Goal: Task Accomplishment & Management: Manage account settings

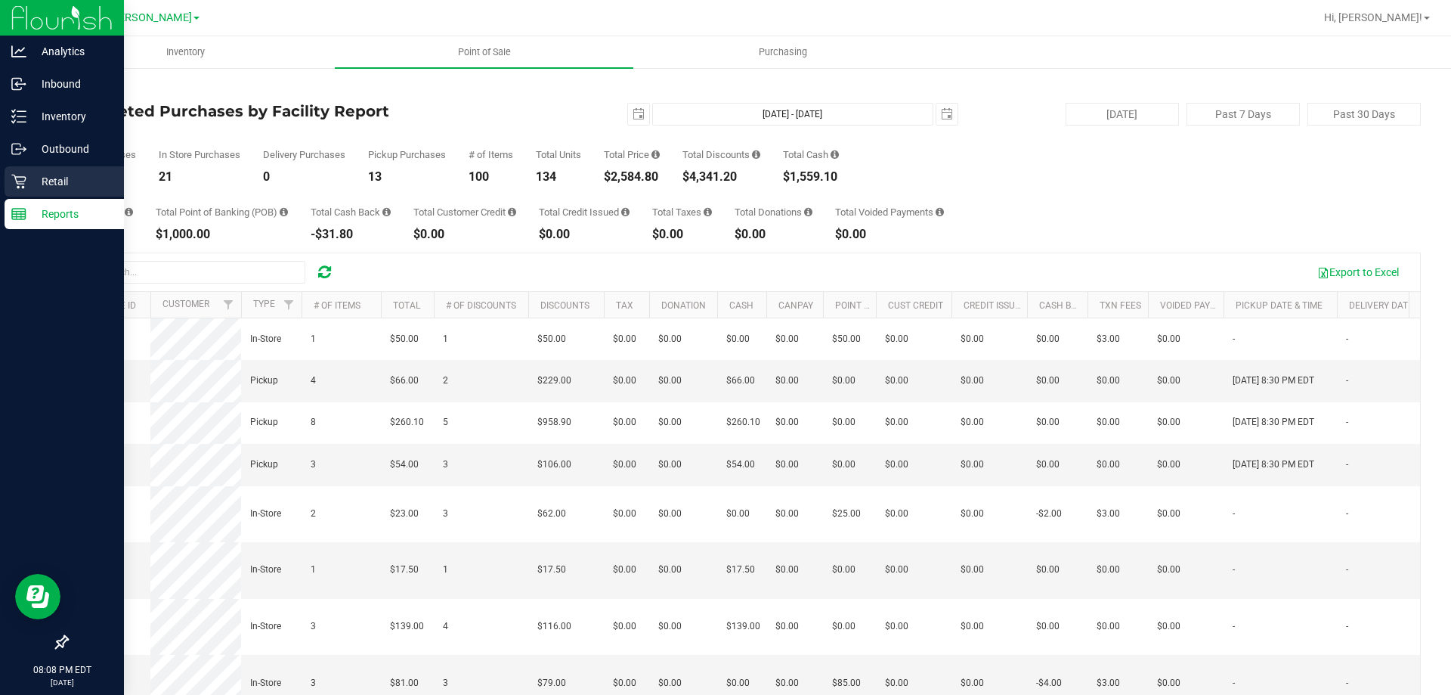
click at [45, 179] on p "Retail" at bounding box center [71, 181] width 91 height 18
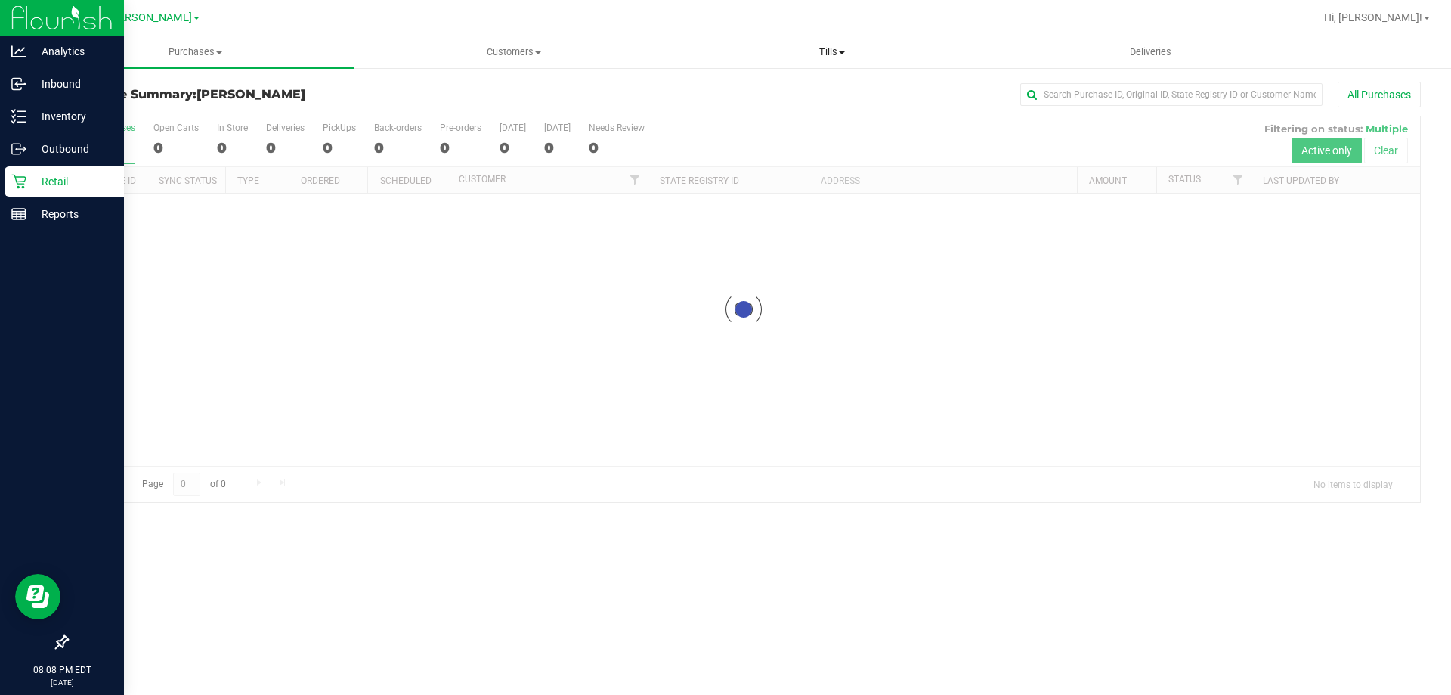
click at [831, 42] on uib-tab-heading "Tills Manage tills Reconcile e-payments" at bounding box center [832, 52] width 317 height 30
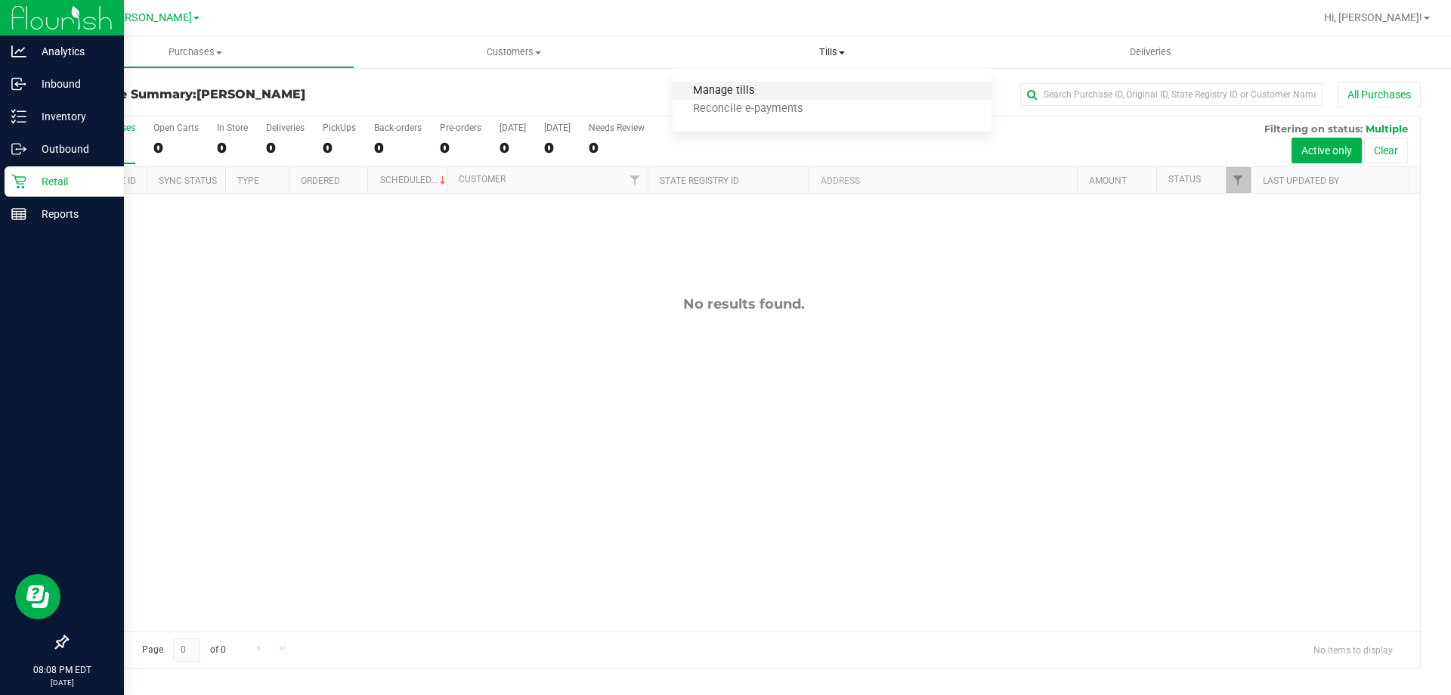
click at [750, 94] on span "Manage tills" at bounding box center [724, 91] width 102 height 13
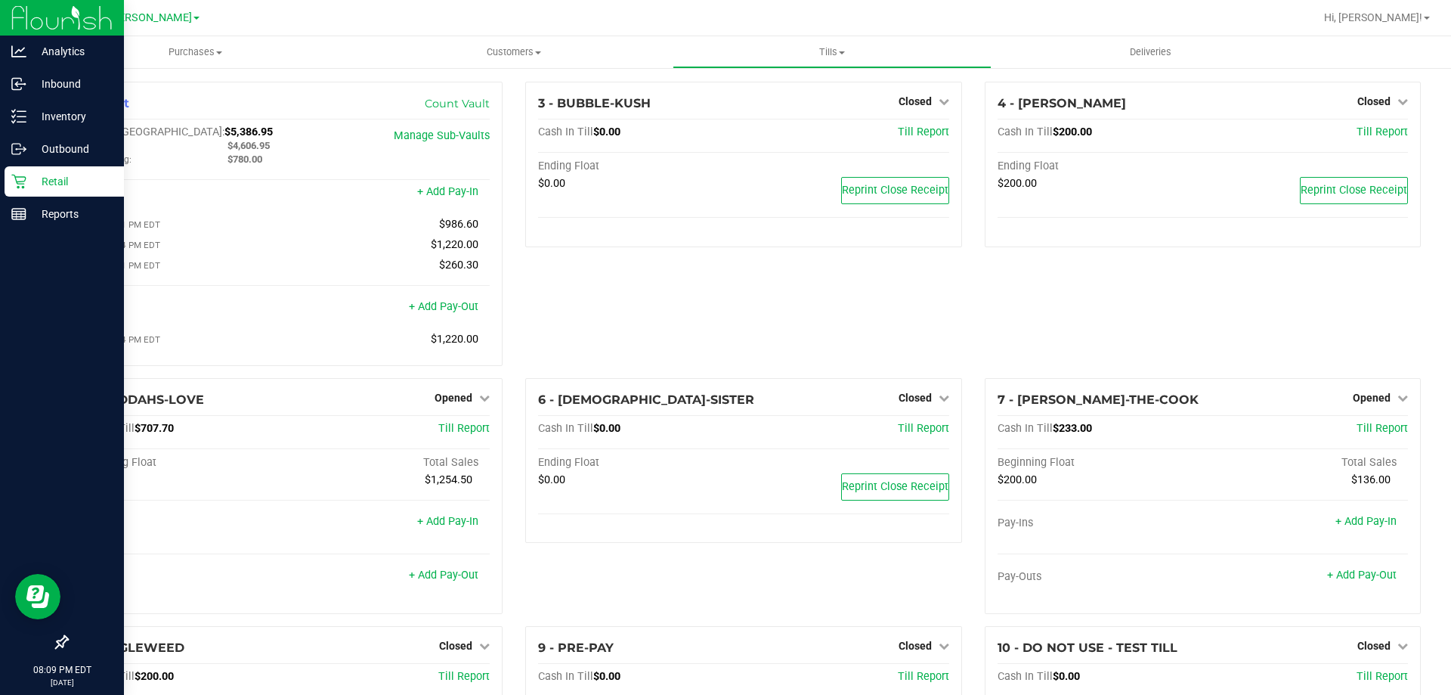
click at [788, 319] on div "3 - BUBBLE-KUSH Closed Open Till Cash In Till $0.00 Till Report Ending Float $0…" at bounding box center [743, 230] width 459 height 296
click at [461, 401] on span "Opened" at bounding box center [454, 398] width 38 height 12
click at [460, 432] on link "Close Till" at bounding box center [455, 429] width 41 height 12
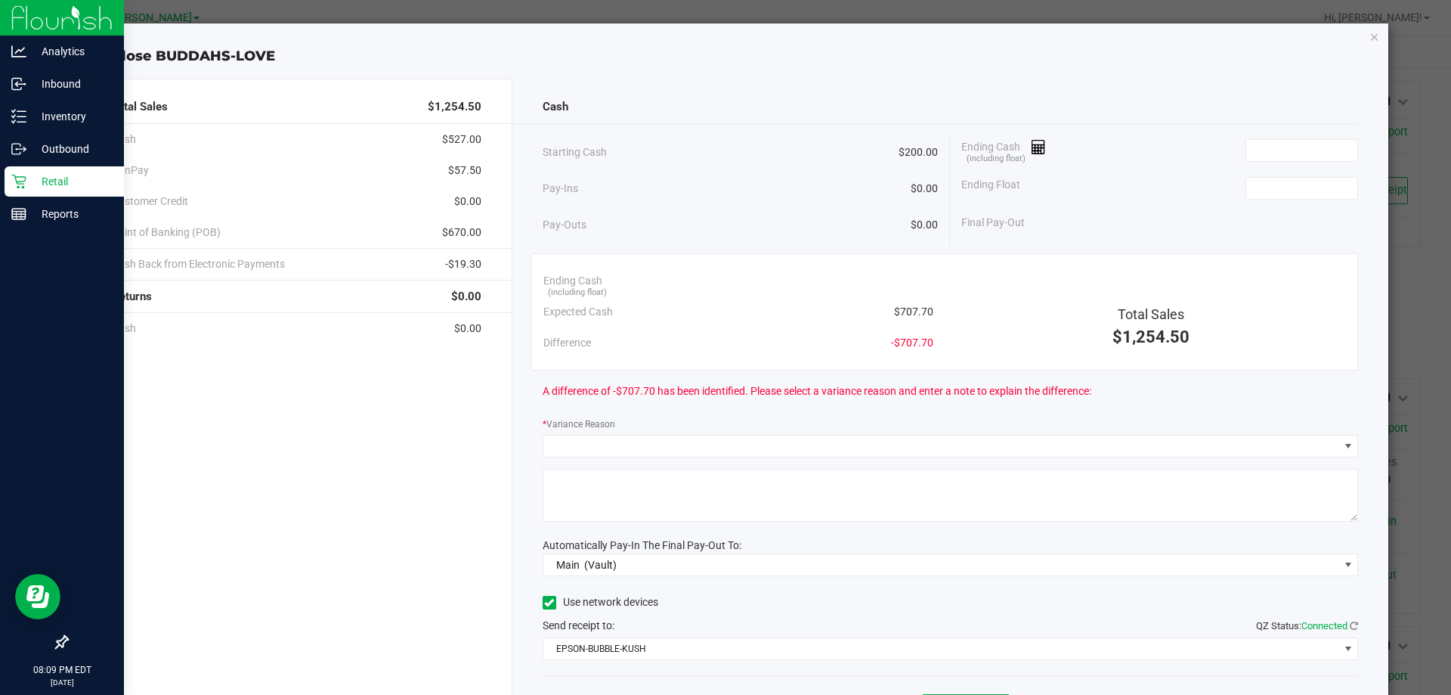
click at [904, 317] on span "$707.70" at bounding box center [913, 312] width 39 height 16
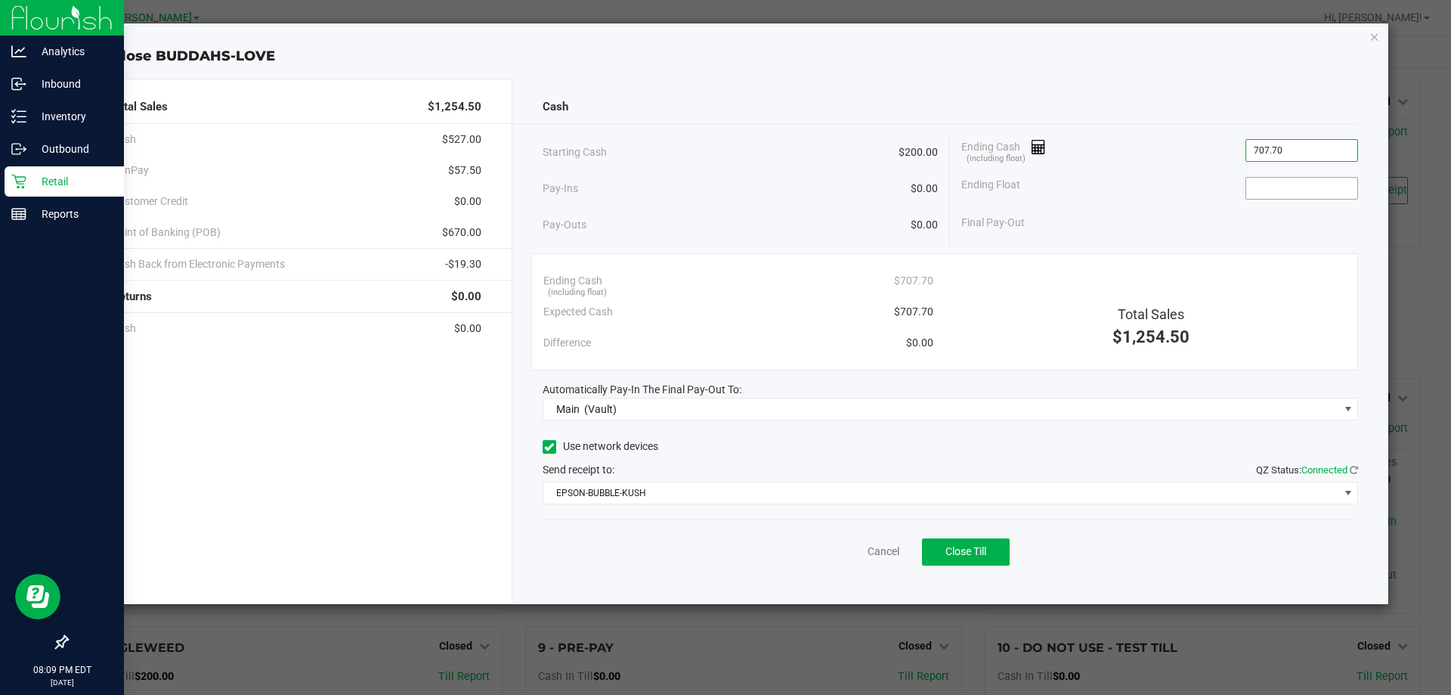
type input "$707.70"
click at [1280, 181] on input at bounding box center [1302, 188] width 111 height 21
type input "$200.00"
click at [1197, 183] on div "Ending Float $200.00" at bounding box center [1160, 188] width 397 height 38
click at [938, 543] on button "Close Till" at bounding box center [966, 551] width 88 height 27
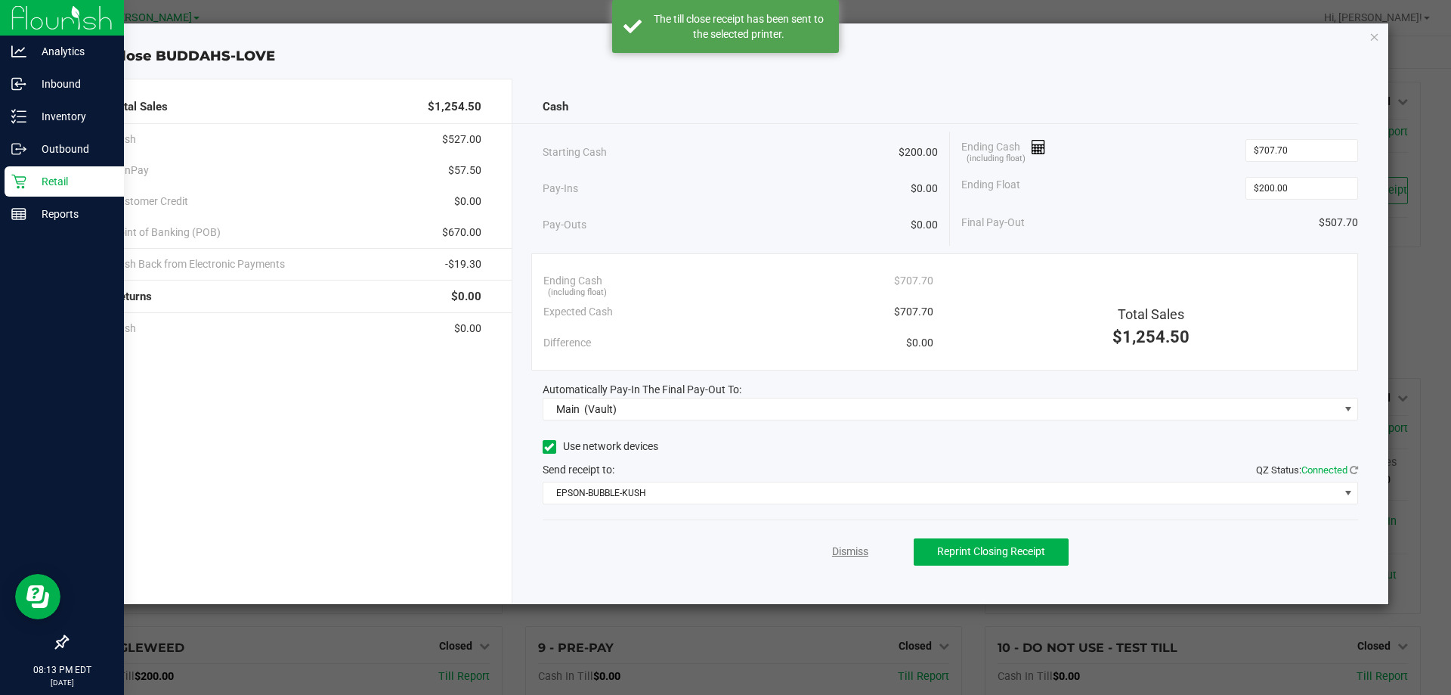
click at [856, 555] on link "Dismiss" at bounding box center [850, 552] width 36 height 16
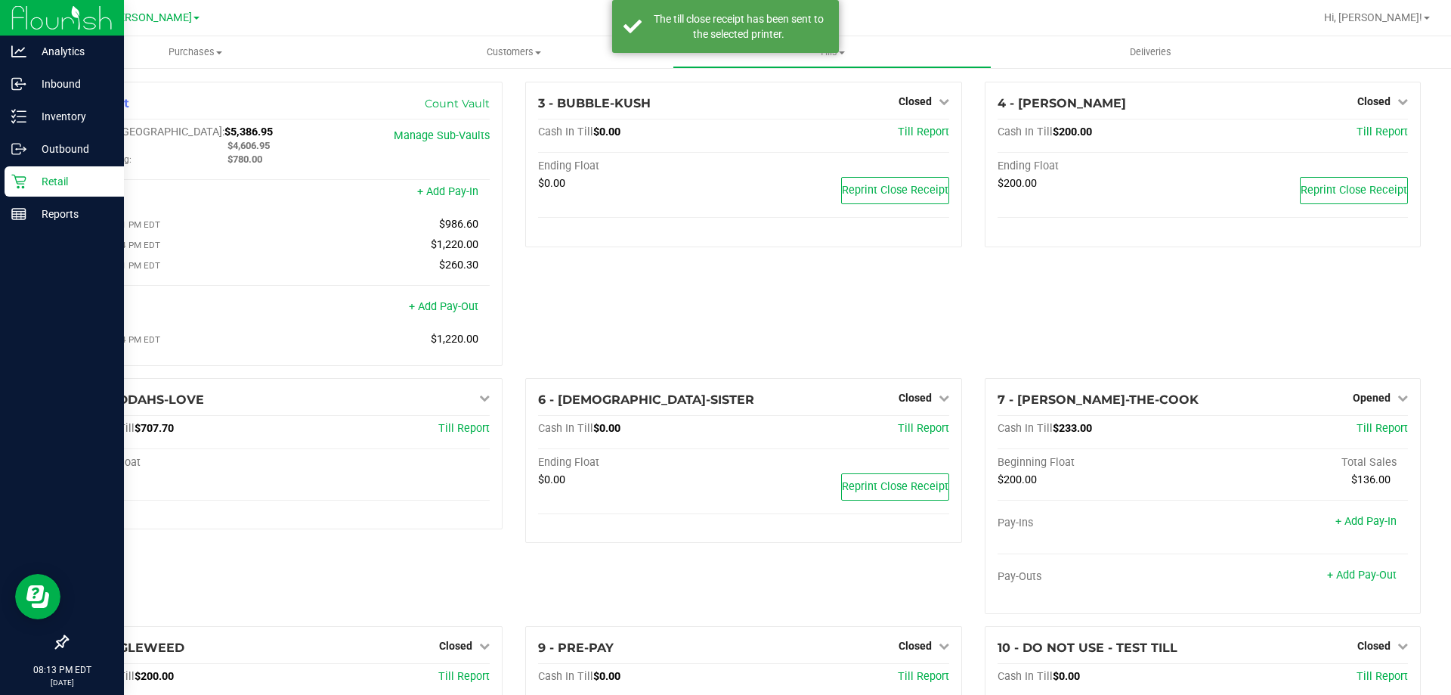
click at [853, 598] on div "6 - BUDDHAS-SISTER Closed Open Till Cash In Till $0.00 Till Report Ending Float…" at bounding box center [743, 502] width 459 height 248
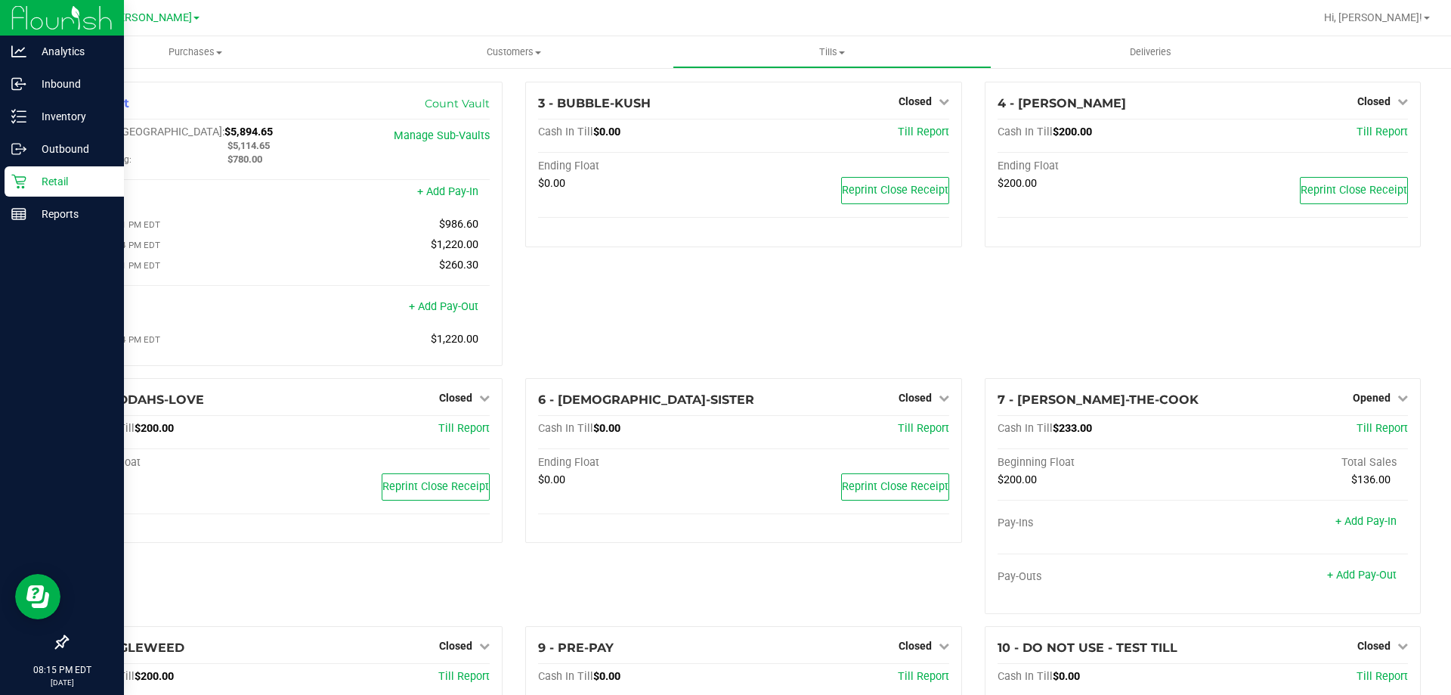
click at [603, 283] on div "3 - BUBBLE-KUSH Closed Open Till Cash In Till $0.00 Till Report Ending Float $0…" at bounding box center [743, 230] width 459 height 296
click at [31, 213] on p "Reports" at bounding box center [71, 214] width 91 height 18
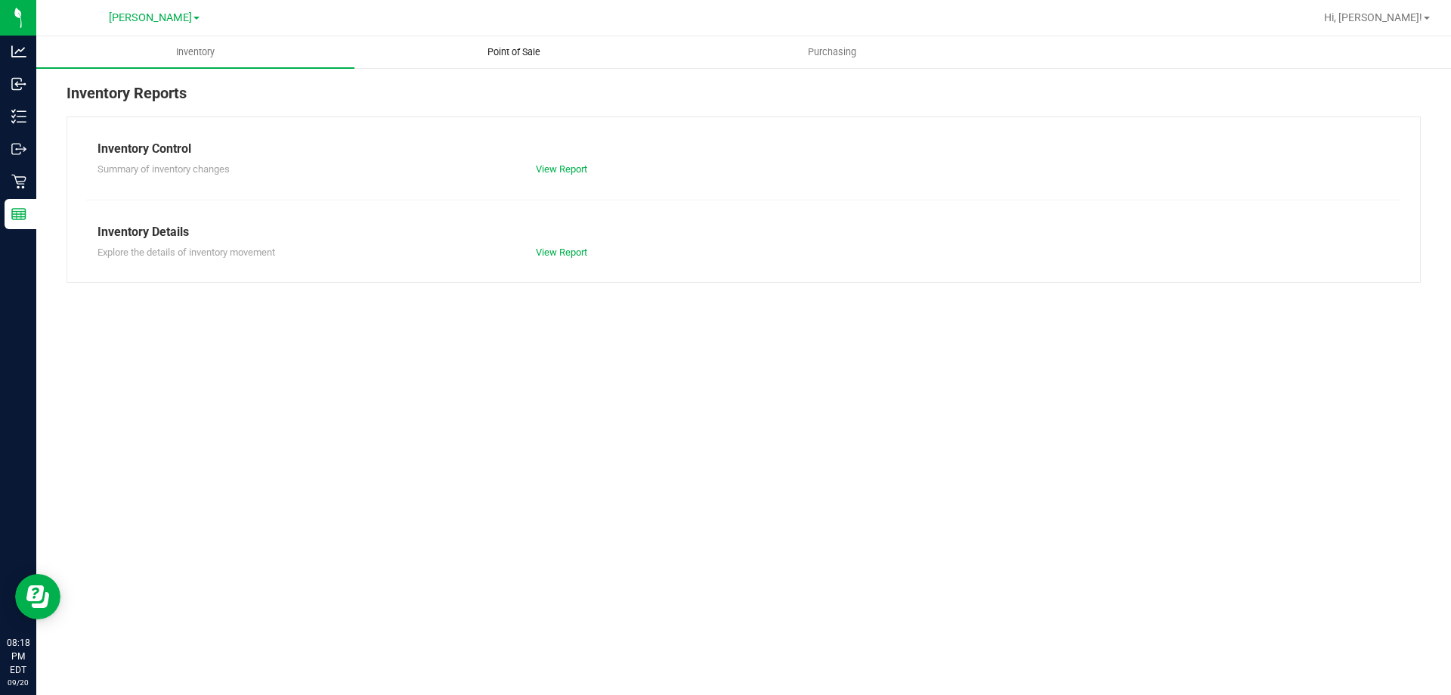
click at [536, 60] on uib-tab-heading "Point of Sale" at bounding box center [513, 52] width 317 height 30
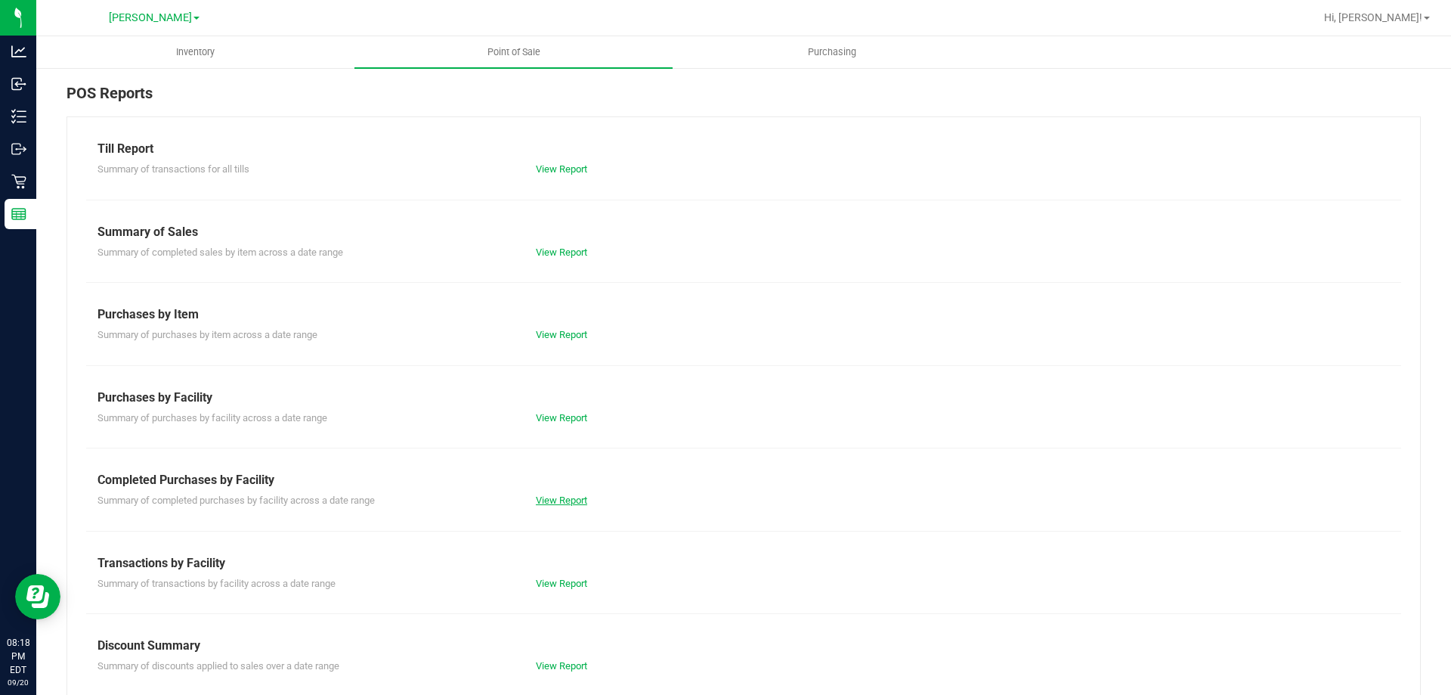
click at [566, 501] on link "View Report" at bounding box center [561, 499] width 51 height 11
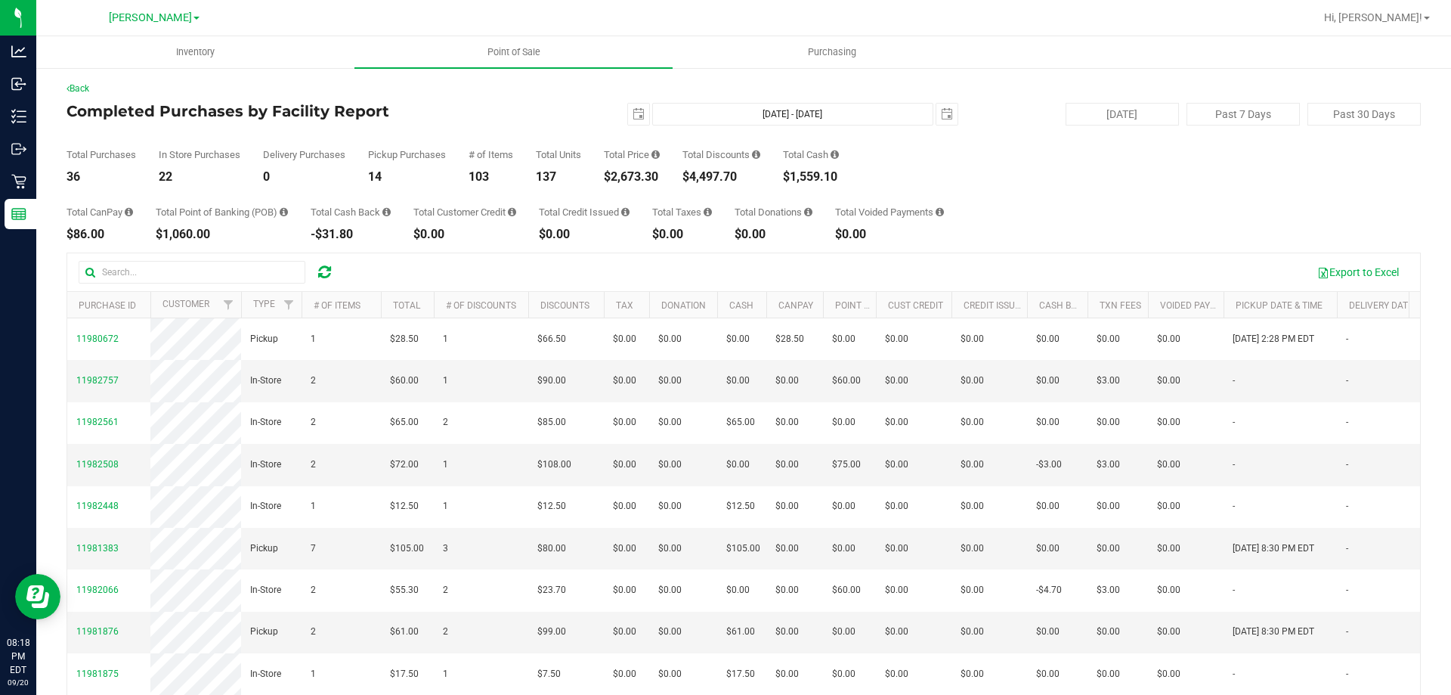
click at [674, 222] on div "Total Taxes $0.00" at bounding box center [682, 223] width 60 height 33
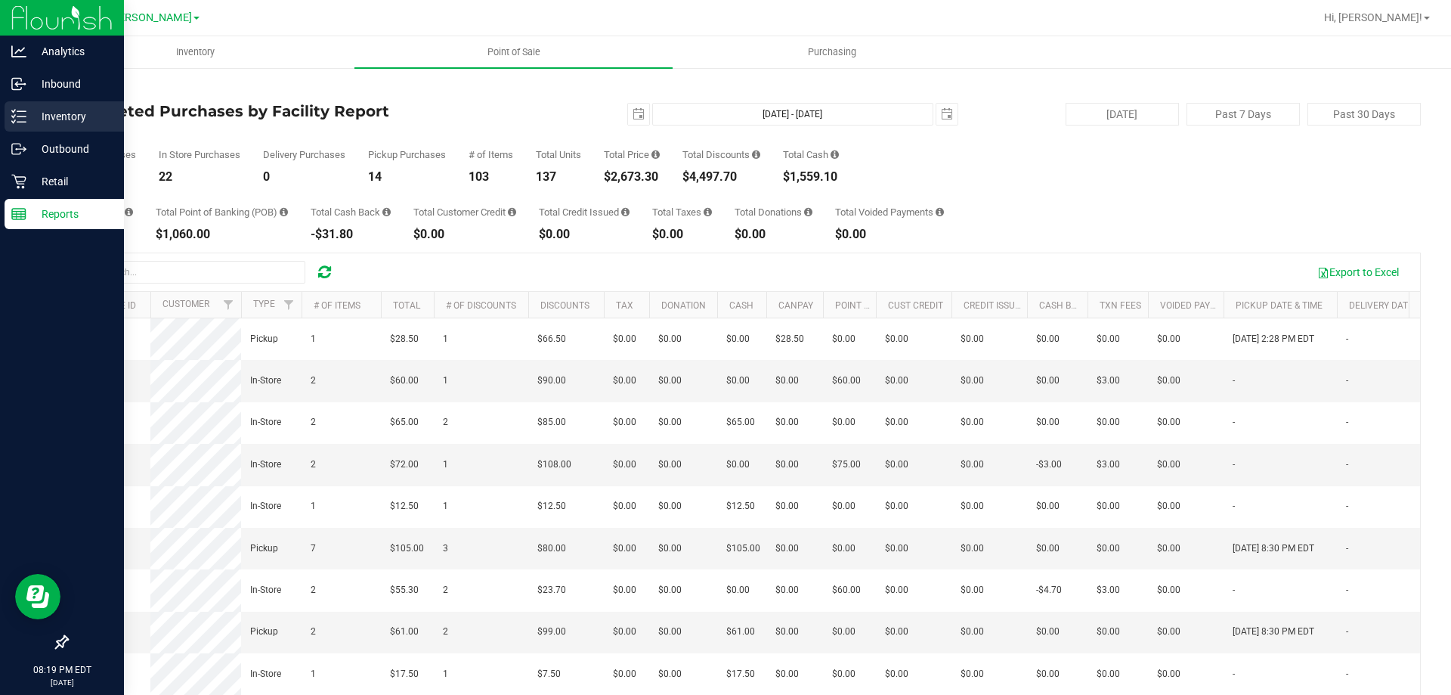
click at [31, 110] on p "Inventory" at bounding box center [71, 116] width 91 height 18
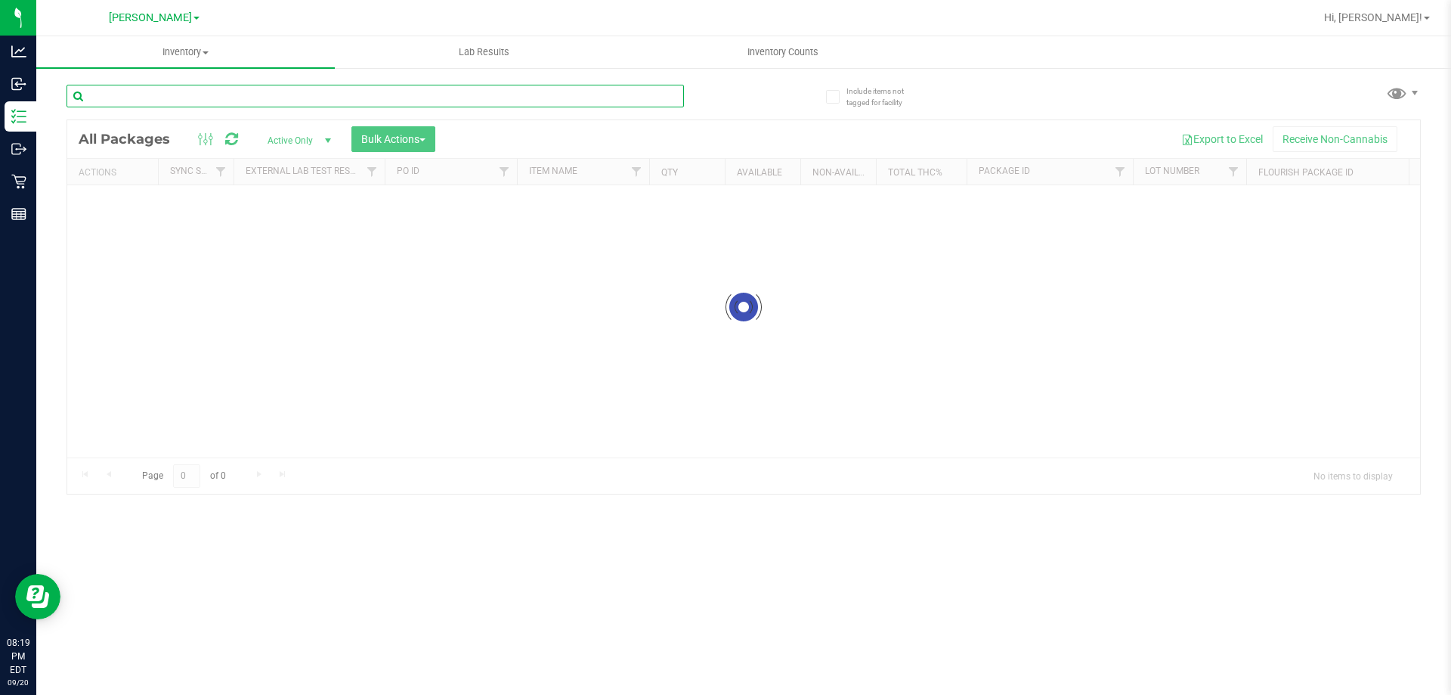
click at [195, 88] on input "text" at bounding box center [376, 96] width 618 height 23
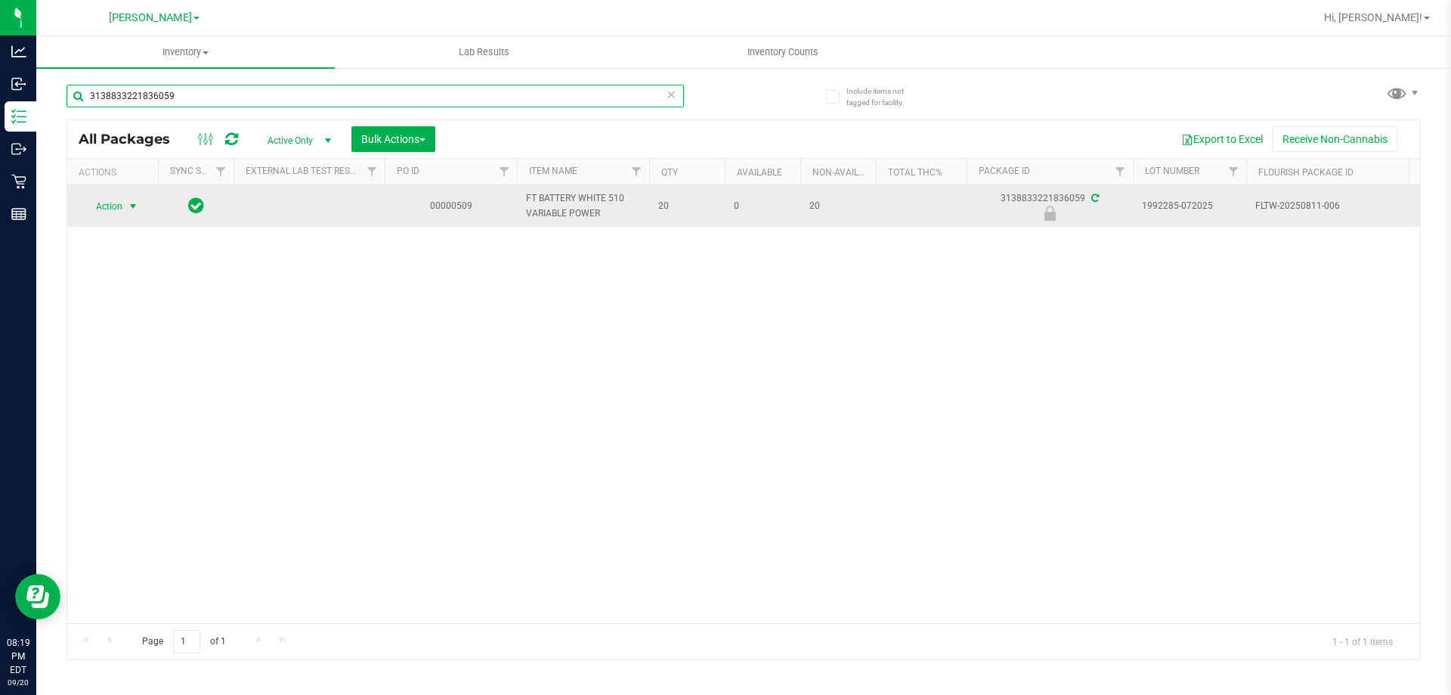
type input "3138833221836059"
click at [125, 204] on span "select" at bounding box center [133, 206] width 19 height 21
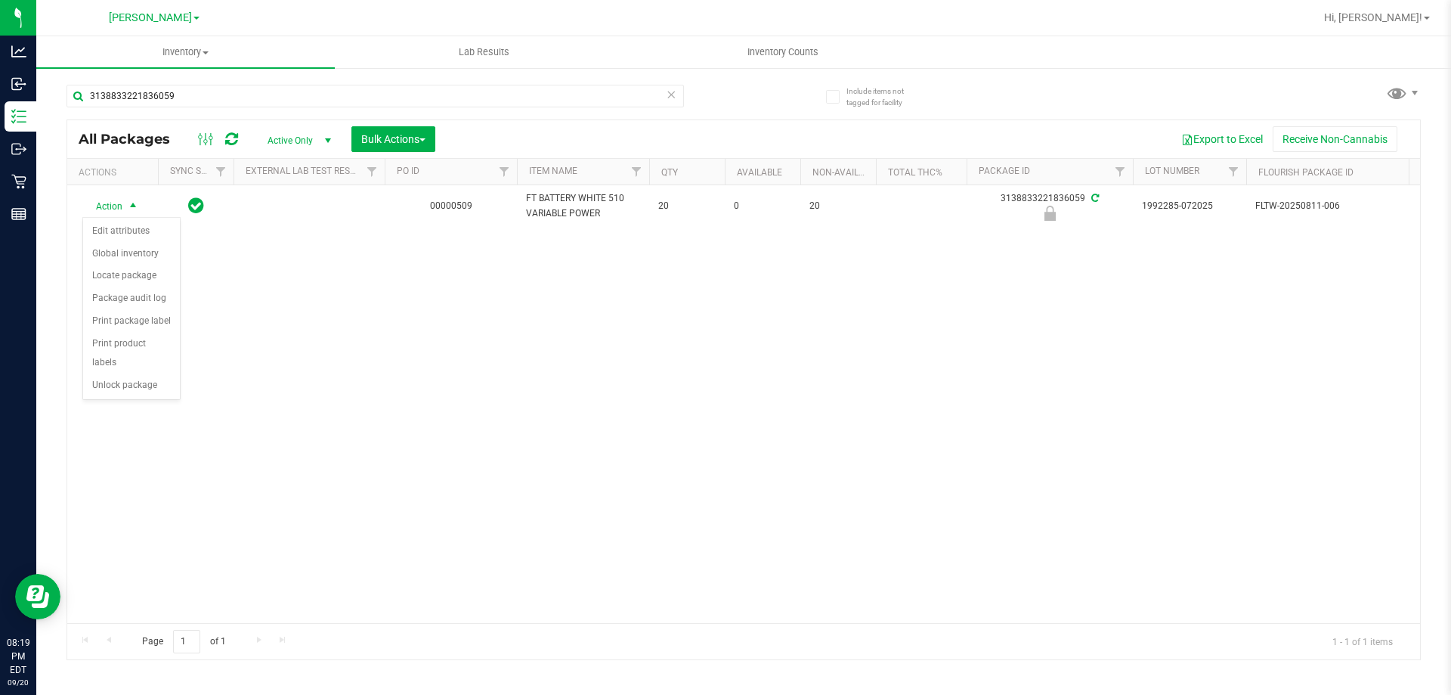
click at [113, 379] on div "Action Edit attributes Global inventory Locate package Package audit log Print …" at bounding box center [131, 309] width 98 height 184
click at [113, 374] on li "Unlock package" at bounding box center [131, 385] width 97 height 23
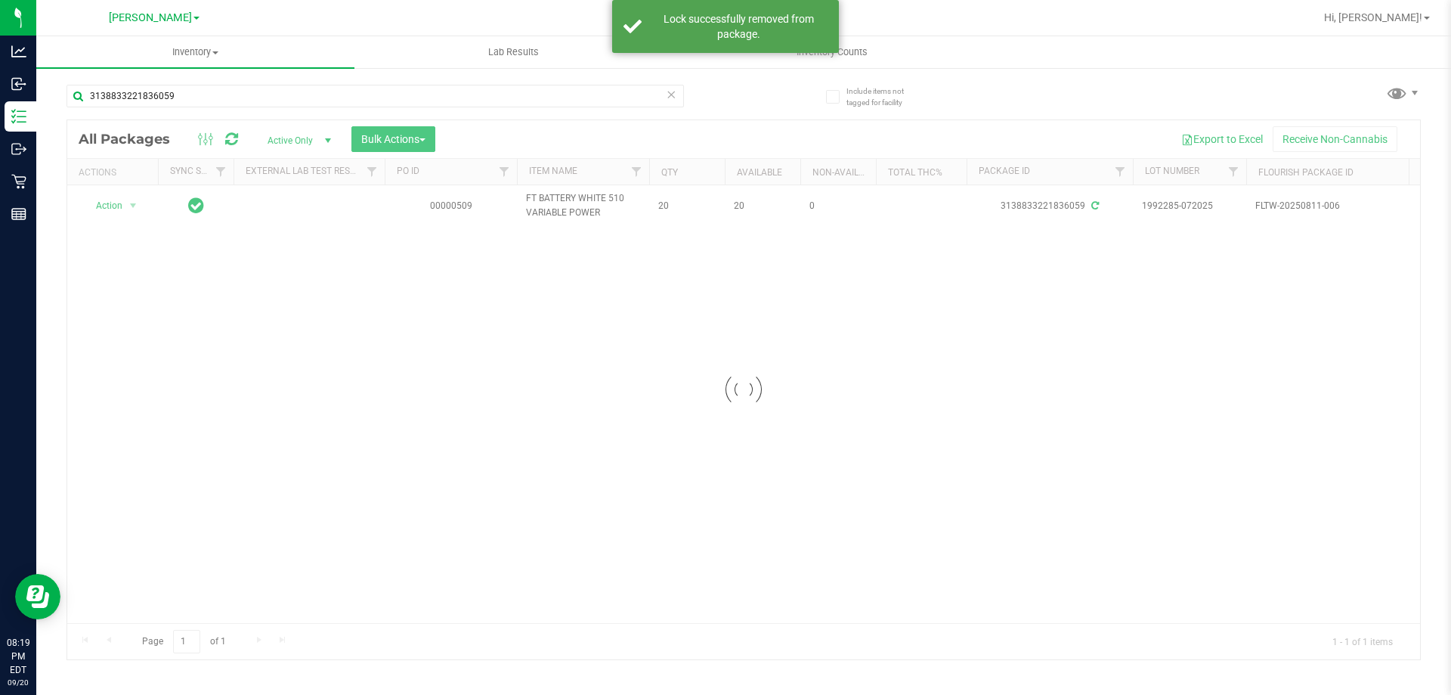
click at [116, 203] on div at bounding box center [743, 389] width 1353 height 539
click at [116, 203] on span "Action" at bounding box center [102, 205] width 41 height 21
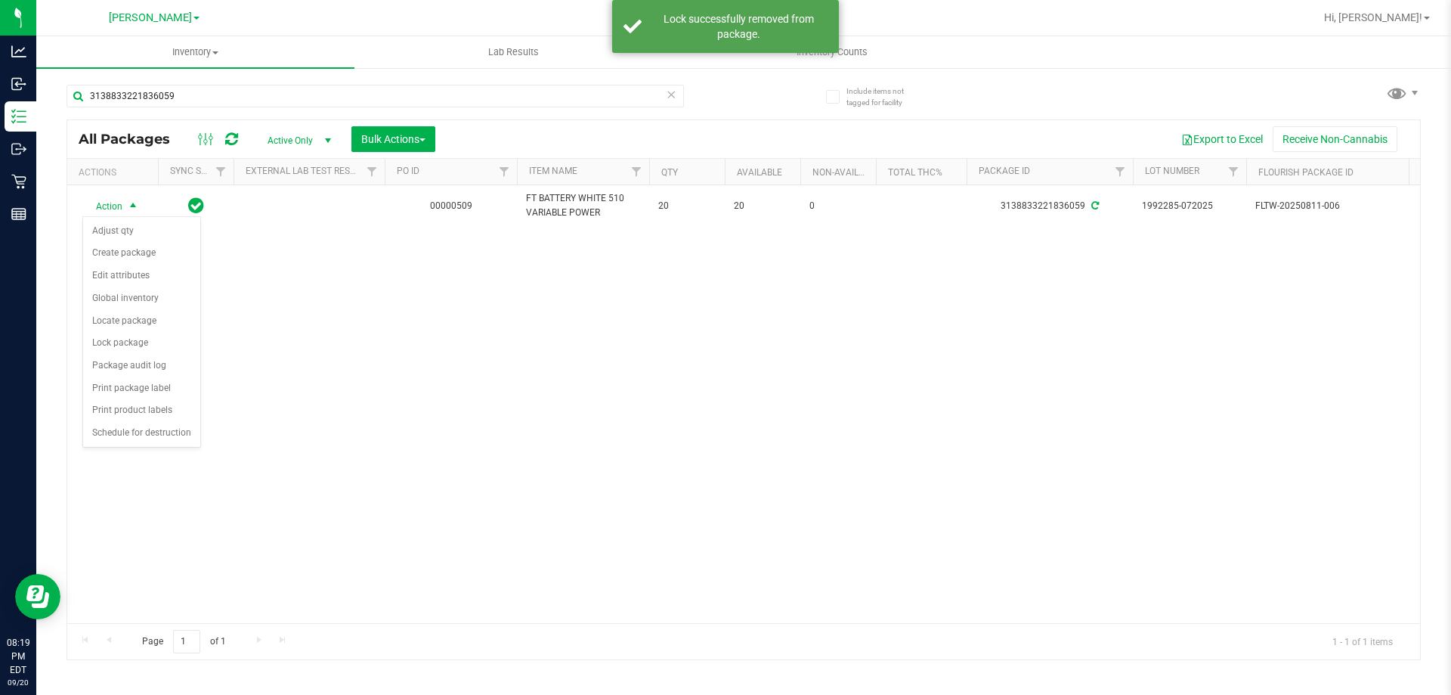
click at [344, 382] on div "Action Action Adjust qty Create package Edit attributes Global inventory Locate…" at bounding box center [743, 404] width 1353 height 438
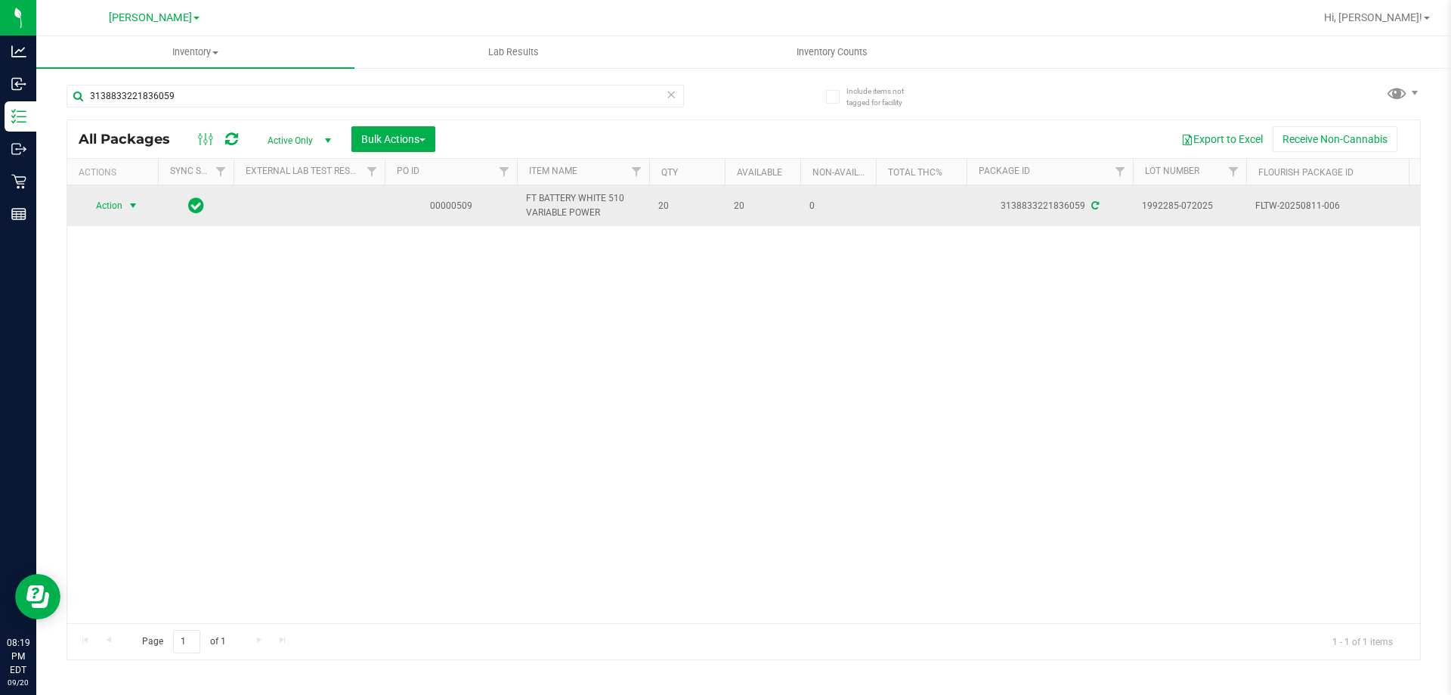
click at [115, 200] on span "Action" at bounding box center [102, 205] width 41 height 21
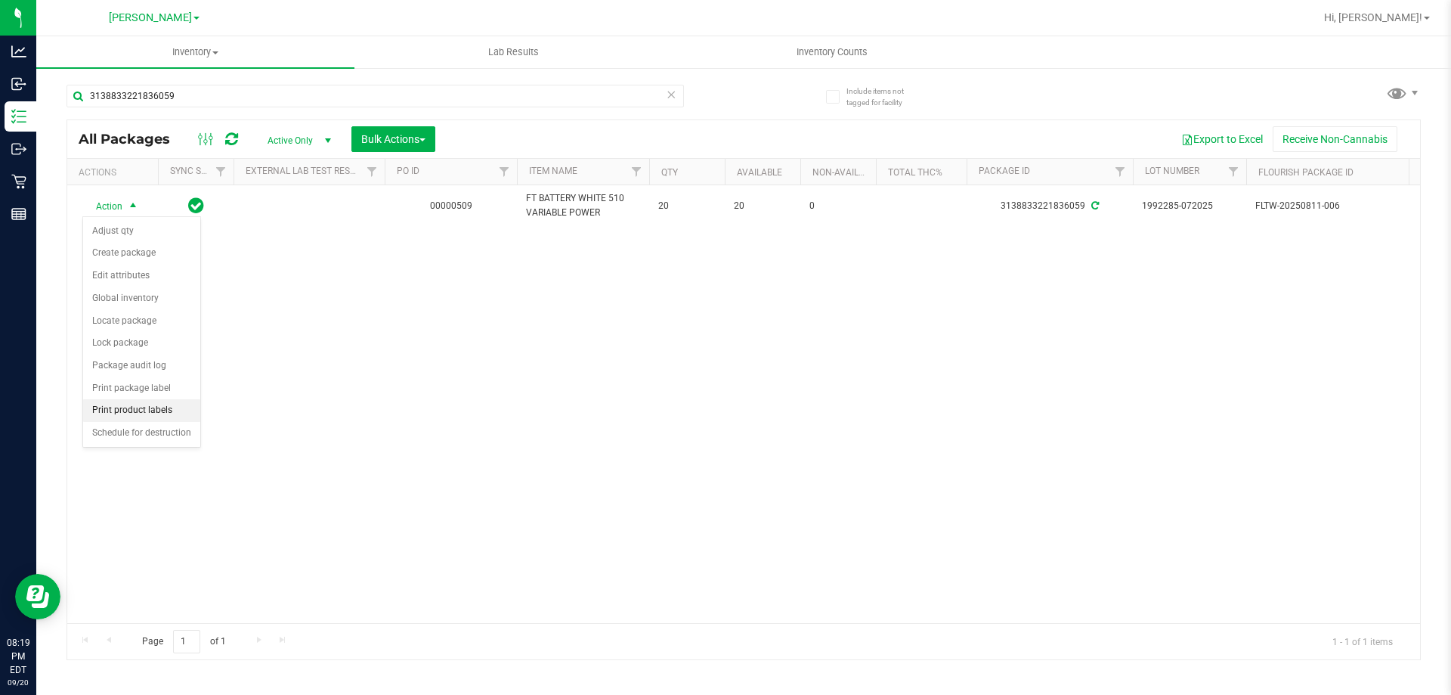
click at [133, 407] on li "Print product labels" at bounding box center [141, 410] width 117 height 23
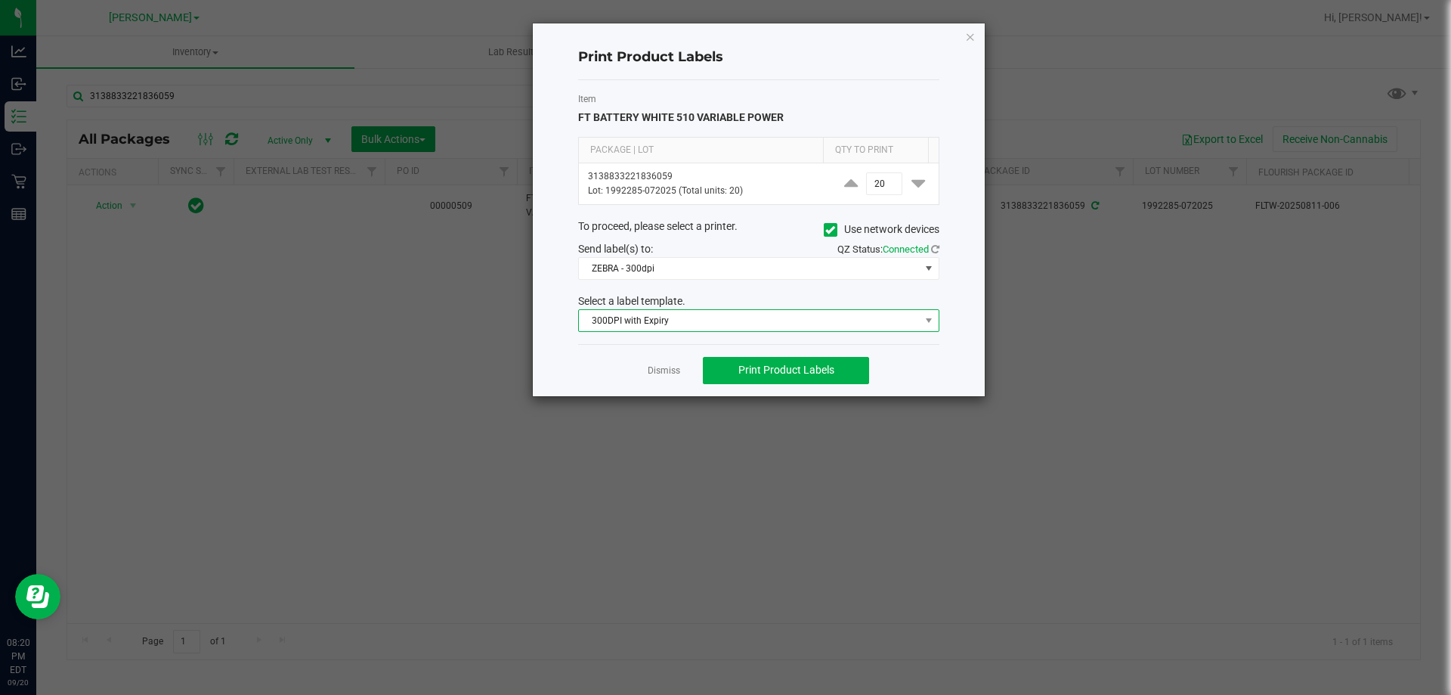
click at [701, 317] on span "300DPI with Expiry" at bounding box center [749, 320] width 341 height 21
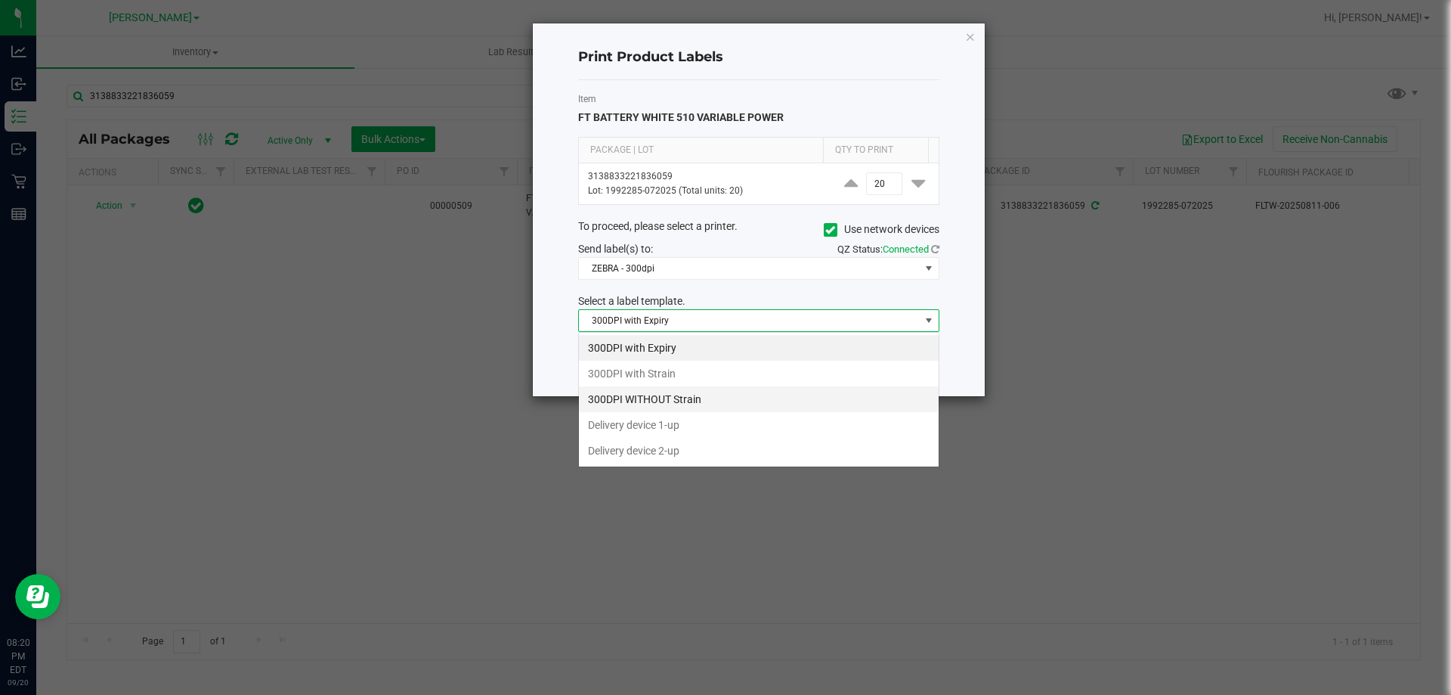
scroll to position [23, 361]
click at [657, 447] on li "Delivery device 2-up" at bounding box center [759, 451] width 360 height 26
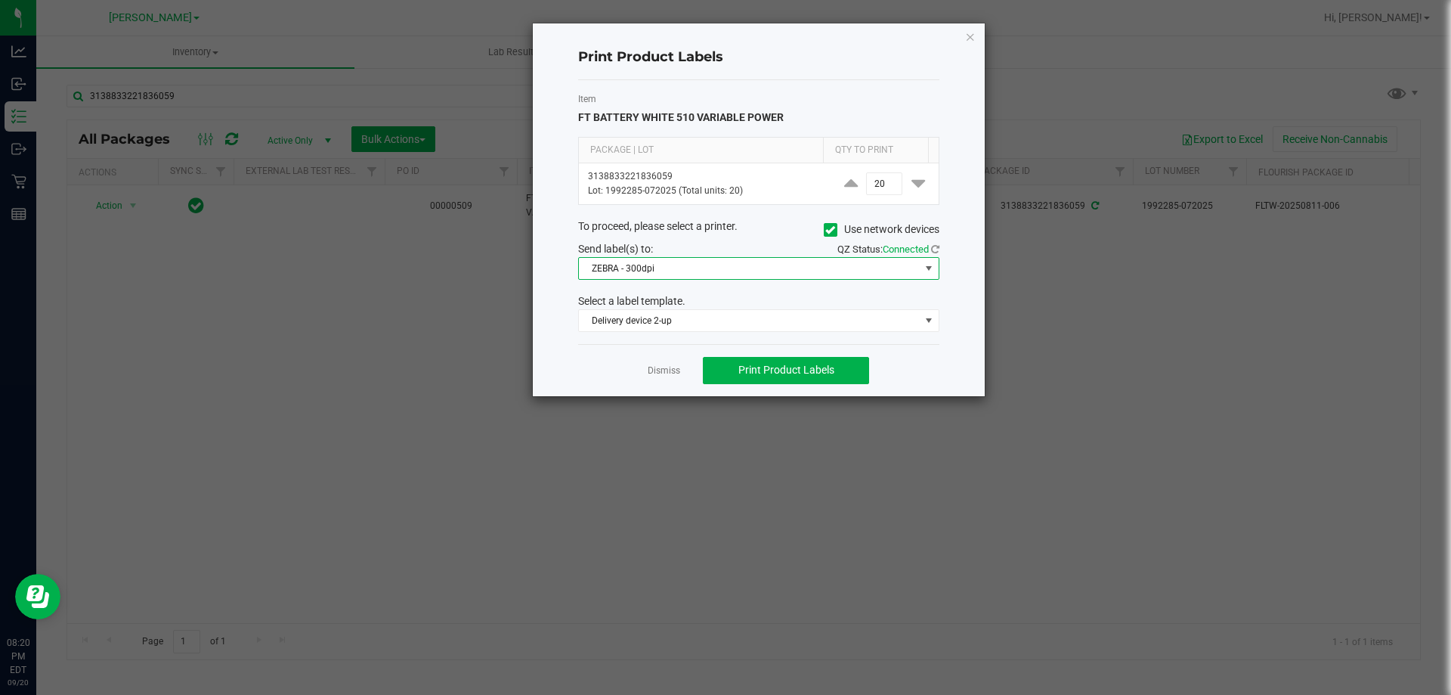
click at [690, 271] on span "ZEBRA - 300dpi" at bounding box center [749, 268] width 341 height 21
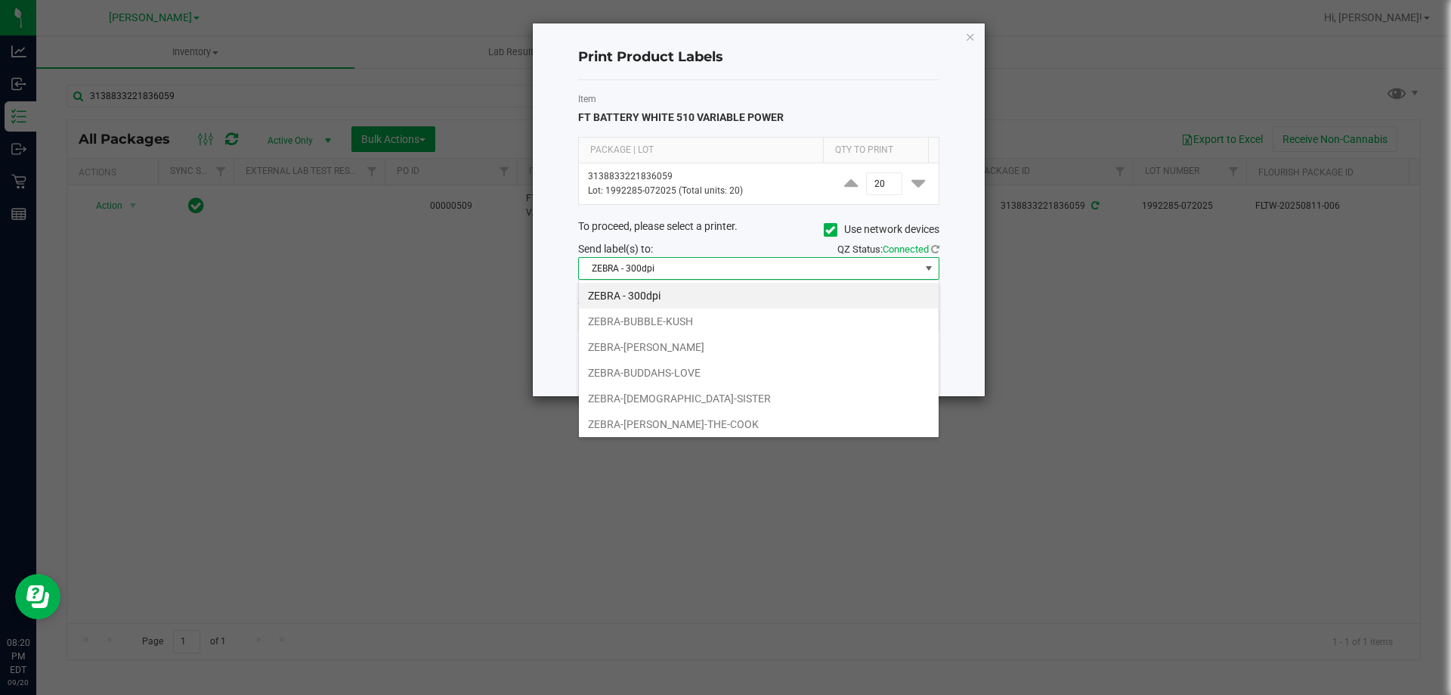
click at [690, 271] on span "ZEBRA - 300dpi" at bounding box center [749, 268] width 341 height 21
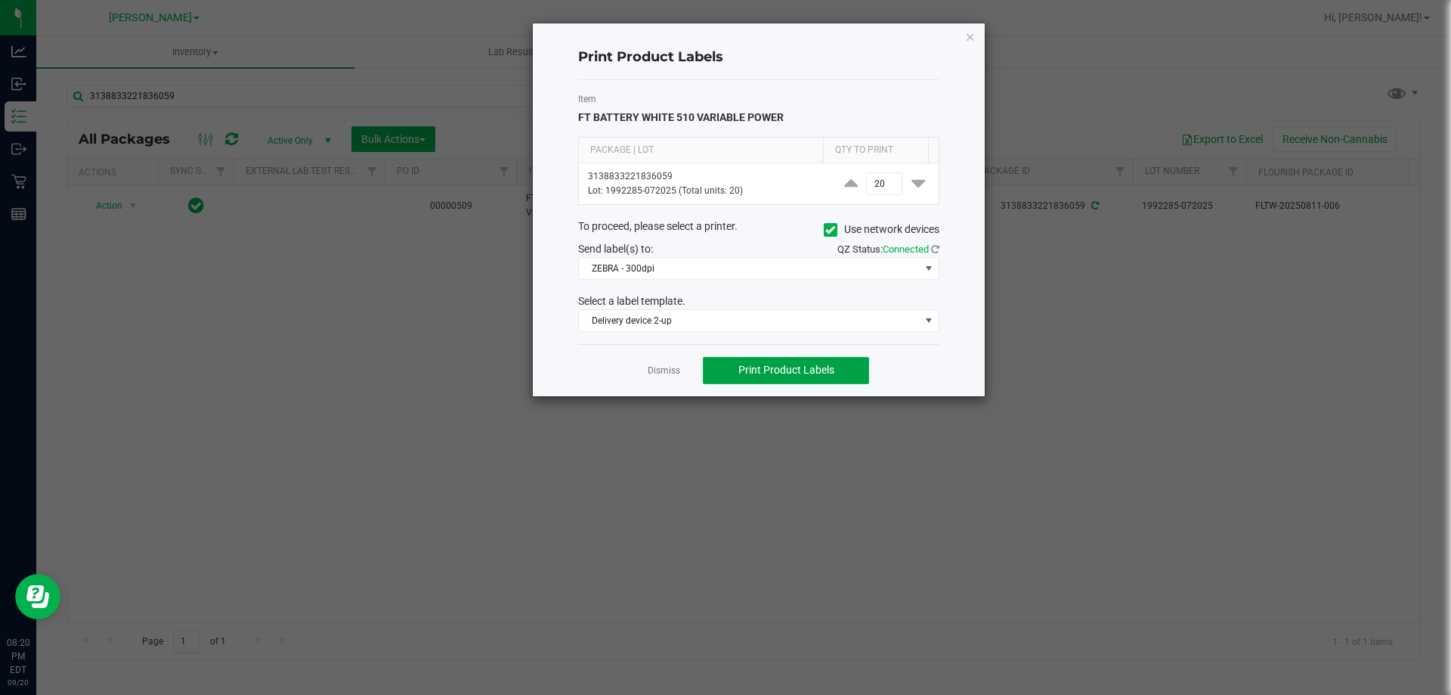
click at [785, 379] on button "Print Product Labels" at bounding box center [786, 370] width 166 height 27
click at [664, 371] on link "Dismiss" at bounding box center [664, 370] width 33 height 13
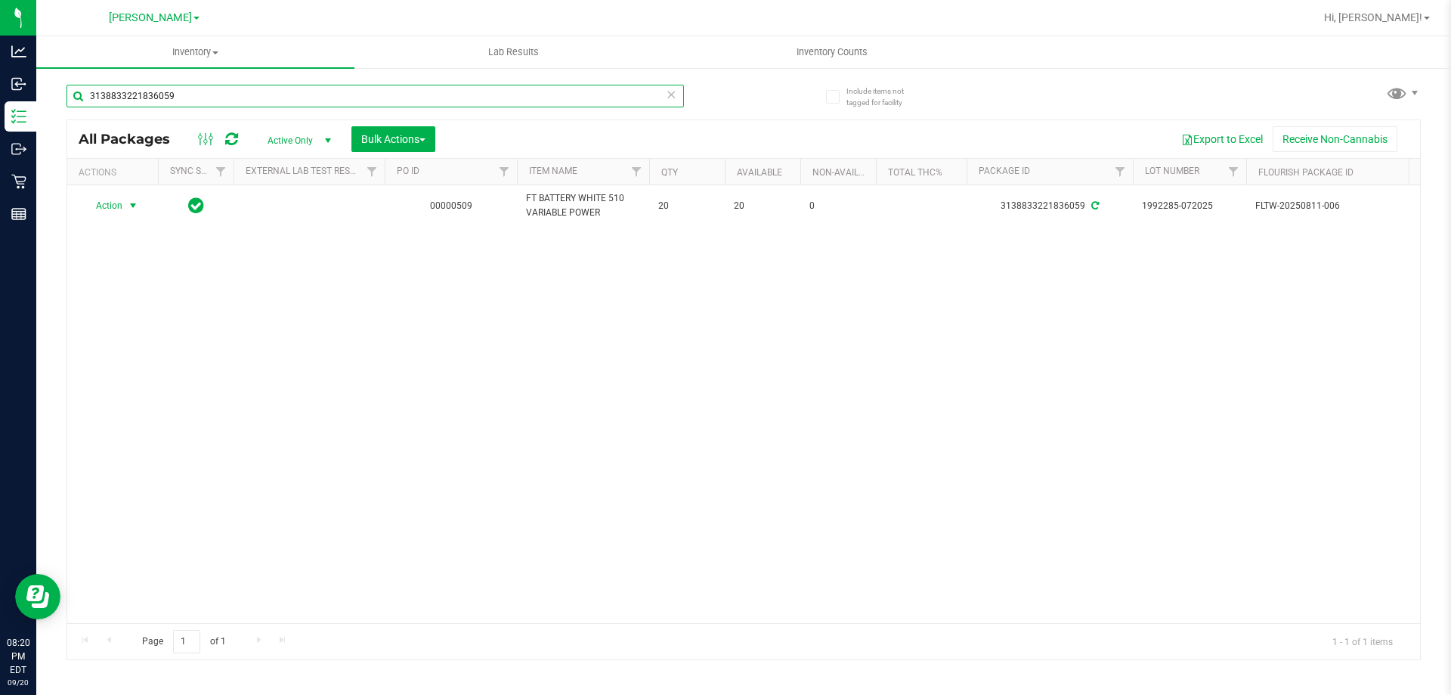
click at [485, 89] on input "3138833221836059" at bounding box center [376, 96] width 618 height 23
type input "1992285-072025"
click at [306, 329] on div "Action Action Adjust qty Create package Edit attributes Global inventory Locate…" at bounding box center [743, 404] width 1353 height 438
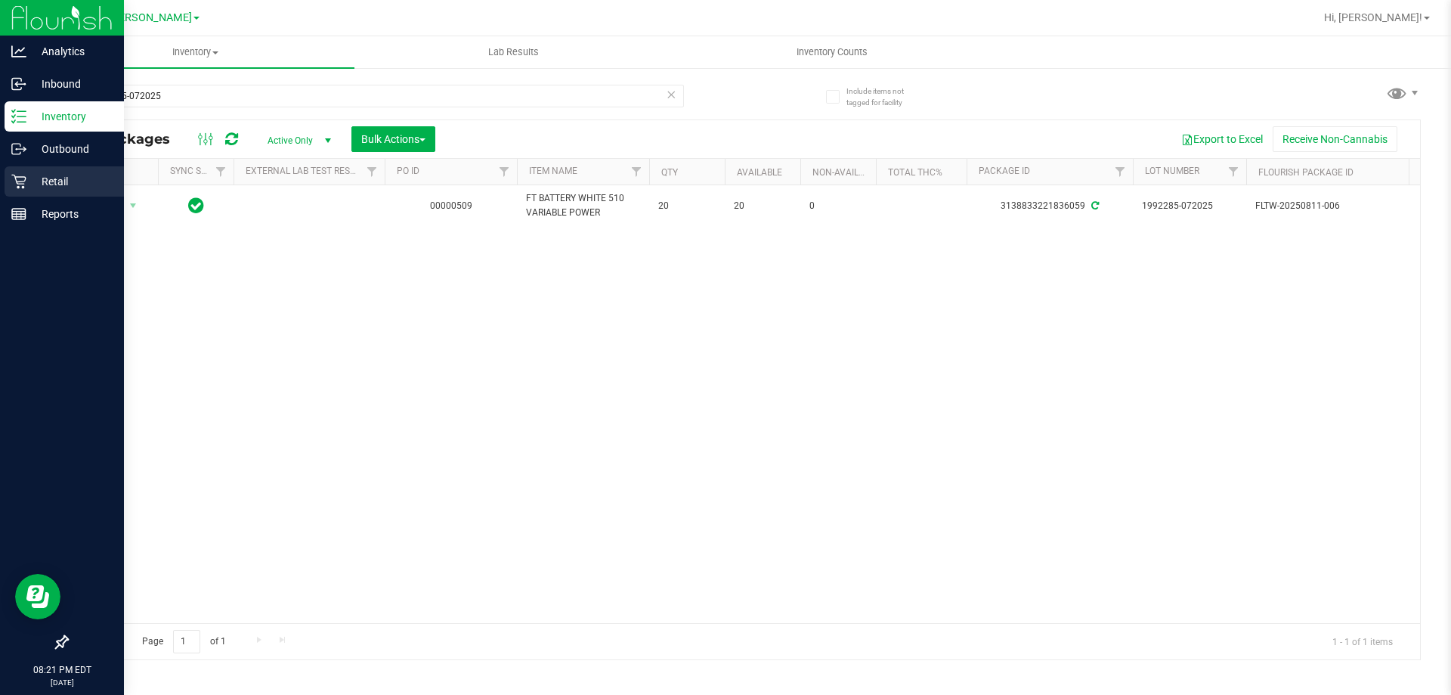
click at [39, 190] on p "Retail" at bounding box center [71, 181] width 91 height 18
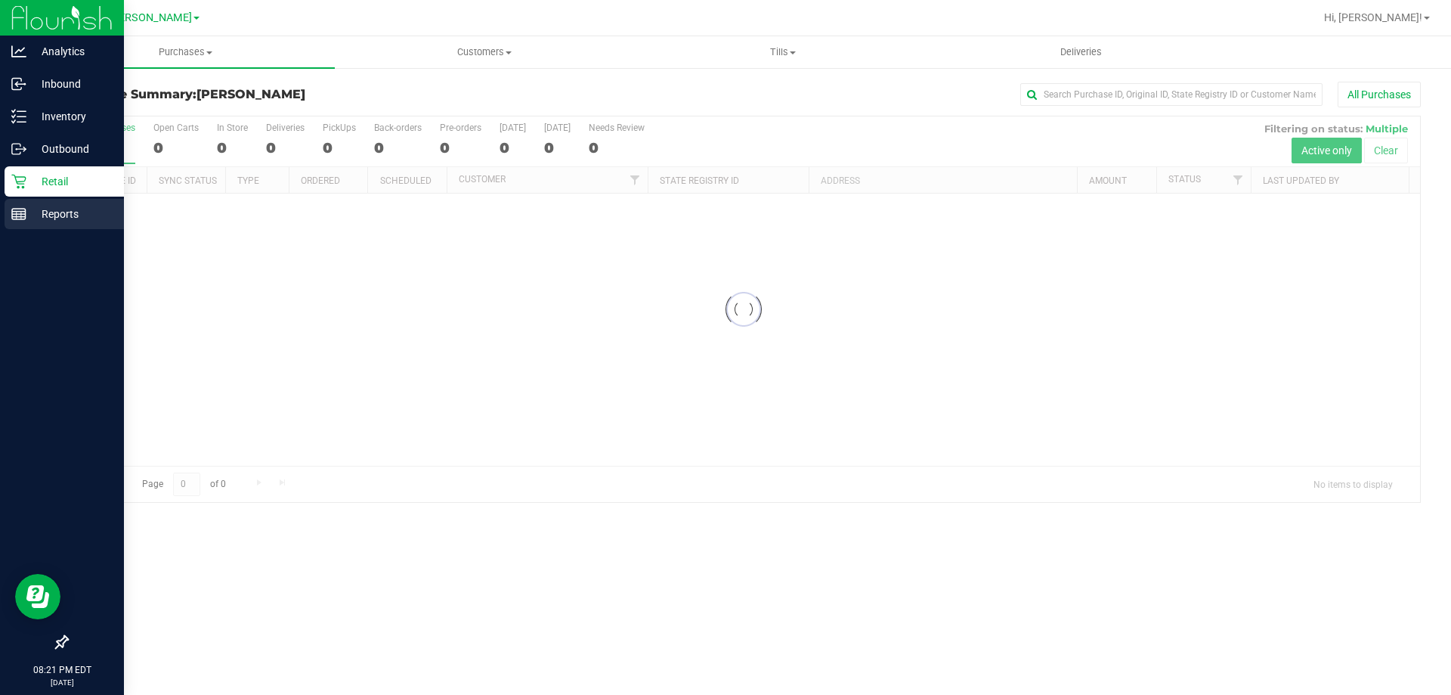
click at [38, 214] on p "Reports" at bounding box center [71, 214] width 91 height 18
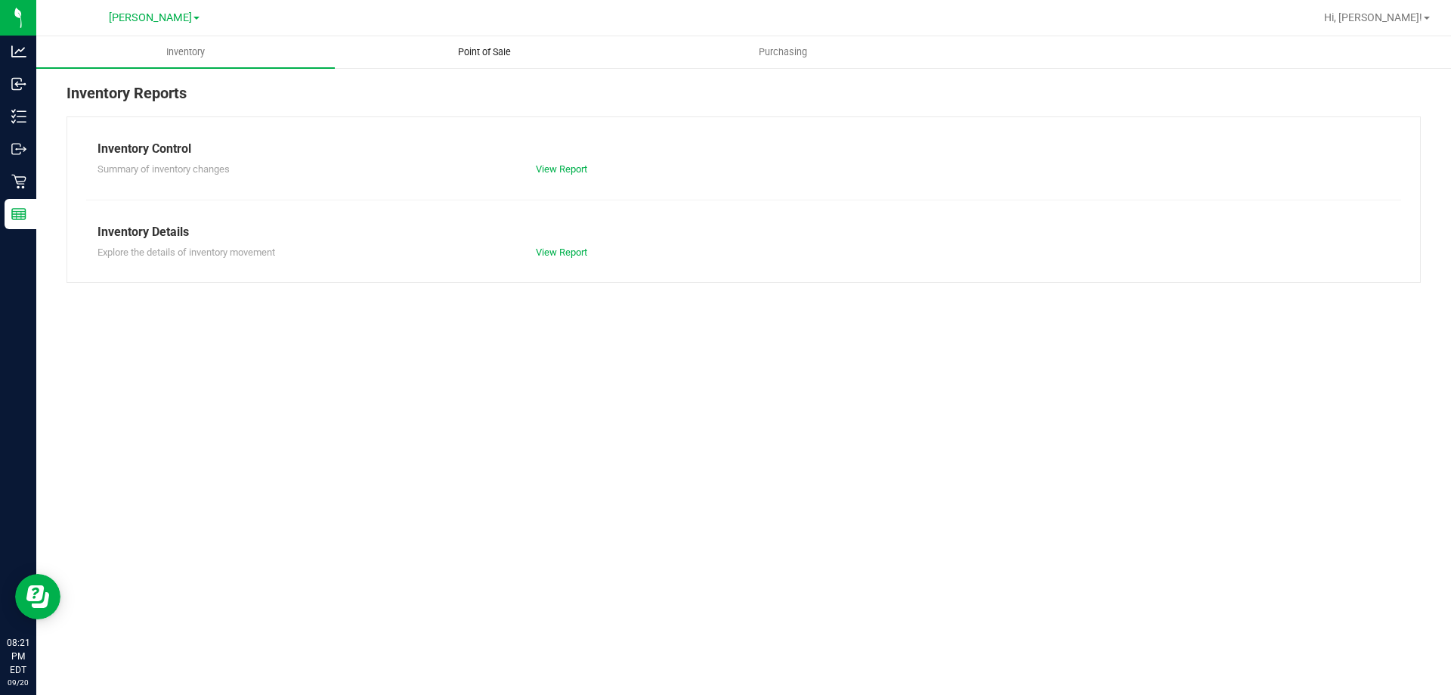
click at [479, 46] on span "Point of Sale" at bounding box center [485, 52] width 94 height 14
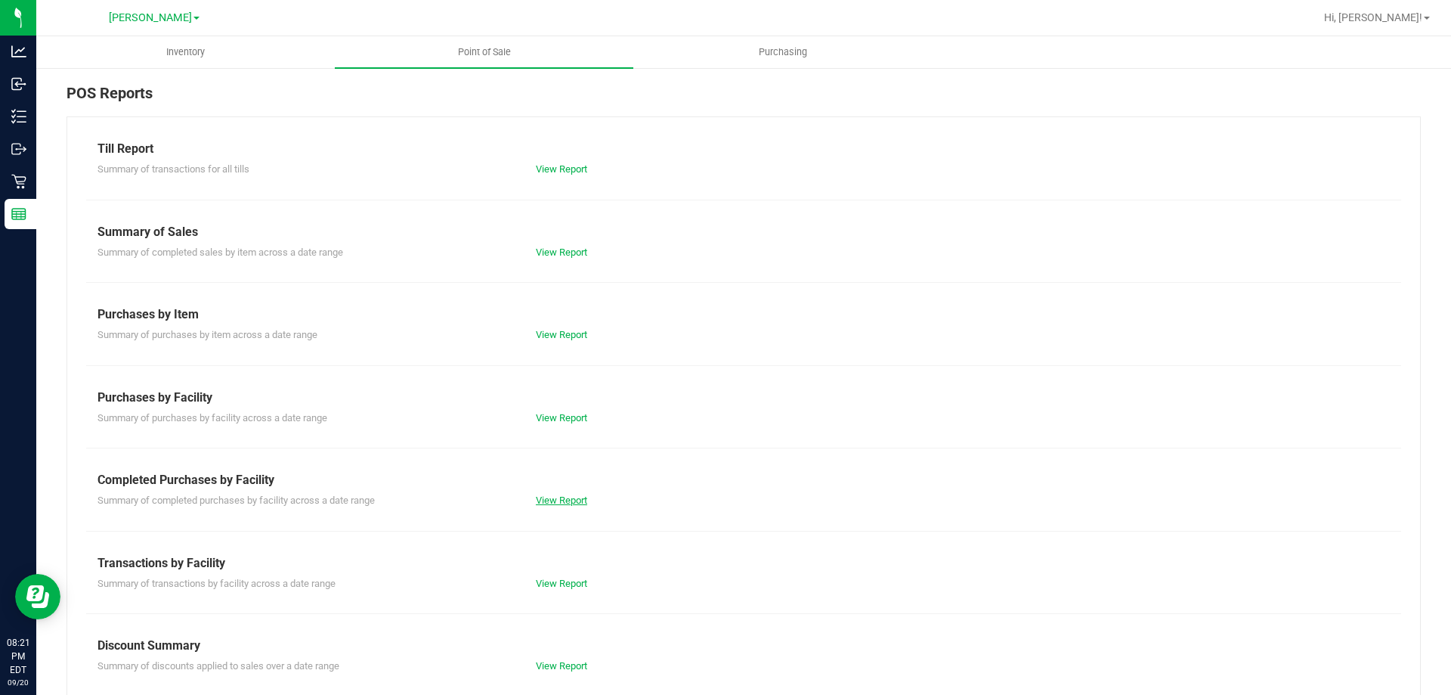
click at [553, 504] on link "View Report" at bounding box center [561, 499] width 51 height 11
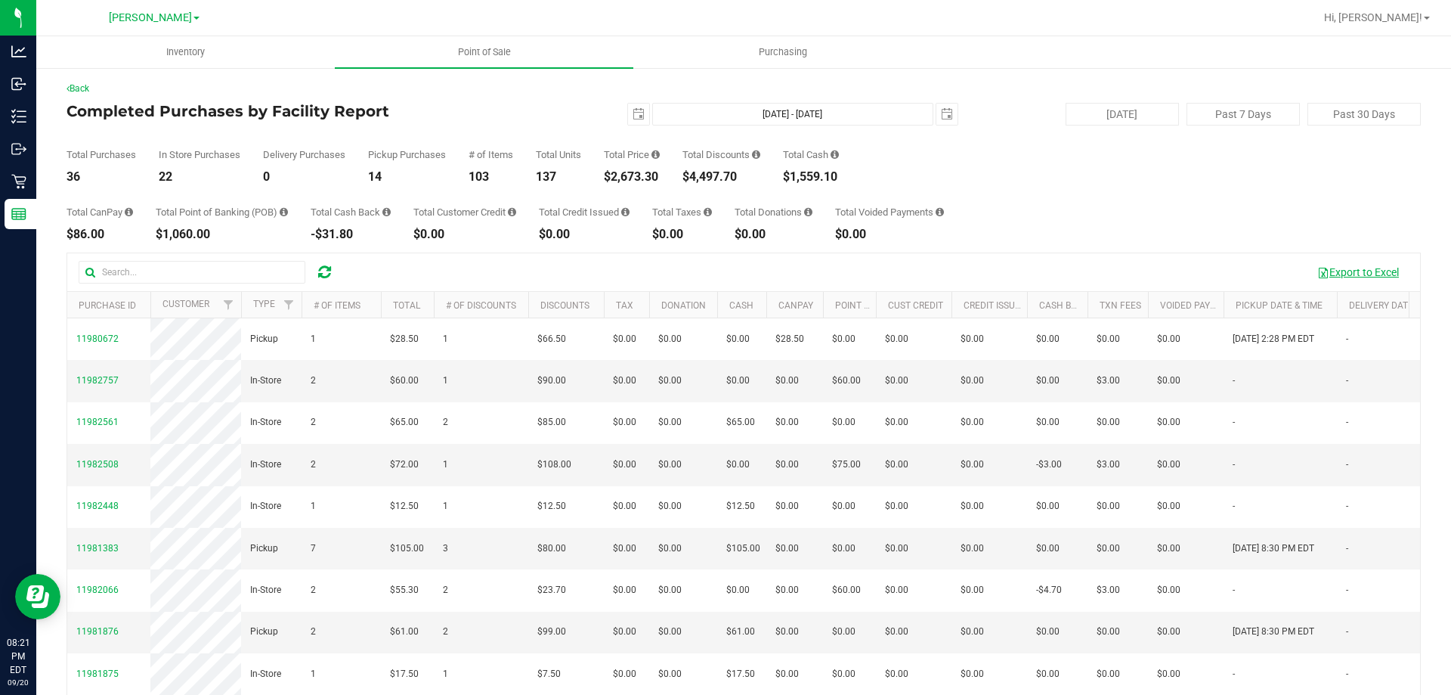
click at [1346, 264] on button "Export to Excel" at bounding box center [1358, 272] width 101 height 26
click at [600, 191] on div "Total CanPay $86.00 Total Point of Banking (POB) $1,060.00 Total Cash Back -$31…" at bounding box center [744, 211] width 1355 height 57
click at [635, 113] on span "select" at bounding box center [639, 114] width 12 height 12
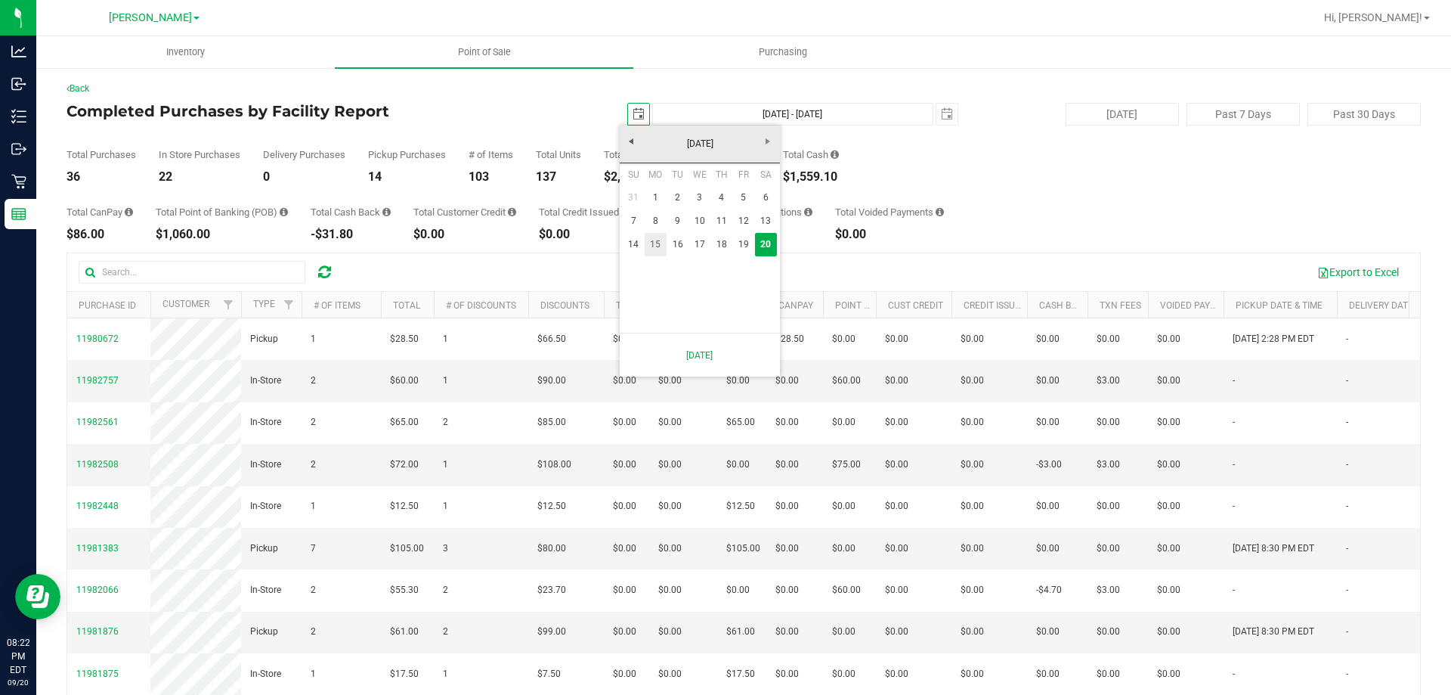
click at [657, 252] on link "15" at bounding box center [656, 244] width 22 height 23
type input "[DATE]"
type input "[DATE] - [DATE]"
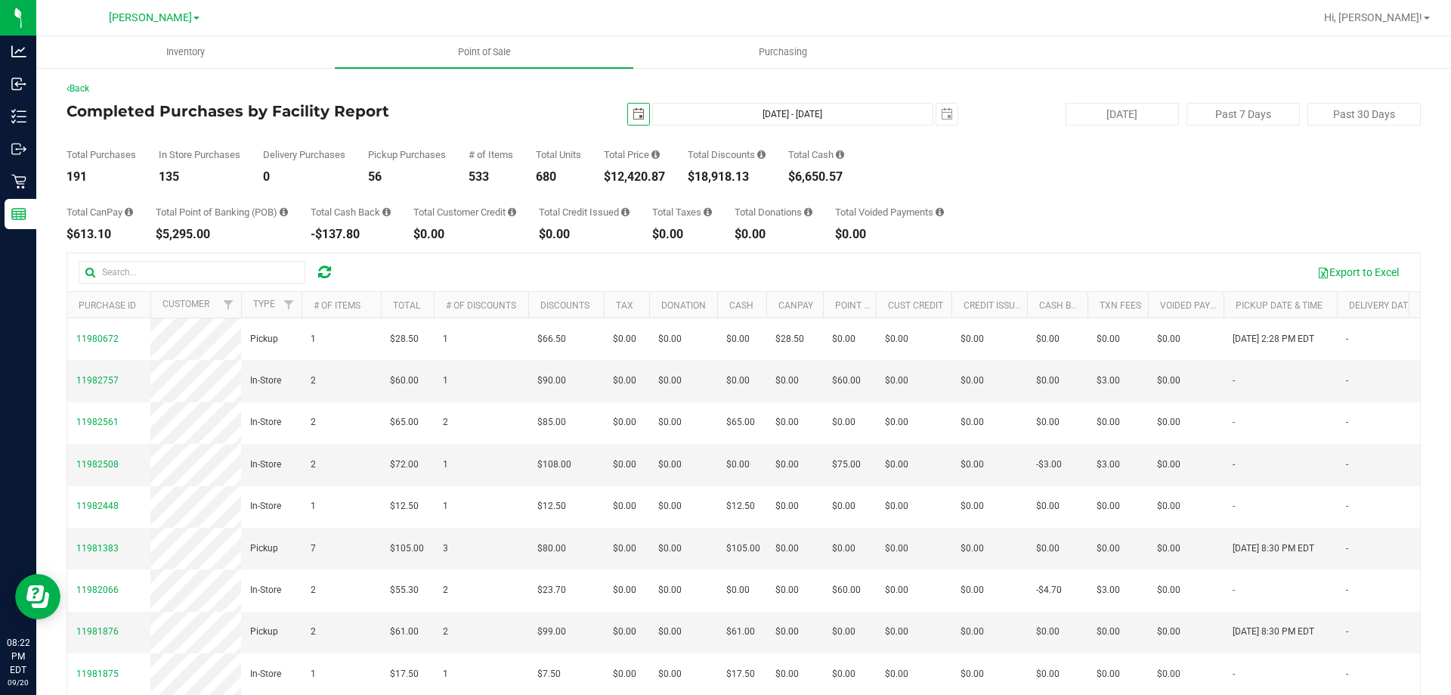
click at [634, 104] on span "select" at bounding box center [638, 114] width 21 height 21
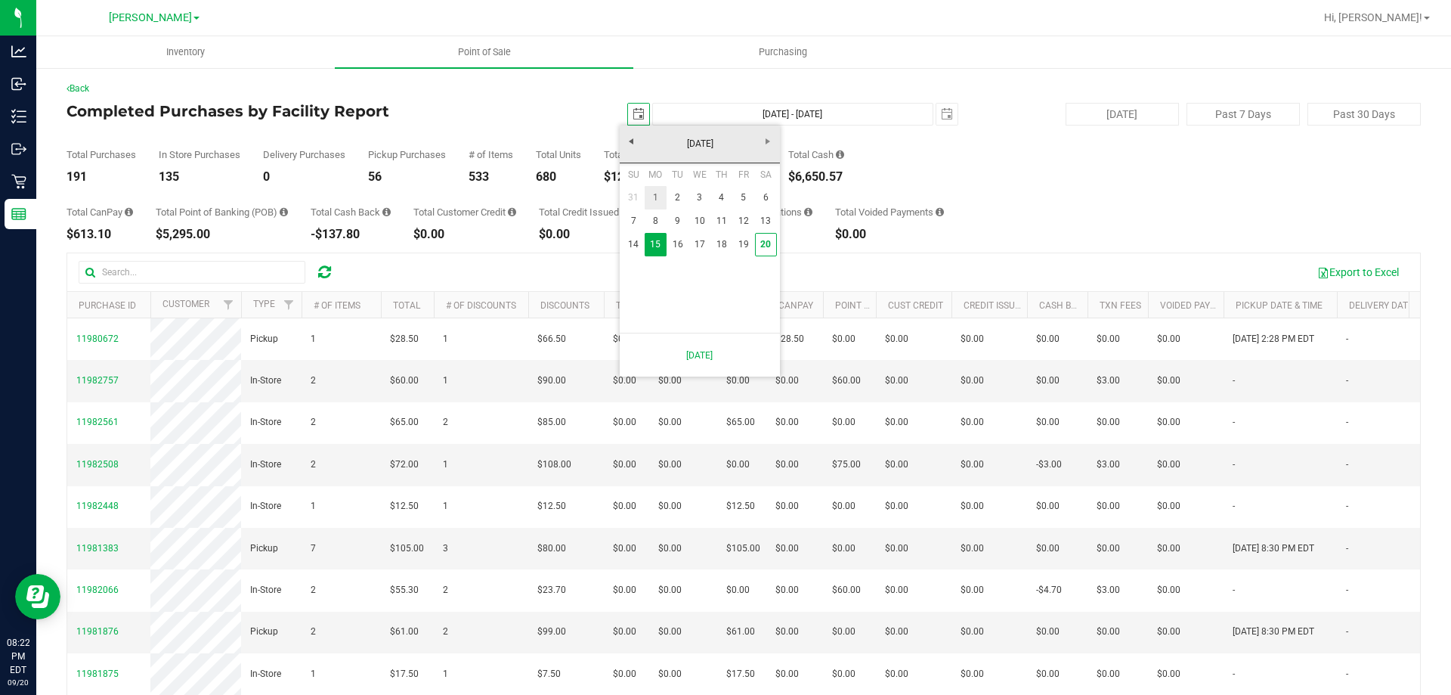
click at [656, 197] on link "1" at bounding box center [656, 197] width 22 height 23
type input "[DATE]"
type input "[DATE] - [DATE]"
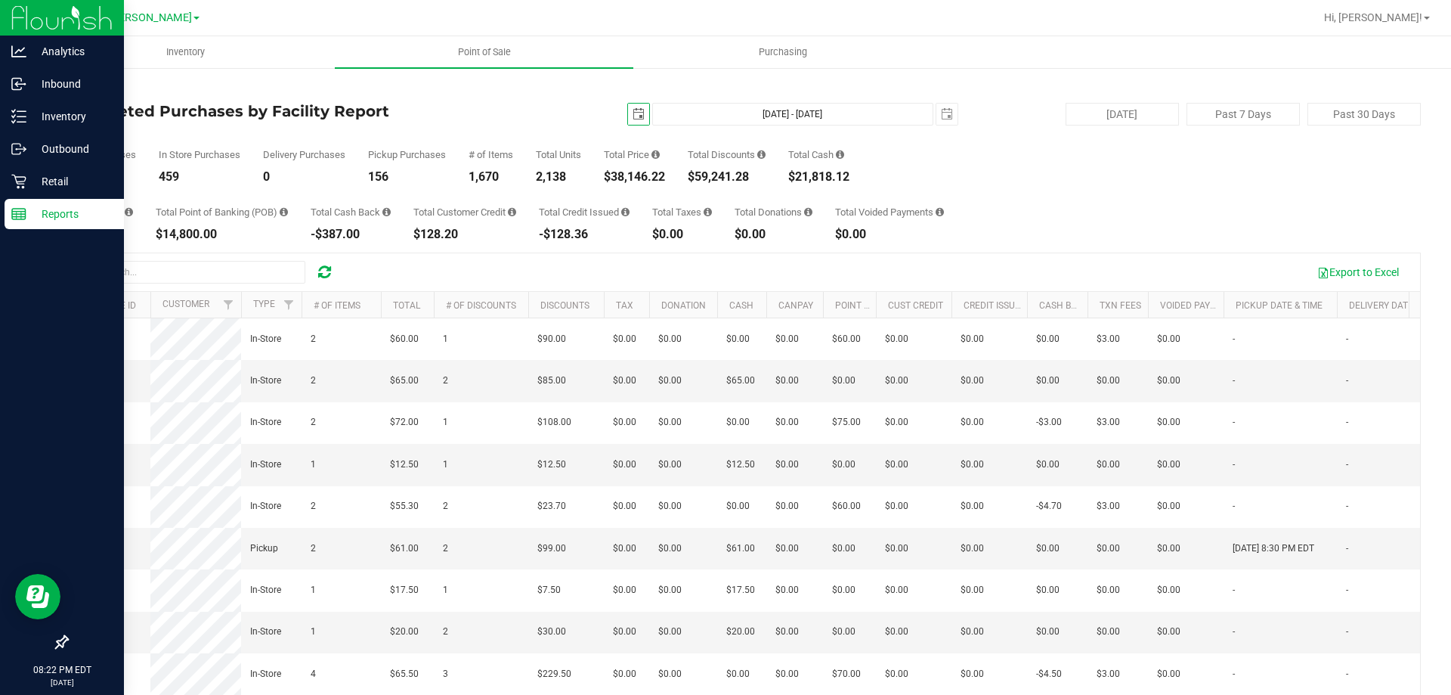
click at [22, 218] on icon at bounding box center [18, 213] width 15 height 15
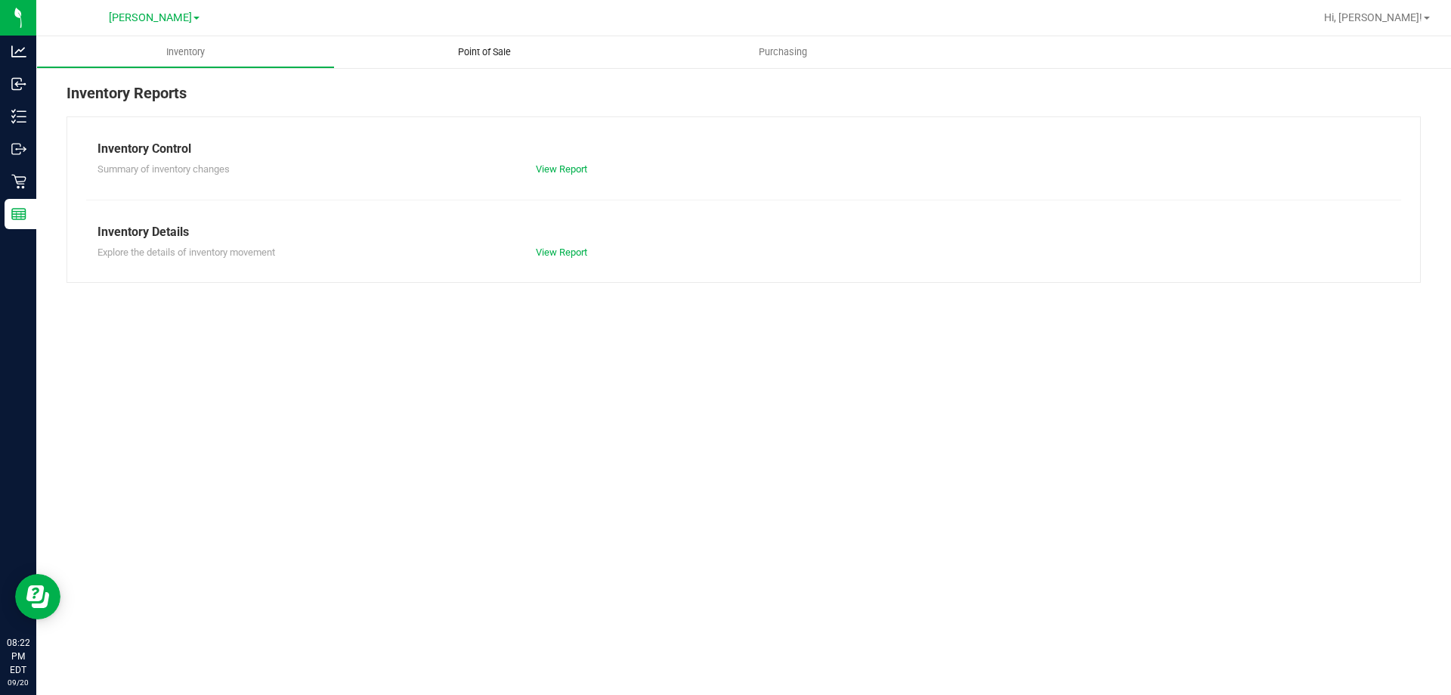
click at [462, 57] on span "Point of Sale" at bounding box center [485, 52] width 94 height 14
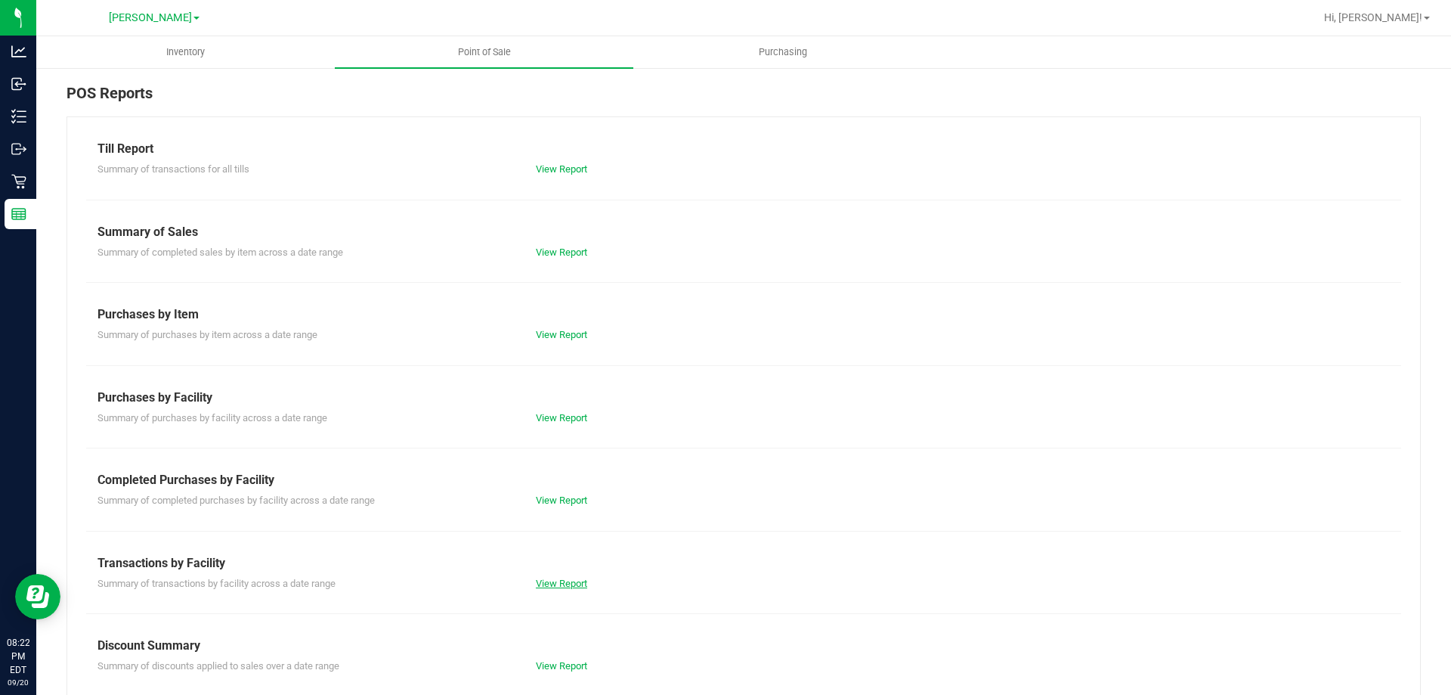
click at [555, 587] on link "View Report" at bounding box center [561, 583] width 51 height 11
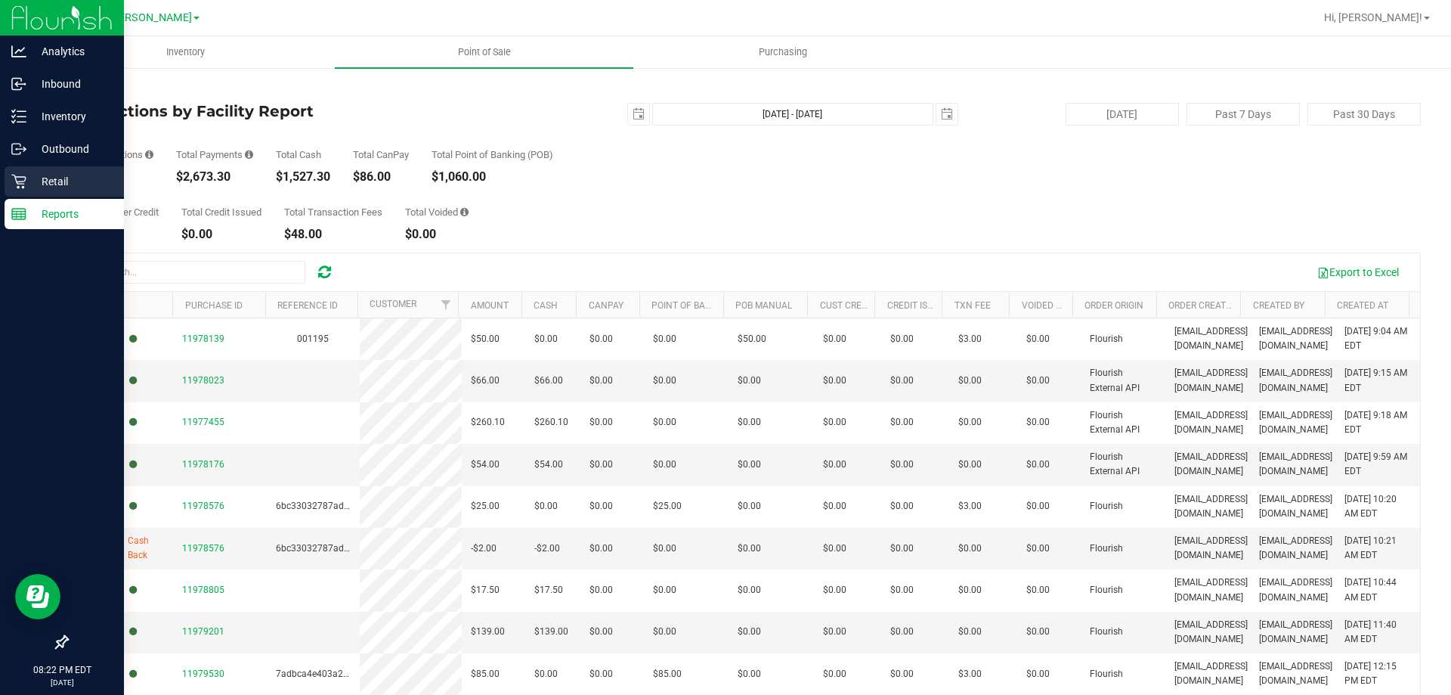
click at [24, 179] on icon at bounding box center [18, 181] width 15 height 15
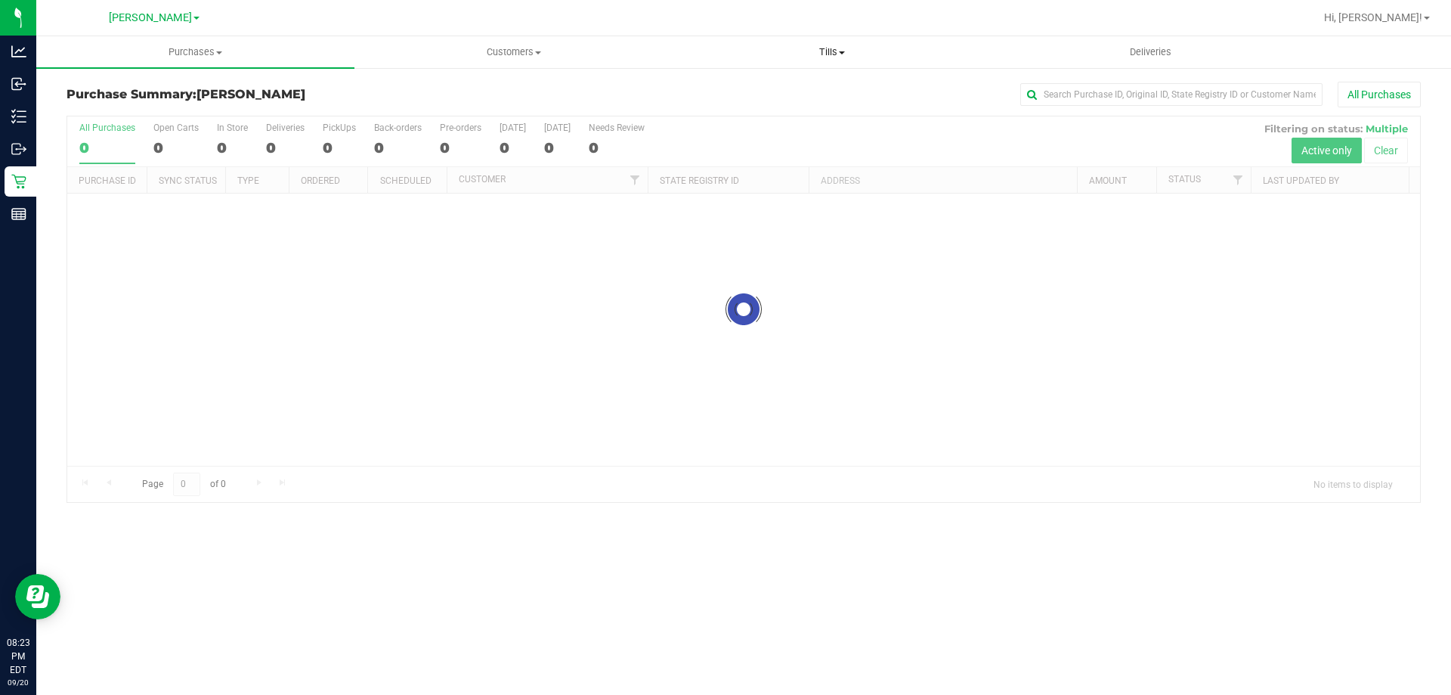
click at [835, 59] on uib-tab-heading "Tills Manage tills Reconcile e-payments" at bounding box center [832, 52] width 317 height 30
click at [758, 89] on span "Manage tills" at bounding box center [724, 91] width 102 height 13
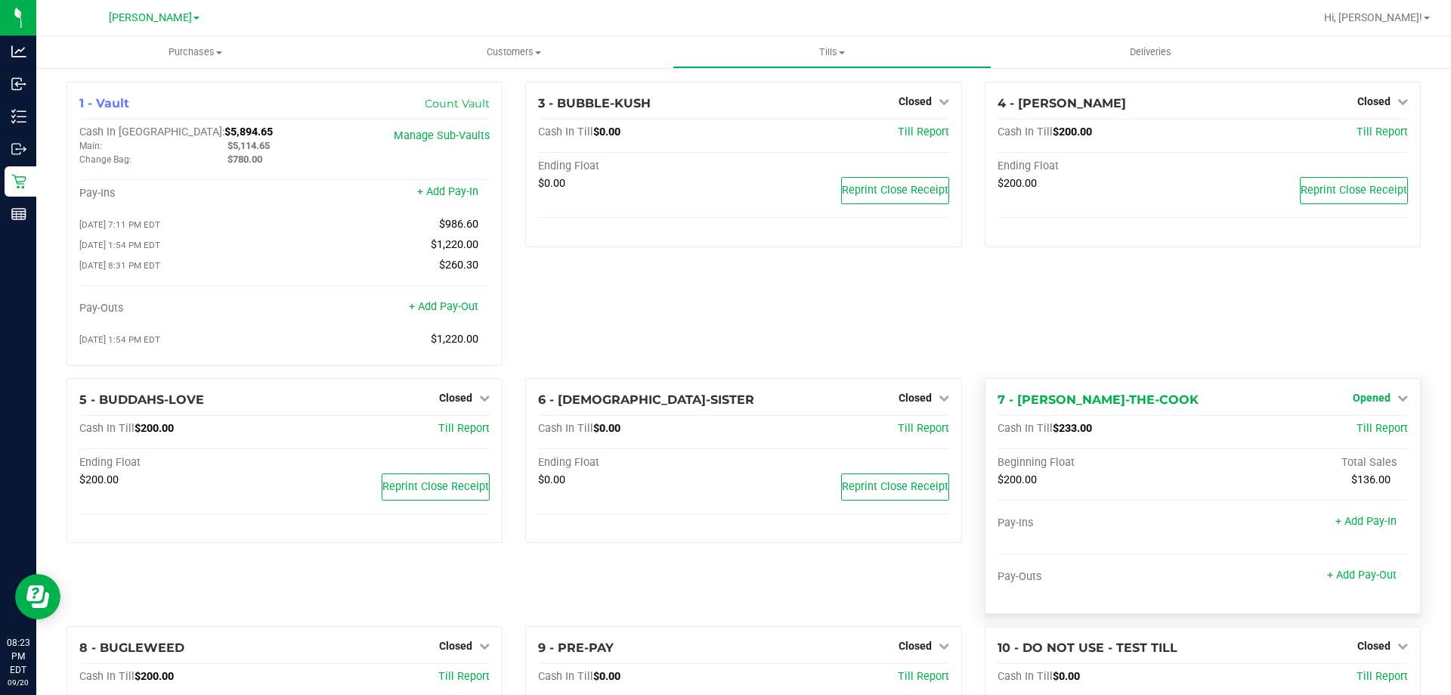
click at [1353, 400] on span "Opened" at bounding box center [1372, 398] width 38 height 12
click at [1353, 434] on link "Close Till" at bounding box center [1373, 429] width 41 height 12
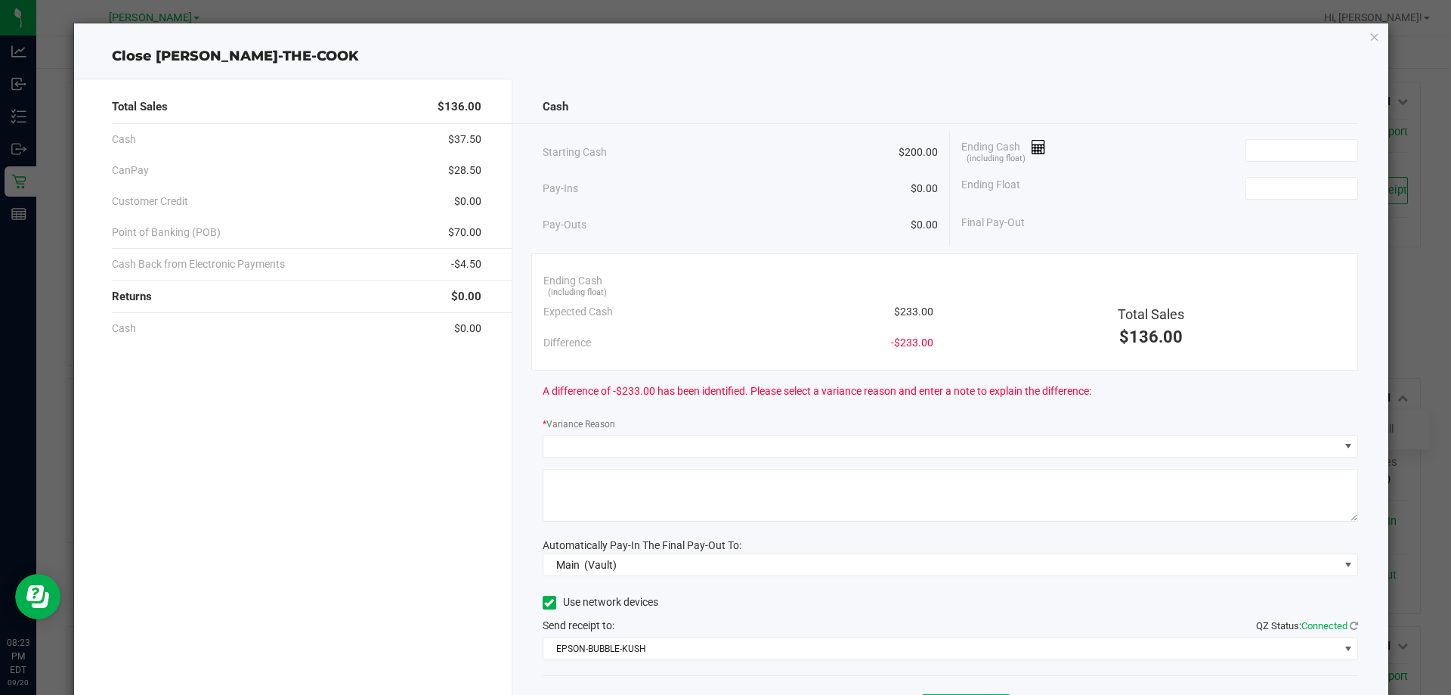
click at [905, 313] on span "$233.00" at bounding box center [913, 312] width 39 height 16
drag, startPoint x: 906, startPoint y: 313, endPoint x: 911, endPoint y: 352, distance: 38.8
click at [1287, 176] on div "Cash Starting Cash $200.00 Pay-Ins $0.00 Pay-Outs $0.00 Ending Cash (including …" at bounding box center [951, 419] width 877 height 681
click at [912, 352] on div "Difference -$233.00" at bounding box center [739, 342] width 390 height 31
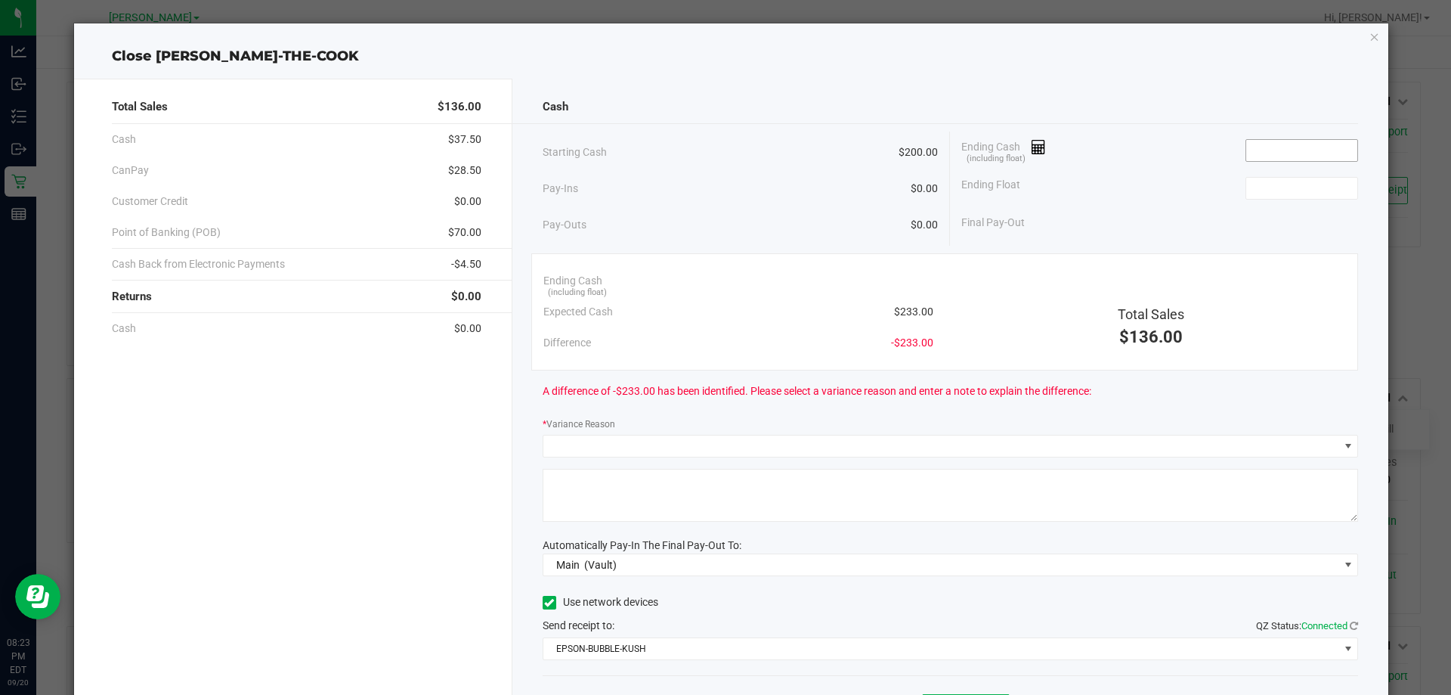
click at [1282, 160] on input at bounding box center [1302, 150] width 111 height 21
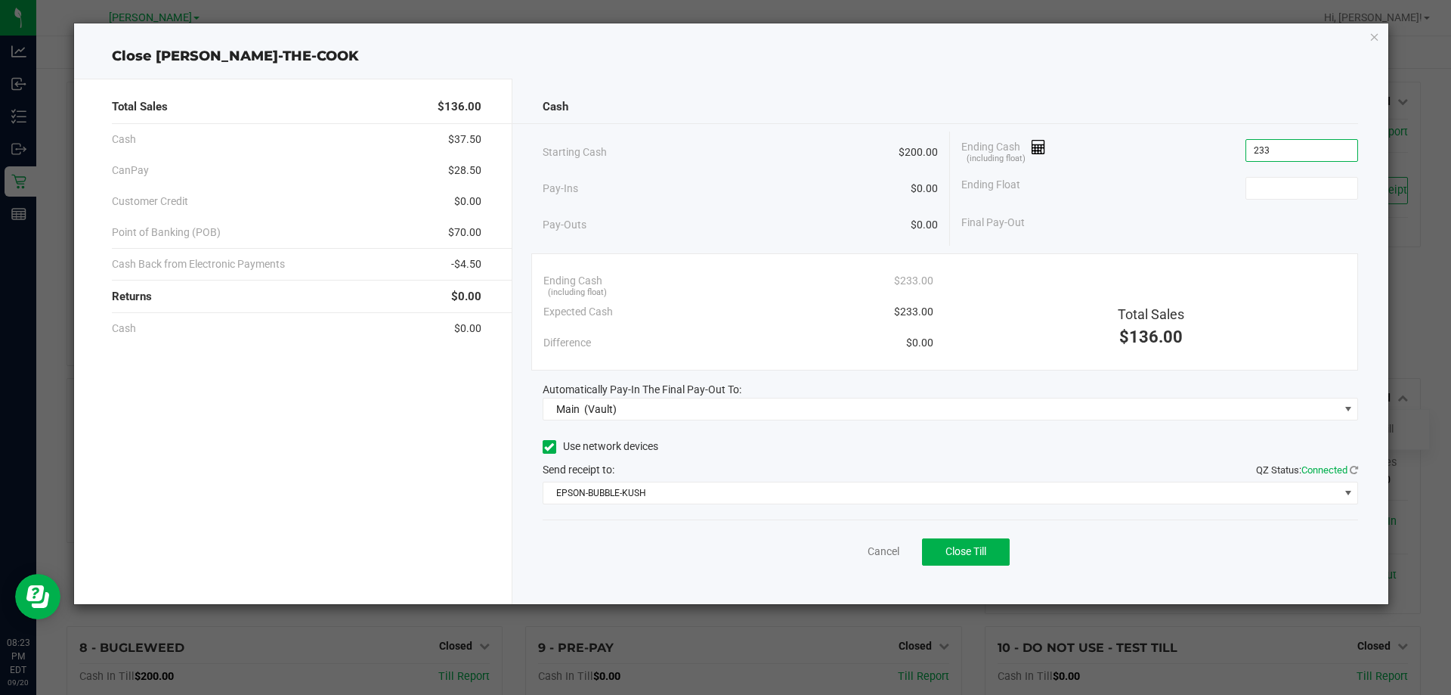
type input "$233.00"
type input "$200.00"
click at [1376, 39] on icon "button" at bounding box center [1375, 36] width 11 height 18
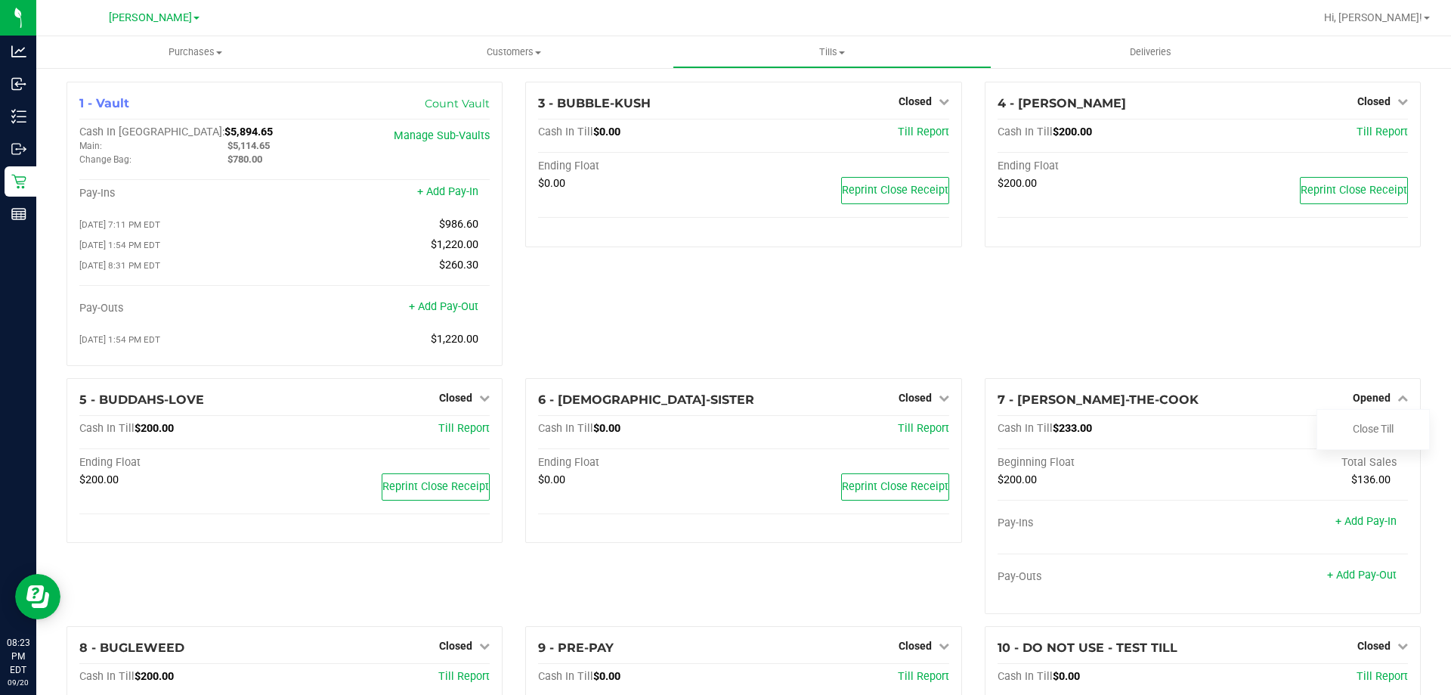
click at [1092, 324] on div "4 - [PERSON_NAME] Closed Open Till Cash In Till $200.00 Till Report Ending Floa…" at bounding box center [1203, 230] width 459 height 296
click at [1353, 430] on link "Close Till" at bounding box center [1373, 429] width 41 height 12
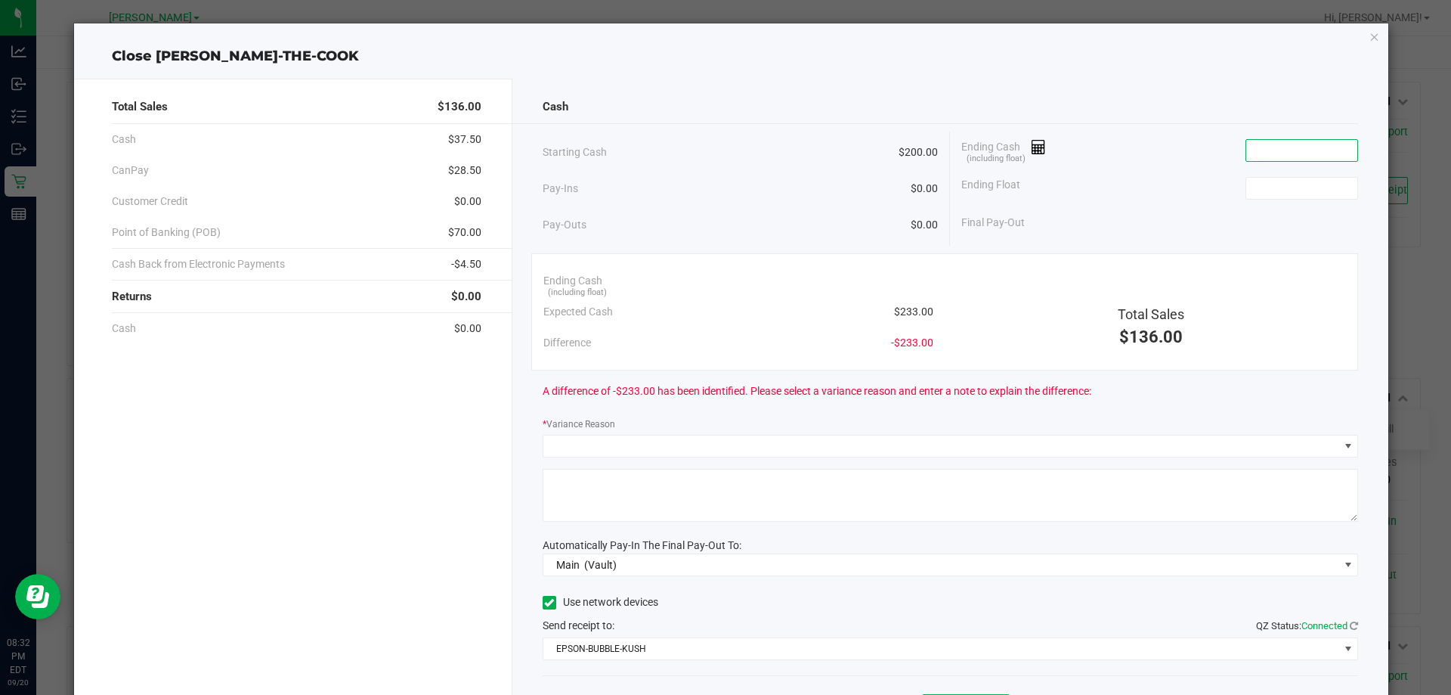
click at [1288, 152] on input at bounding box center [1302, 150] width 111 height 21
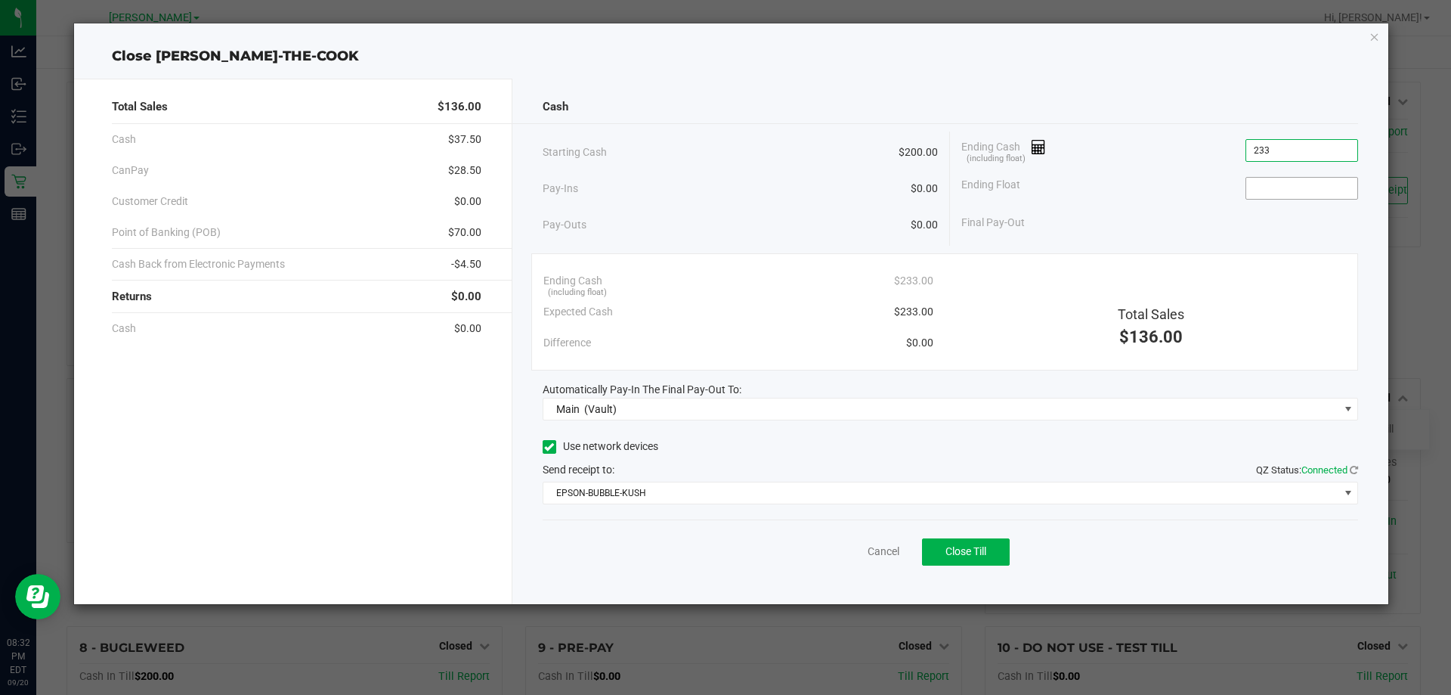
type input "$233.00"
click at [1284, 185] on input at bounding box center [1302, 188] width 111 height 21
type input "$200.00"
click at [441, 451] on div "Total Sales $136.00 Cash $37.50 CanPay $28.50 Customer Credit $0.00 Point of Ba…" at bounding box center [293, 341] width 438 height 525
click at [976, 556] on span "Close Till" at bounding box center [966, 551] width 41 height 12
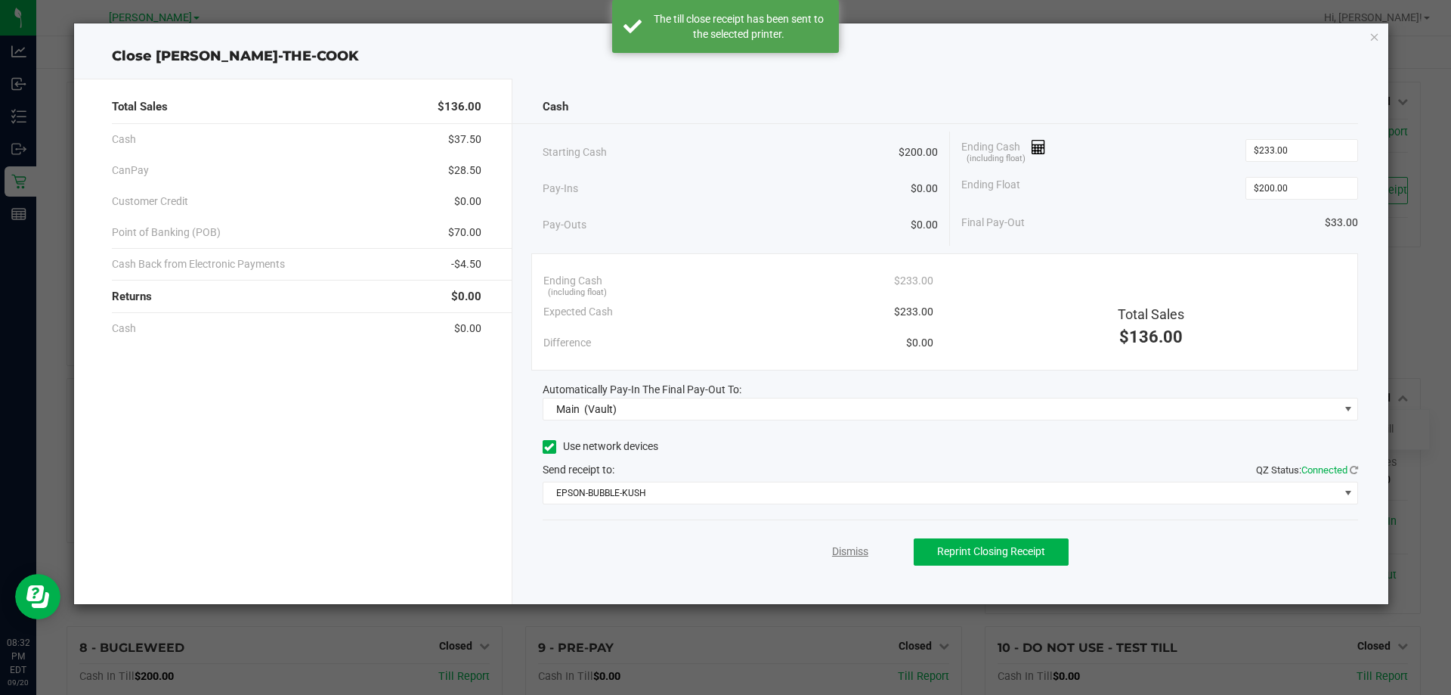
click at [860, 556] on link "Dismiss" at bounding box center [850, 552] width 36 height 16
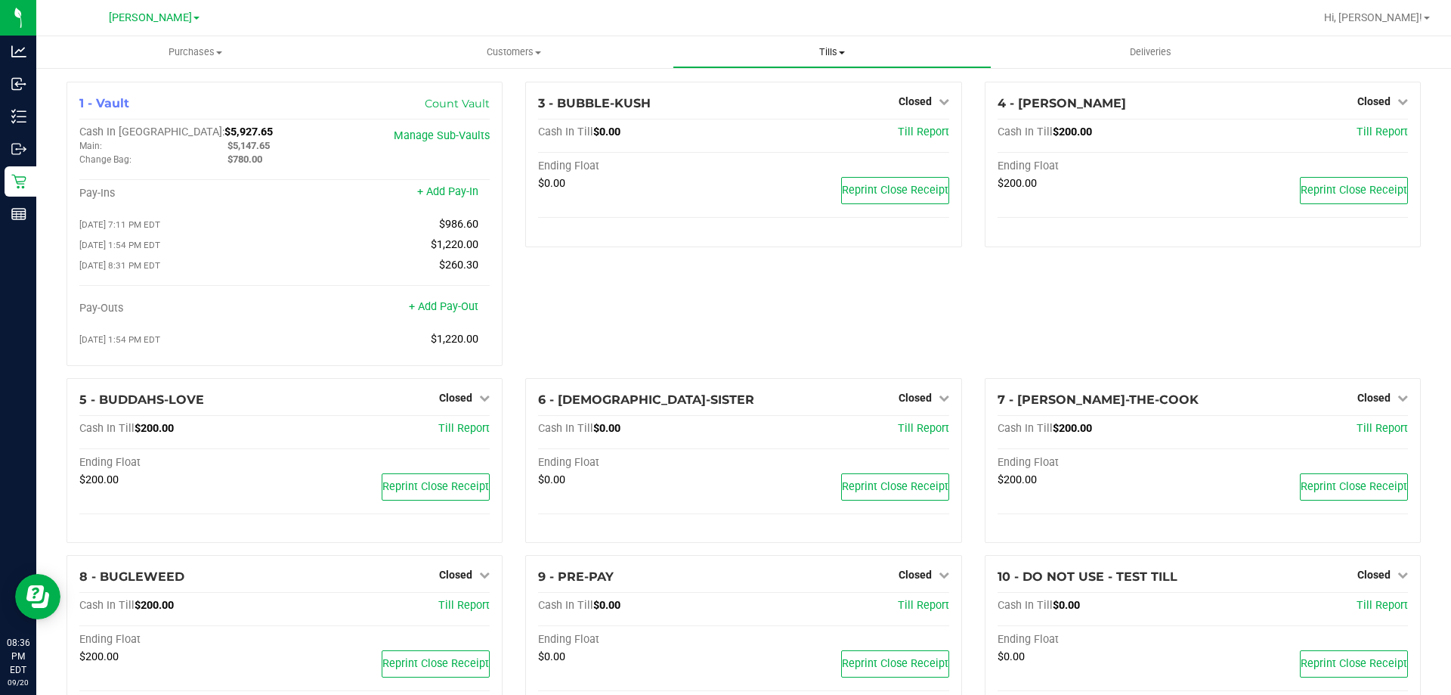
click at [826, 46] on span "Tills" at bounding box center [832, 52] width 317 height 14
click at [769, 107] on span "Reconcile e-payments" at bounding box center [748, 109] width 150 height 13
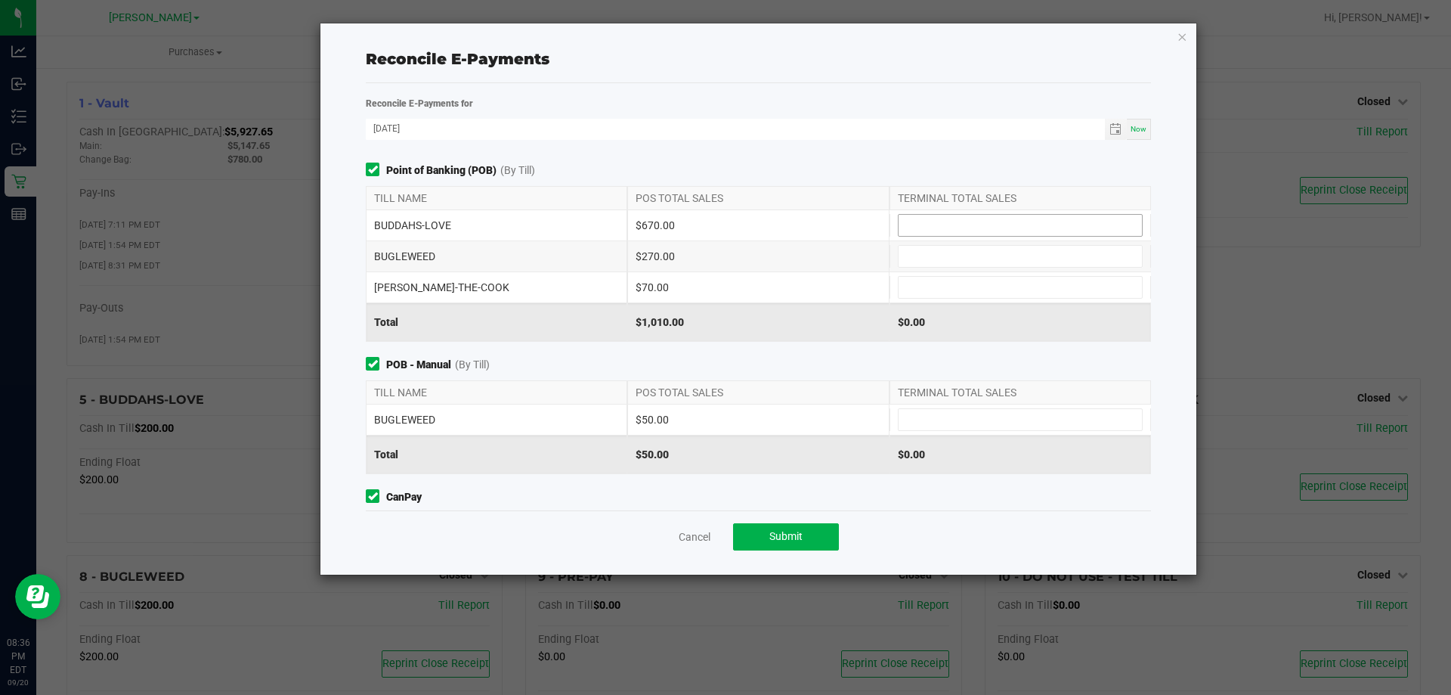
click at [951, 236] on span at bounding box center [1020, 225] width 245 height 23
click at [956, 221] on input at bounding box center [1020, 225] width 243 height 21
click at [965, 292] on input at bounding box center [1020, 287] width 243 height 21
type input "$70.00"
click at [968, 236] on span at bounding box center [1020, 225] width 245 height 23
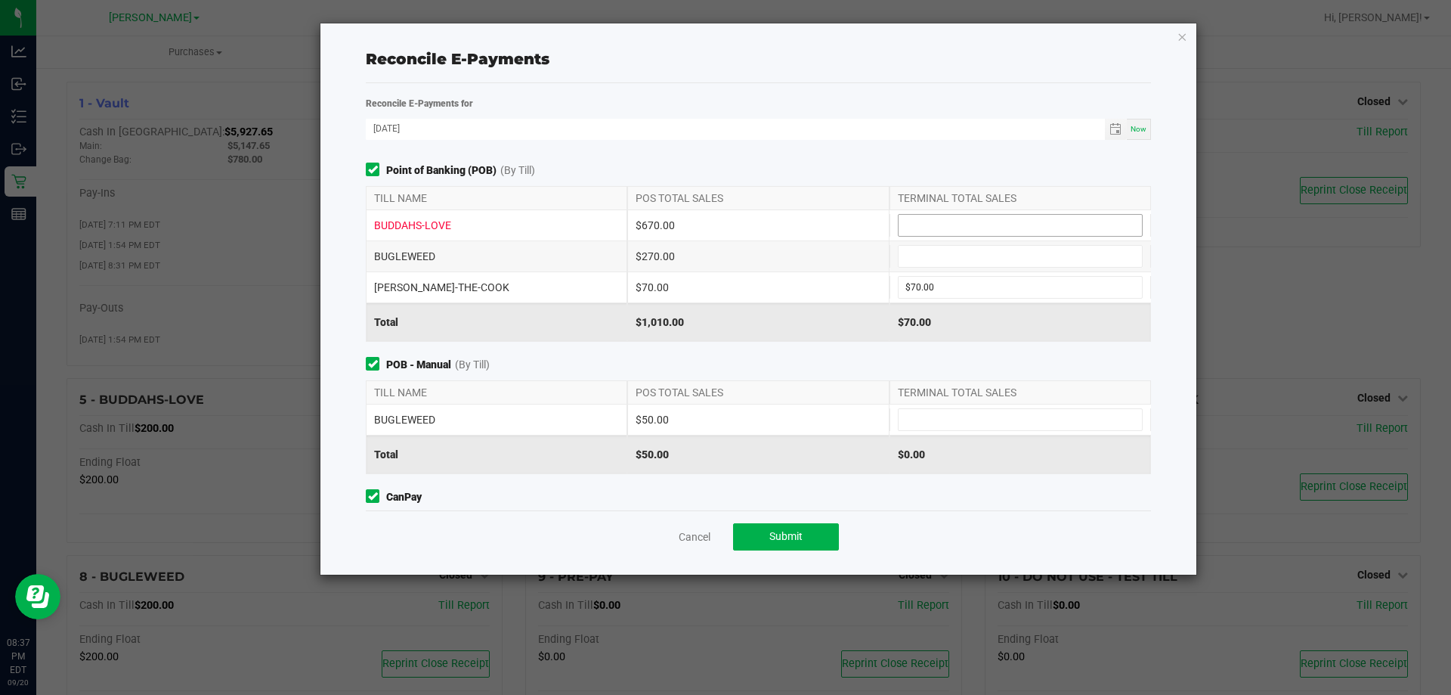
click at [964, 220] on input at bounding box center [1020, 225] width 243 height 21
type input "$670.00"
click at [955, 246] on input at bounding box center [1020, 256] width 243 height 21
type input "$270.00"
click at [936, 409] on input at bounding box center [1020, 419] width 243 height 21
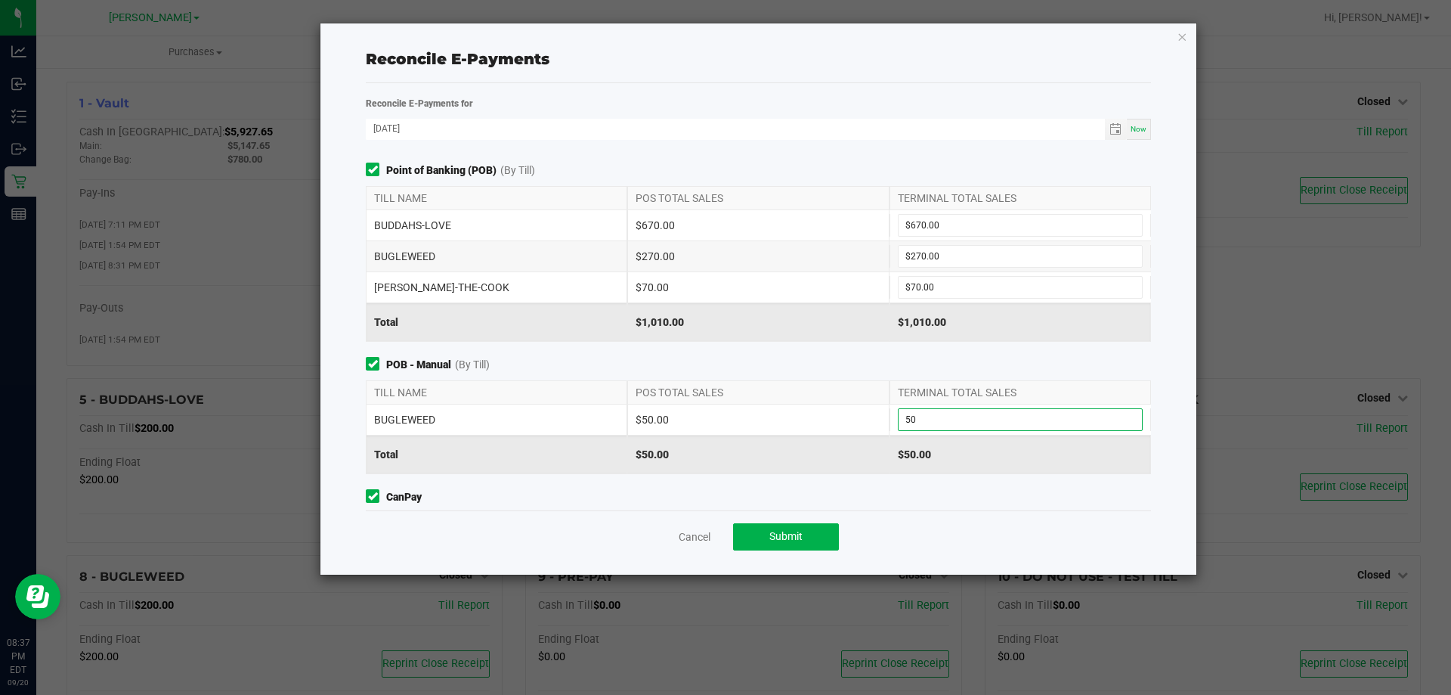
type input "$50.00"
click at [807, 432] on div "$50.00" at bounding box center [758, 419] width 262 height 30
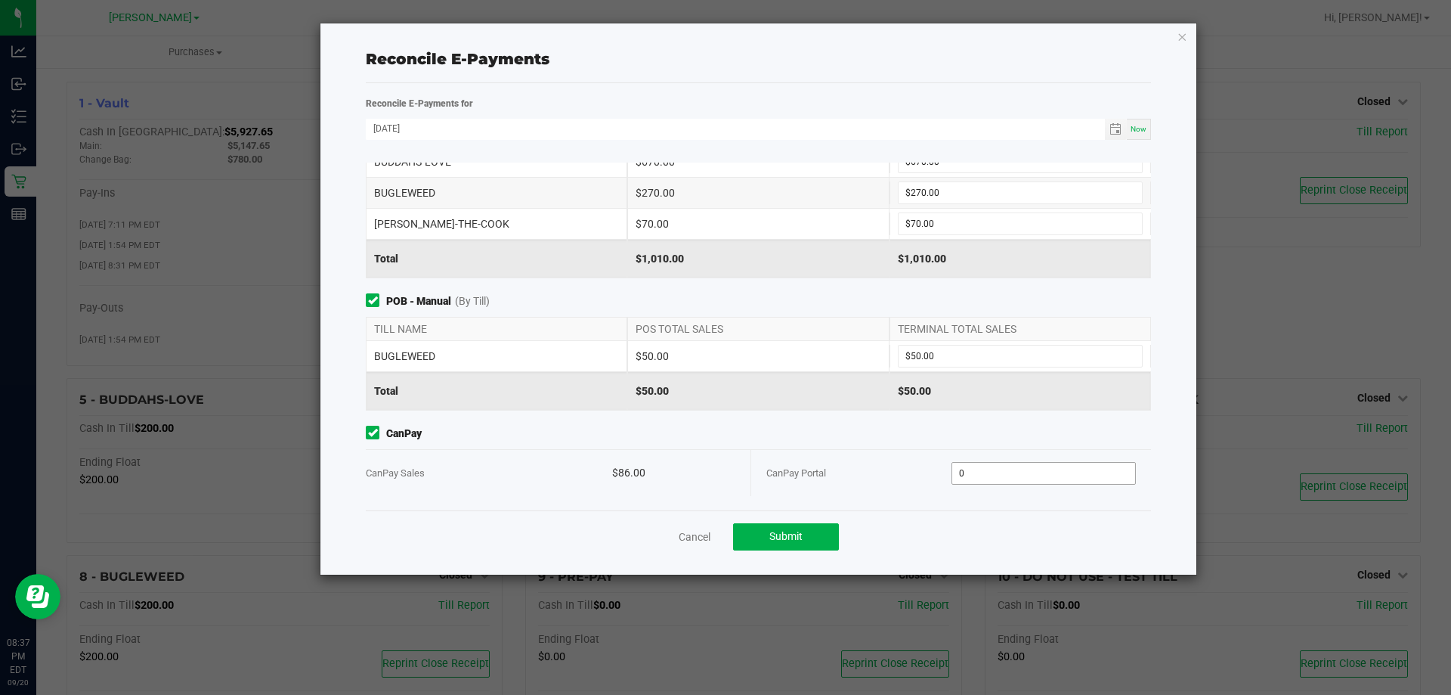
click at [989, 467] on input "0" at bounding box center [1045, 473] width 184 height 21
type input "$86.00"
click at [915, 441] on span "CanPay" at bounding box center [758, 434] width 785 height 16
click at [790, 534] on span "Submit" at bounding box center [786, 536] width 33 height 12
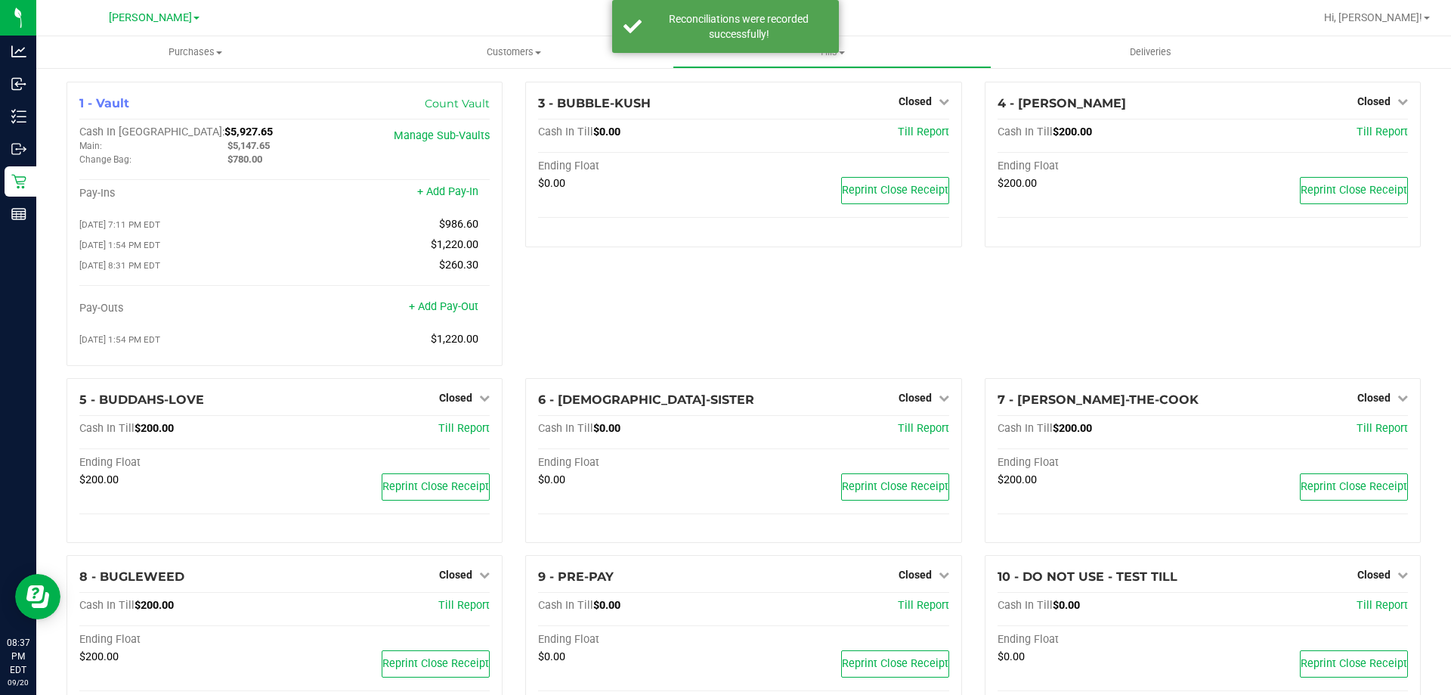
click at [723, 285] on div "3 - BUBBLE-KUSH Closed Open Till Cash In Till $0.00 Till Report Ending Float $0…" at bounding box center [743, 230] width 459 height 296
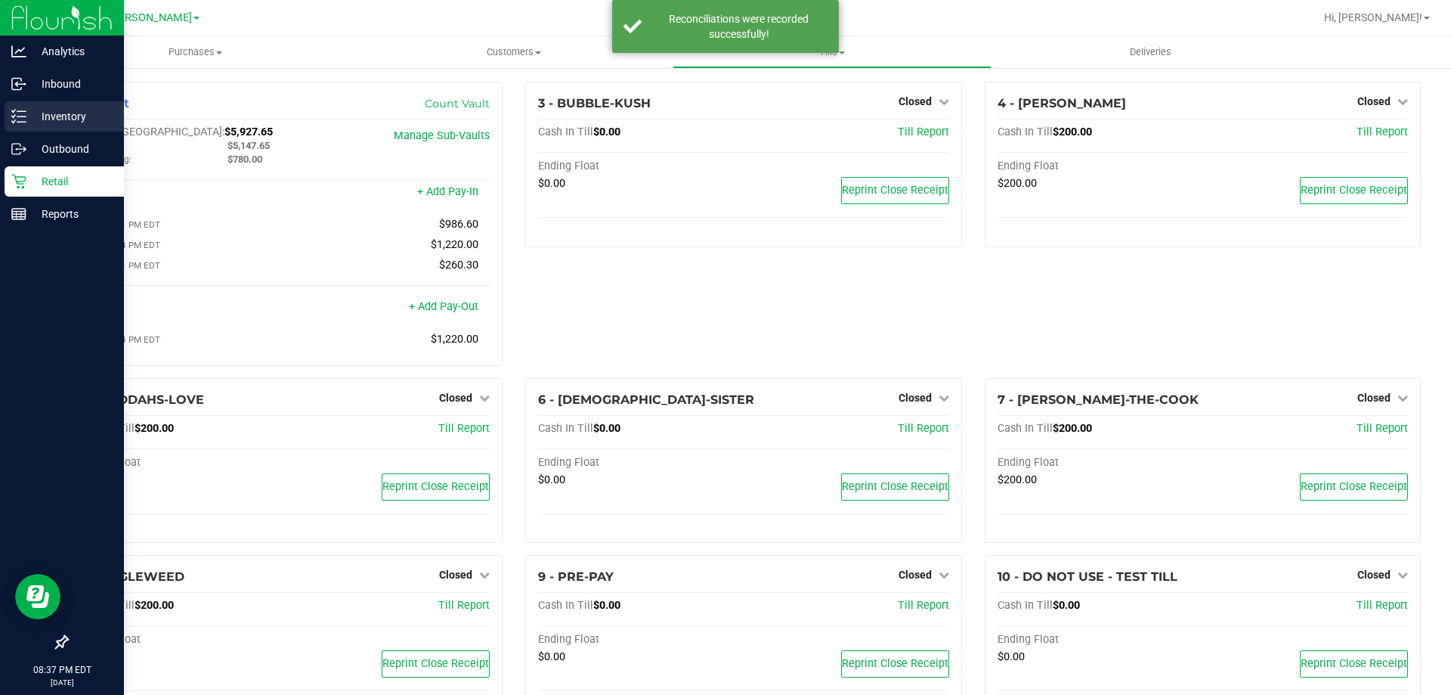
click at [20, 113] on icon at bounding box center [18, 116] width 15 height 15
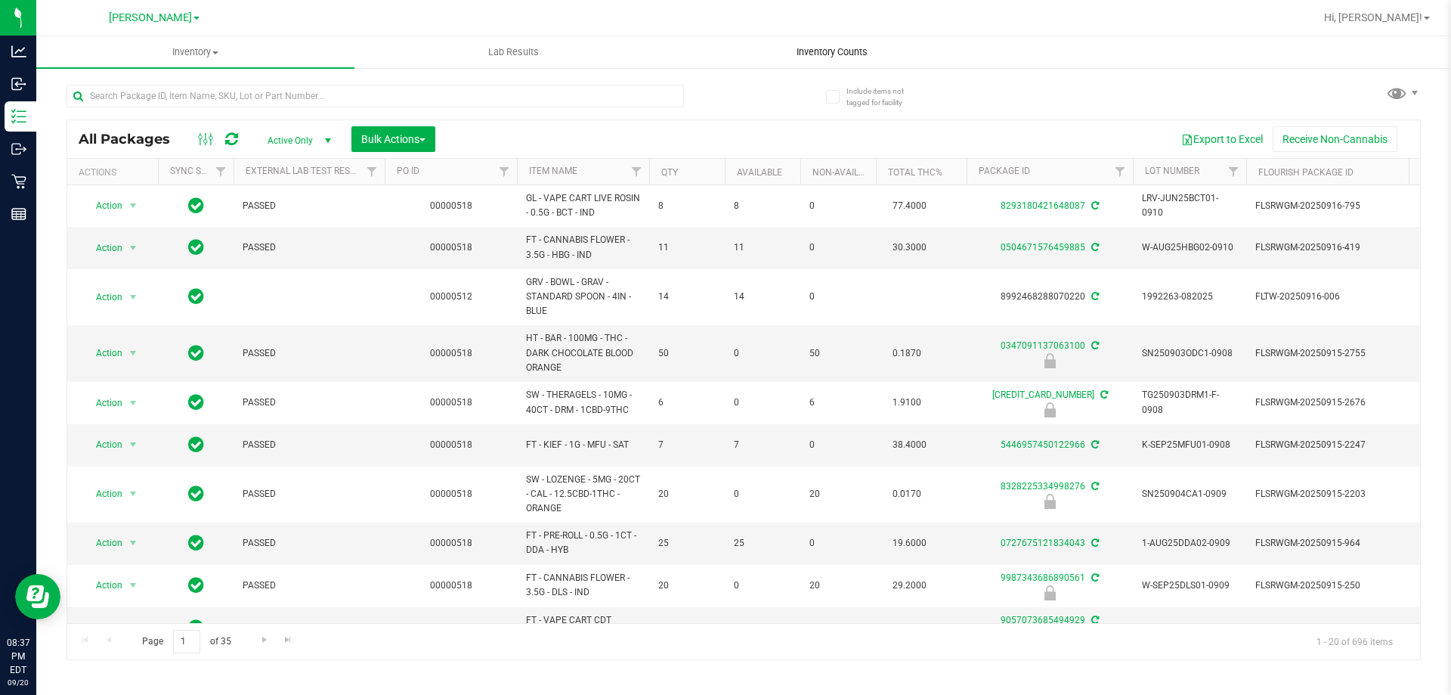
click at [847, 48] on span "Inventory Counts" at bounding box center [832, 52] width 112 height 14
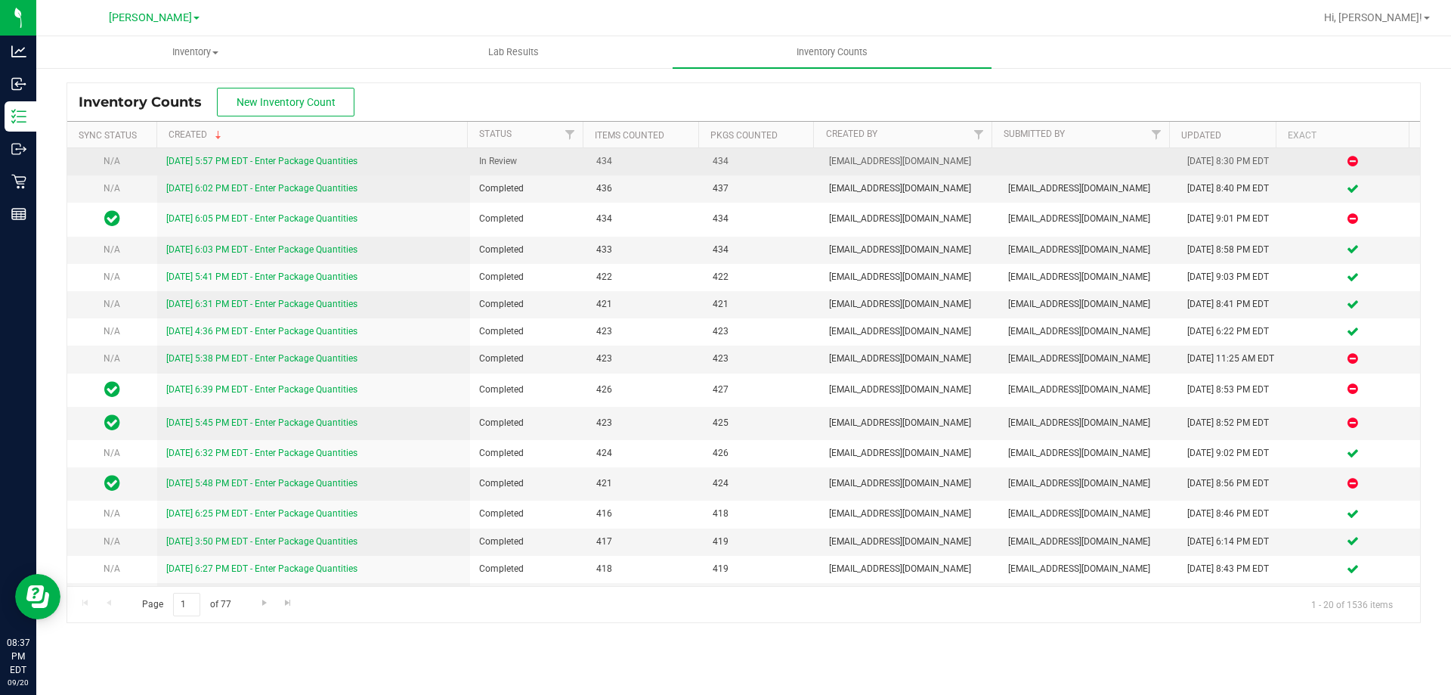
click at [312, 157] on link "[DATE] 5:57 PM EDT - Enter Package Quantities" at bounding box center [261, 161] width 191 height 11
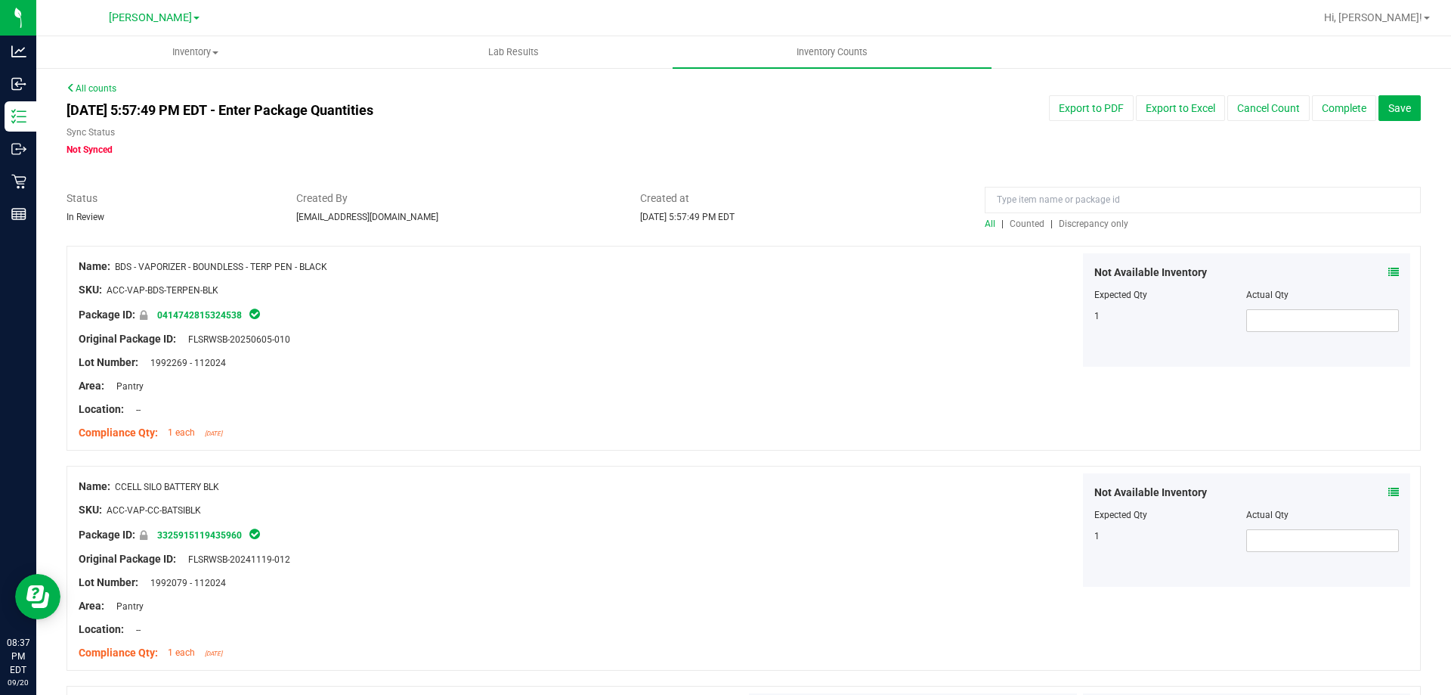
click at [1075, 223] on span "Discrepancy only" at bounding box center [1094, 223] width 70 height 11
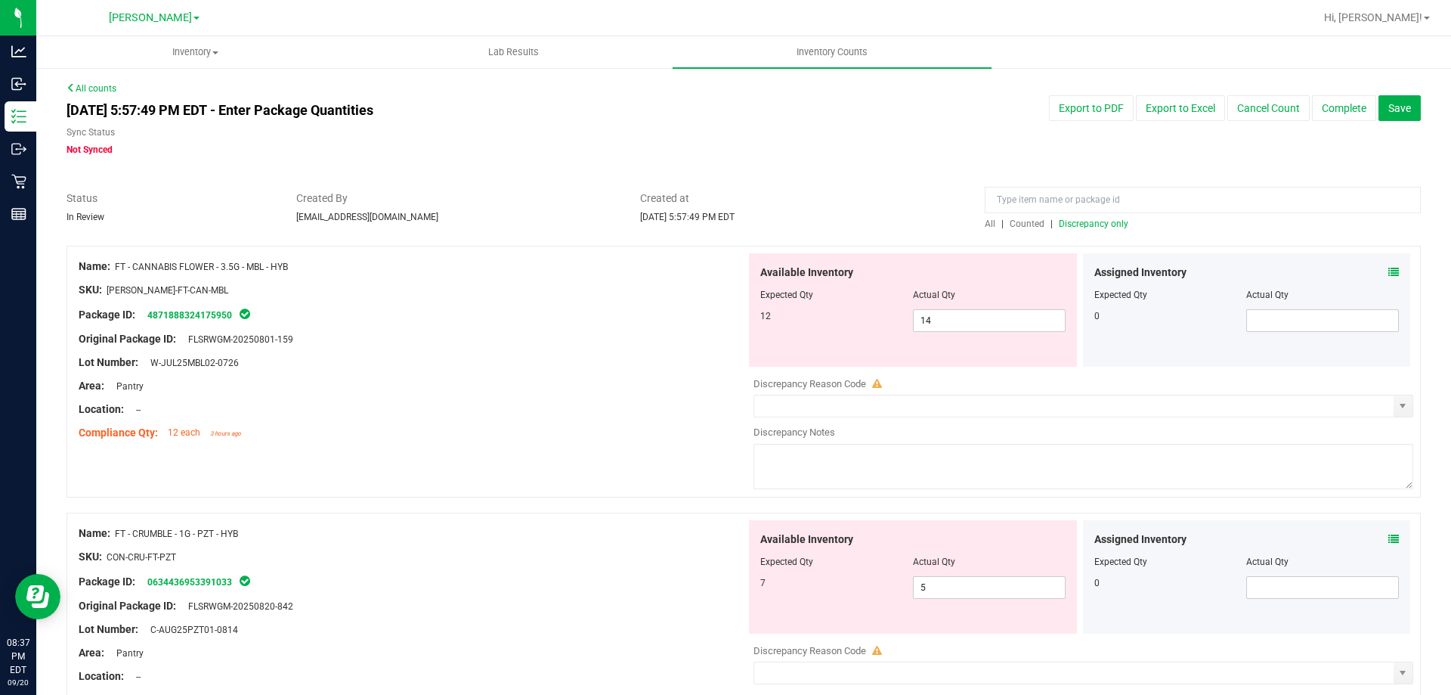
click at [1389, 274] on icon at bounding box center [1394, 272] width 11 height 11
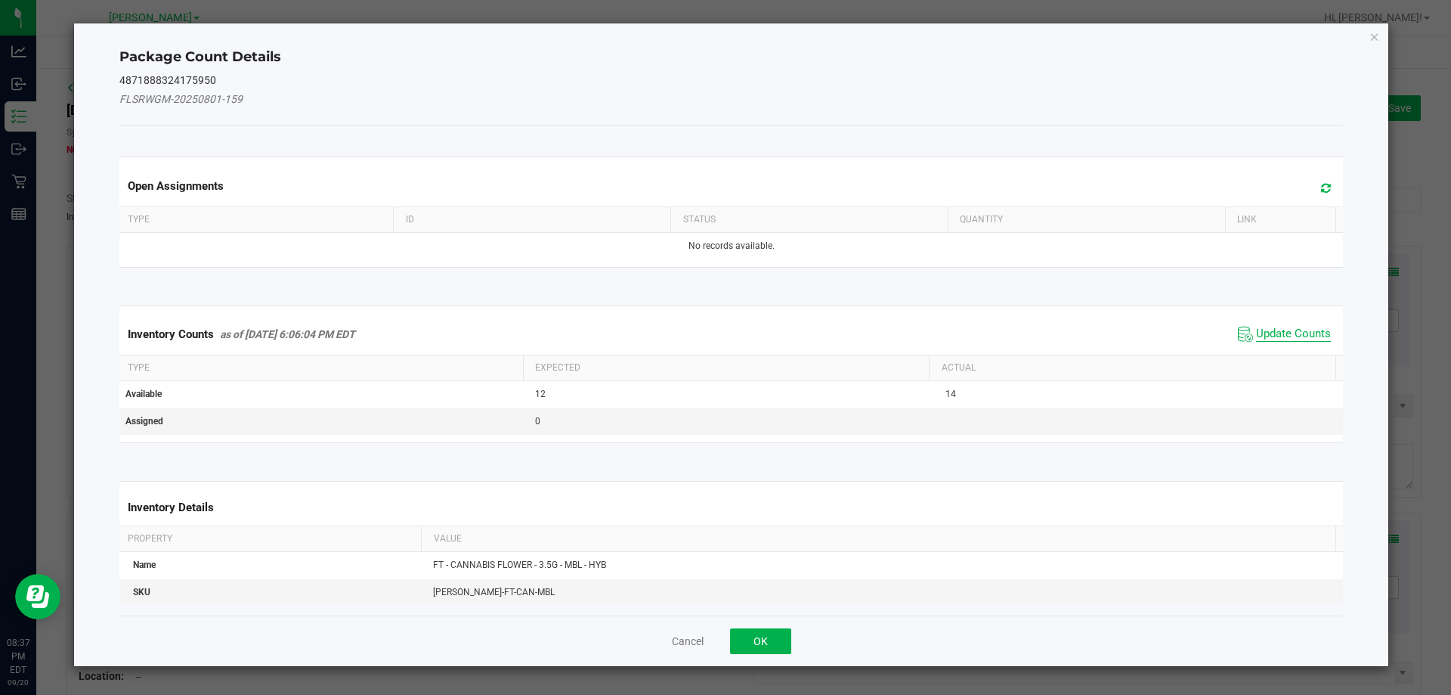
click at [1280, 336] on span "Update Counts" at bounding box center [1293, 334] width 75 height 15
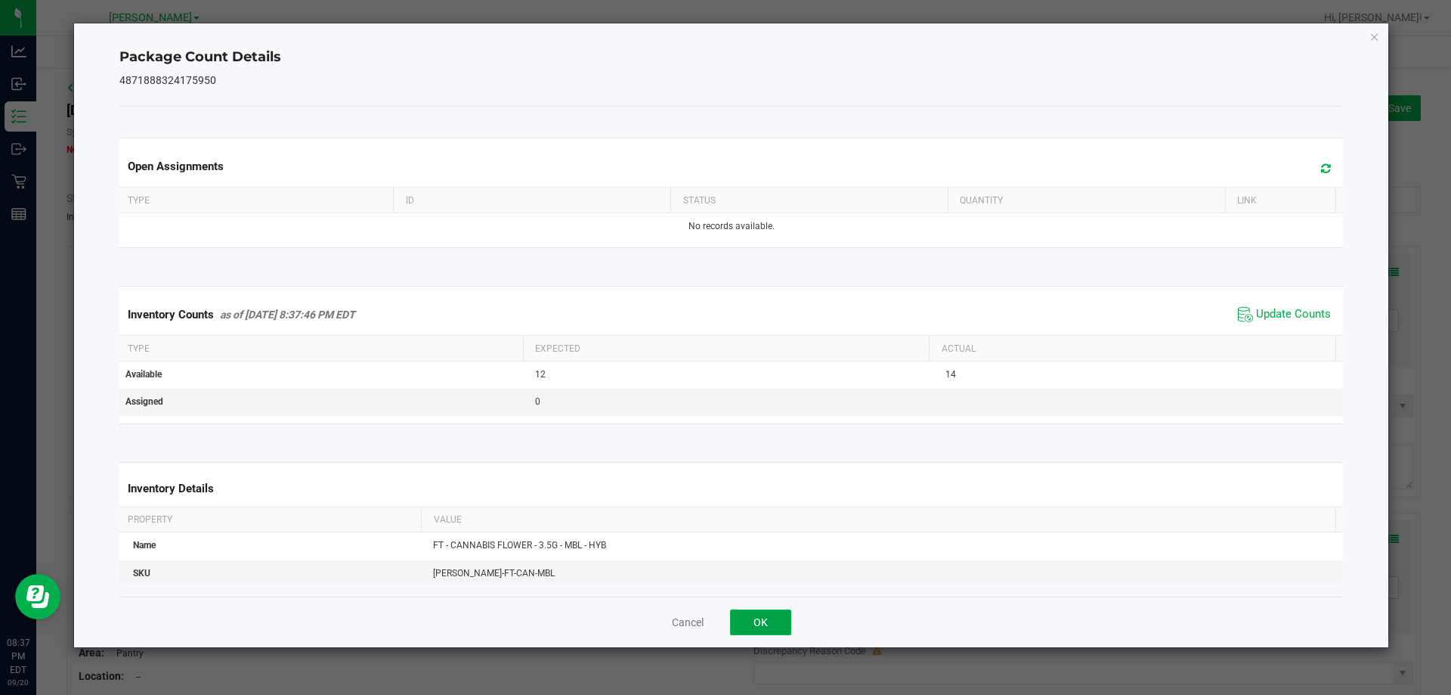
click at [750, 624] on button "OK" at bounding box center [760, 622] width 61 height 26
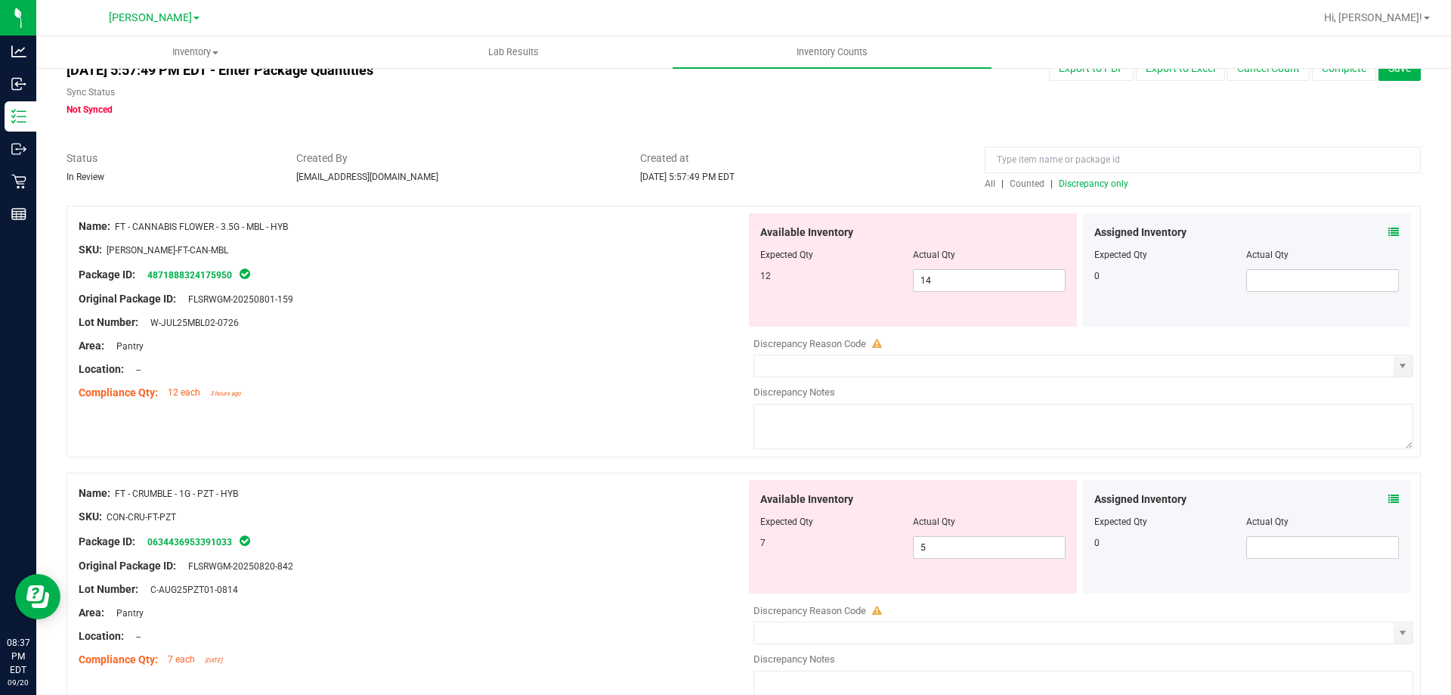
scroll to position [76, 0]
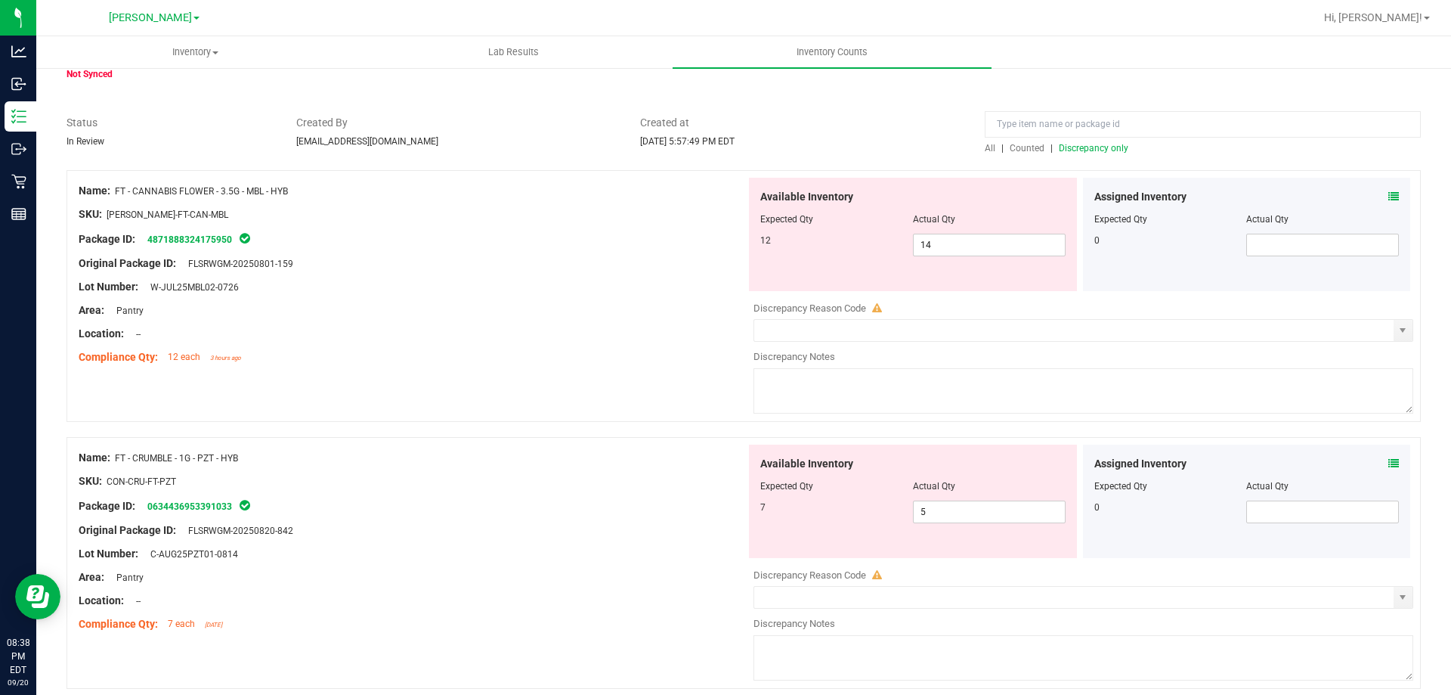
click at [1389, 462] on icon at bounding box center [1394, 463] width 11 height 11
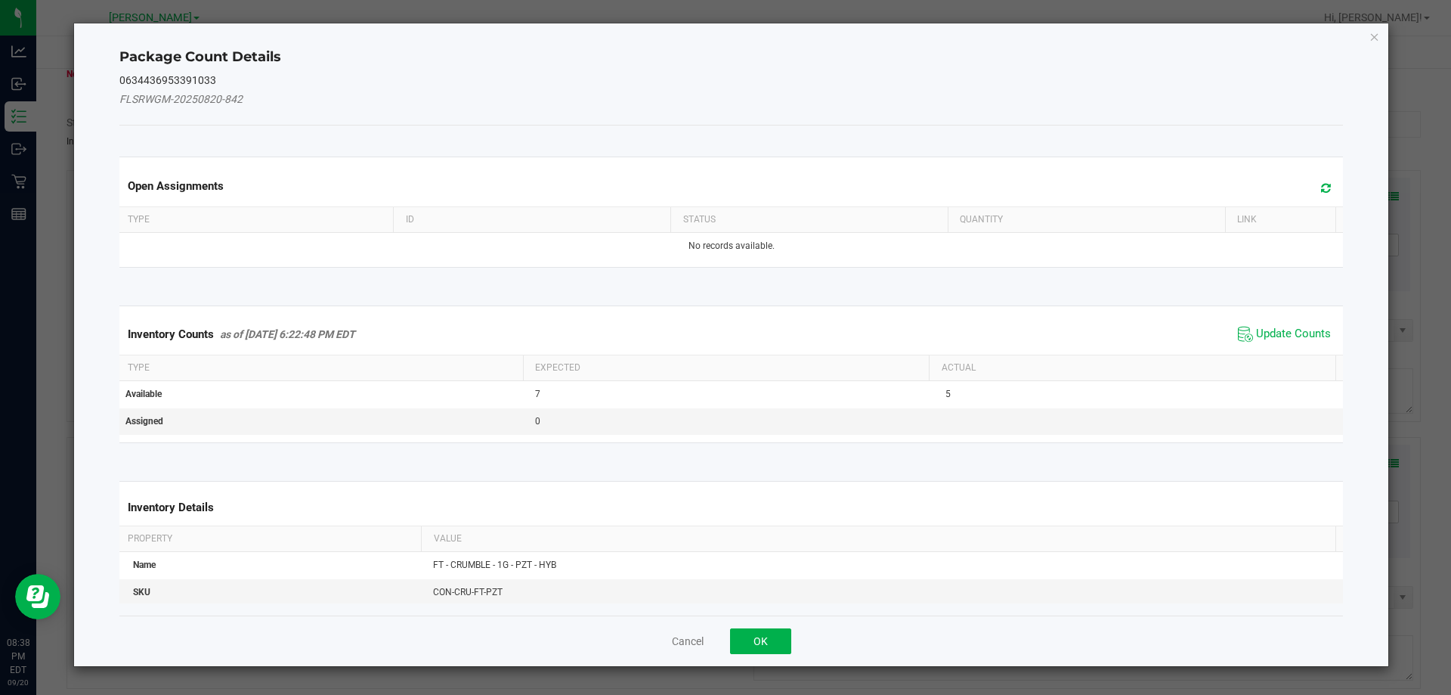
click at [1286, 318] on div "Inventory Counts as of [DATE] 6:22:48 PM EDT Update Counts" at bounding box center [731, 334] width 1231 height 41
click at [1284, 329] on span "Update Counts" at bounding box center [1293, 334] width 75 height 15
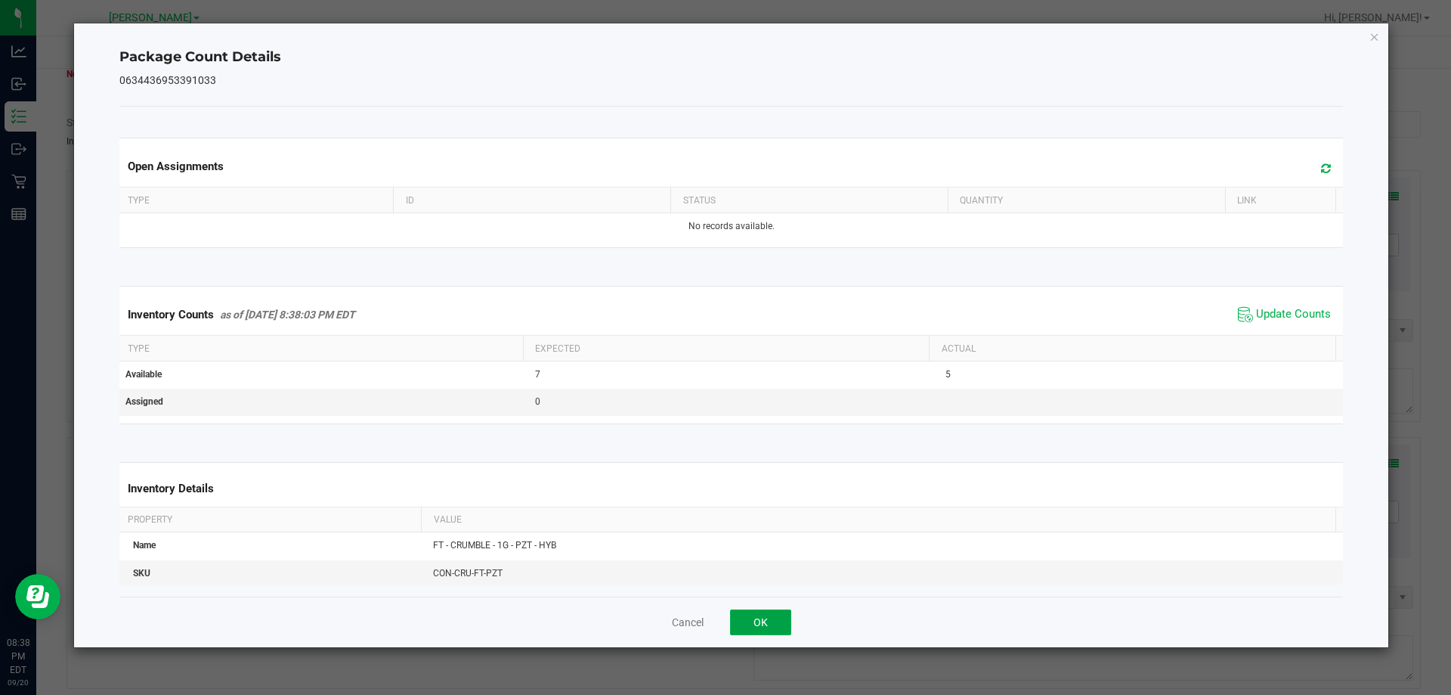
click at [763, 625] on button "OK" at bounding box center [760, 622] width 61 height 26
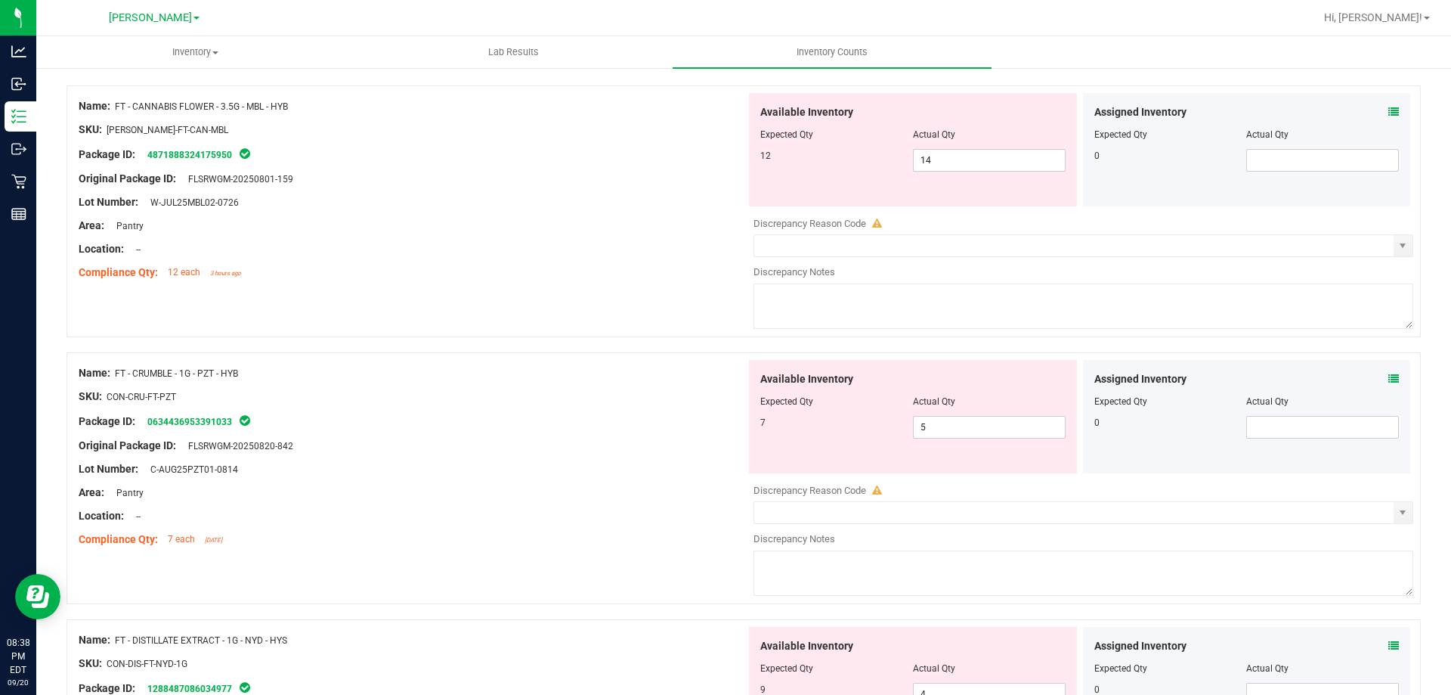
scroll to position [302, 0]
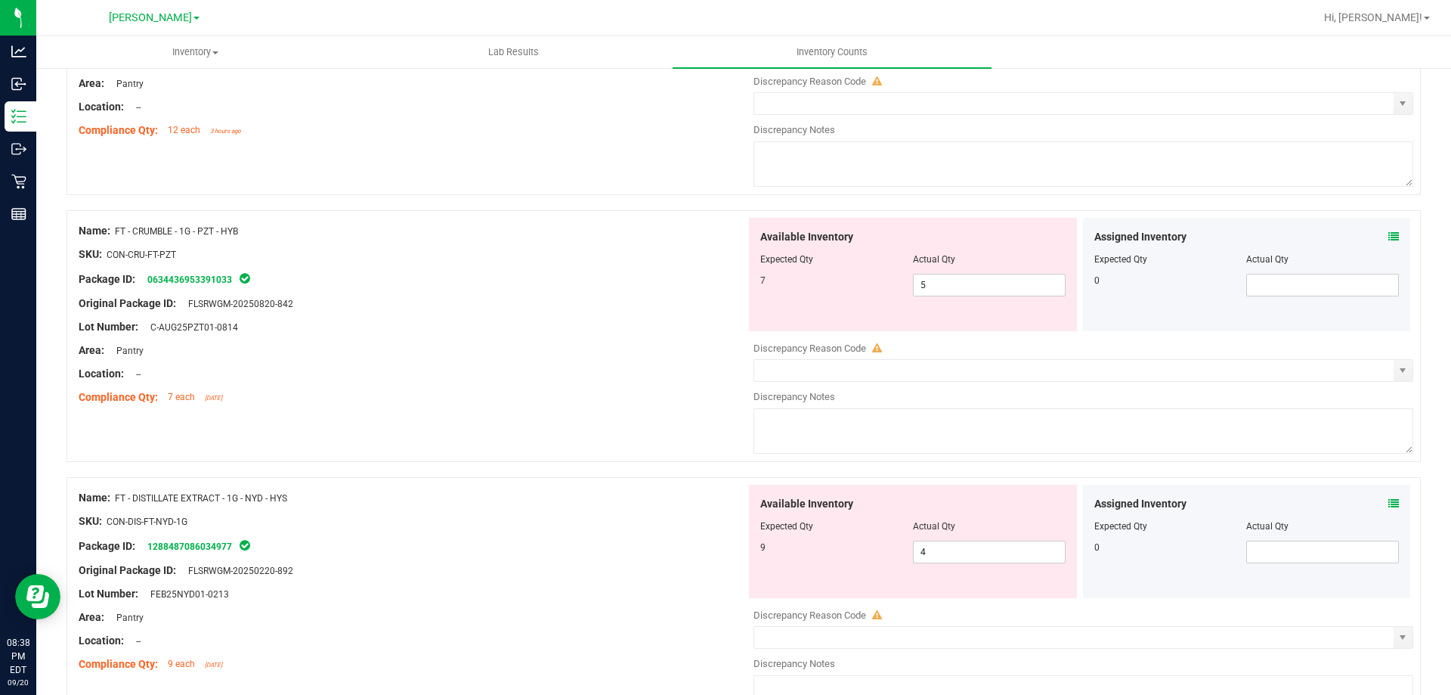
click at [1389, 498] on icon at bounding box center [1394, 503] width 11 height 11
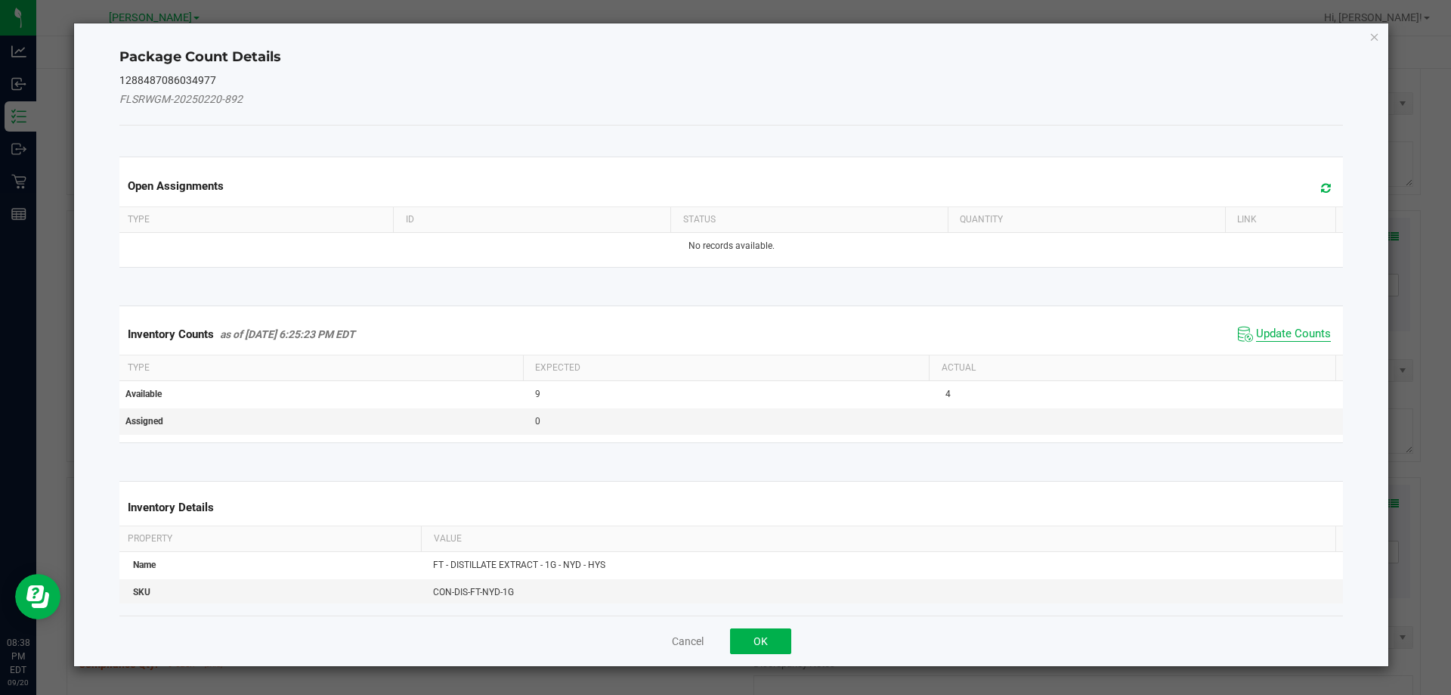
click at [1274, 327] on span "Update Counts" at bounding box center [1293, 334] width 75 height 15
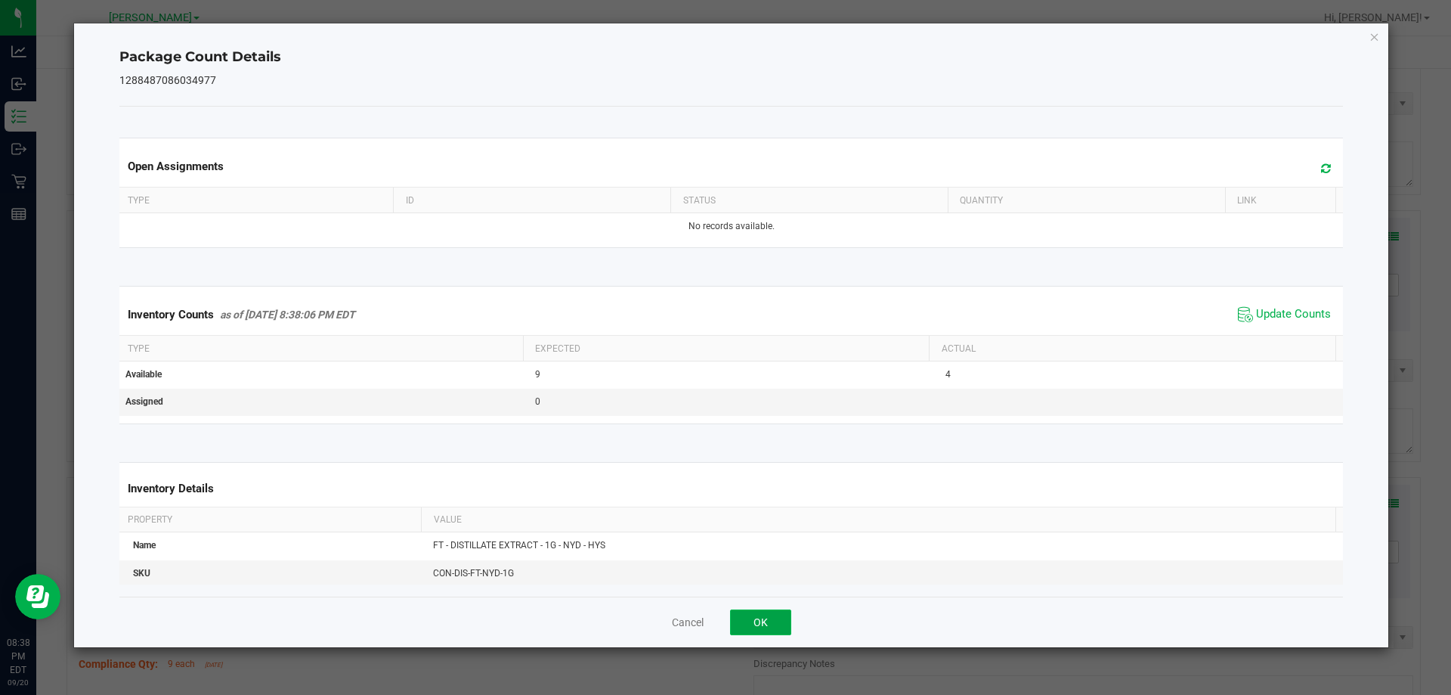
click at [744, 618] on button "OK" at bounding box center [760, 622] width 61 height 26
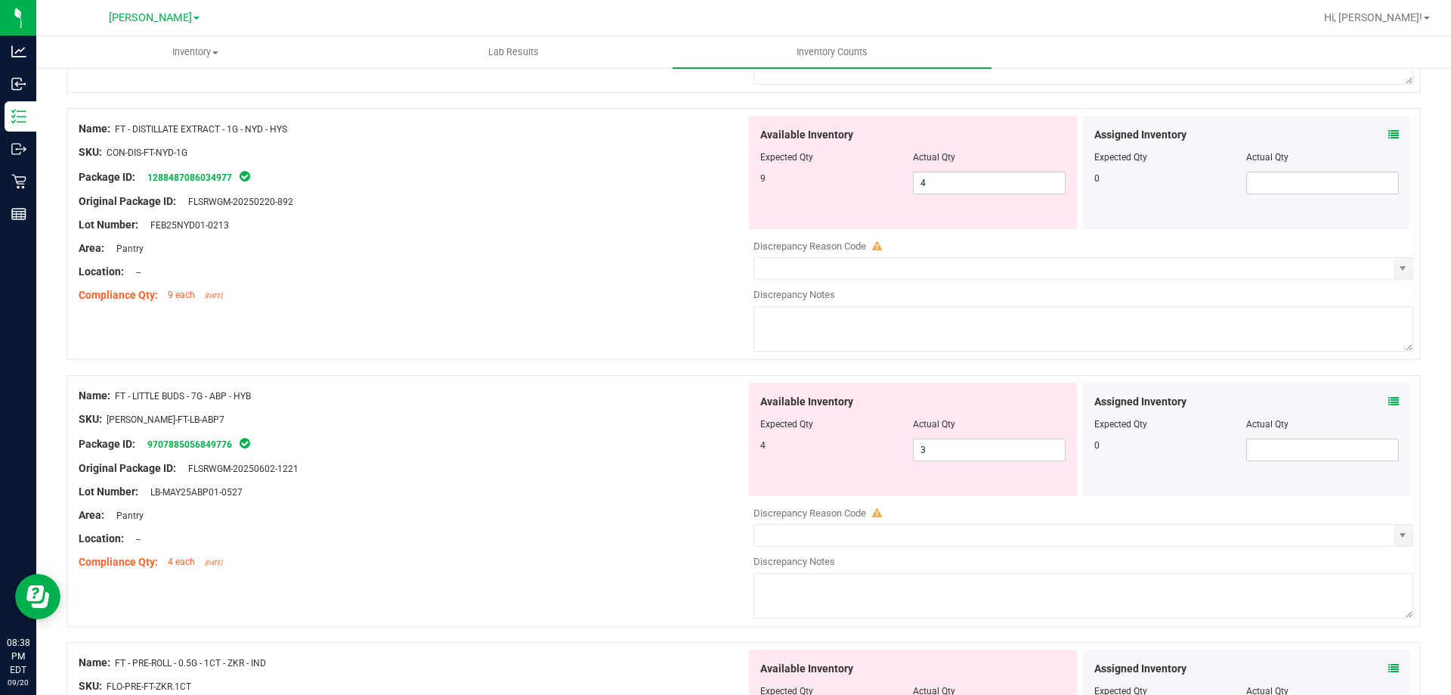
scroll to position [680, 0]
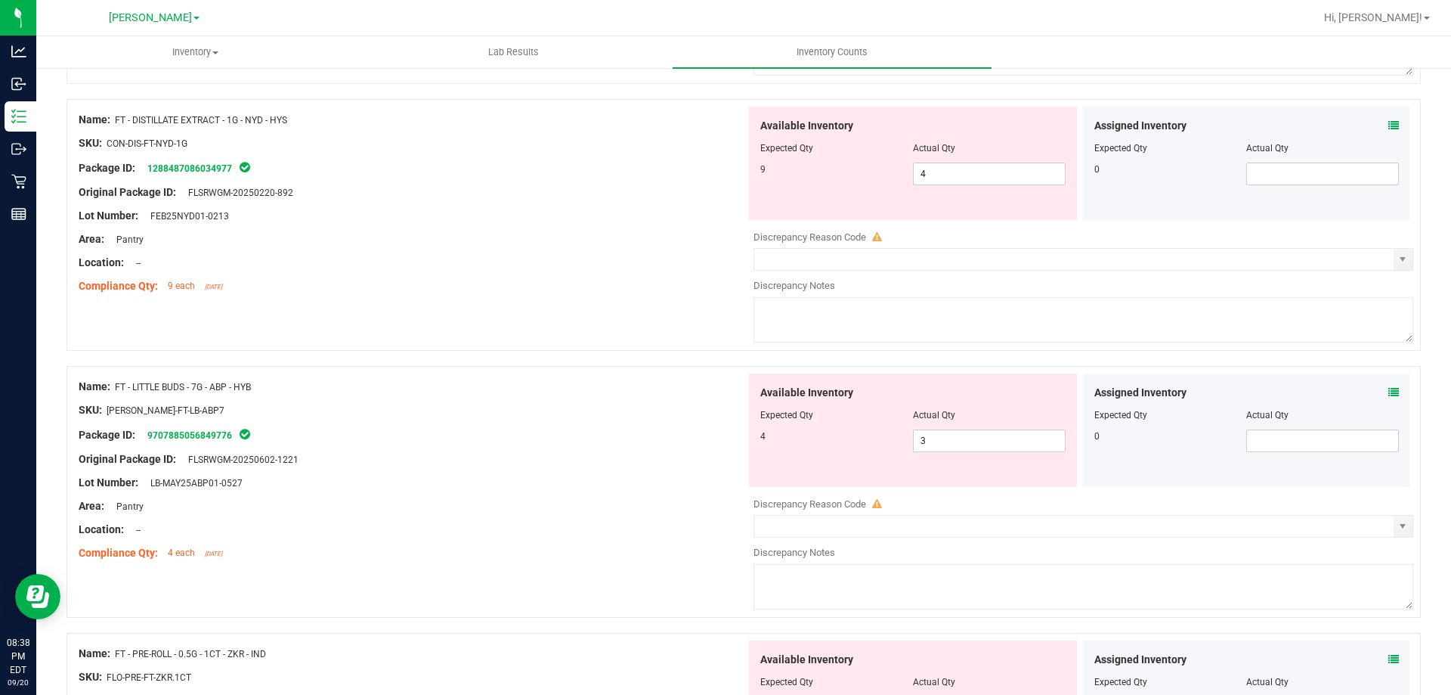
click at [1389, 392] on icon at bounding box center [1394, 392] width 11 height 11
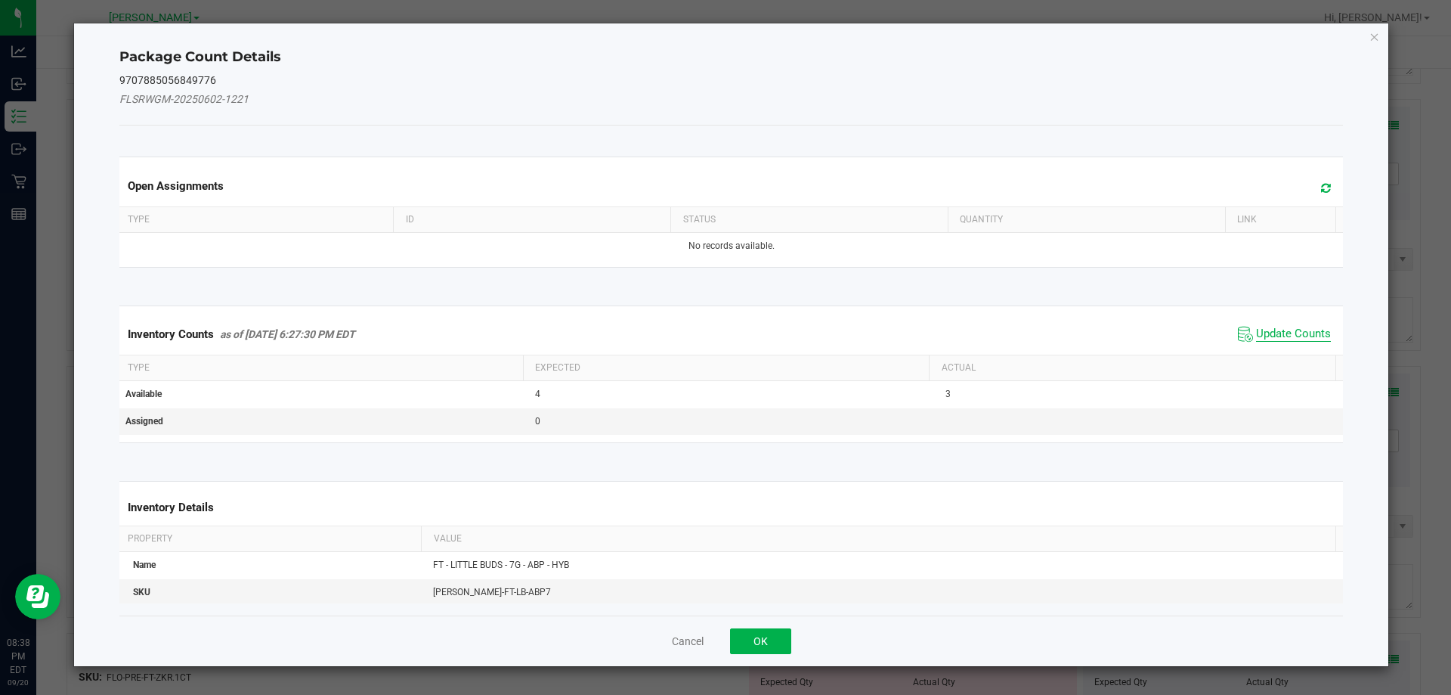
click at [1266, 333] on span "Update Counts" at bounding box center [1293, 334] width 75 height 15
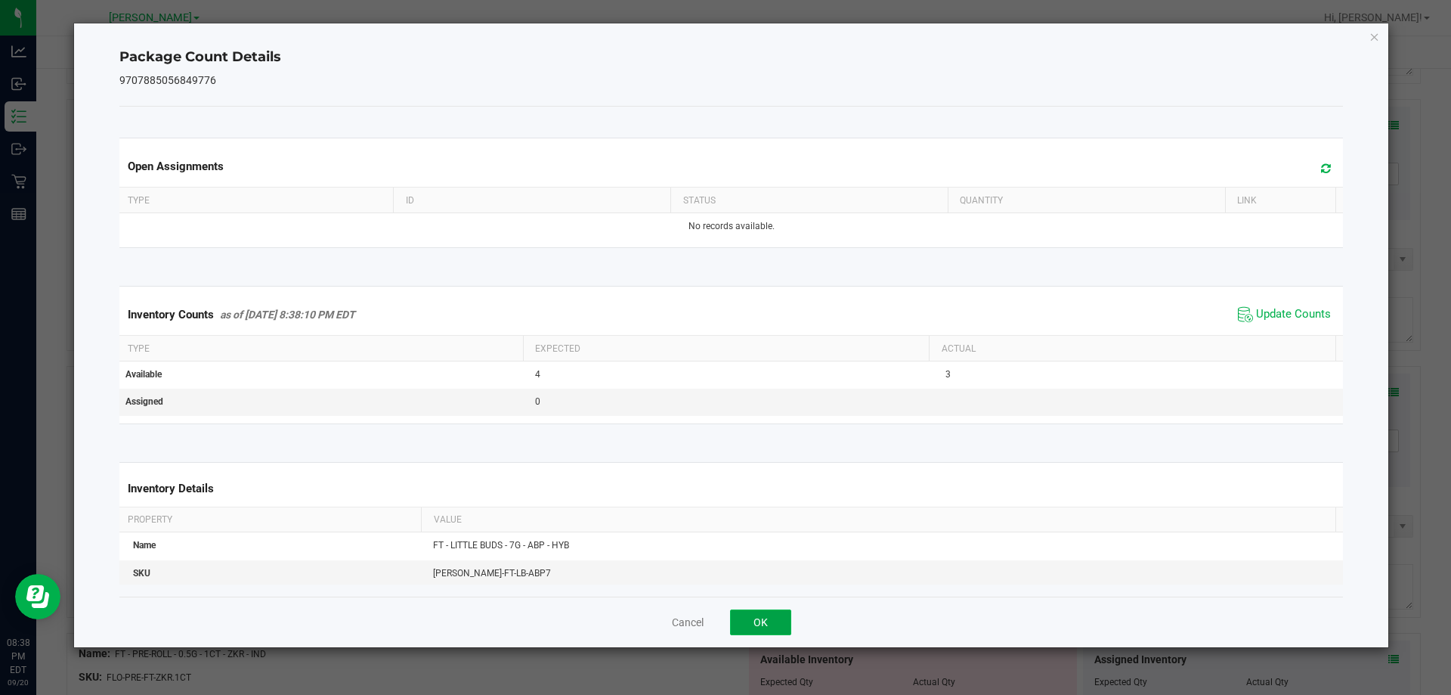
click at [767, 623] on button "OK" at bounding box center [760, 622] width 61 height 26
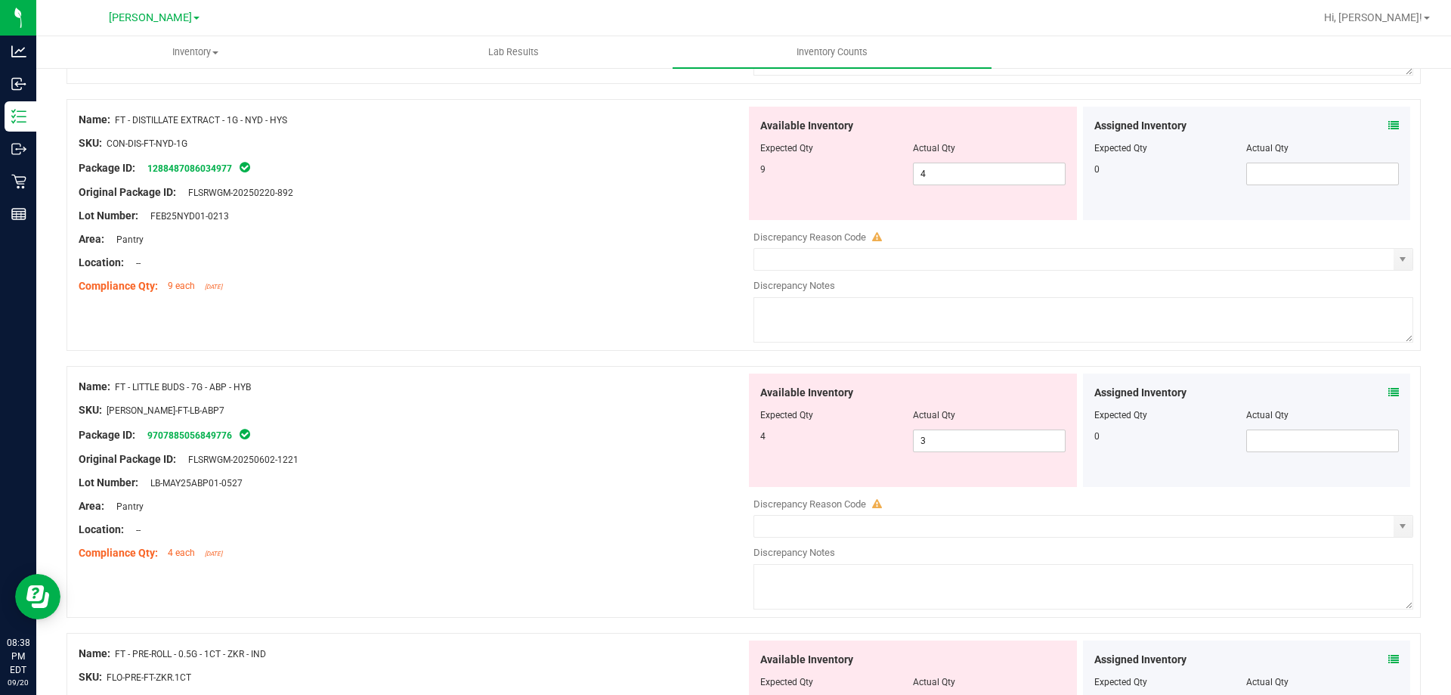
click at [524, 475] on div "Lot Number: LB-MAY25ABP01-0527" at bounding box center [413, 483] width 668 height 16
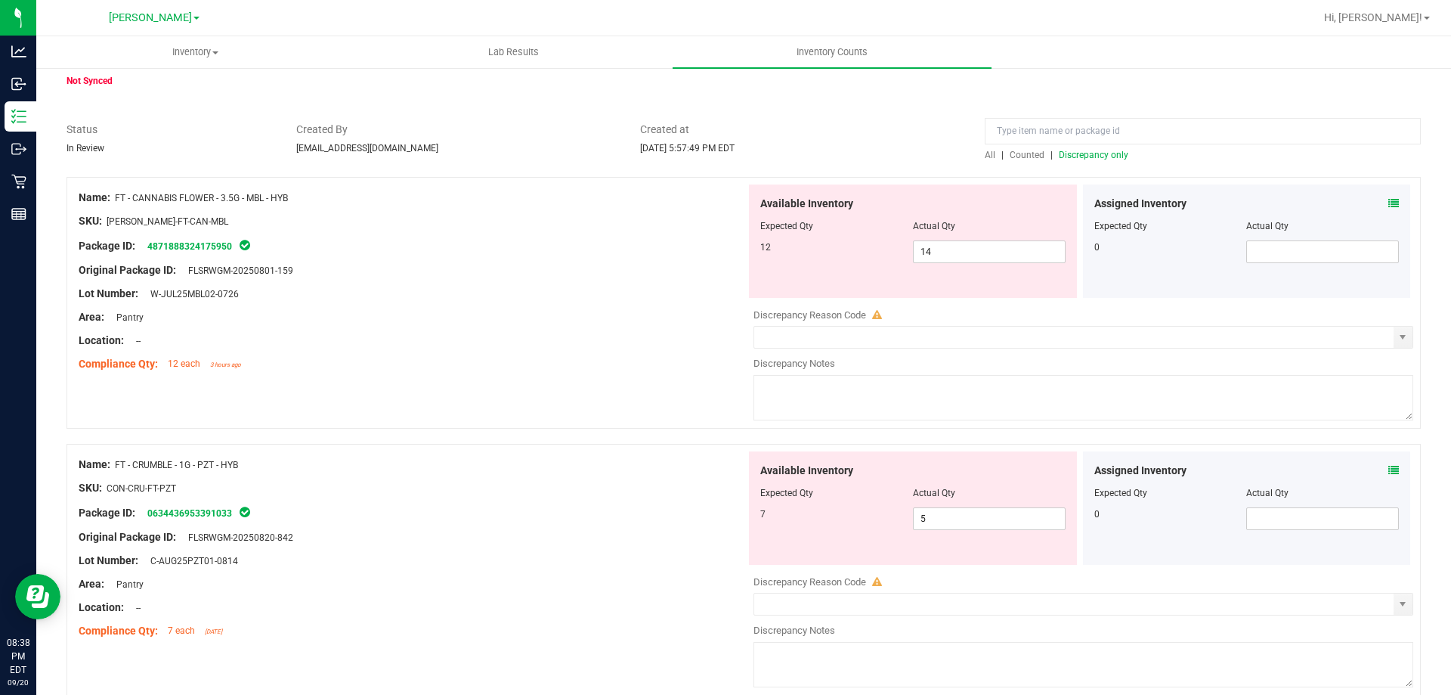
scroll to position [0, 0]
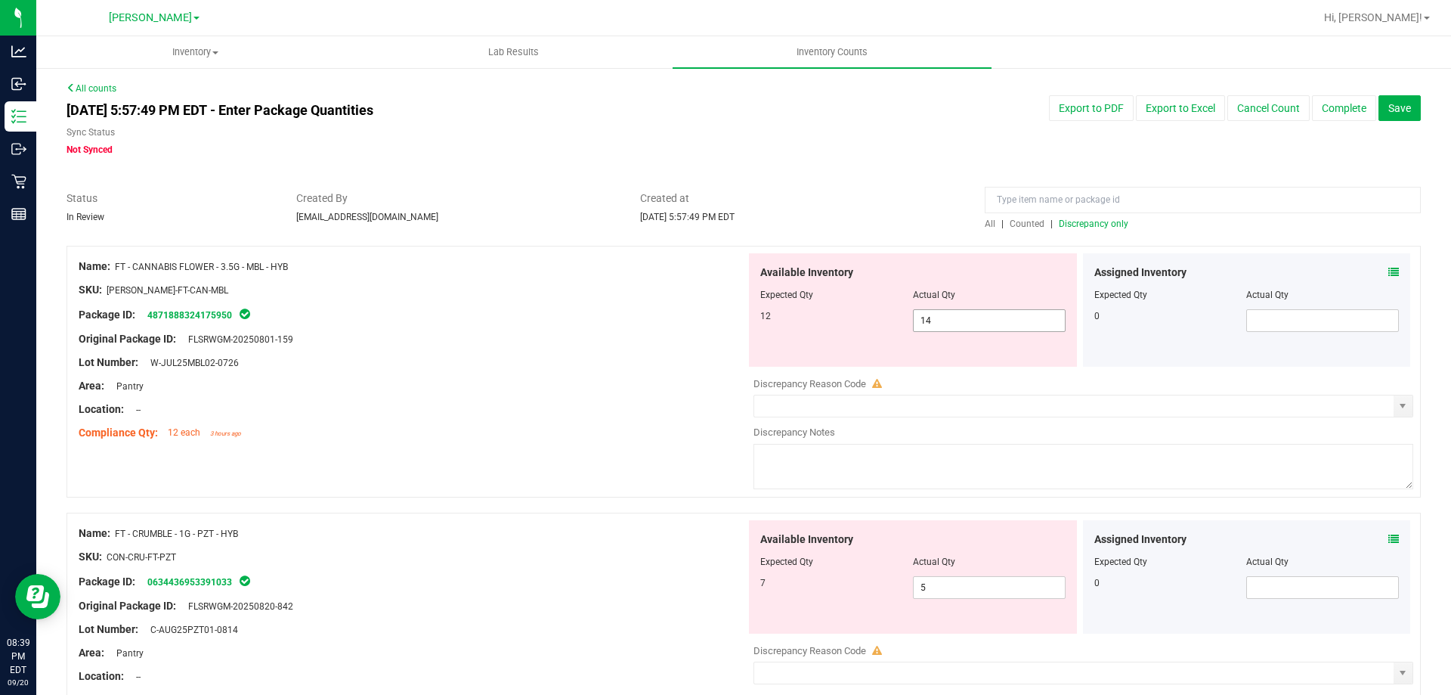
click at [996, 318] on span "14 14" at bounding box center [989, 320] width 153 height 23
click at [996, 318] on input "14" at bounding box center [989, 320] width 151 height 21
type input "12"
click at [547, 372] on div at bounding box center [413, 374] width 668 height 8
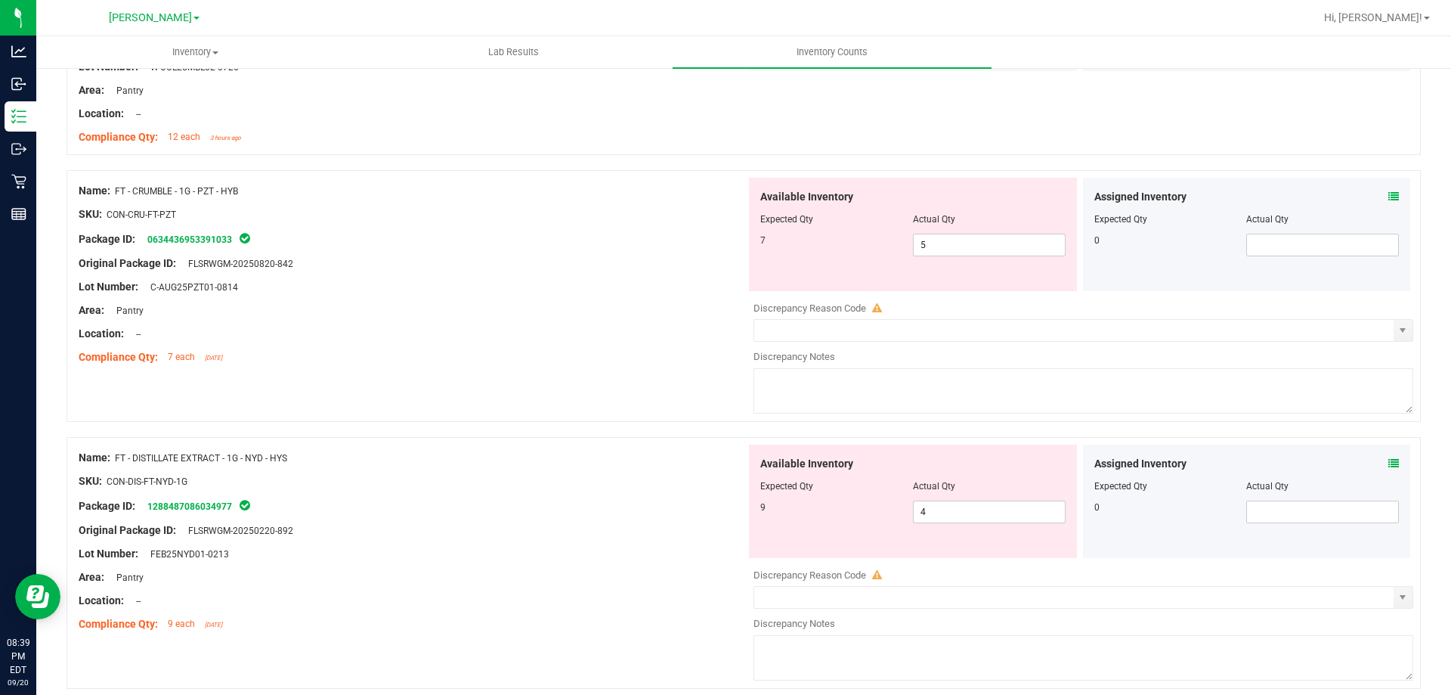
scroll to position [302, 0]
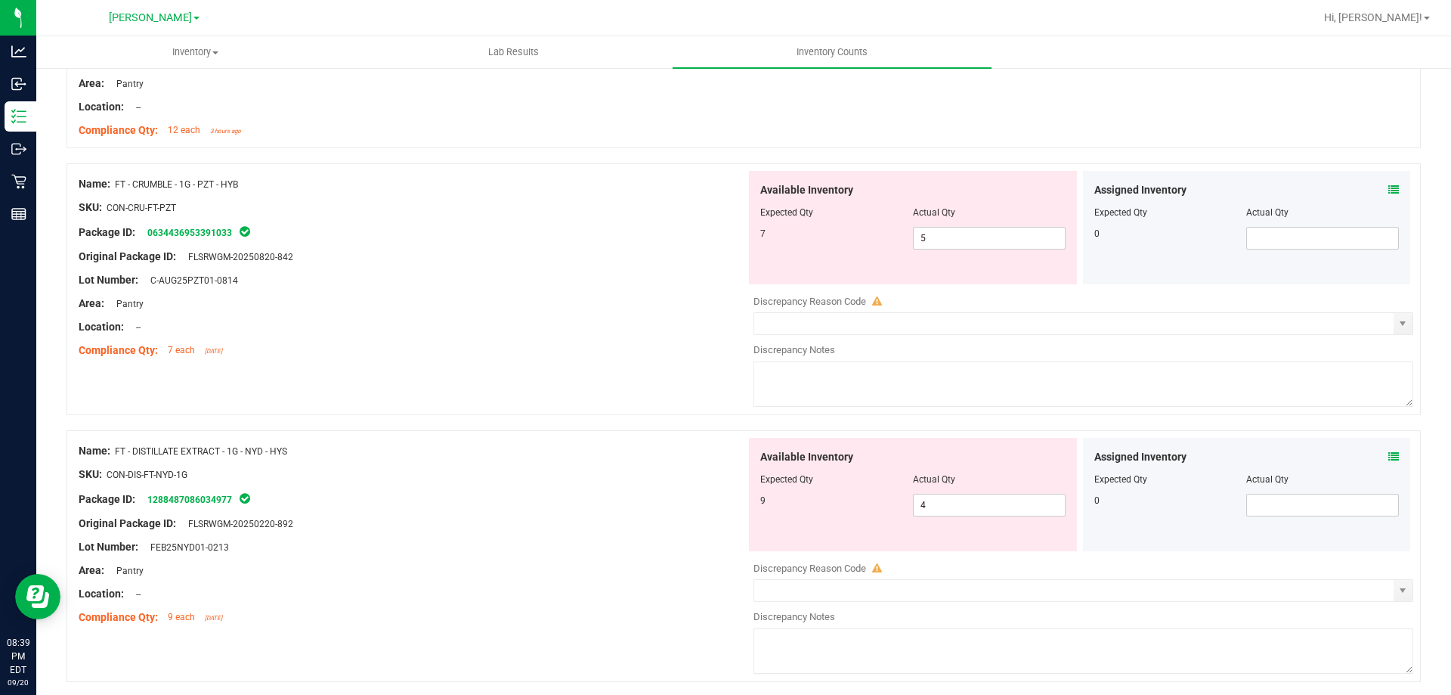
click at [600, 293] on div at bounding box center [413, 292] width 668 height 8
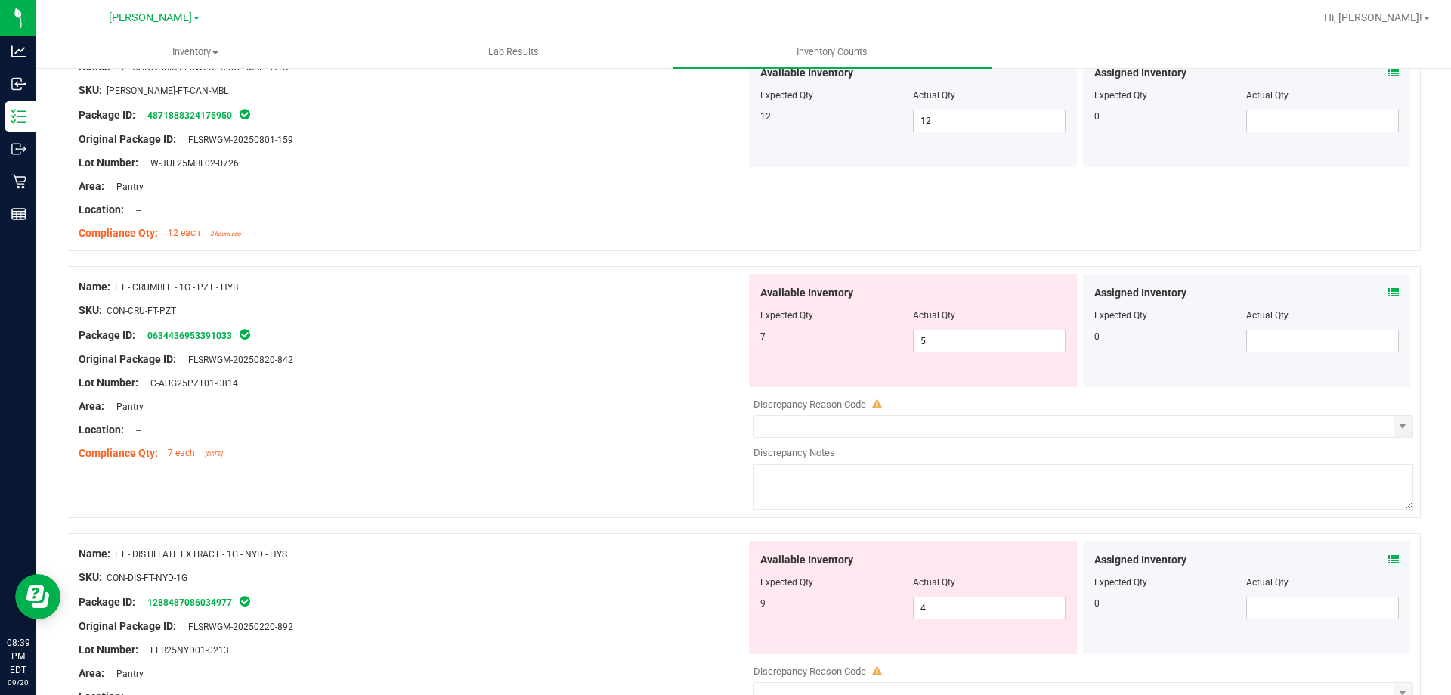
scroll to position [227, 0]
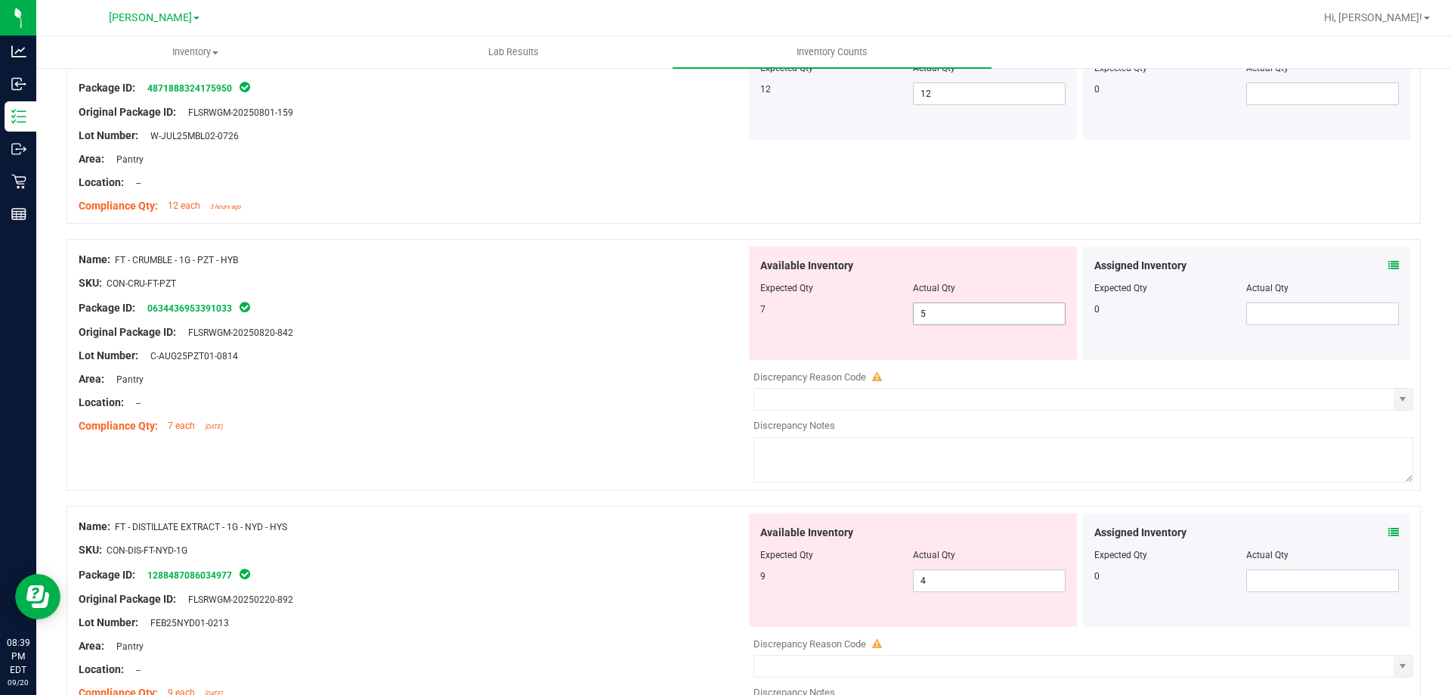
click at [932, 311] on span "5 5" at bounding box center [989, 313] width 153 height 23
click at [932, 311] on input "5" at bounding box center [989, 313] width 151 height 21
click at [677, 435] on div "Name: FT - CRUMBLE - 1G - PZT - HYB SKU: CON-CRU-FT-PZT Package ID: 06344369533…" at bounding box center [413, 342] width 668 height 193
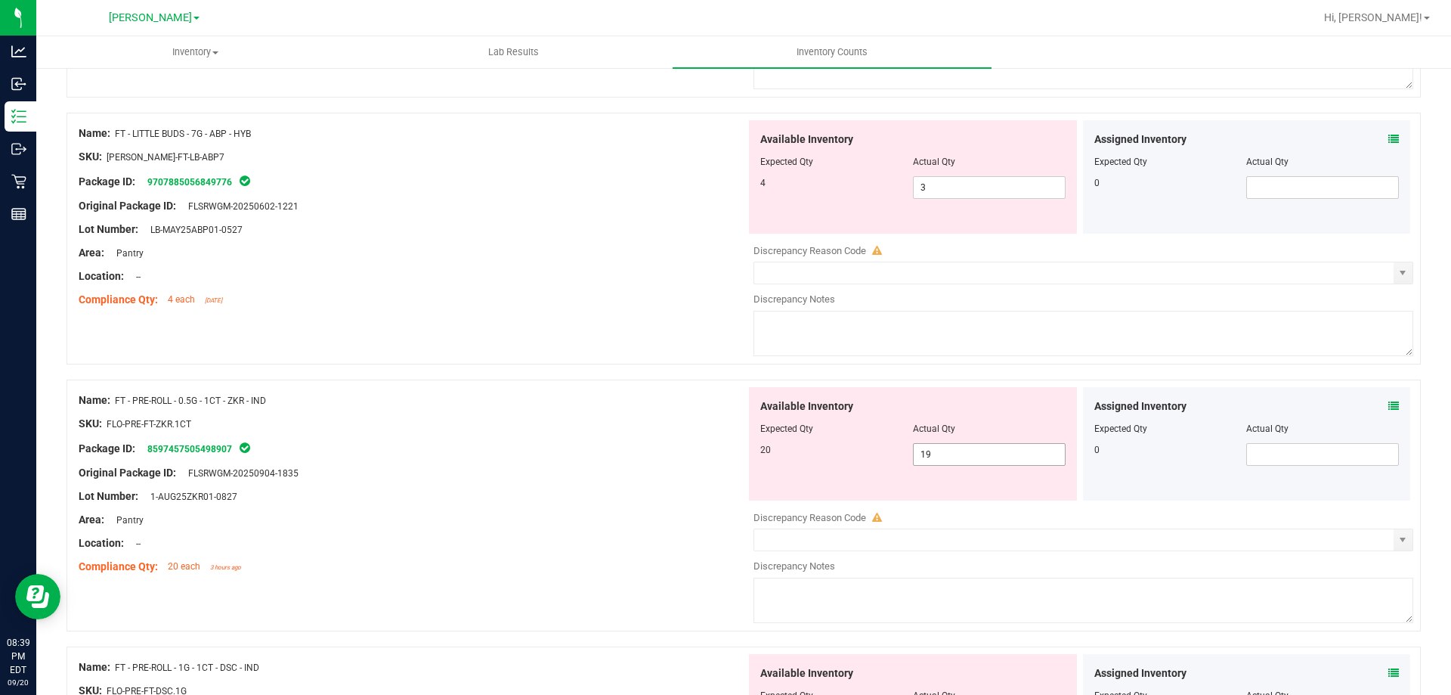
scroll to position [907, 0]
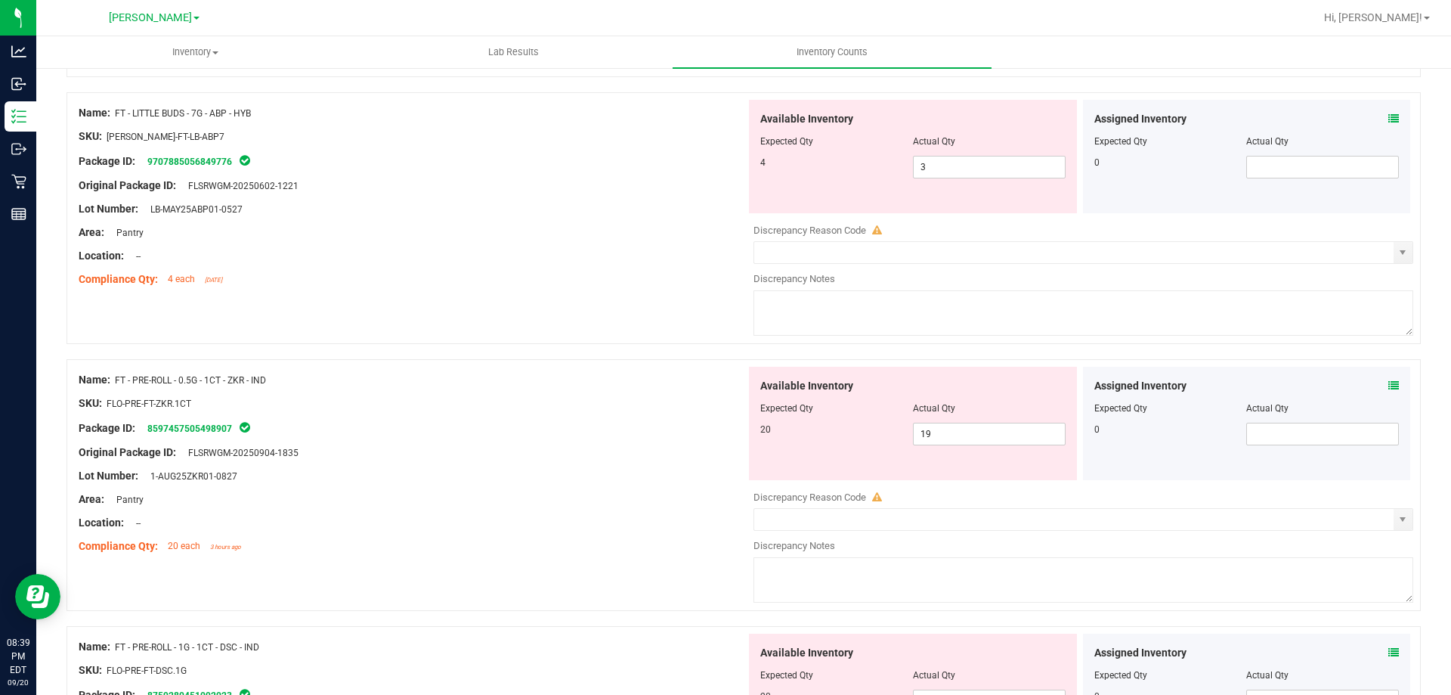
click at [1389, 386] on icon at bounding box center [1394, 385] width 11 height 11
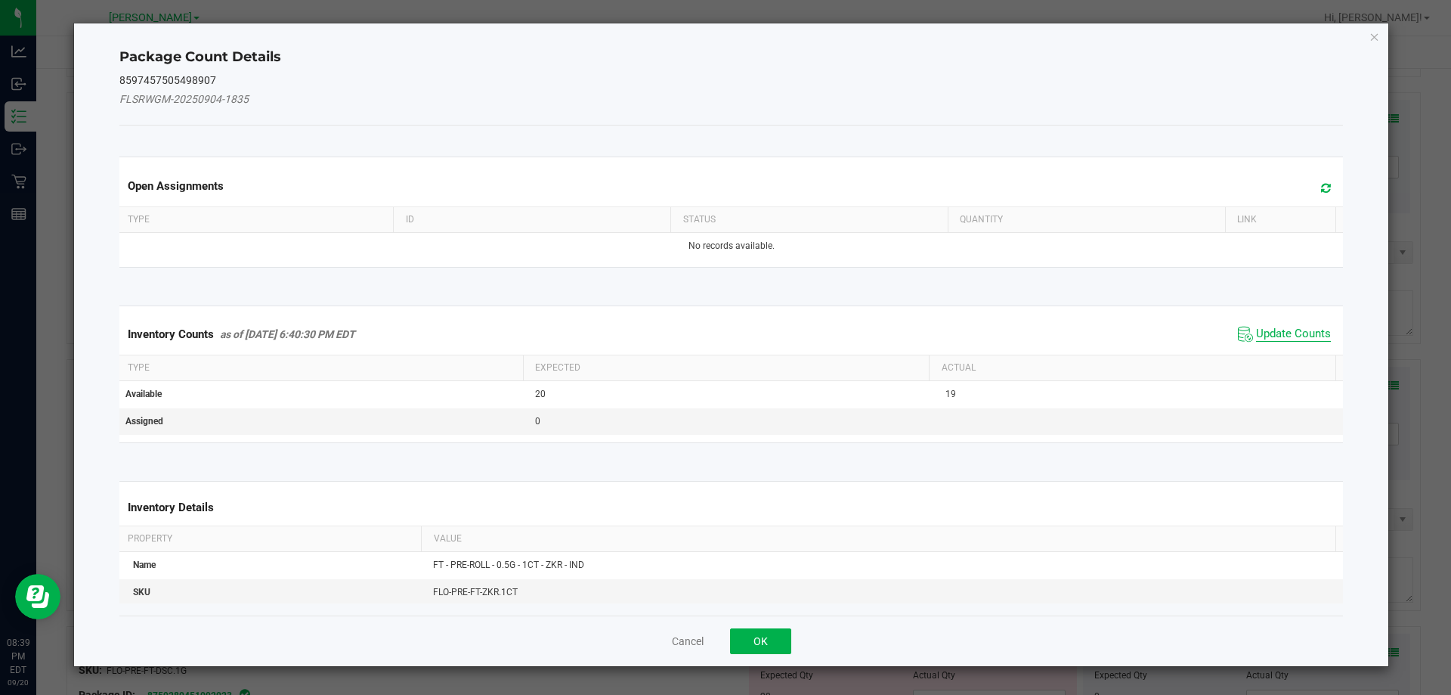
click at [1287, 332] on span "Update Counts" at bounding box center [1293, 334] width 75 height 15
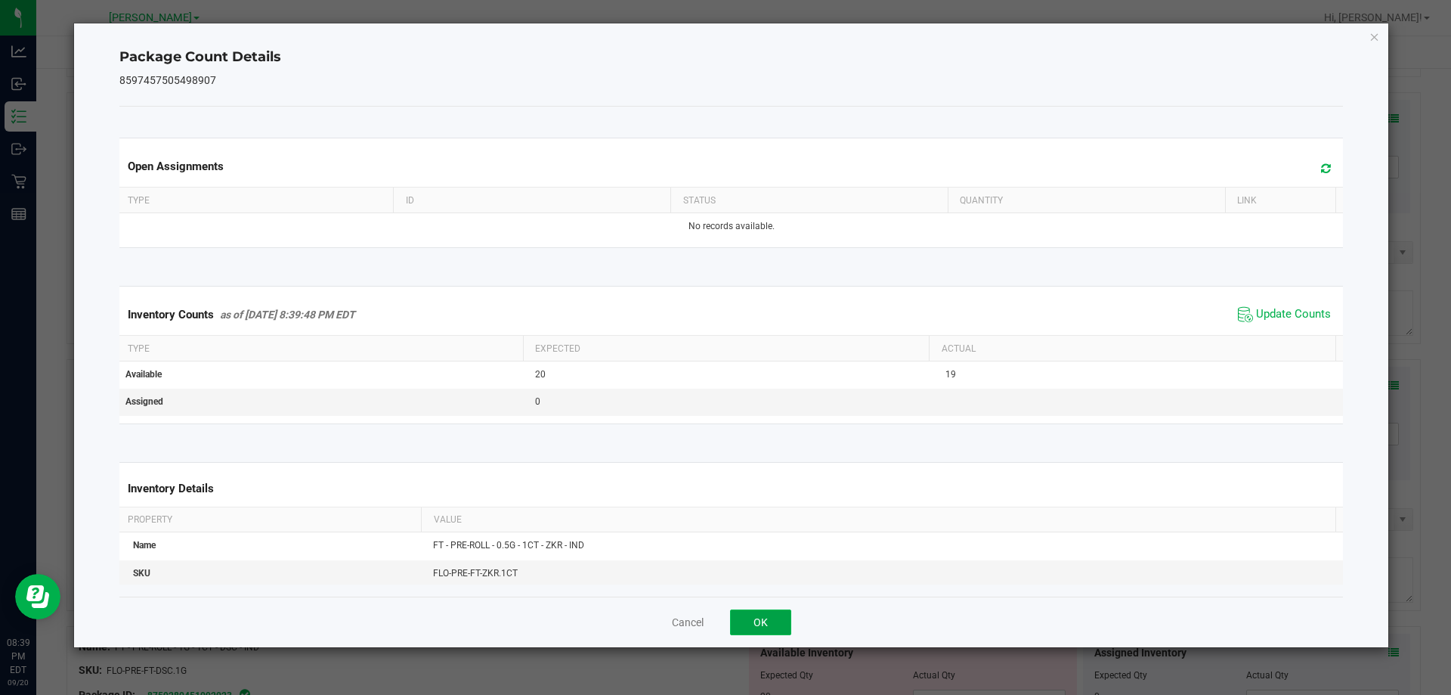
click at [754, 626] on button "OK" at bounding box center [760, 622] width 61 height 26
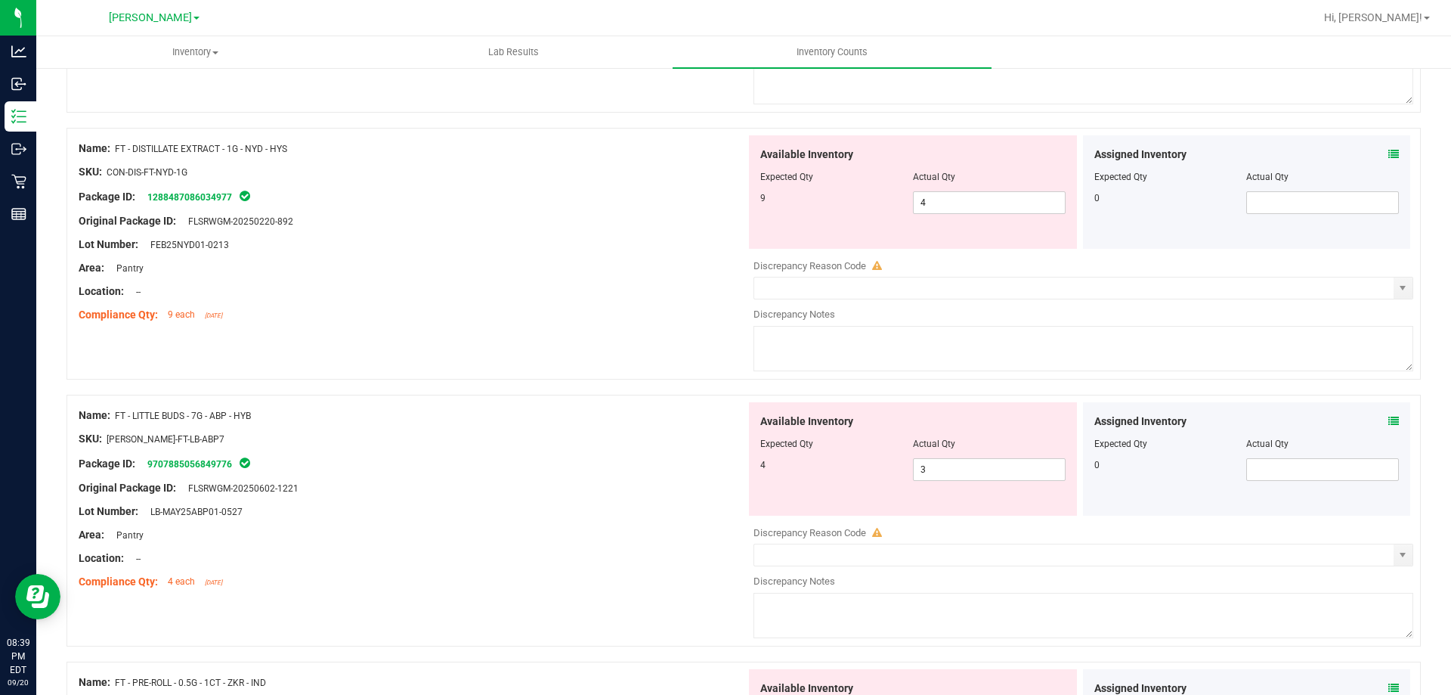
scroll to position [302, 0]
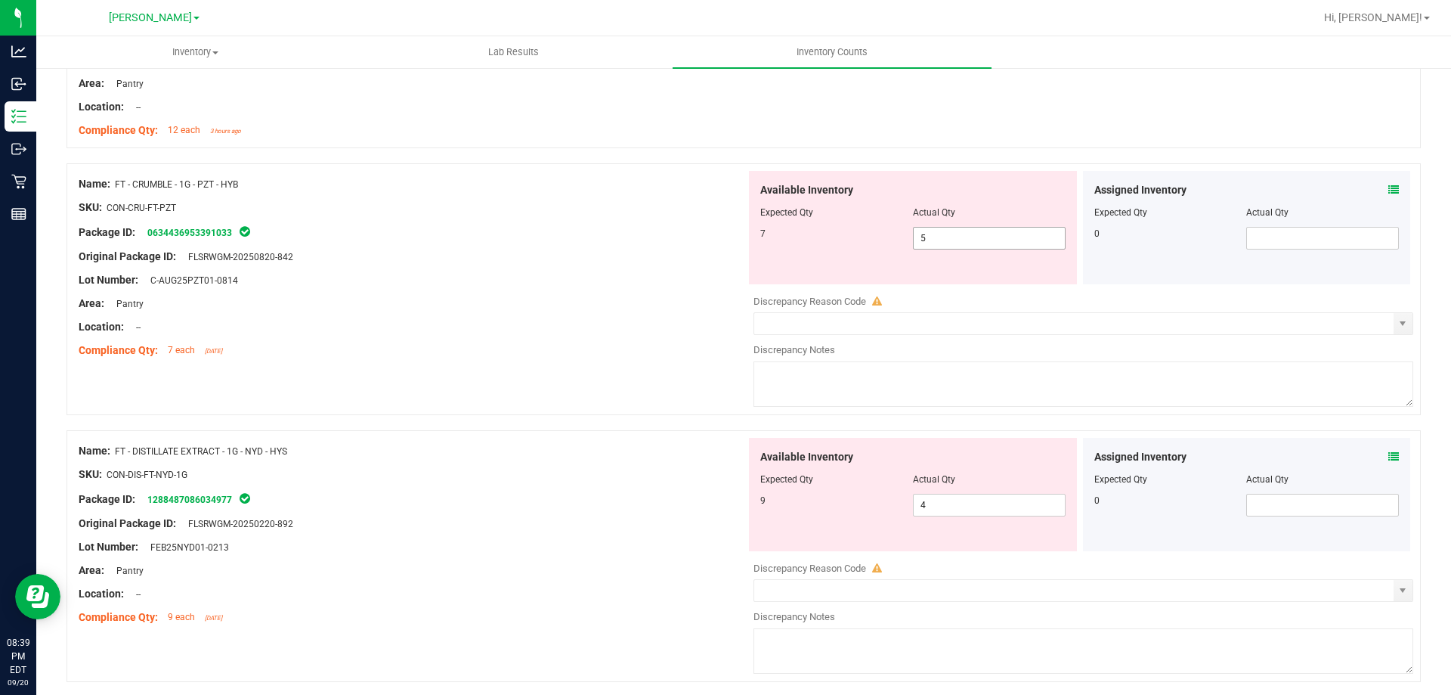
click at [949, 238] on span "5 5" at bounding box center [989, 238] width 153 height 23
click at [0, 0] on input "5" at bounding box center [0, 0] width 0 height 0
type input "7"
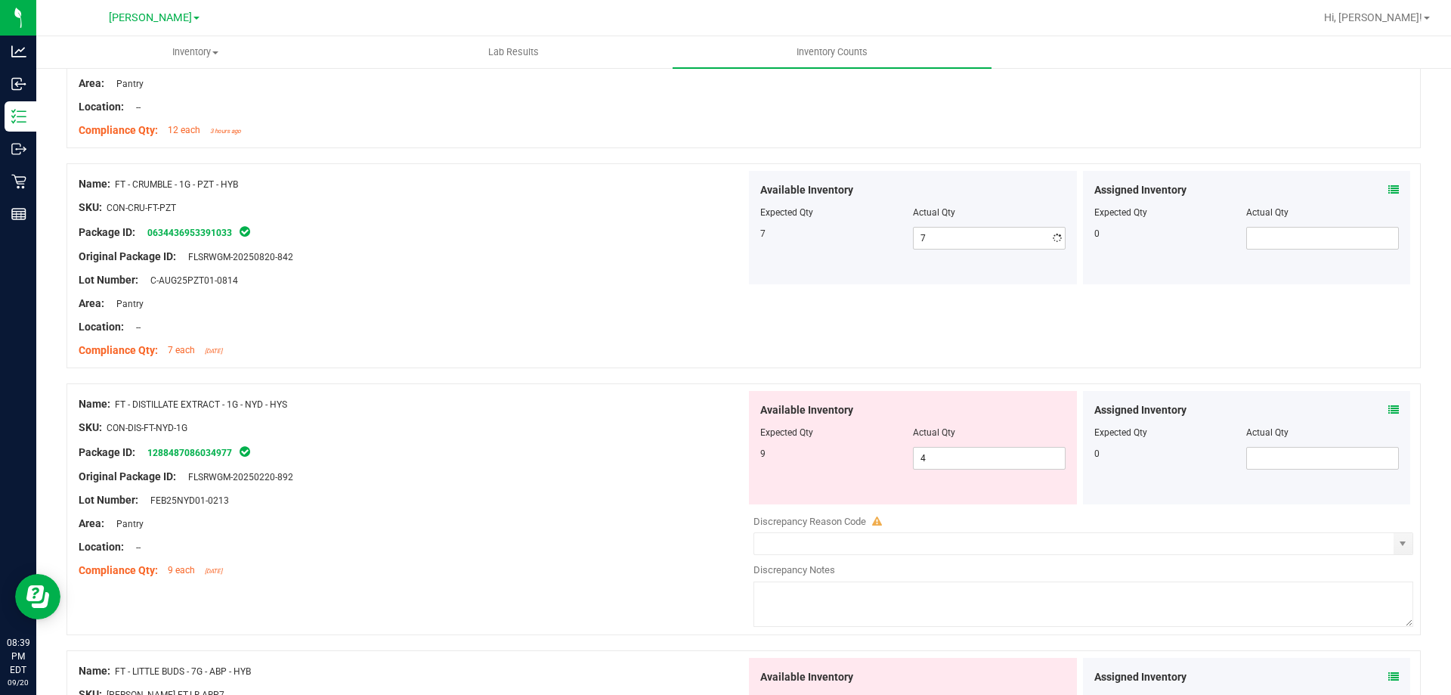
click at [573, 296] on div "Area: Pantry" at bounding box center [413, 304] width 668 height 16
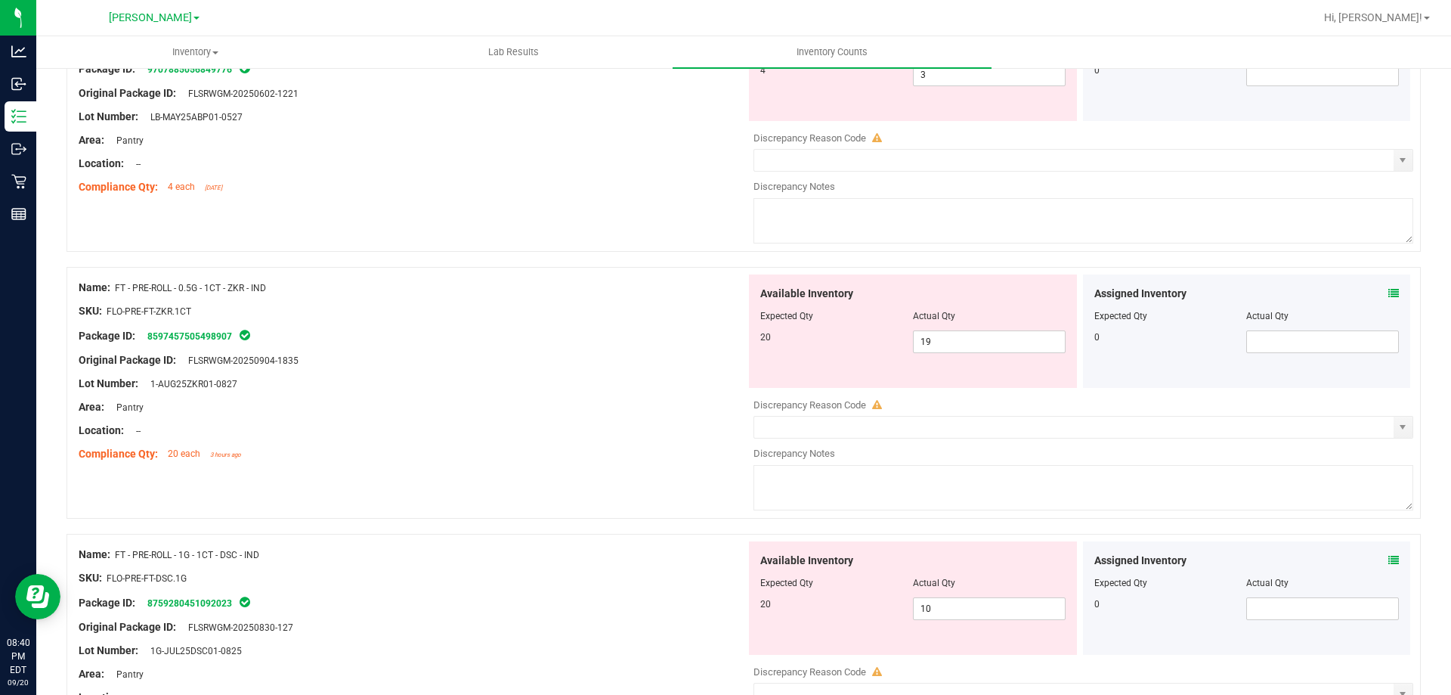
scroll to position [1134, 0]
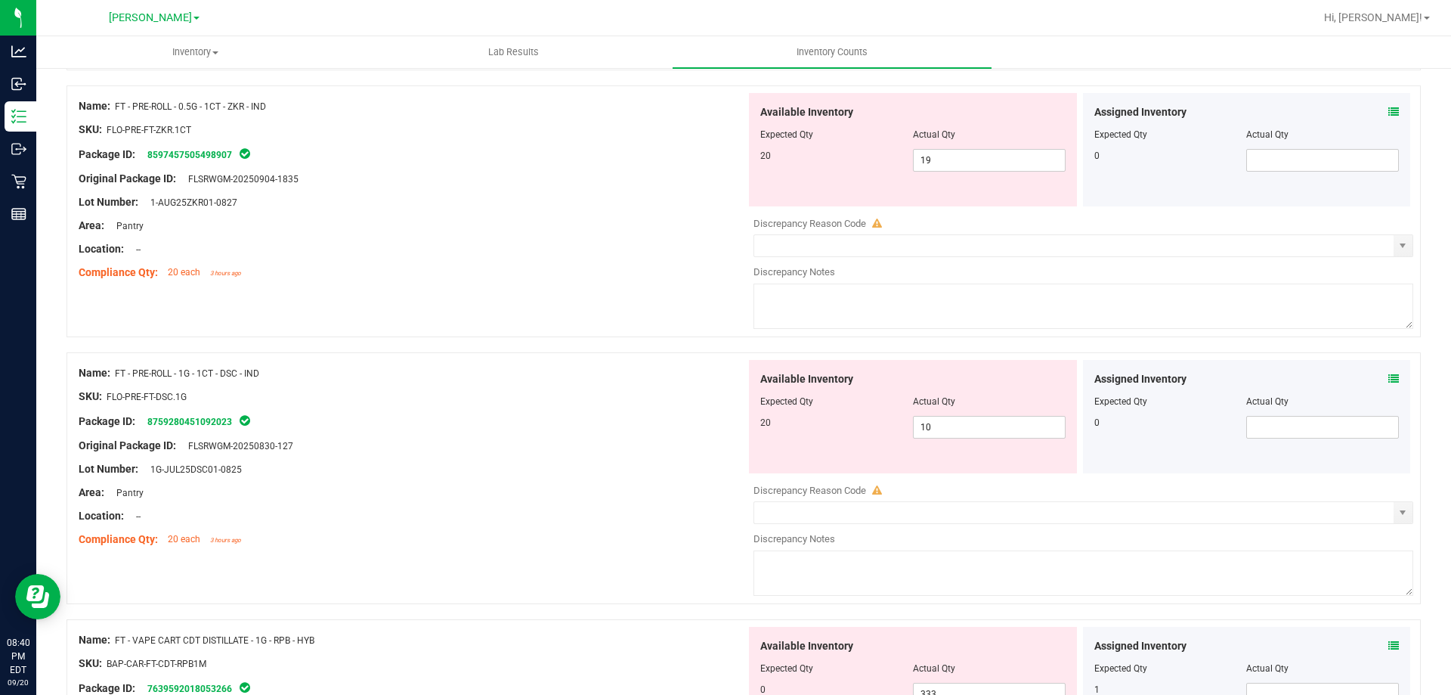
click at [1389, 383] on icon at bounding box center [1394, 378] width 11 height 11
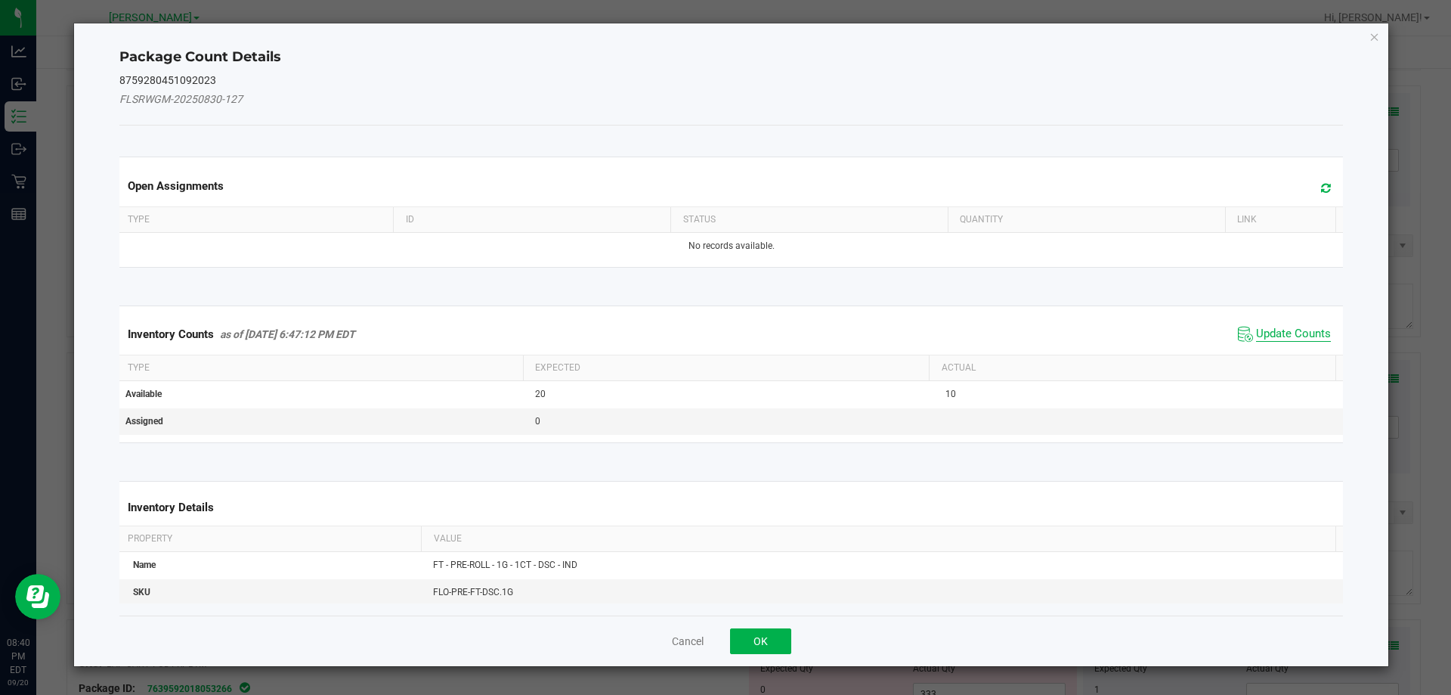
click at [1293, 334] on span "Update Counts" at bounding box center [1293, 334] width 75 height 15
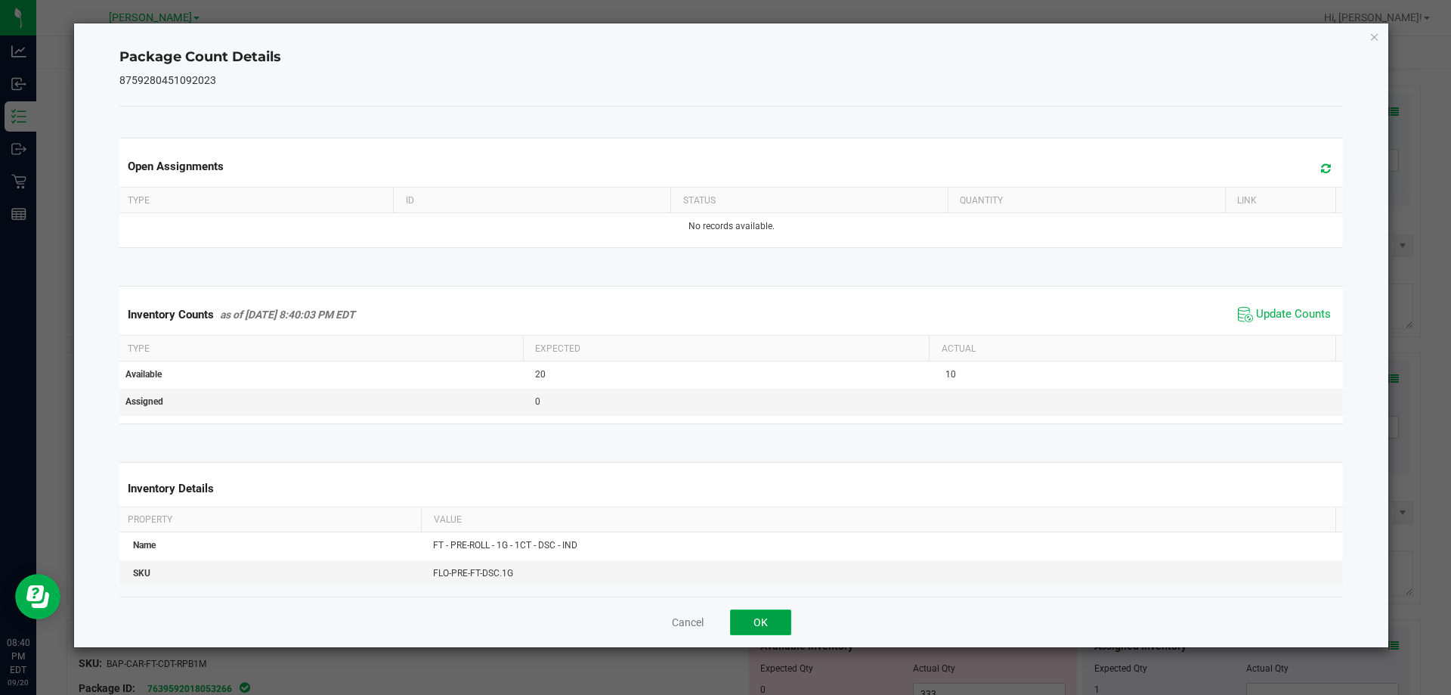
click at [738, 629] on button "OK" at bounding box center [760, 622] width 61 height 26
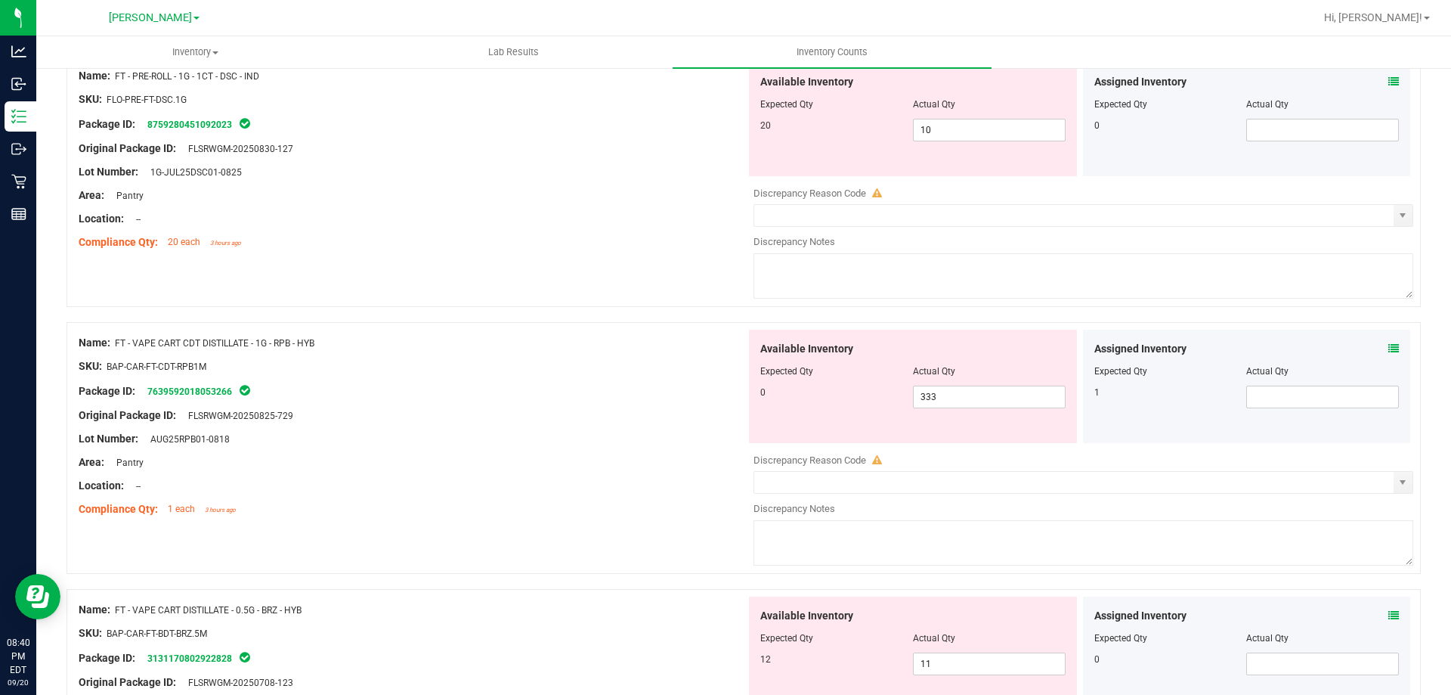
scroll to position [1436, 0]
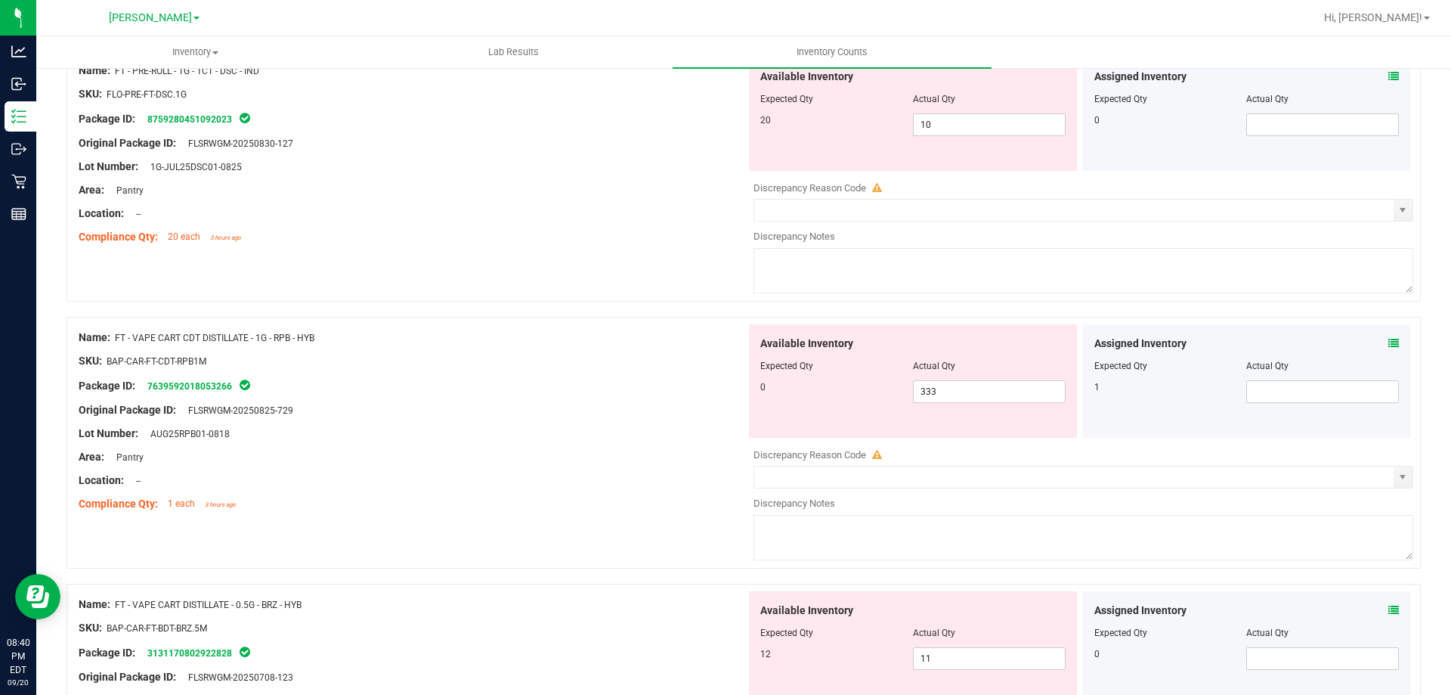
click at [1389, 338] on icon at bounding box center [1394, 343] width 11 height 11
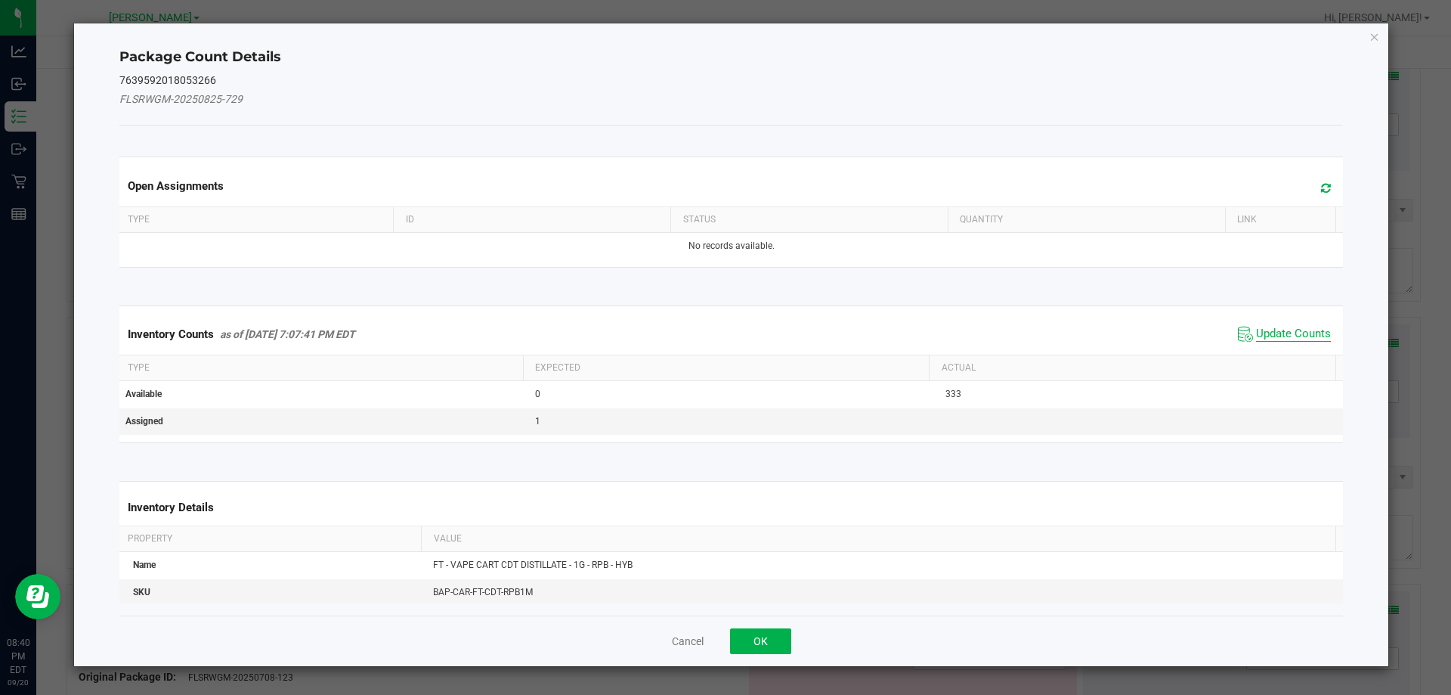
click at [1280, 329] on span "Update Counts" at bounding box center [1293, 334] width 75 height 15
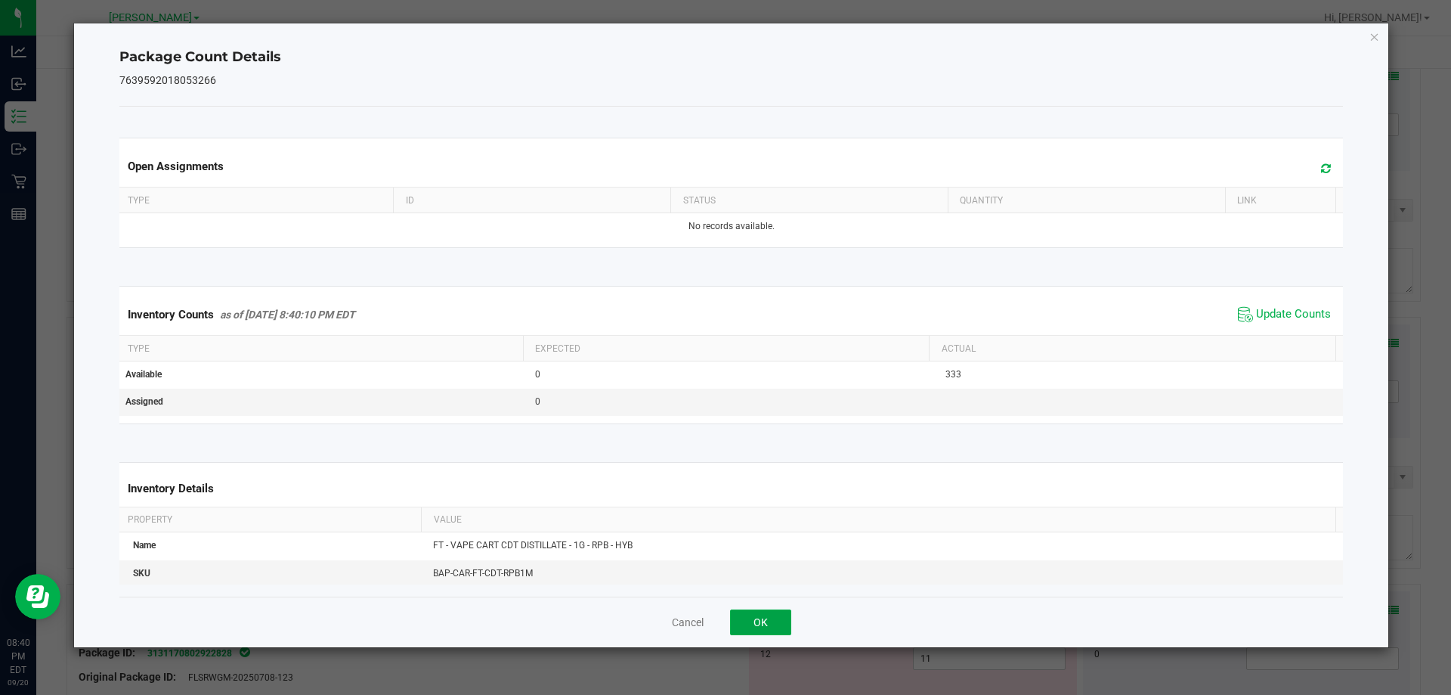
click at [768, 625] on button "OK" at bounding box center [760, 622] width 61 height 26
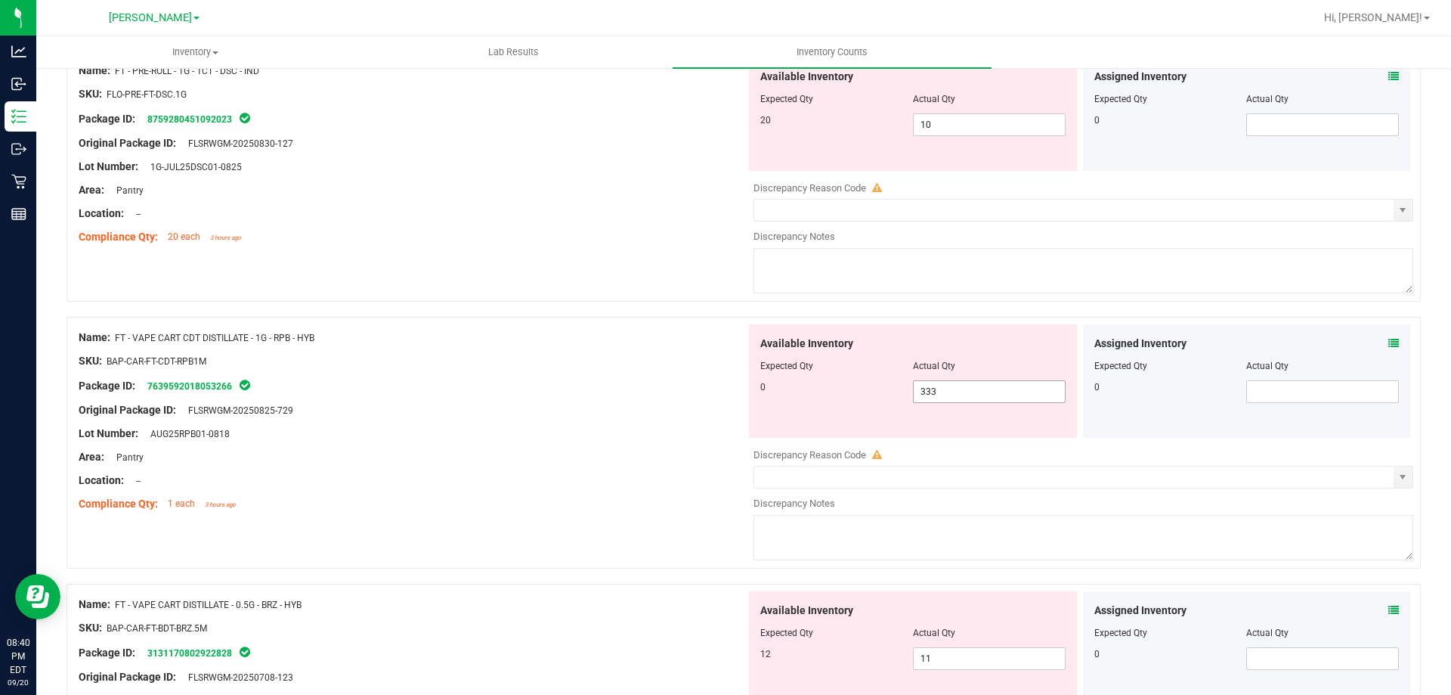
click at [981, 395] on span "333 333" at bounding box center [989, 391] width 153 height 23
click at [981, 395] on input "333" at bounding box center [989, 391] width 151 height 21
type input "0"
click at [634, 395] on div at bounding box center [413, 399] width 668 height 8
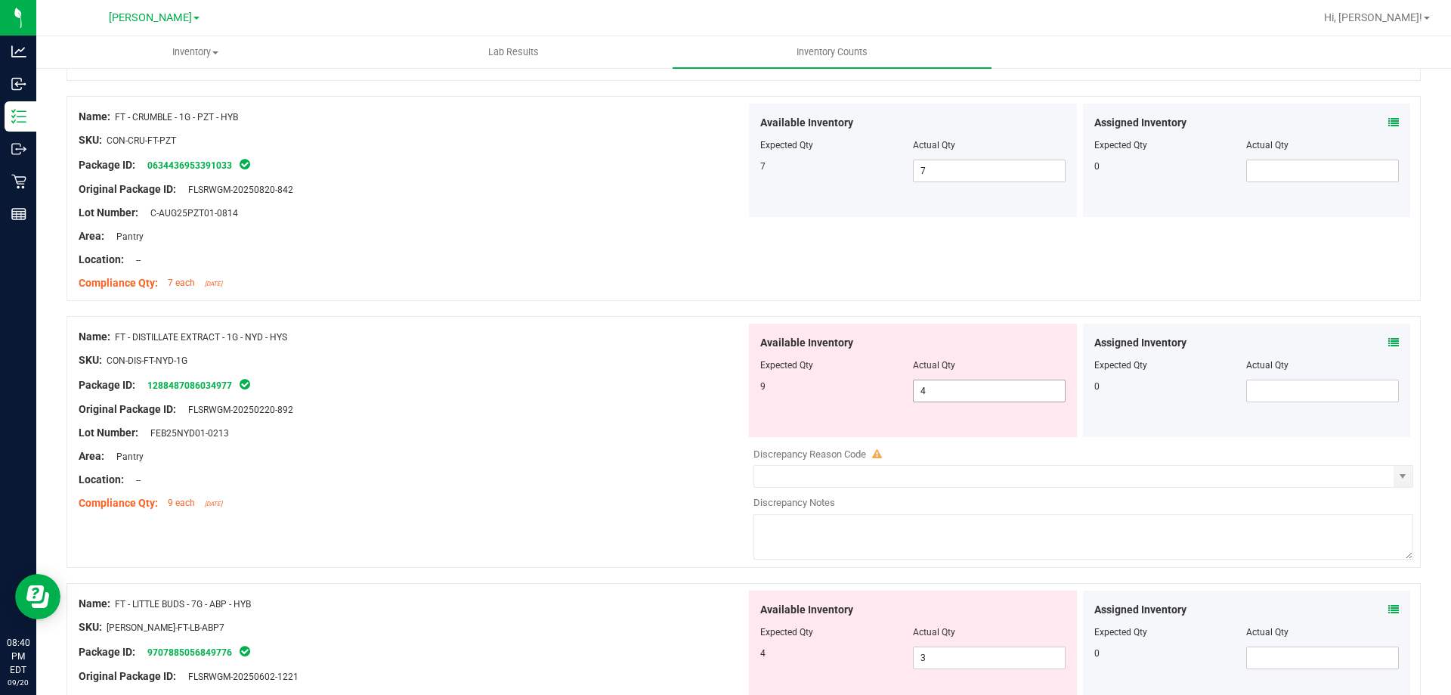
scroll to position [454, 0]
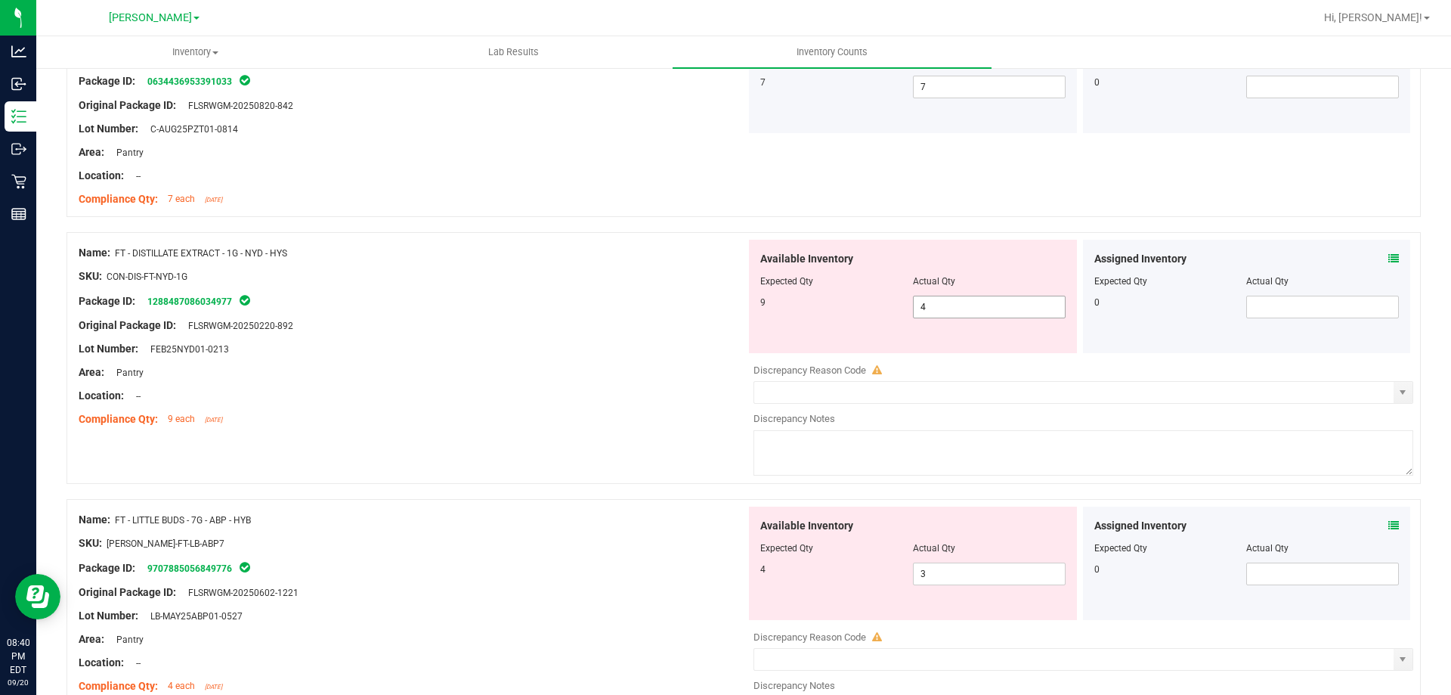
click at [931, 311] on span "4 4" at bounding box center [989, 307] width 153 height 23
click at [931, 311] on input "4" at bounding box center [989, 306] width 151 height 21
type input "9"
click at [562, 350] on div "Lot Number: FEB25NYD01-0213" at bounding box center [413, 349] width 668 height 16
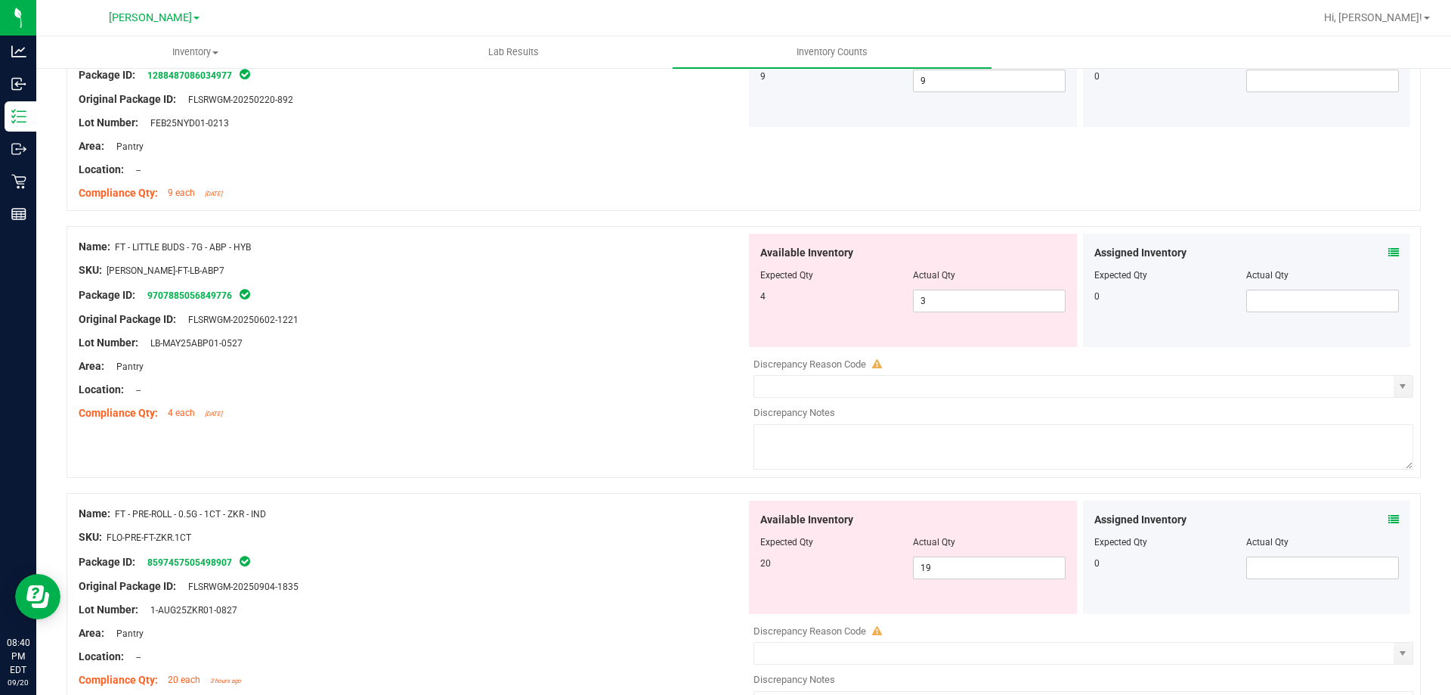
scroll to position [680, 0]
click at [1013, 291] on span "3 3" at bounding box center [989, 300] width 153 height 23
click at [1013, 291] on input "3" at bounding box center [989, 300] width 151 height 21
type input "4"
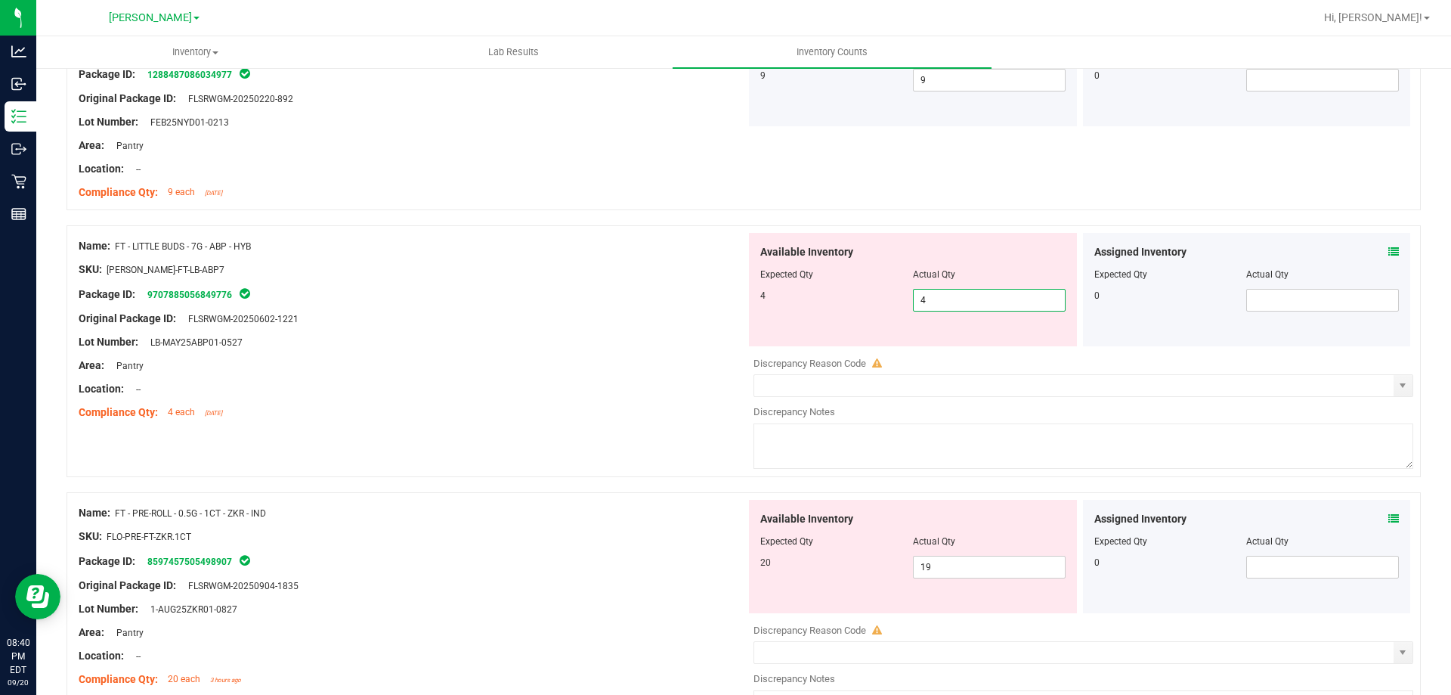
type input "4"
click at [541, 355] on div at bounding box center [413, 354] width 668 height 8
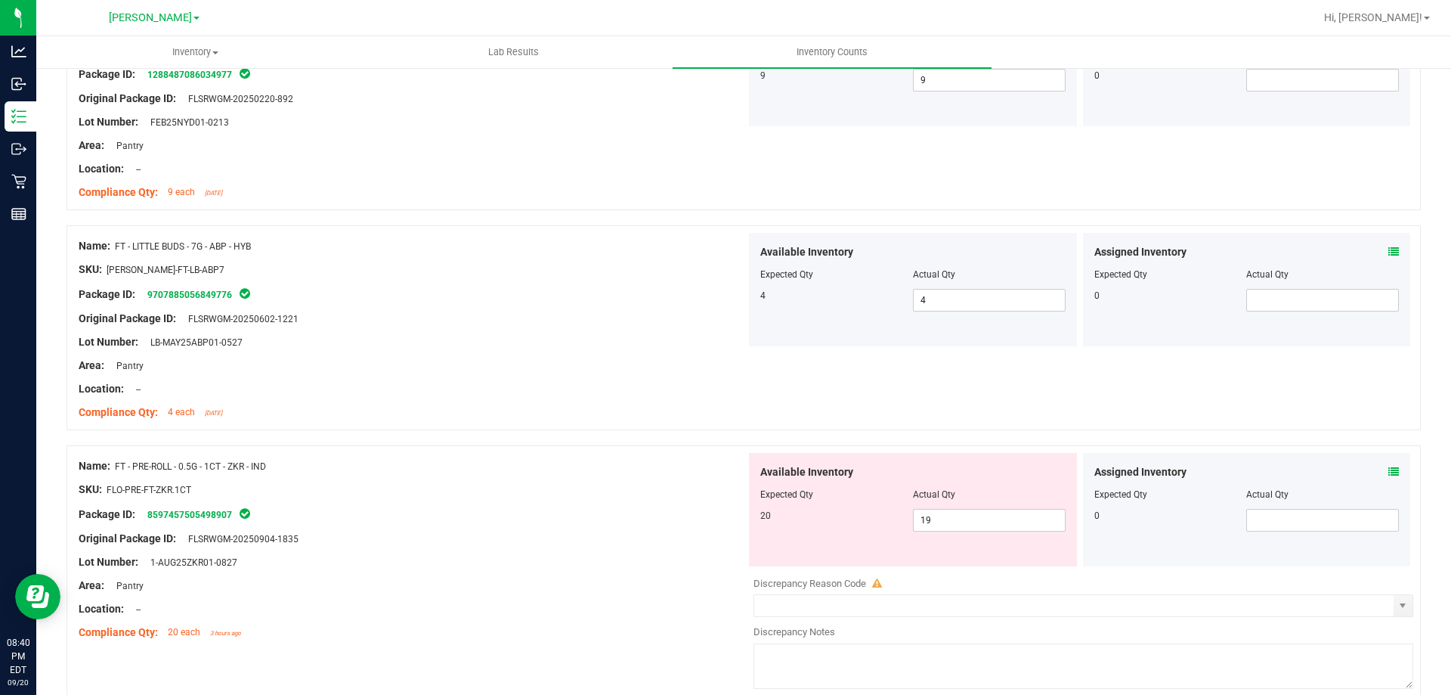
click at [601, 356] on div at bounding box center [413, 354] width 668 height 8
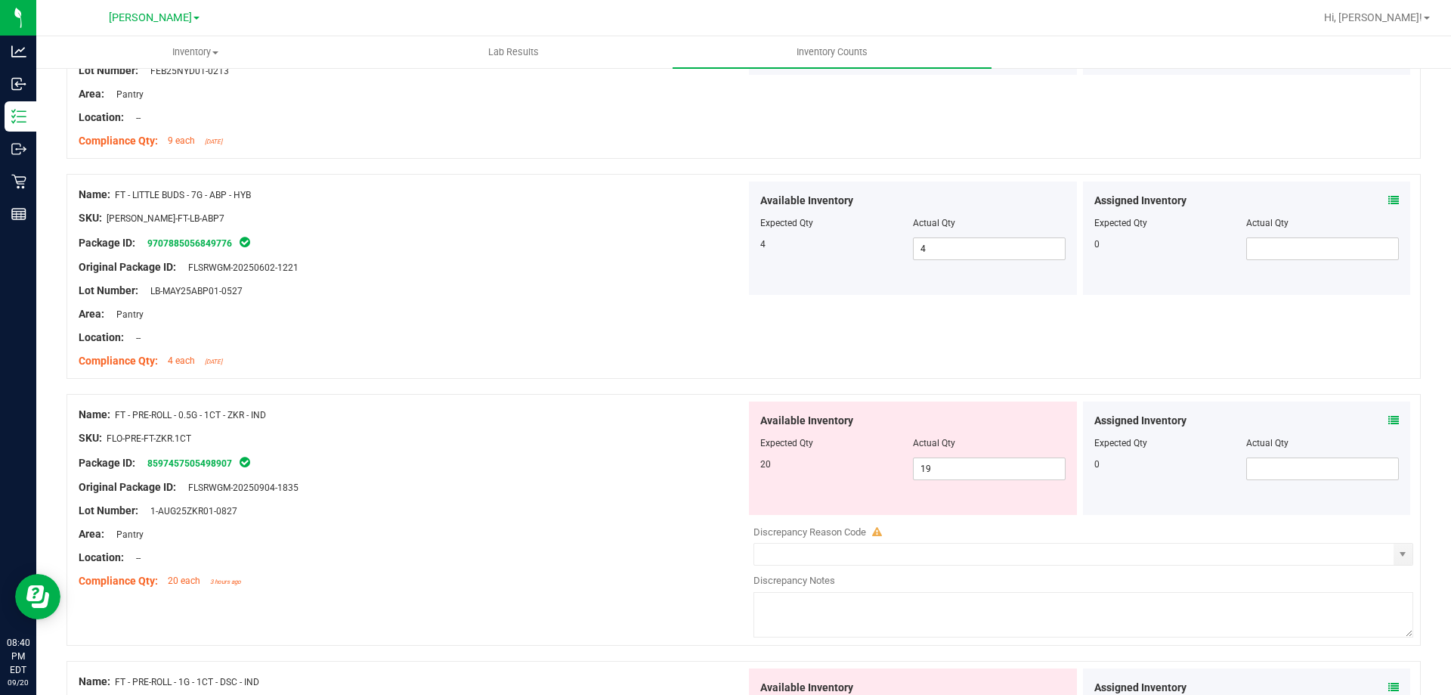
scroll to position [832, 0]
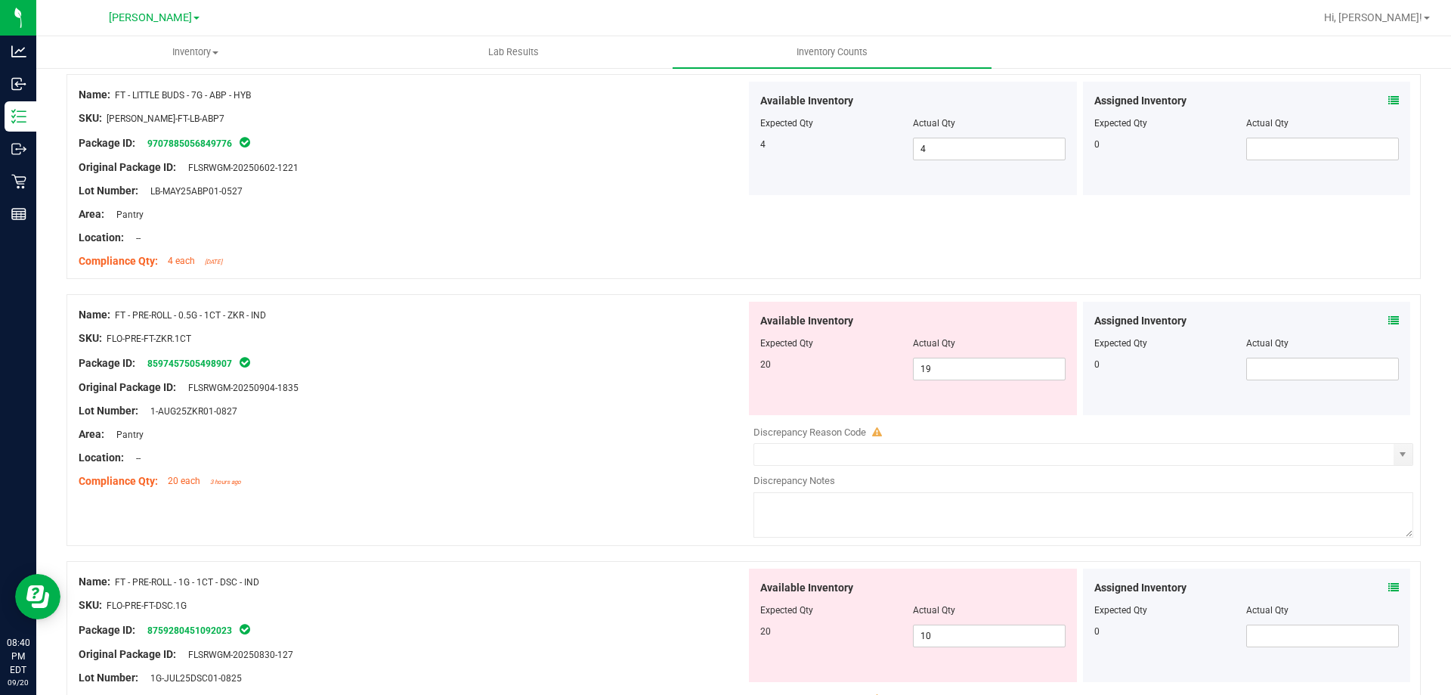
click at [619, 396] on div at bounding box center [413, 399] width 668 height 8
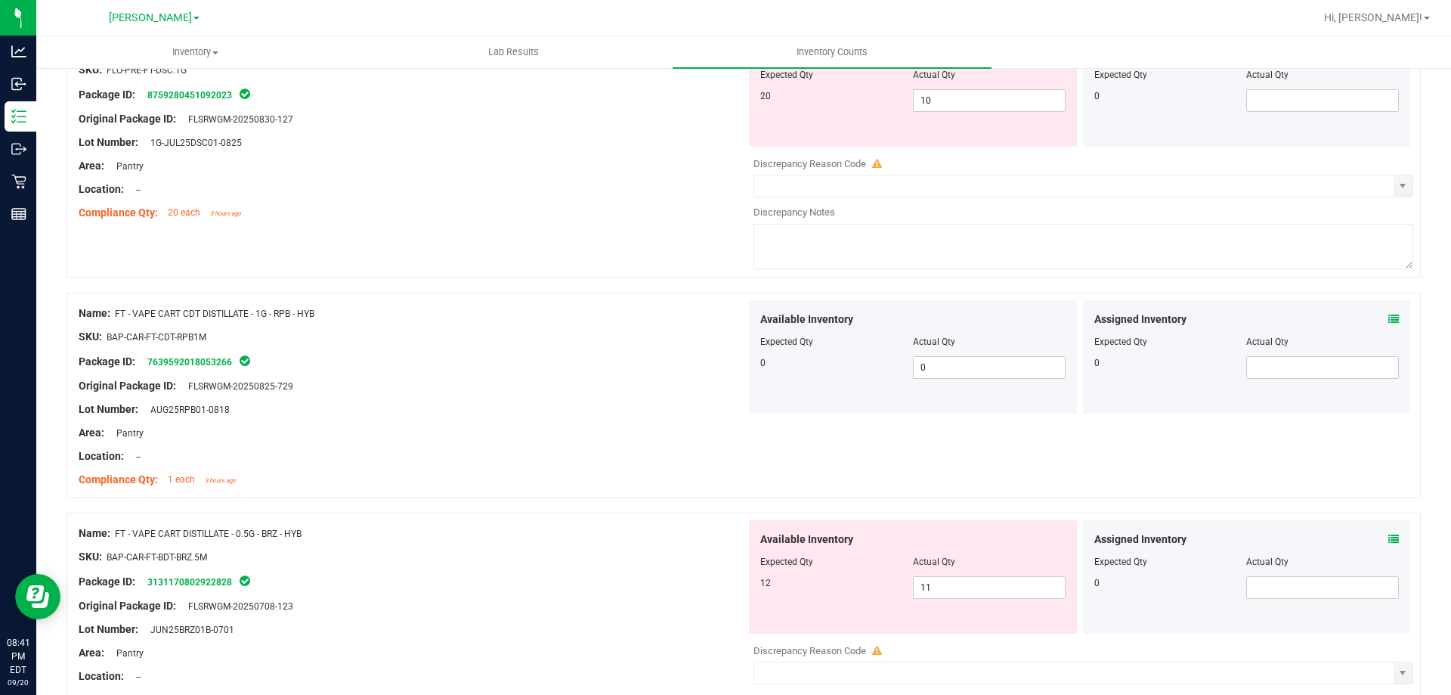
scroll to position [1512, 0]
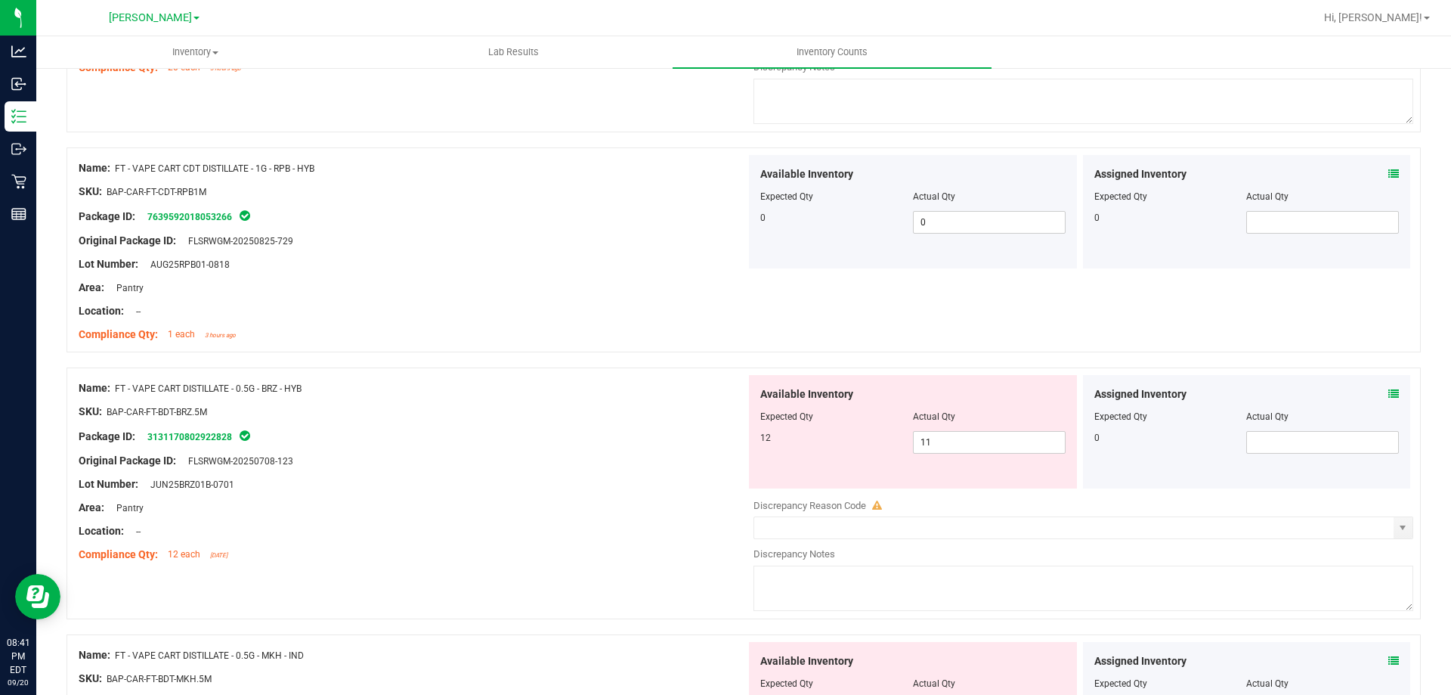
click at [1389, 395] on icon at bounding box center [1394, 394] width 11 height 11
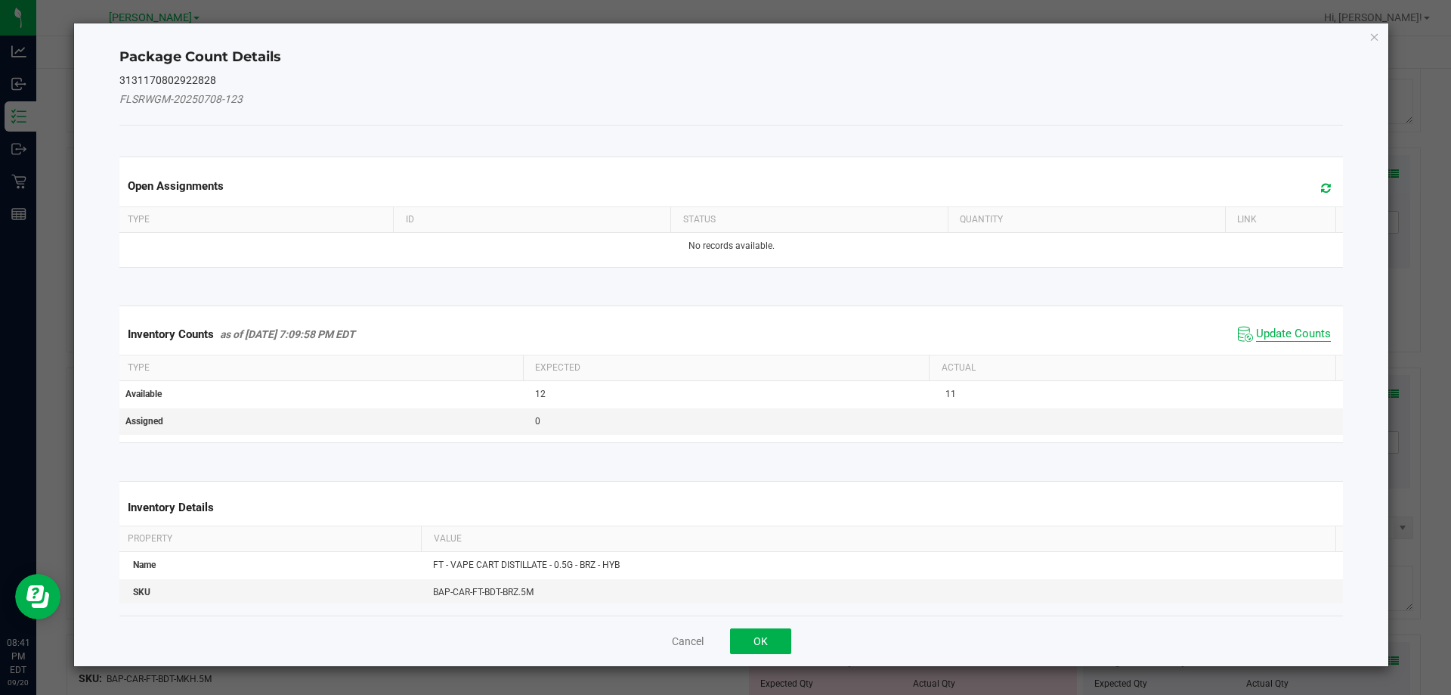
click at [1299, 332] on span "Update Counts" at bounding box center [1293, 334] width 75 height 15
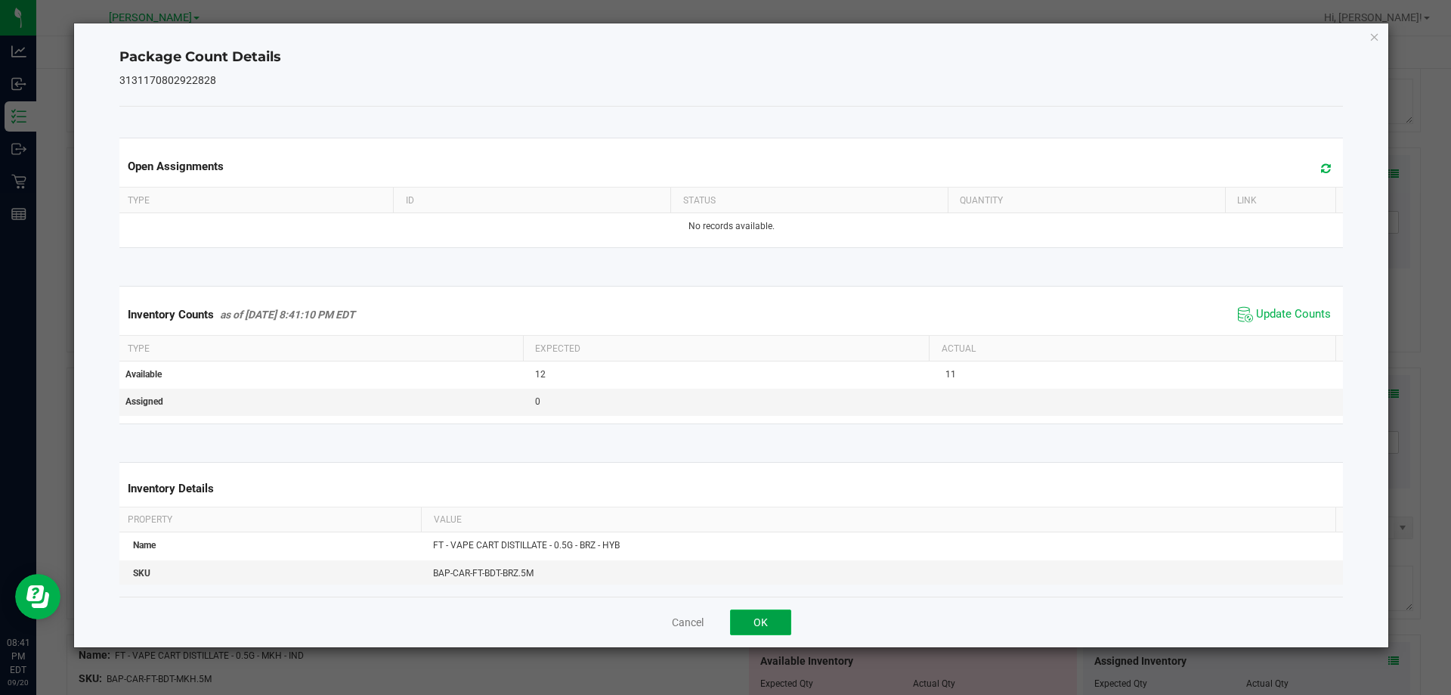
click at [764, 618] on button "OK" at bounding box center [760, 622] width 61 height 26
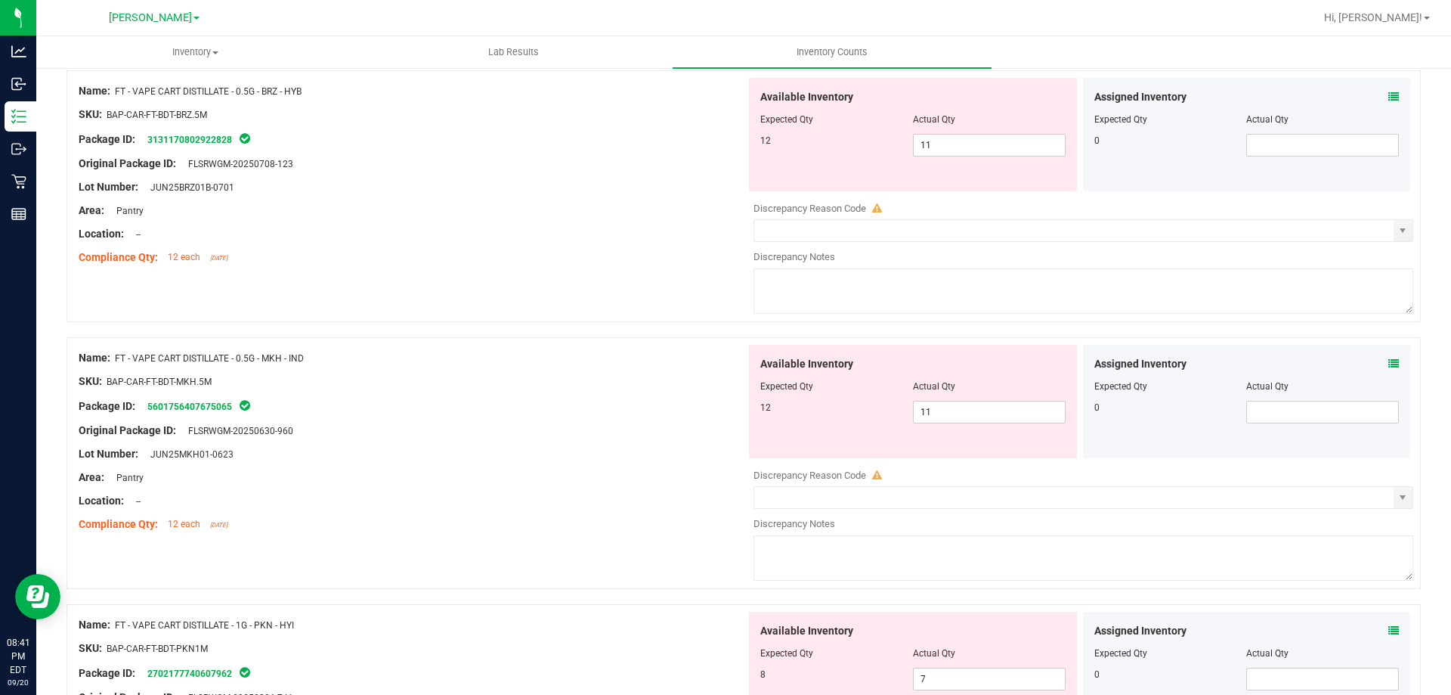
scroll to position [1814, 0]
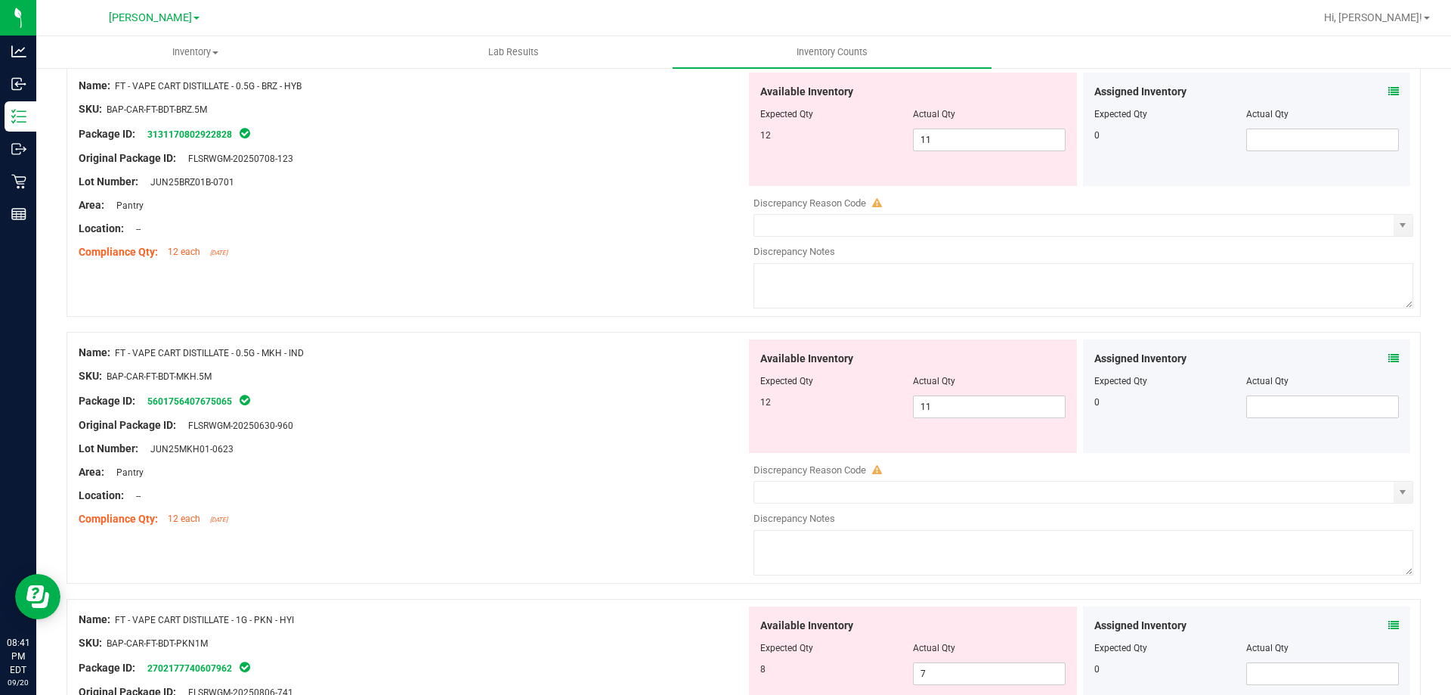
click at [1389, 359] on icon at bounding box center [1394, 358] width 11 height 11
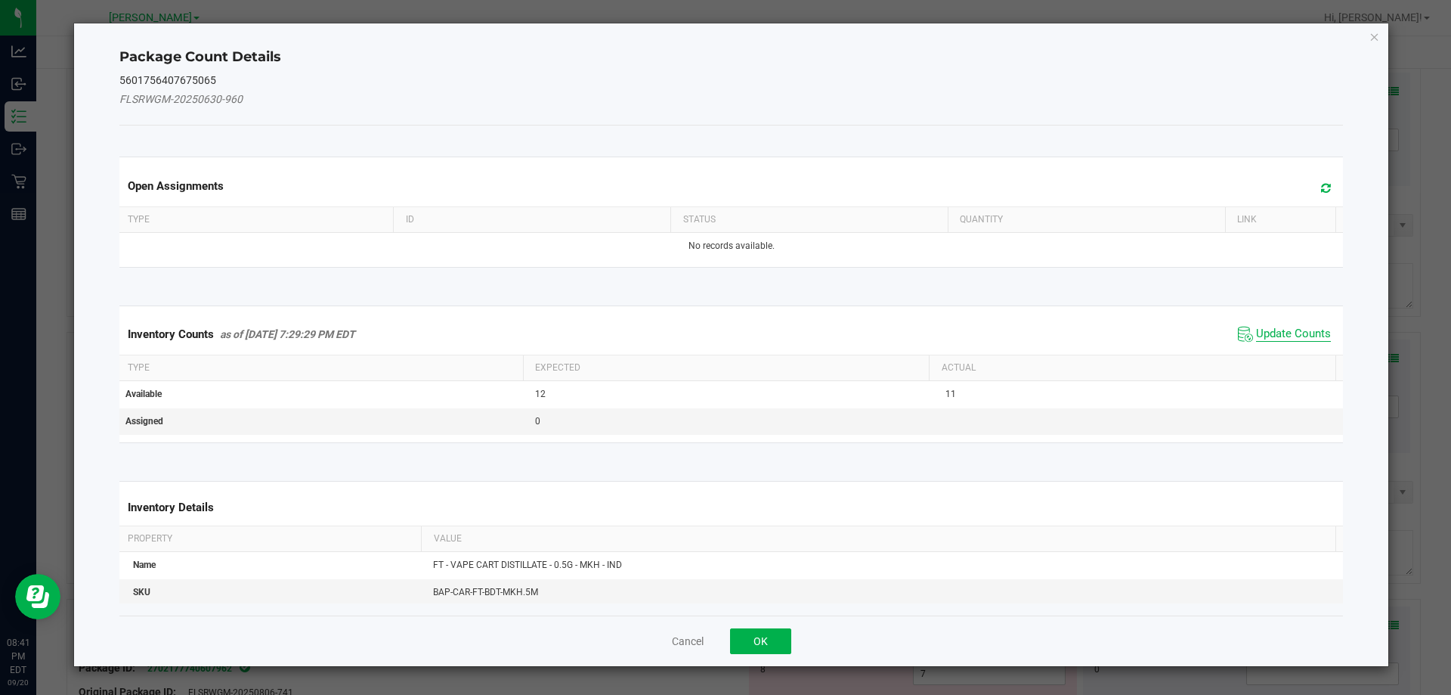
click at [1301, 338] on span "Update Counts" at bounding box center [1293, 334] width 75 height 15
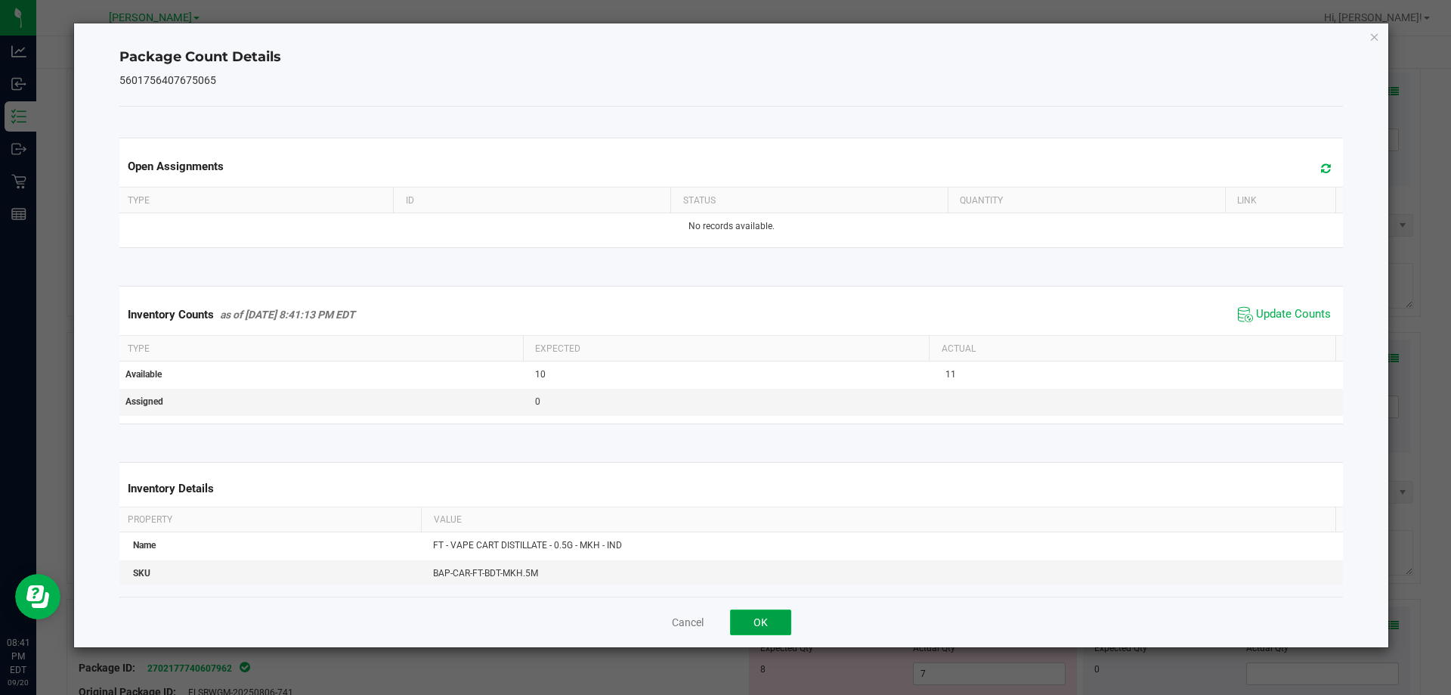
click at [771, 612] on button "OK" at bounding box center [760, 622] width 61 height 26
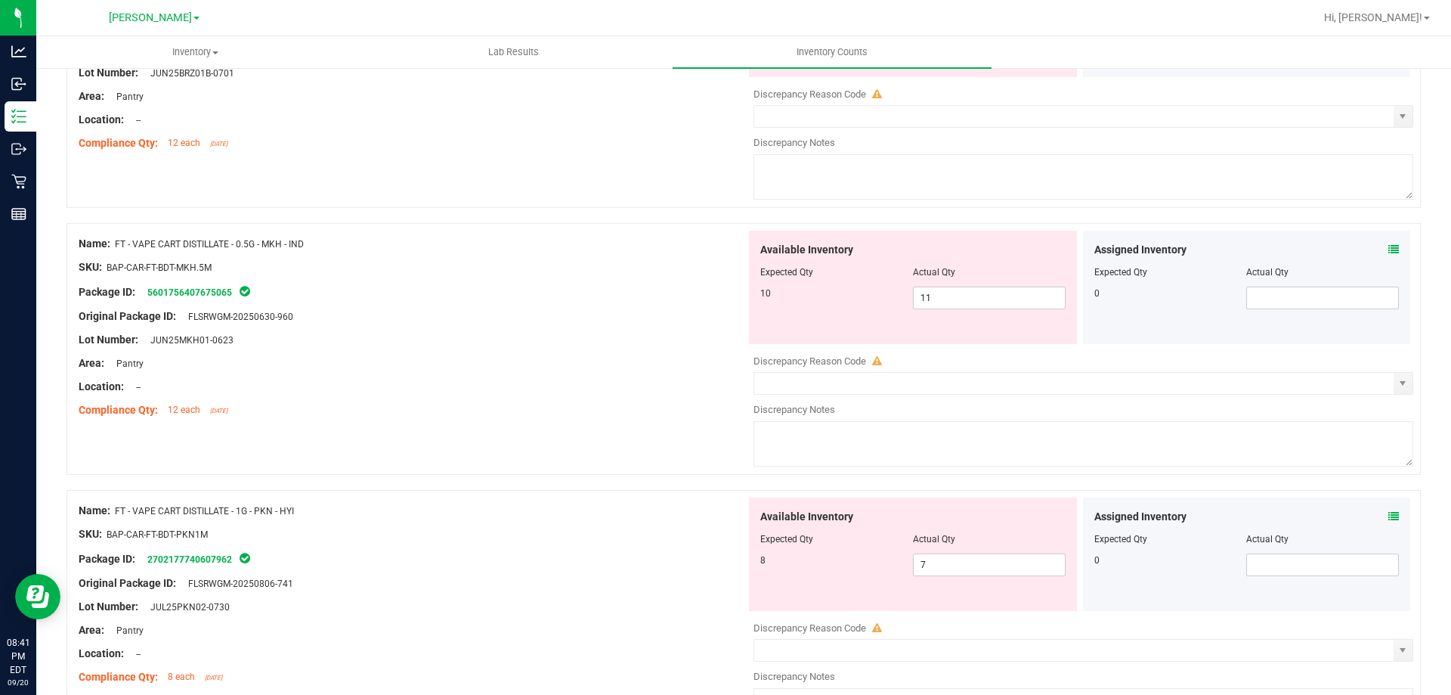
scroll to position [2041, 0]
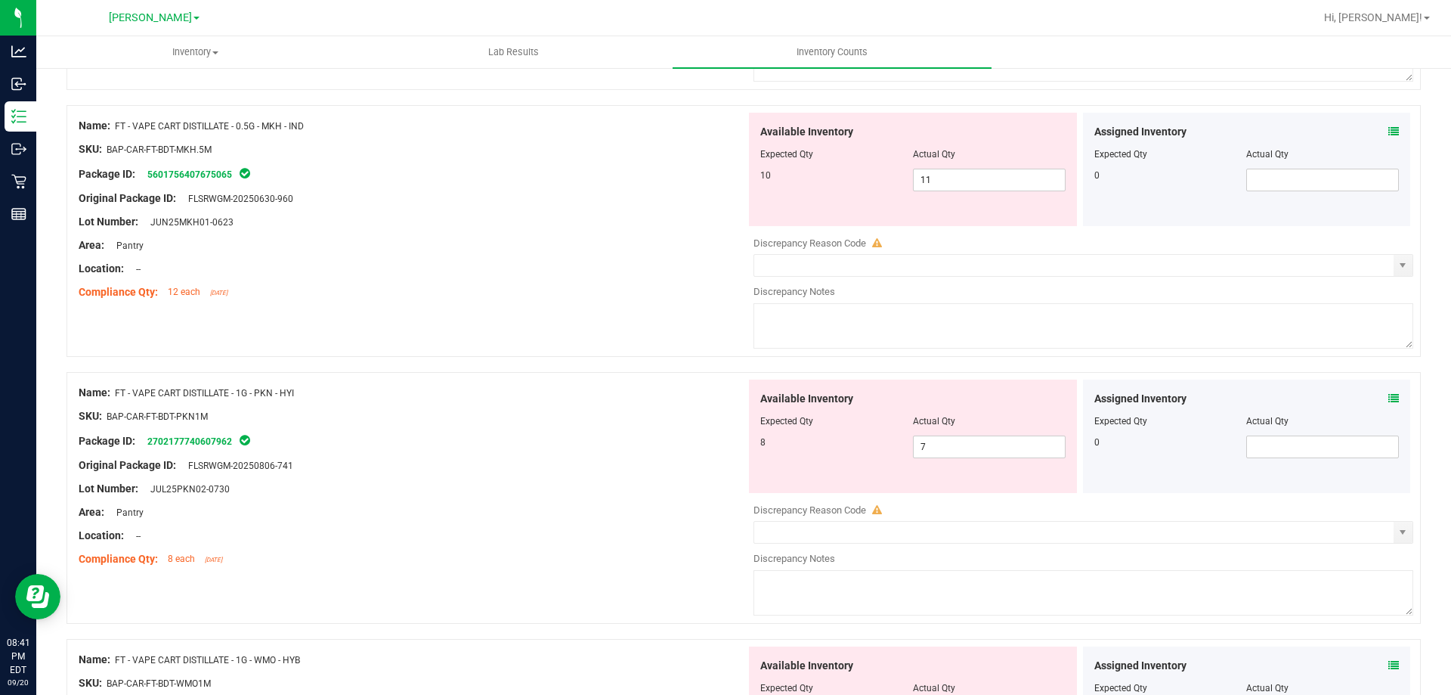
click at [1389, 399] on icon at bounding box center [1394, 398] width 11 height 11
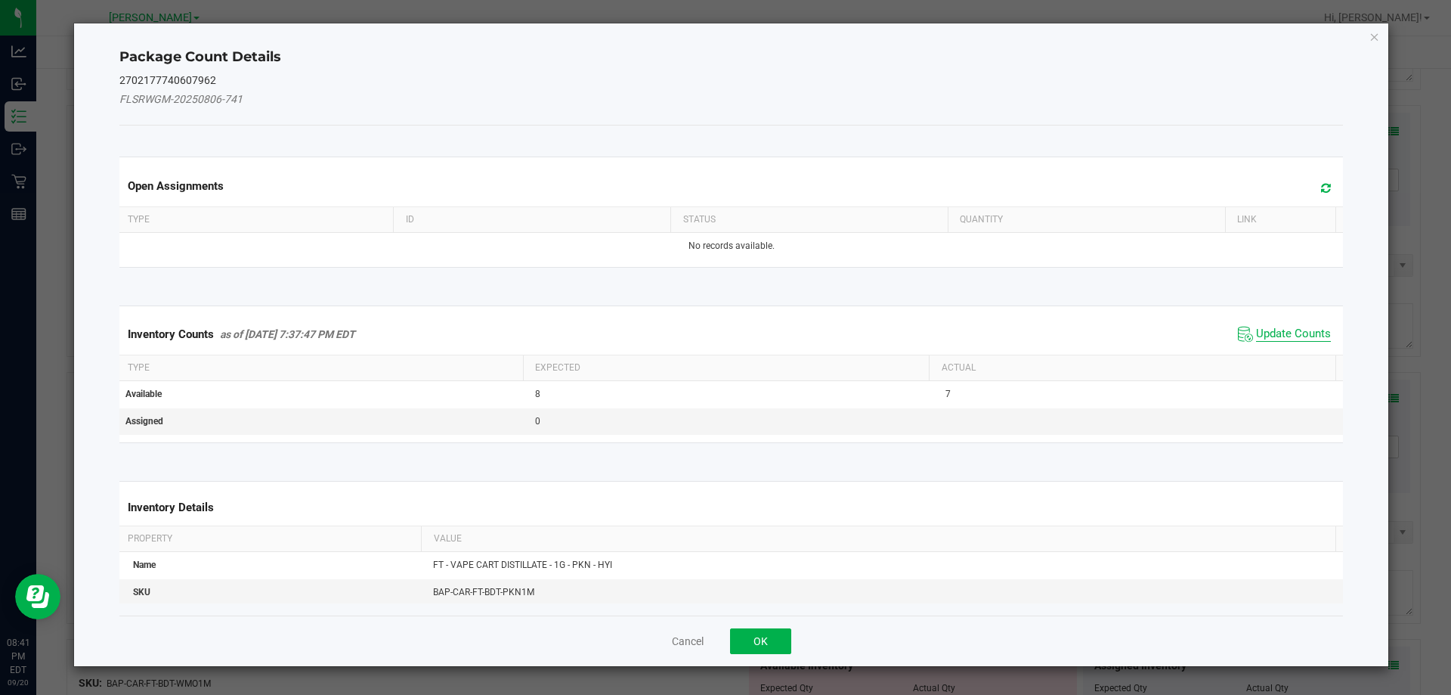
click at [1263, 330] on span "Update Counts" at bounding box center [1293, 334] width 75 height 15
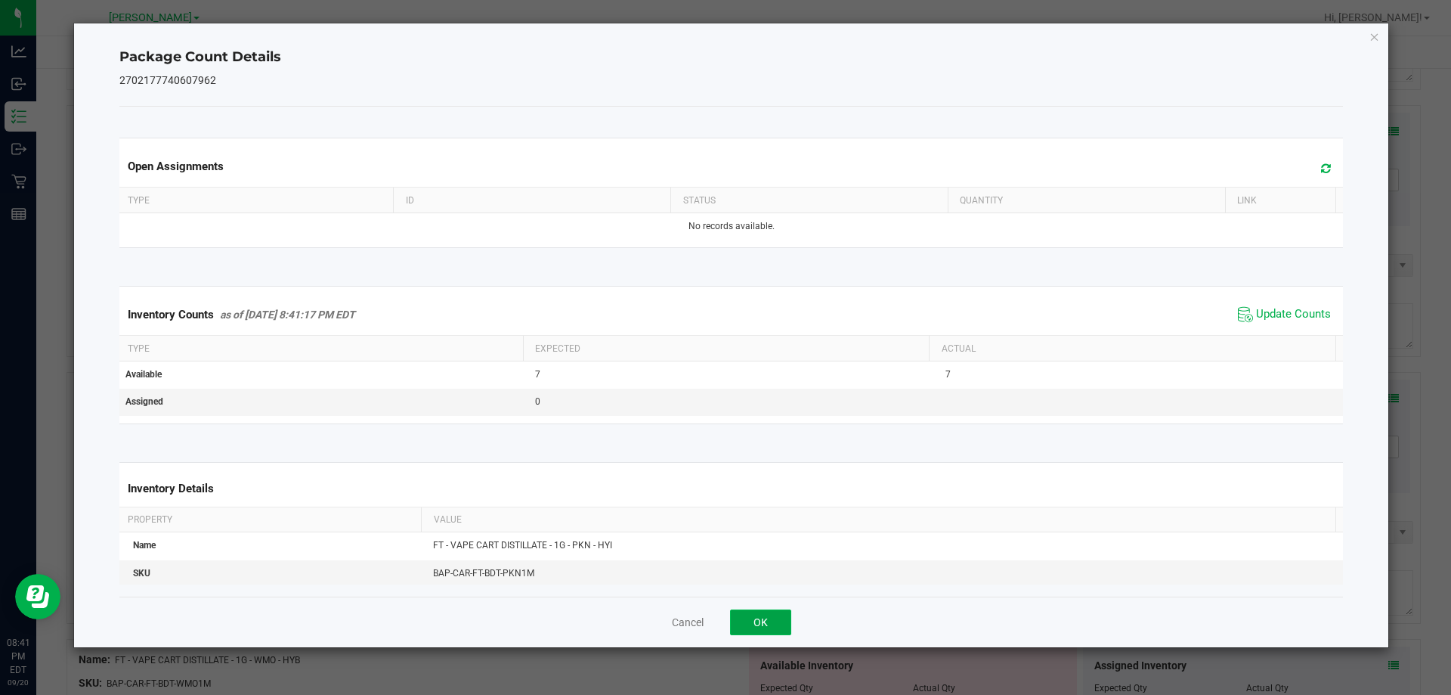
click at [758, 622] on button "OK" at bounding box center [760, 622] width 61 height 26
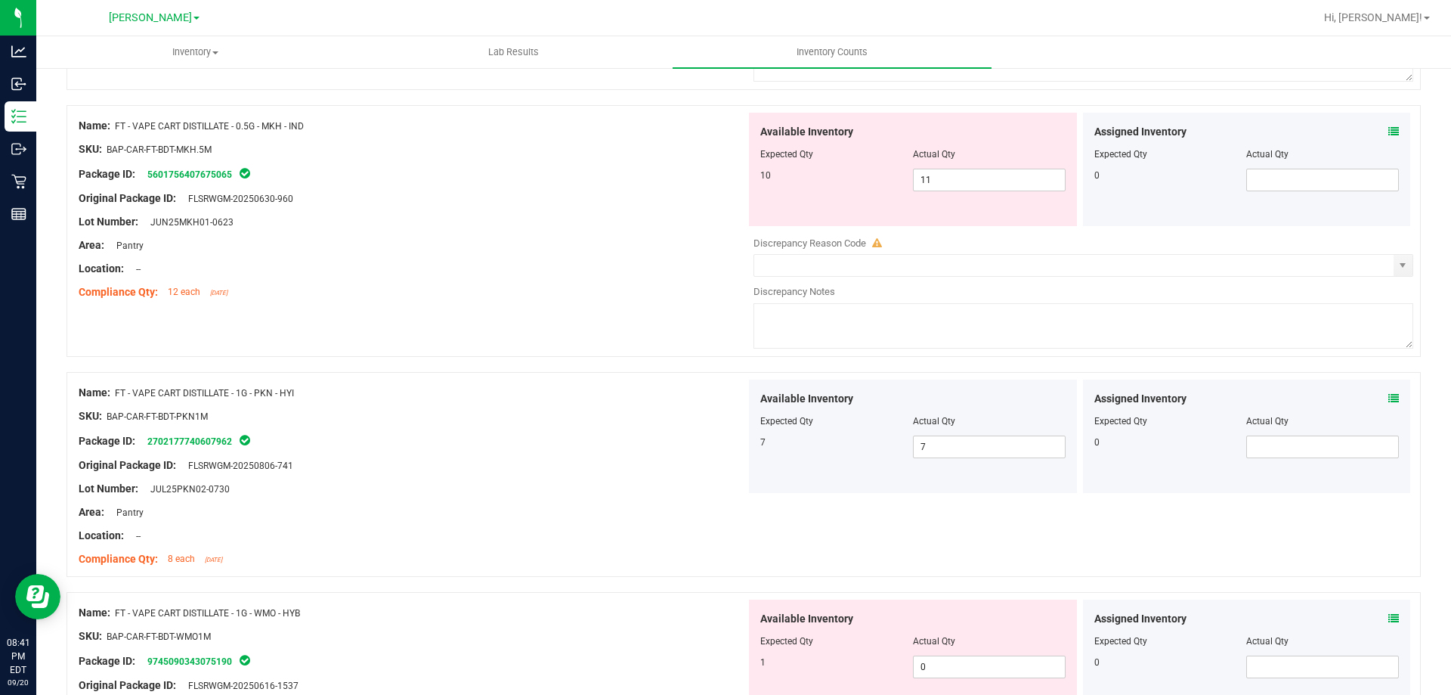
click at [571, 520] on div at bounding box center [413, 524] width 668 height 8
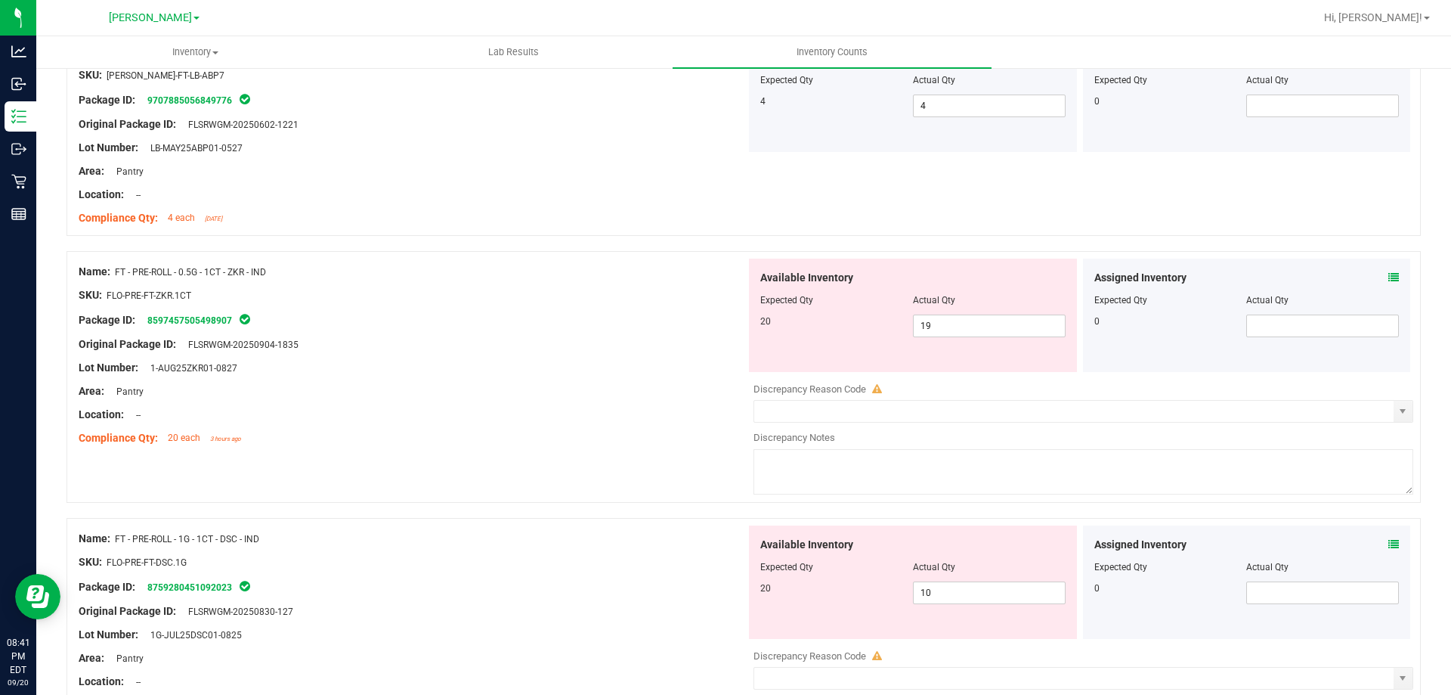
scroll to position [680, 0]
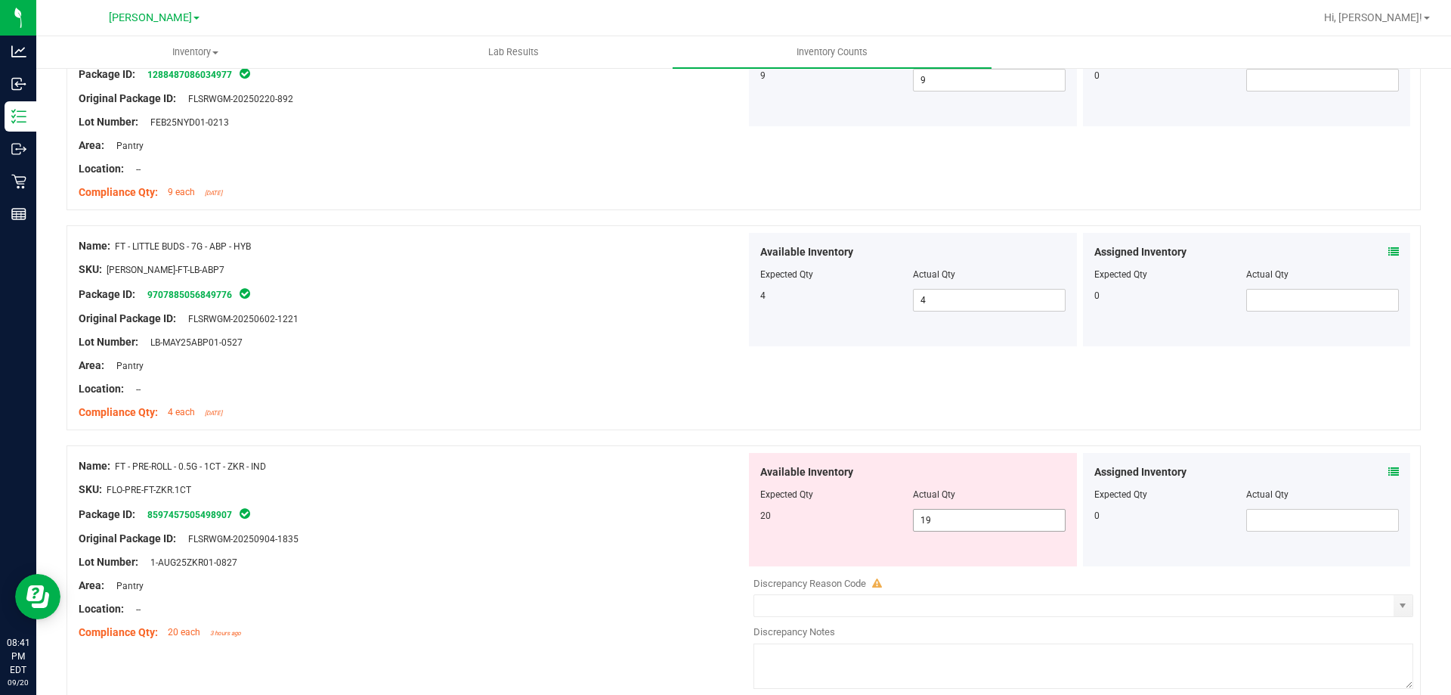
click at [946, 512] on span "19 19" at bounding box center [989, 520] width 153 height 23
click at [946, 512] on input "19" at bounding box center [989, 520] width 151 height 21
type input "20"
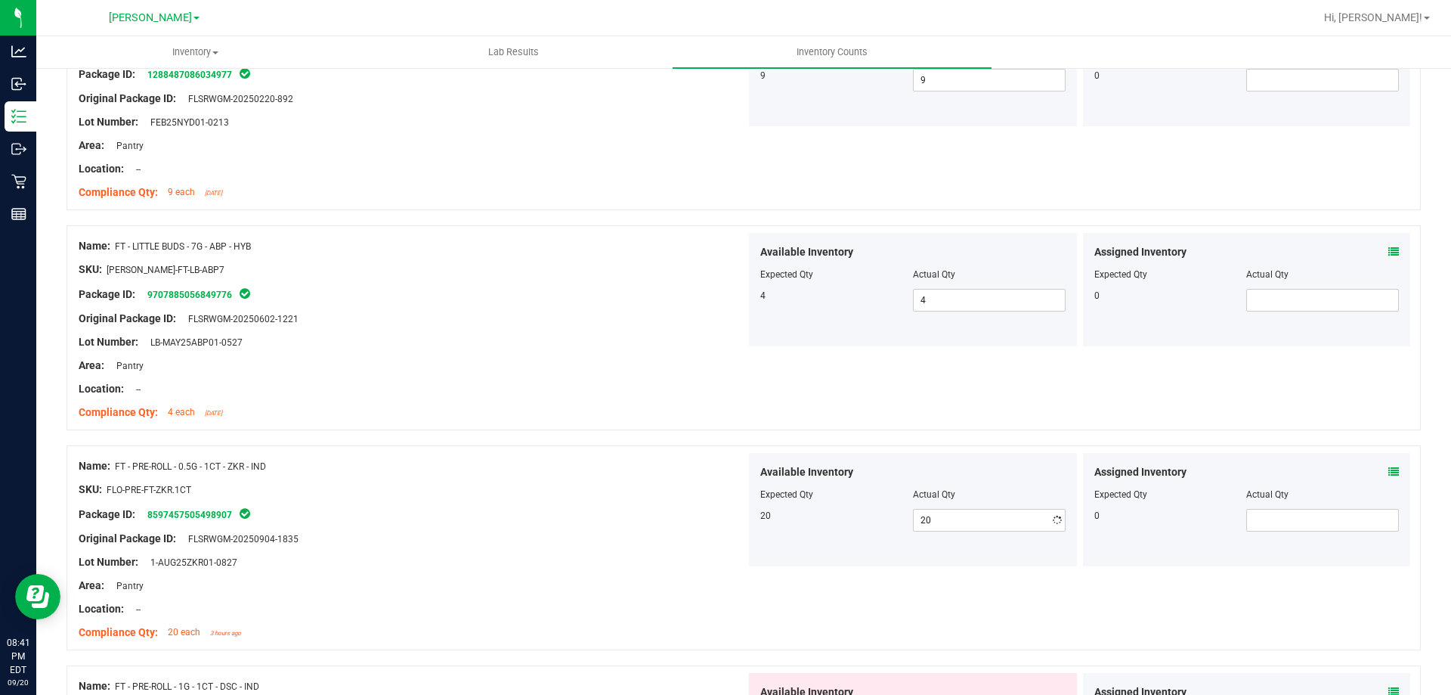
click at [688, 543] on div "Original Package ID: FLSRWGM-20250904-1835" at bounding box center [413, 539] width 668 height 16
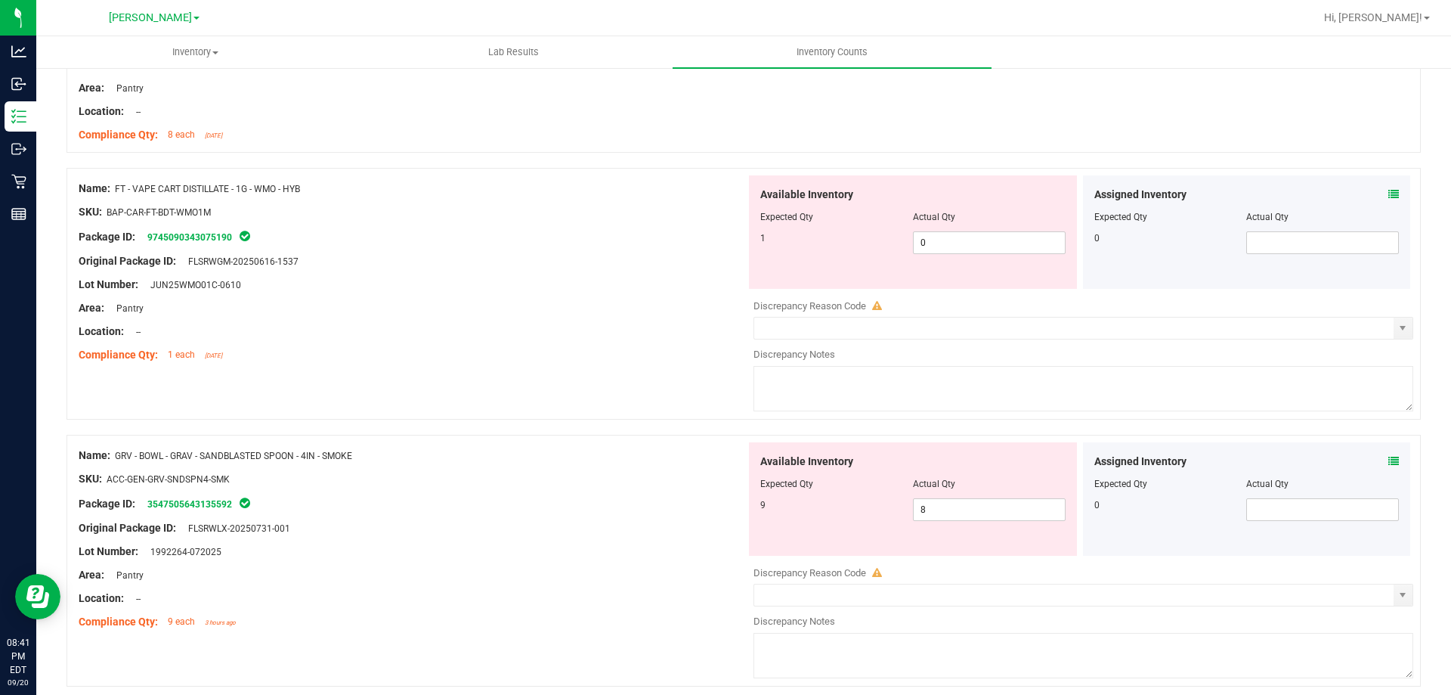
scroll to position [2419, 0]
click at [1389, 191] on icon at bounding box center [1394, 193] width 11 height 11
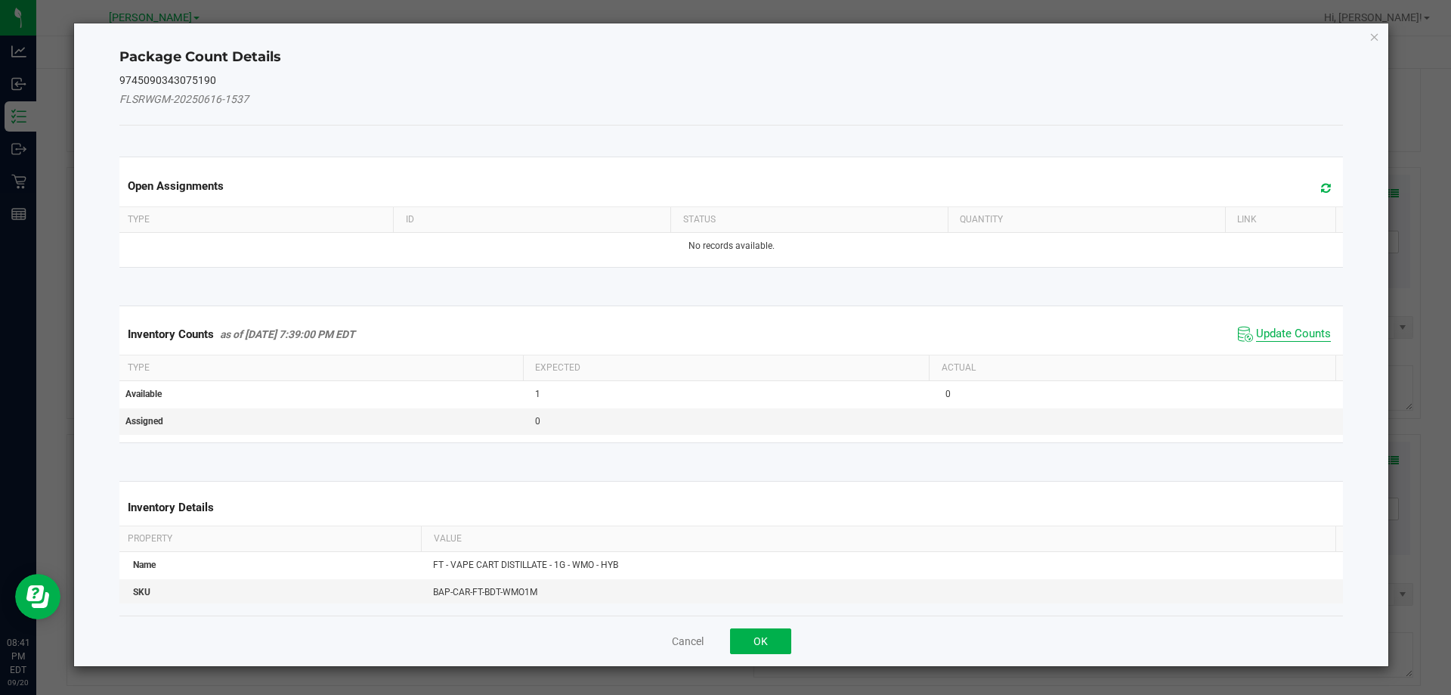
click at [1284, 333] on span "Update Counts" at bounding box center [1293, 334] width 75 height 15
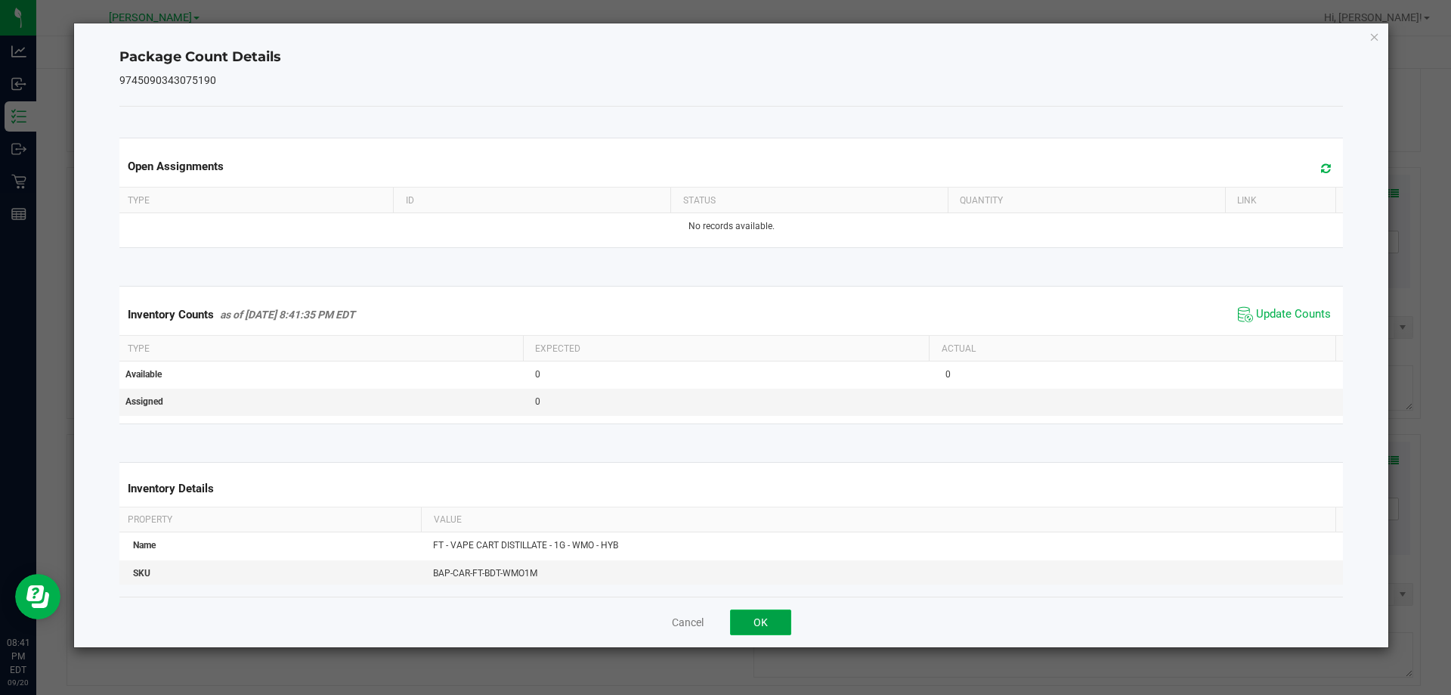
click at [764, 614] on button "OK" at bounding box center [760, 622] width 61 height 26
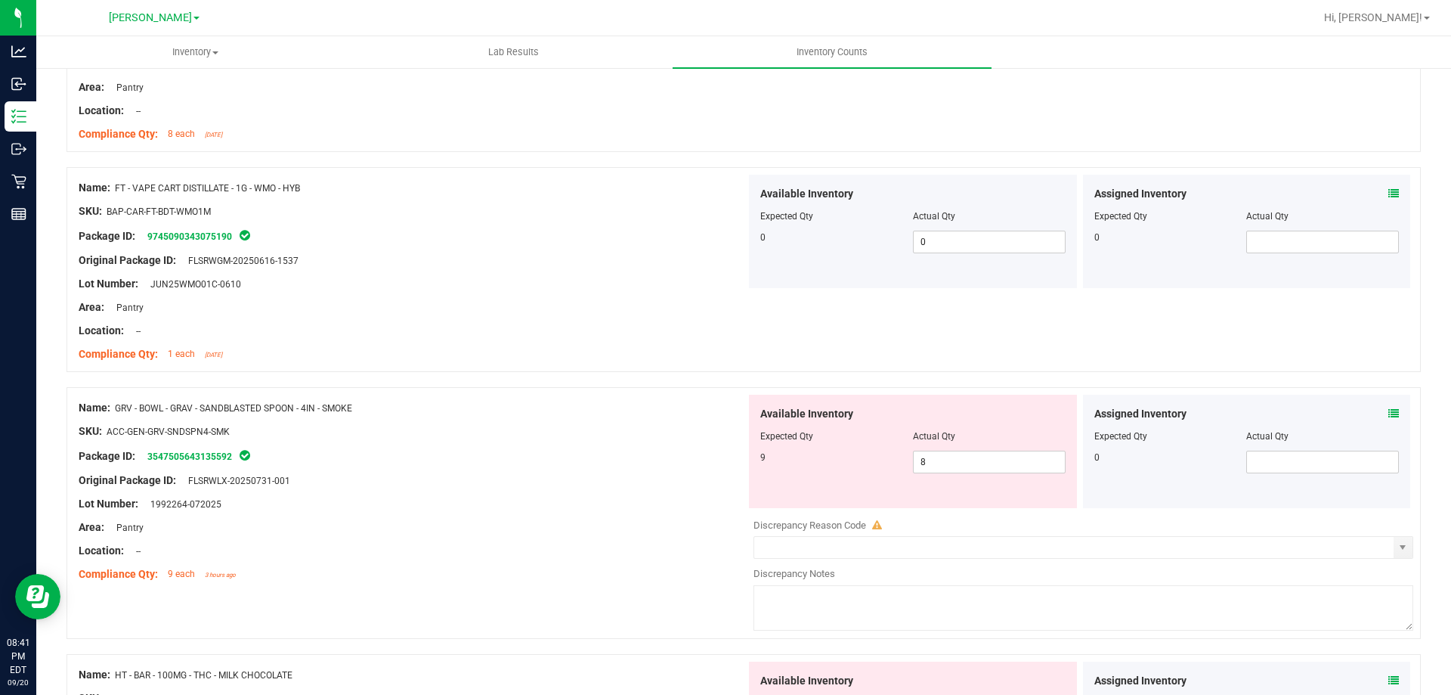
click at [660, 333] on div "Location: --" at bounding box center [413, 331] width 668 height 16
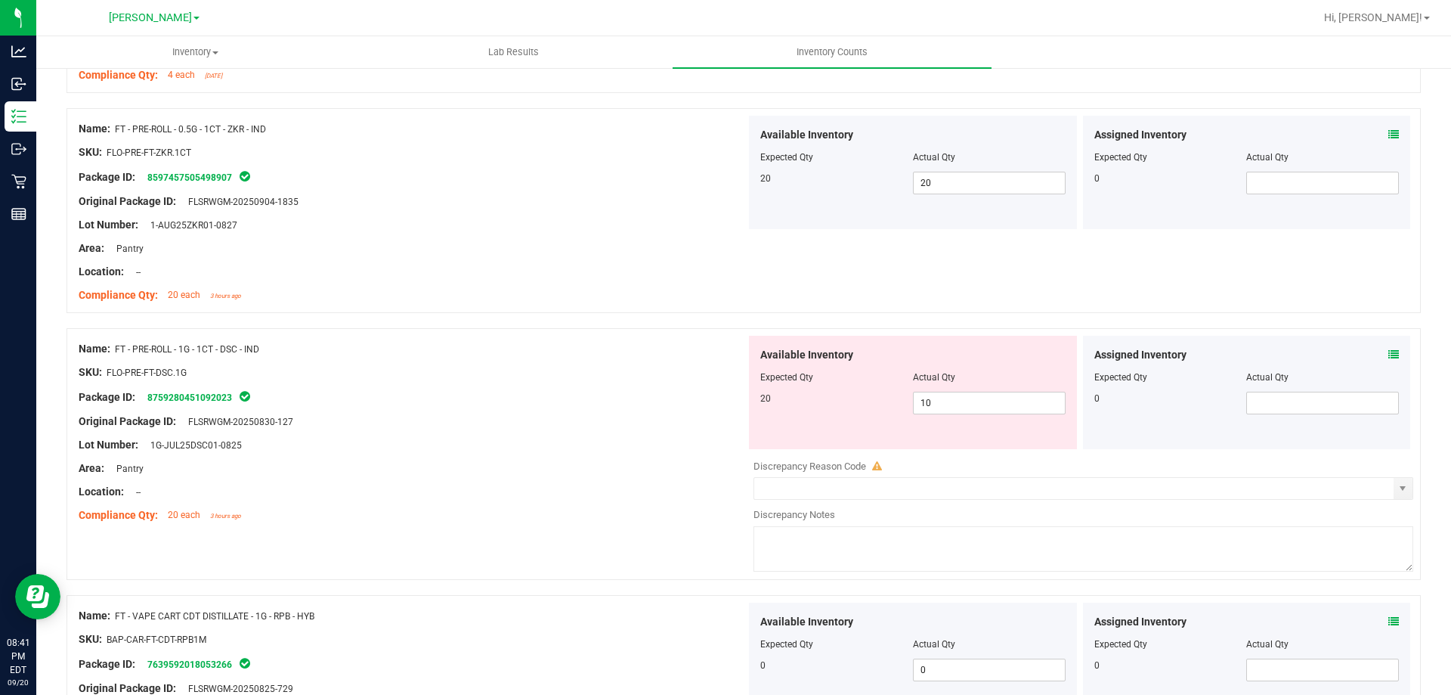
scroll to position [907, 0]
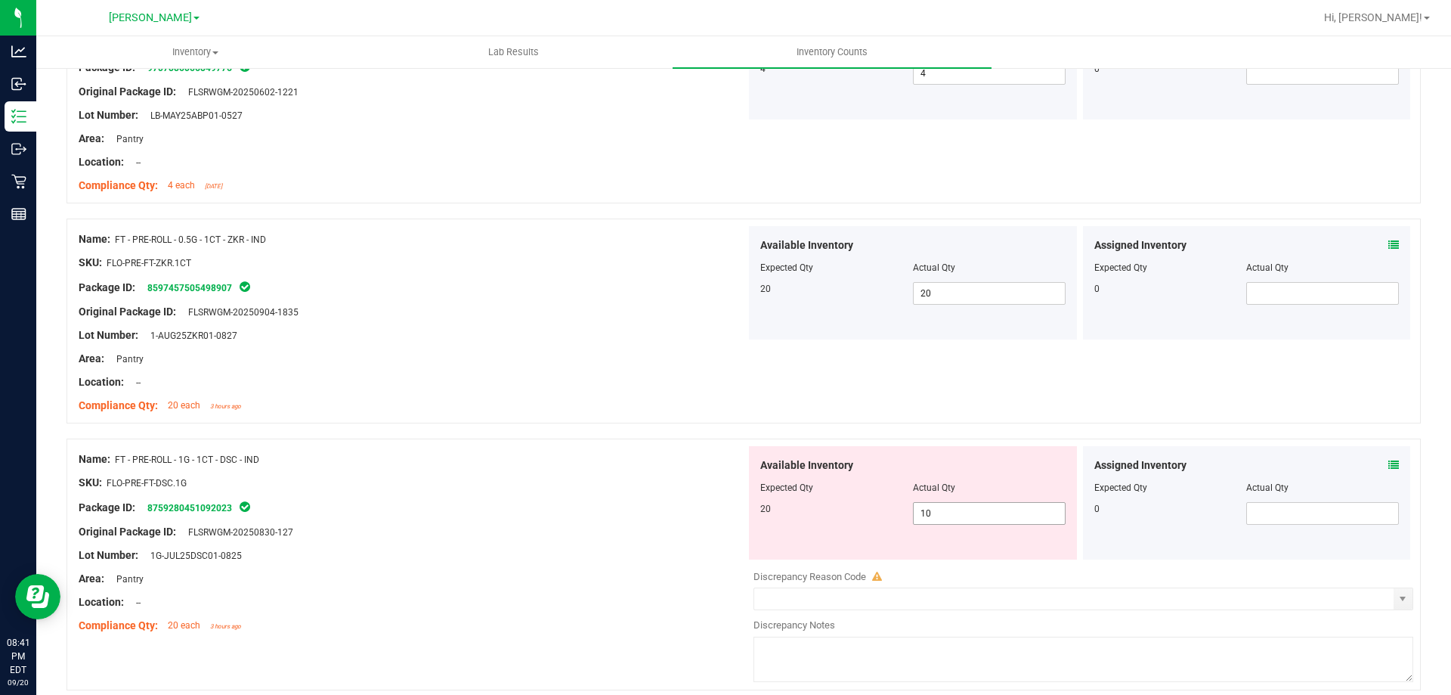
click at [986, 512] on span "10 10" at bounding box center [989, 513] width 153 height 23
drag, startPoint x: 986, startPoint y: 512, endPoint x: 915, endPoint y: 510, distance: 71.1
click at [986, 511] on input "10" at bounding box center [989, 513] width 151 height 21
type input "20"
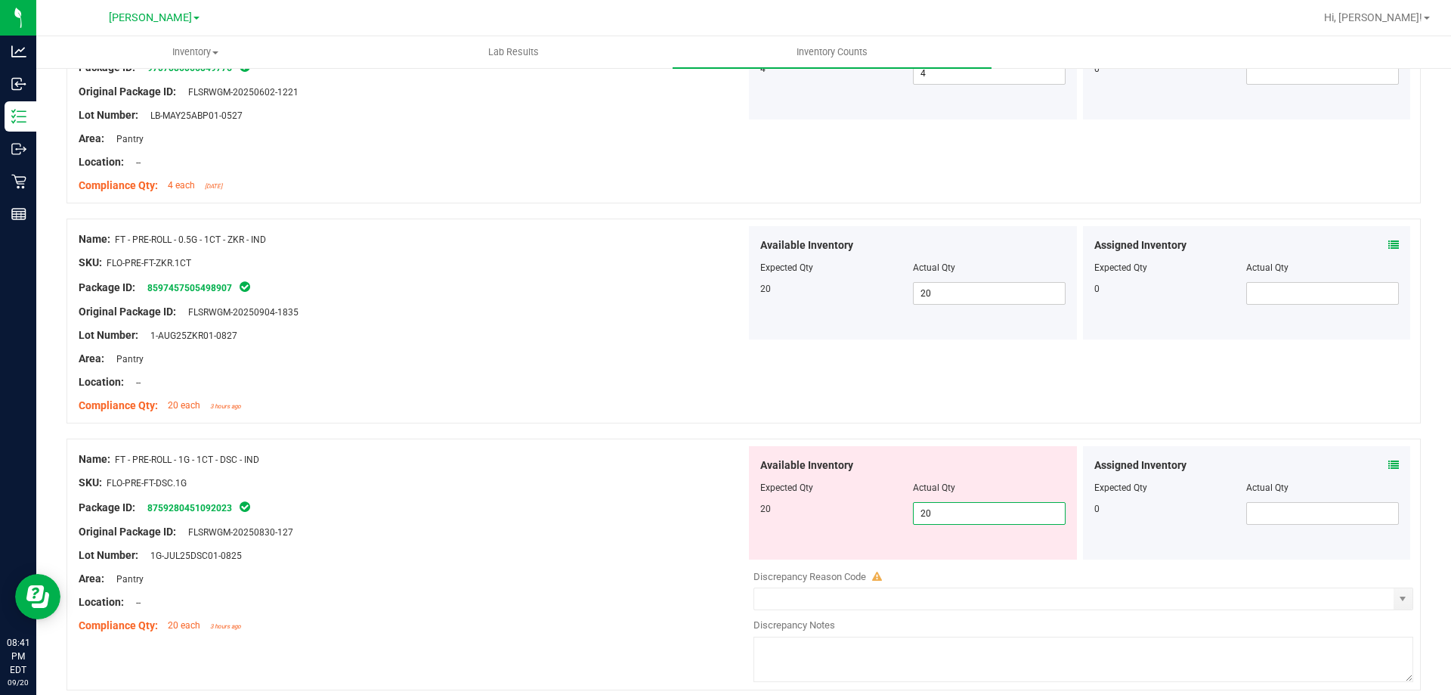
click at [642, 534] on div "Original Package ID: FLSRWGM-20250830-127" at bounding box center [413, 532] width 668 height 16
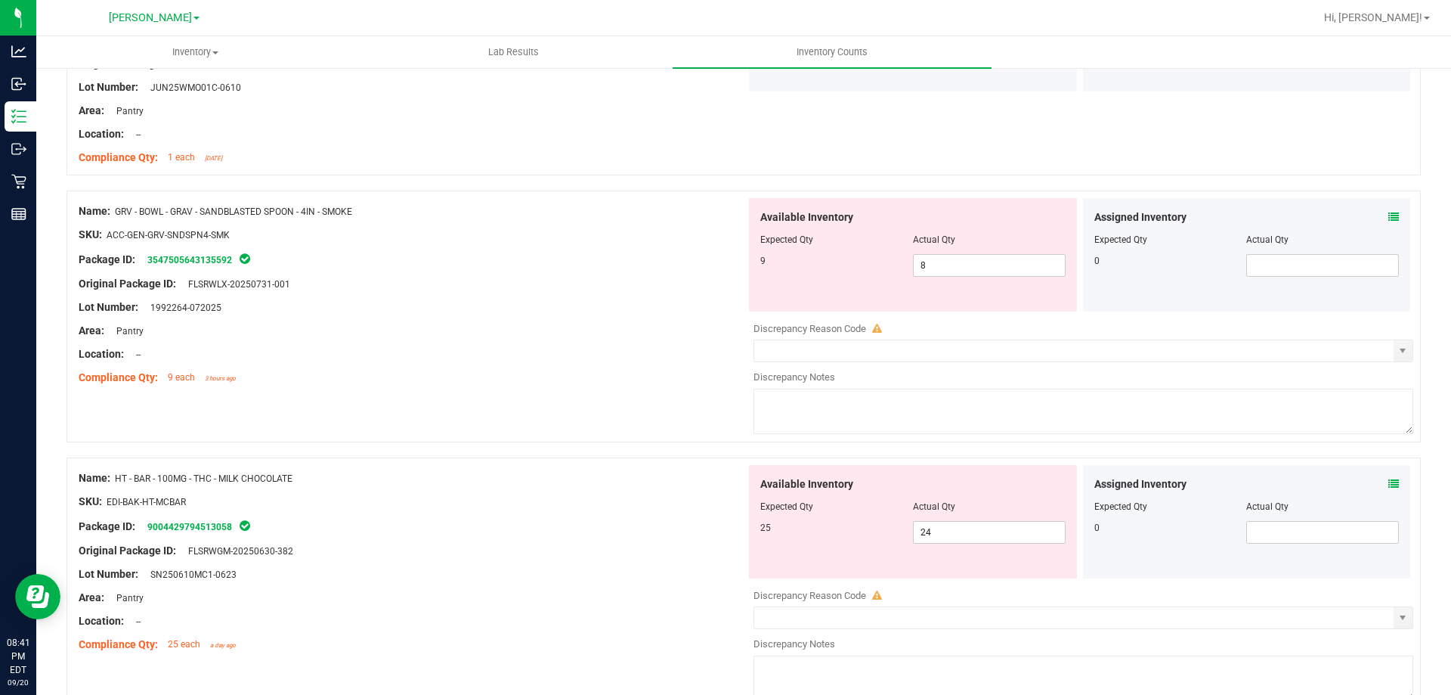
scroll to position [2570, 0]
click at [1389, 214] on icon at bounding box center [1394, 215] width 11 height 11
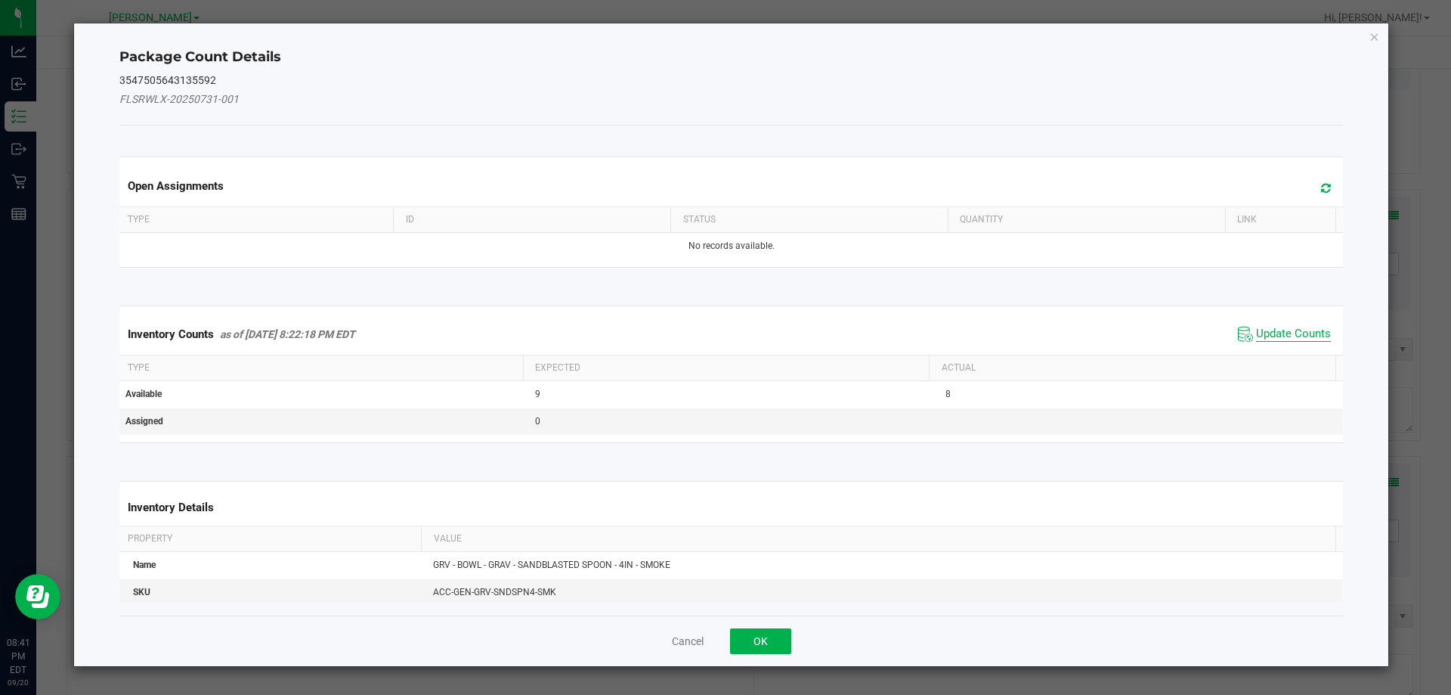
click at [1270, 334] on span "Update Counts" at bounding box center [1293, 334] width 75 height 15
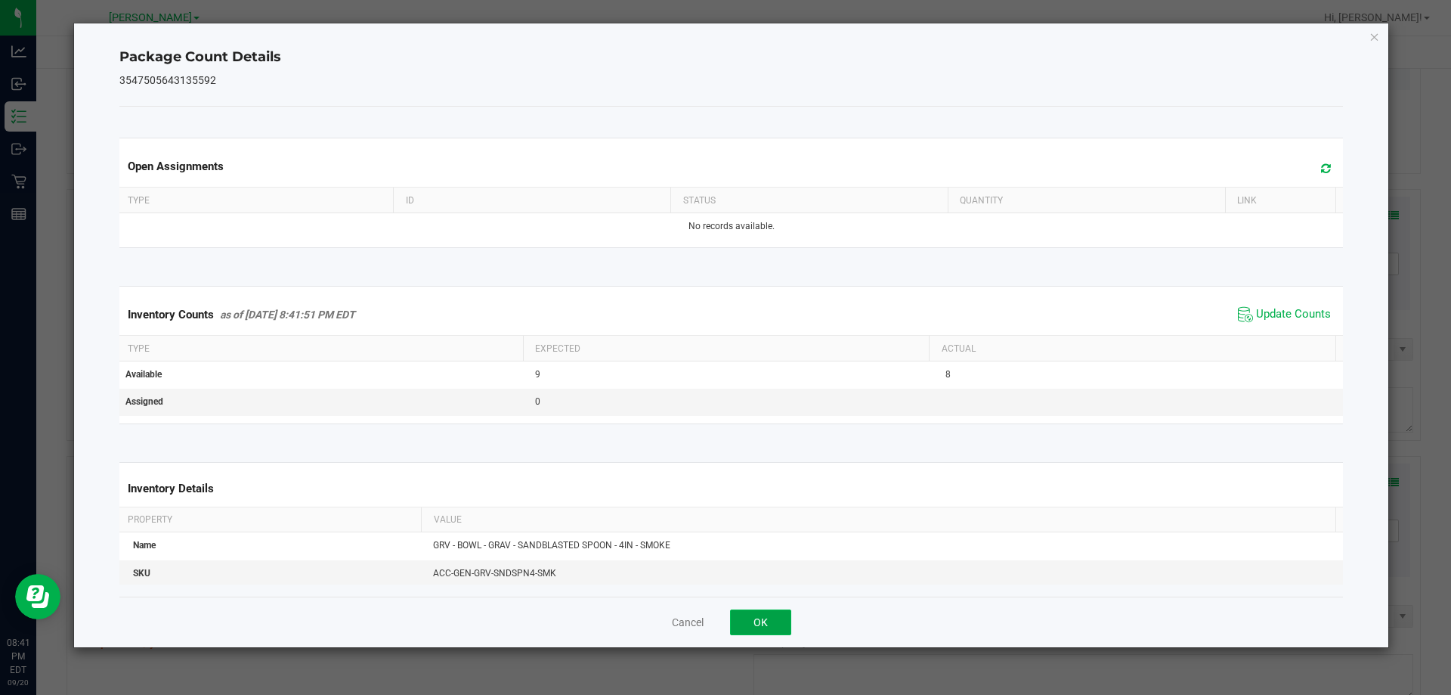
click at [751, 634] on button "OK" at bounding box center [760, 622] width 61 height 26
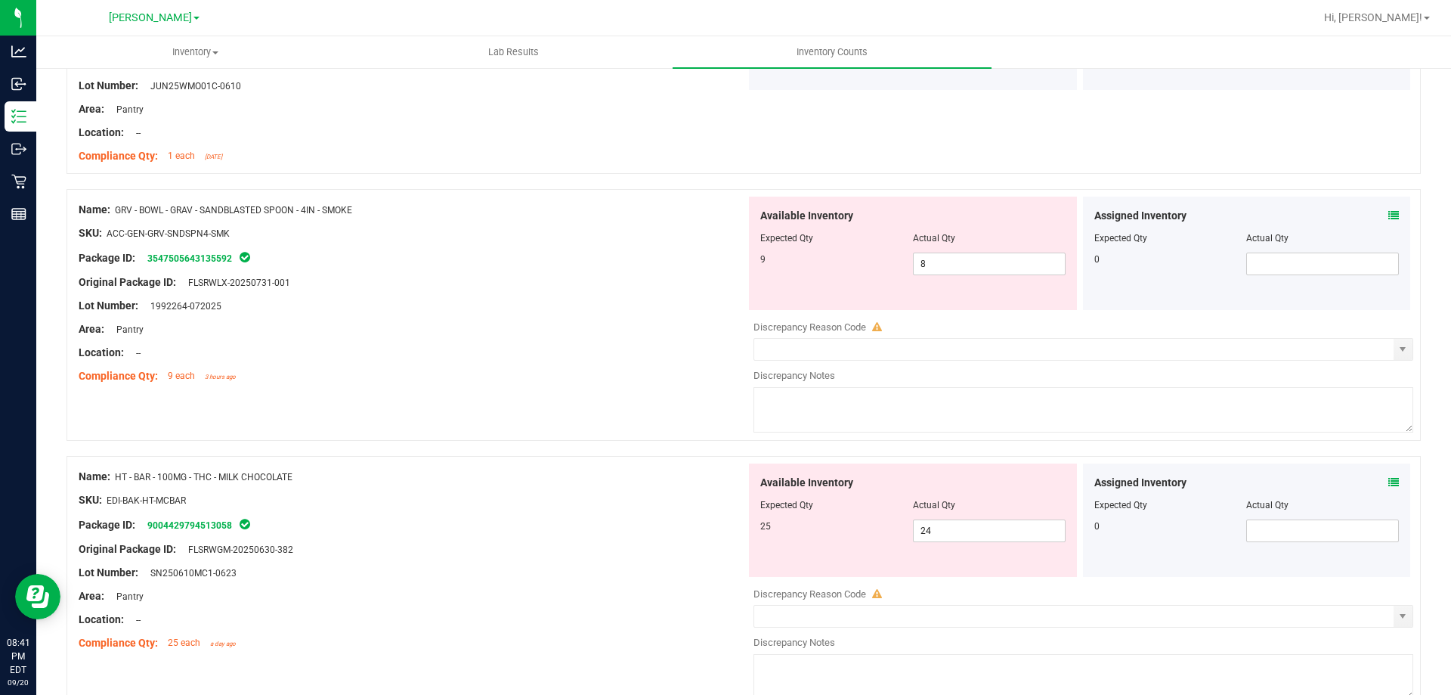
click at [673, 437] on div "Name: GRV - BOWL - GRAV - SANDBLASTED SPOON - 4IN - SMOKE SKU: ACC-GEN-GRV-SNDS…" at bounding box center [744, 315] width 1355 height 252
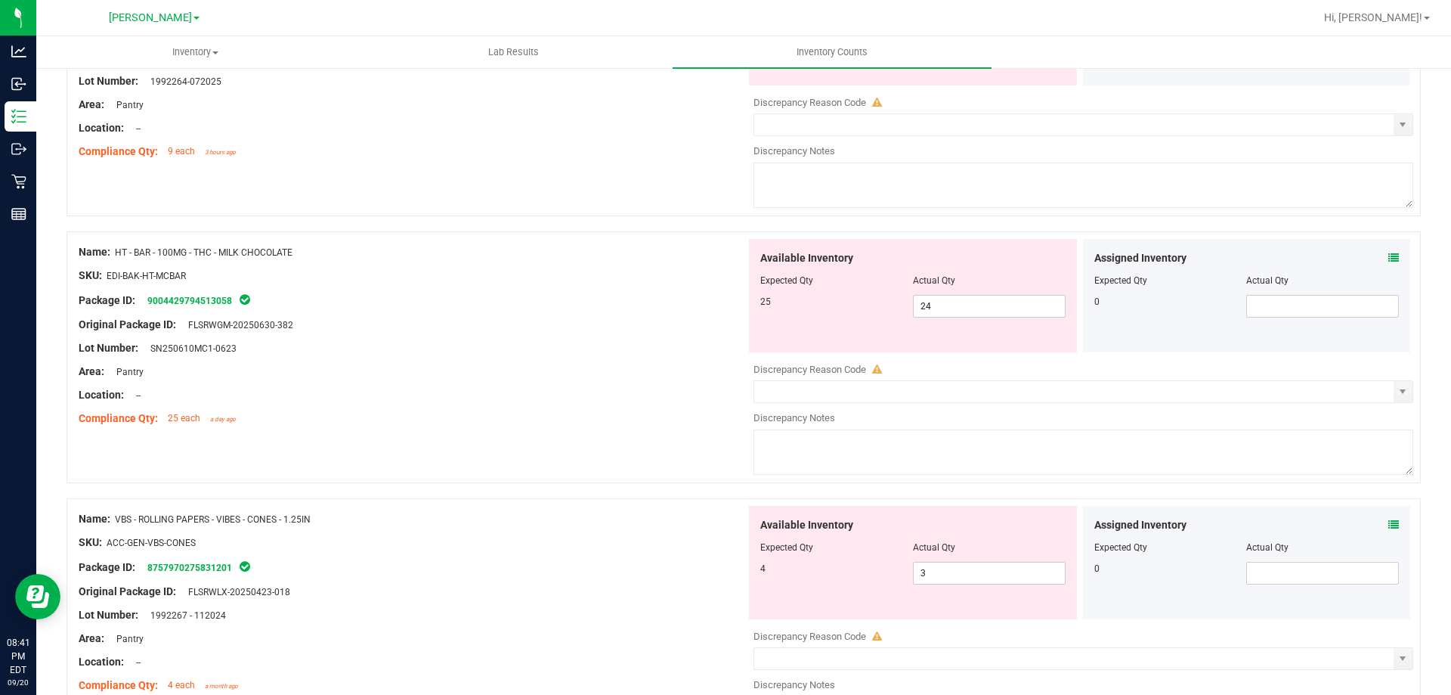
scroll to position [2797, 0]
click at [1393, 256] on div "Assigned Inventory Expected Qty Actual Qty 0" at bounding box center [1247, 293] width 328 height 113
click at [1389, 255] on icon at bounding box center [1394, 255] width 11 height 11
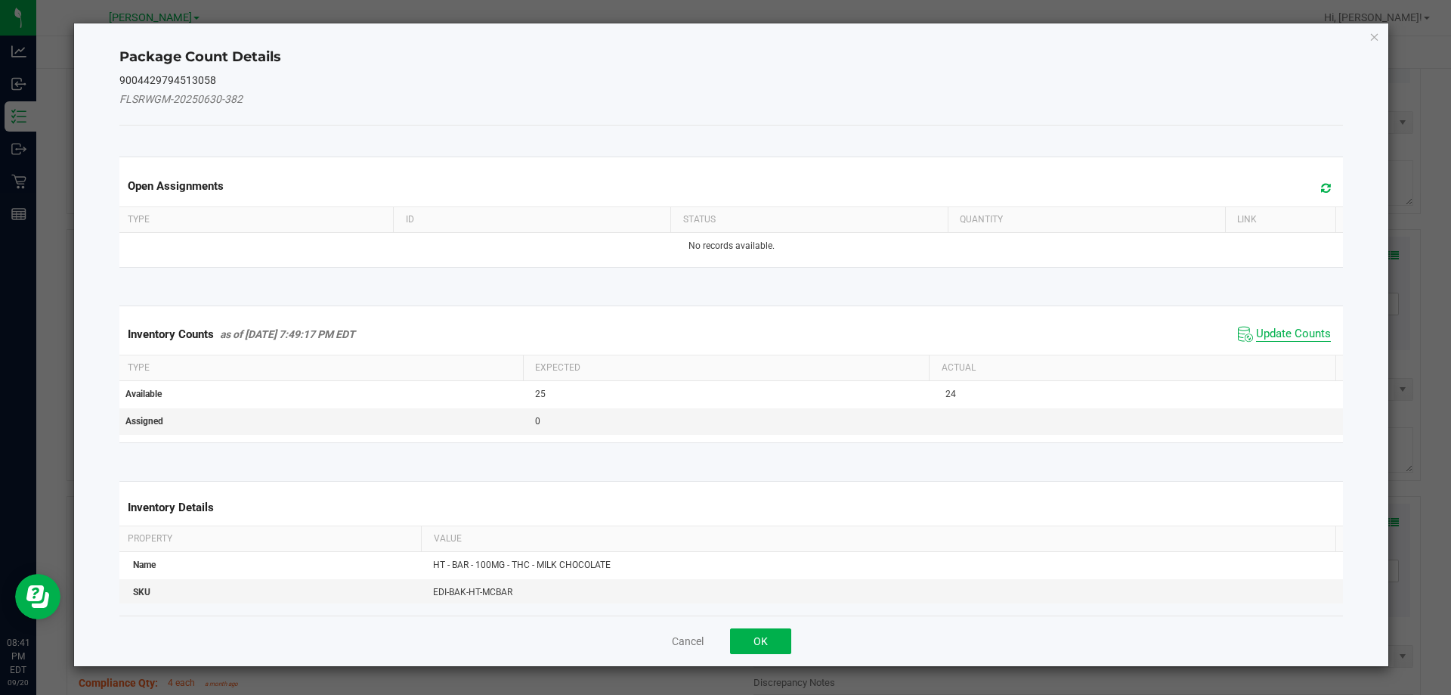
click at [1306, 330] on span "Update Counts" at bounding box center [1293, 334] width 75 height 15
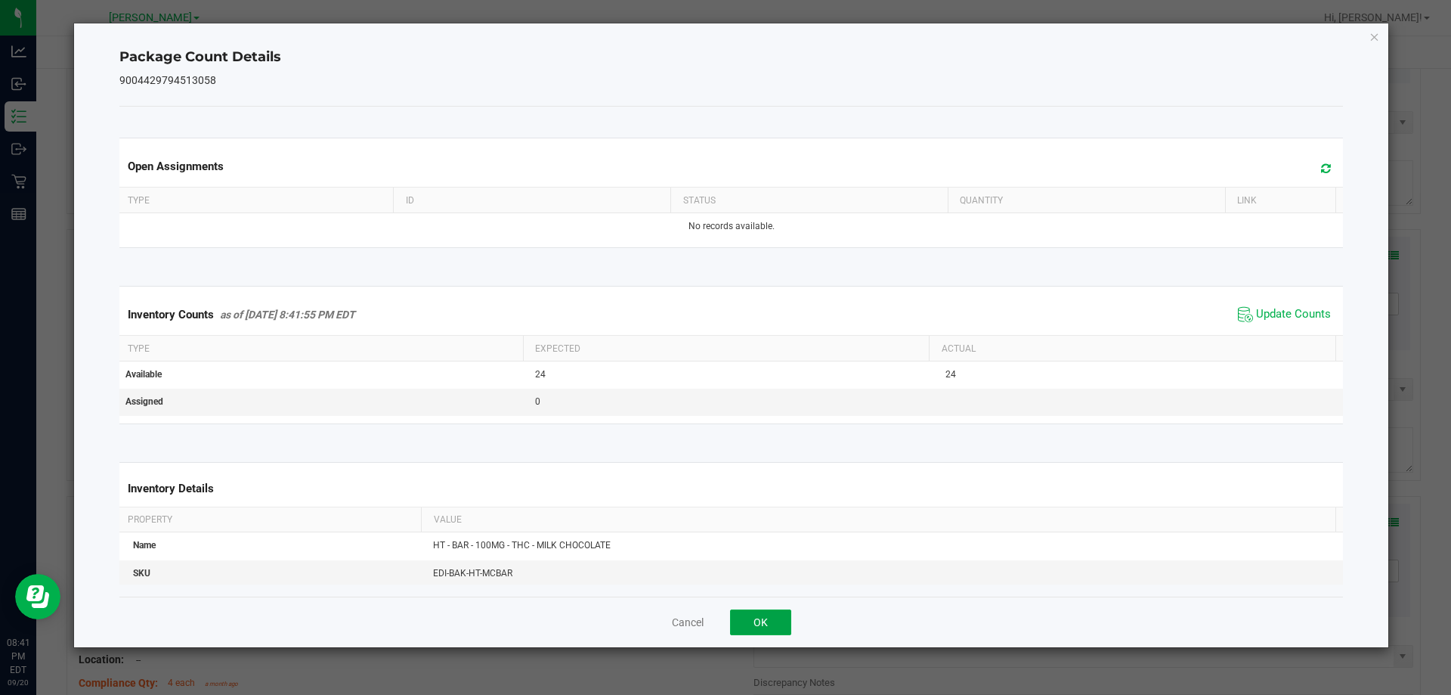
click at [762, 615] on button "OK" at bounding box center [760, 622] width 61 height 26
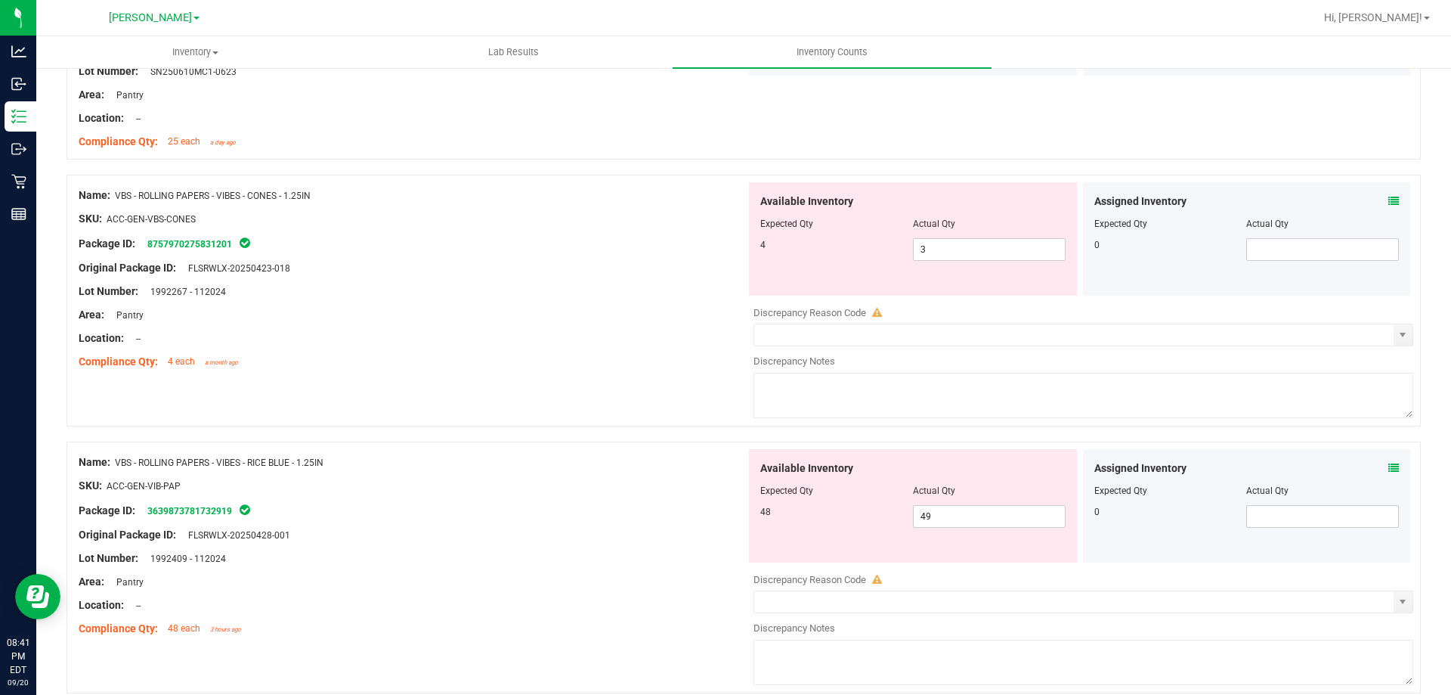
scroll to position [3099, 0]
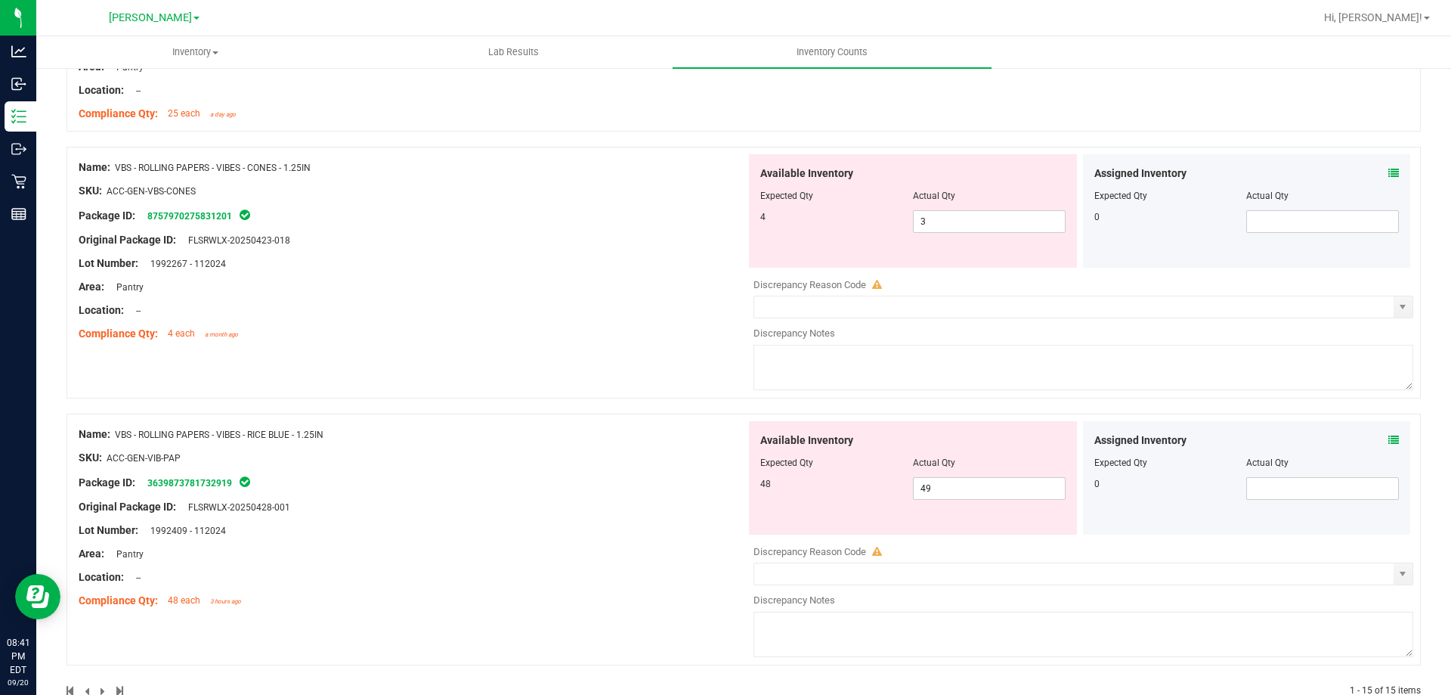
click at [1389, 174] on icon at bounding box center [1394, 173] width 11 height 11
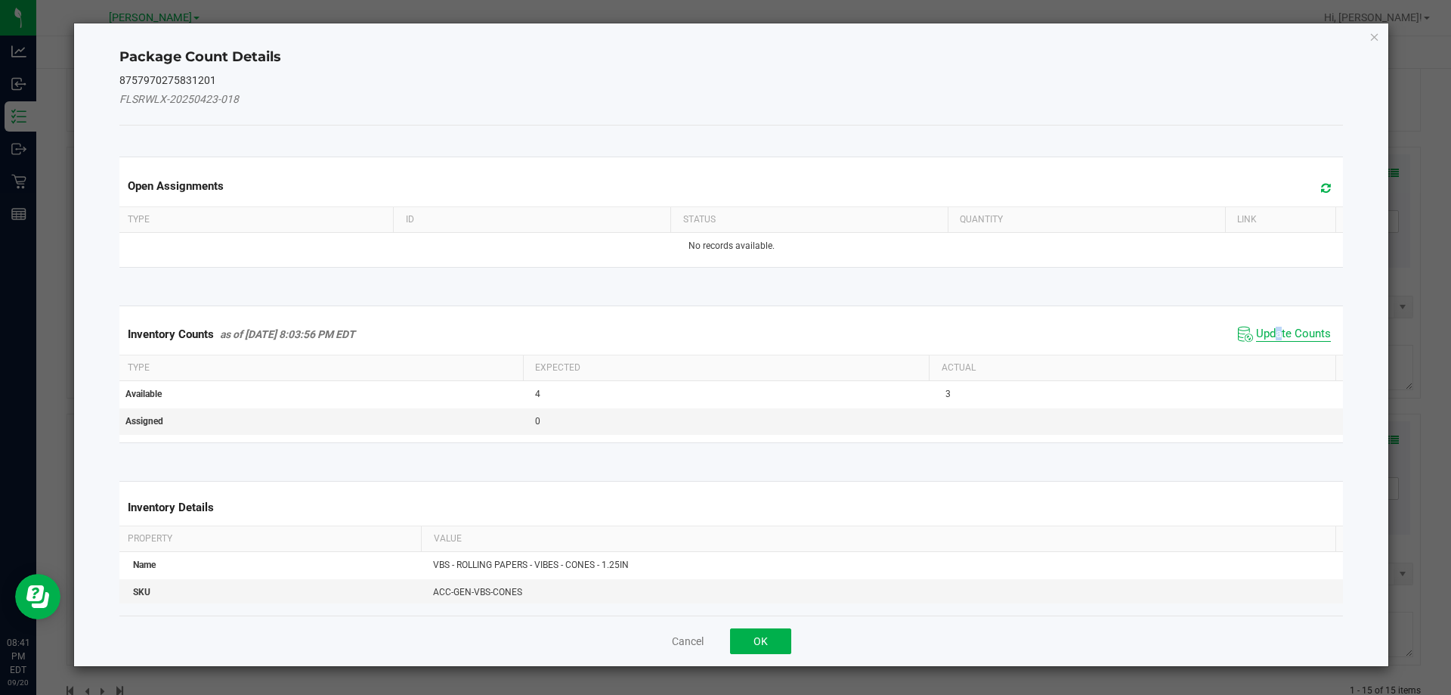
click at [1269, 331] on span "Update Counts" at bounding box center [1293, 334] width 75 height 15
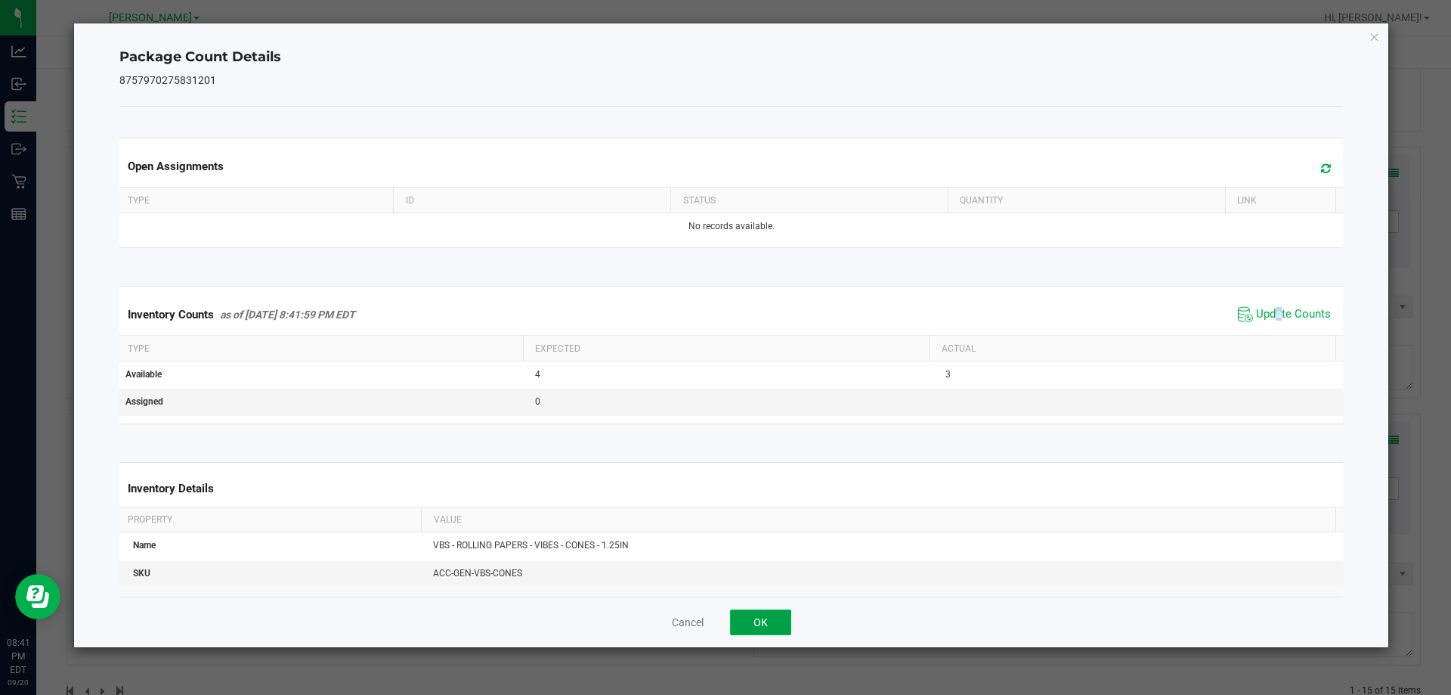
click at [767, 612] on button "OK" at bounding box center [760, 622] width 61 height 26
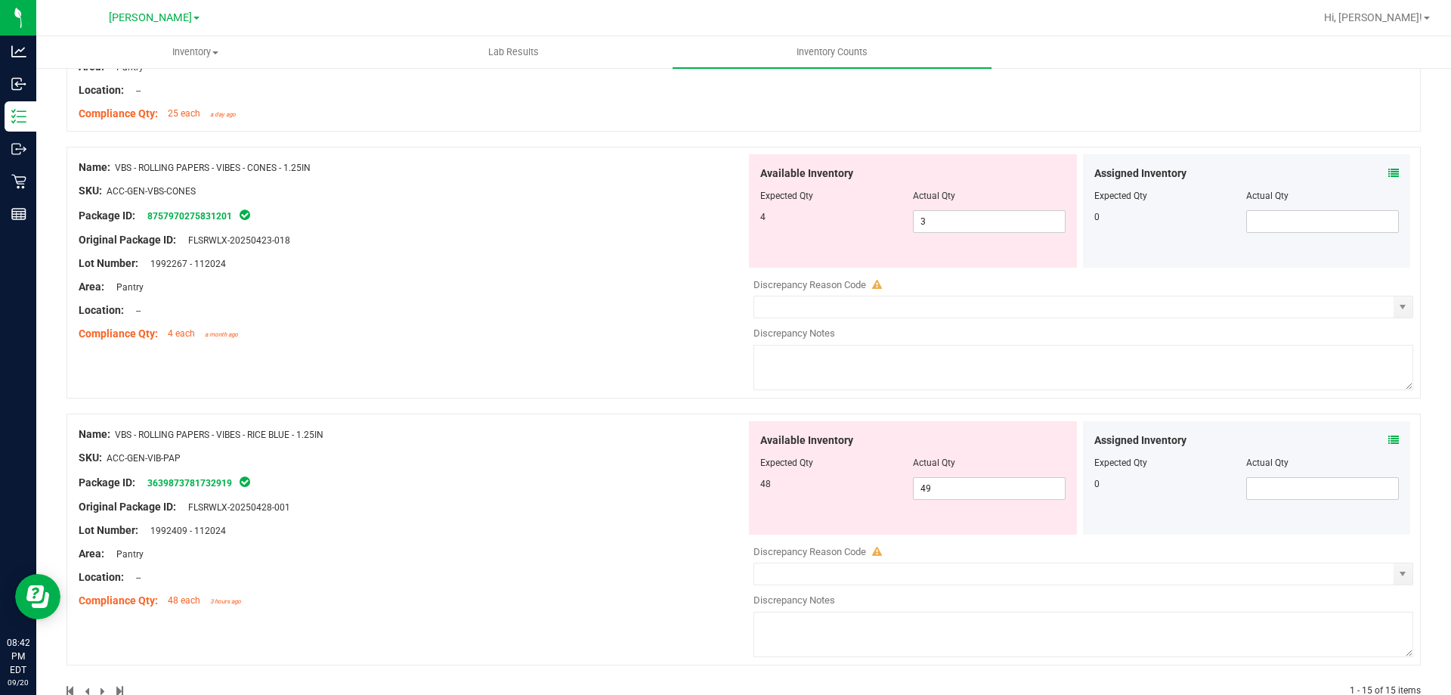
scroll to position [3137, 0]
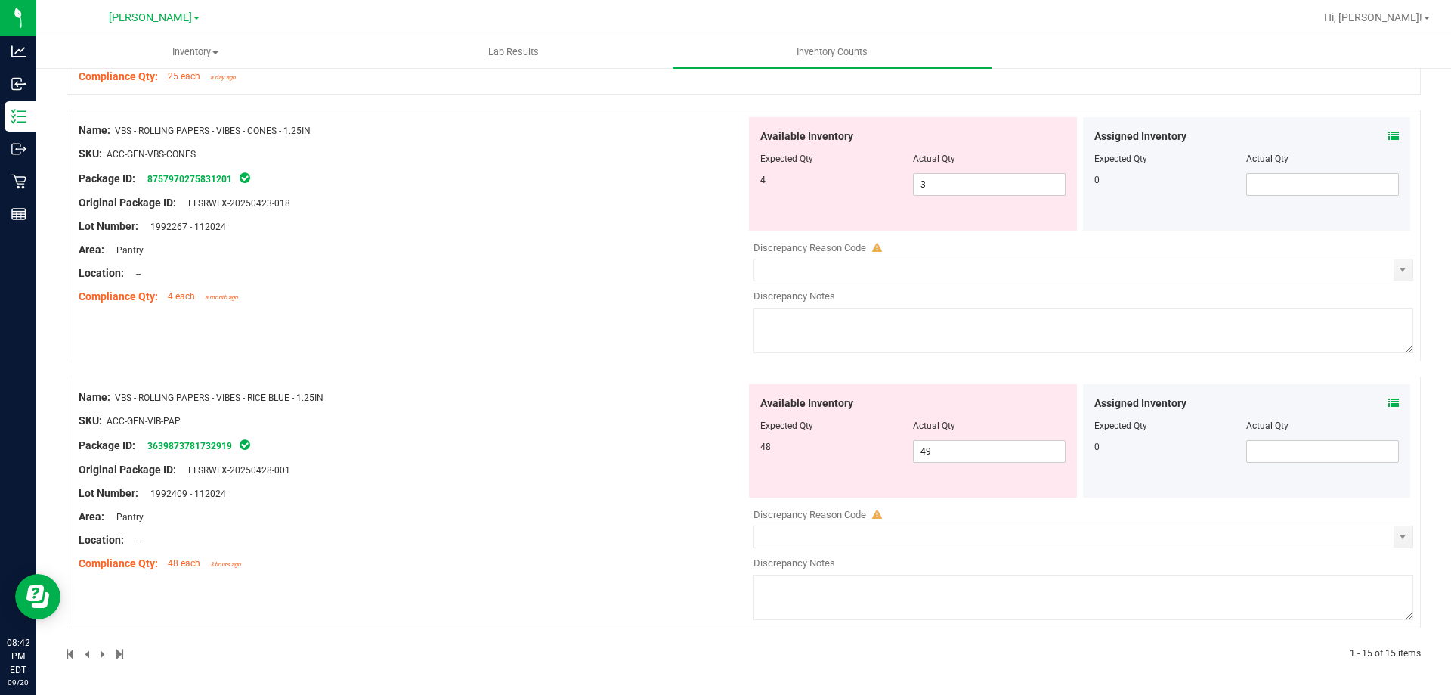
click at [1389, 402] on icon at bounding box center [1394, 403] width 11 height 11
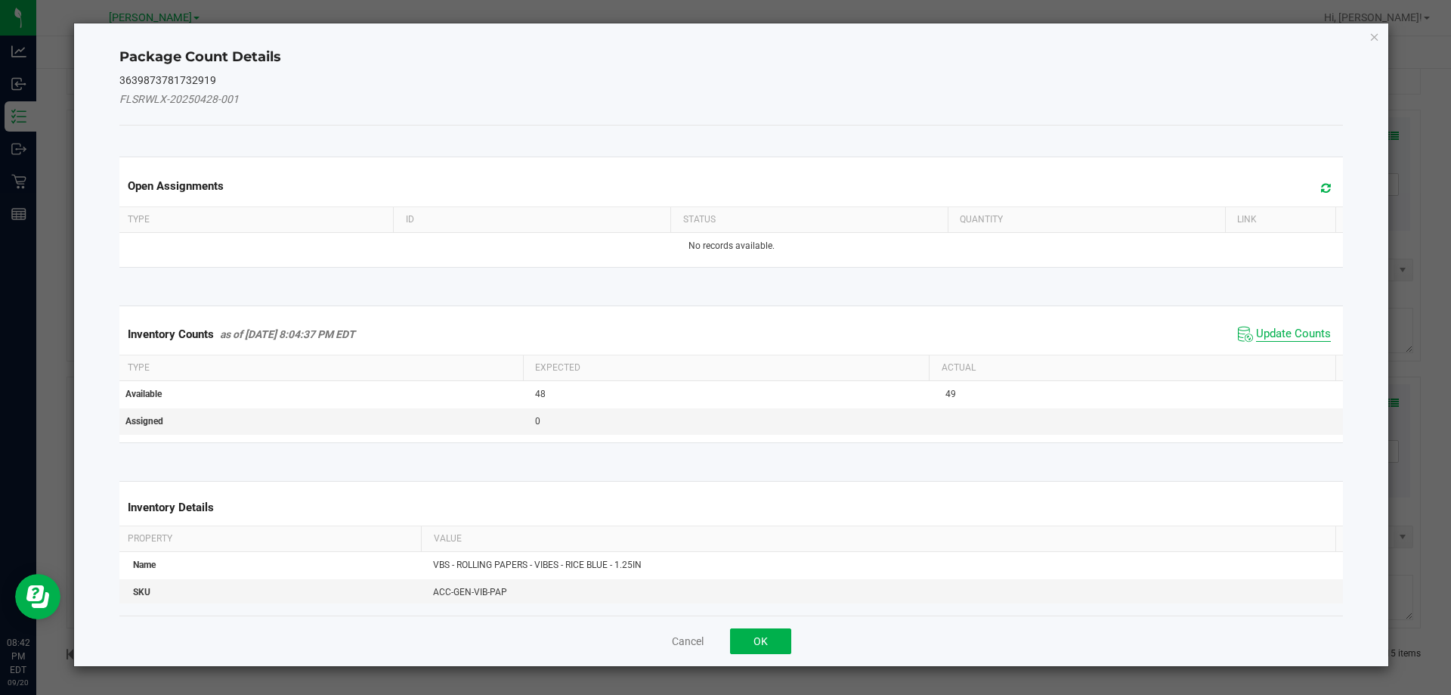
click at [1278, 337] on span "Update Counts" at bounding box center [1293, 334] width 75 height 15
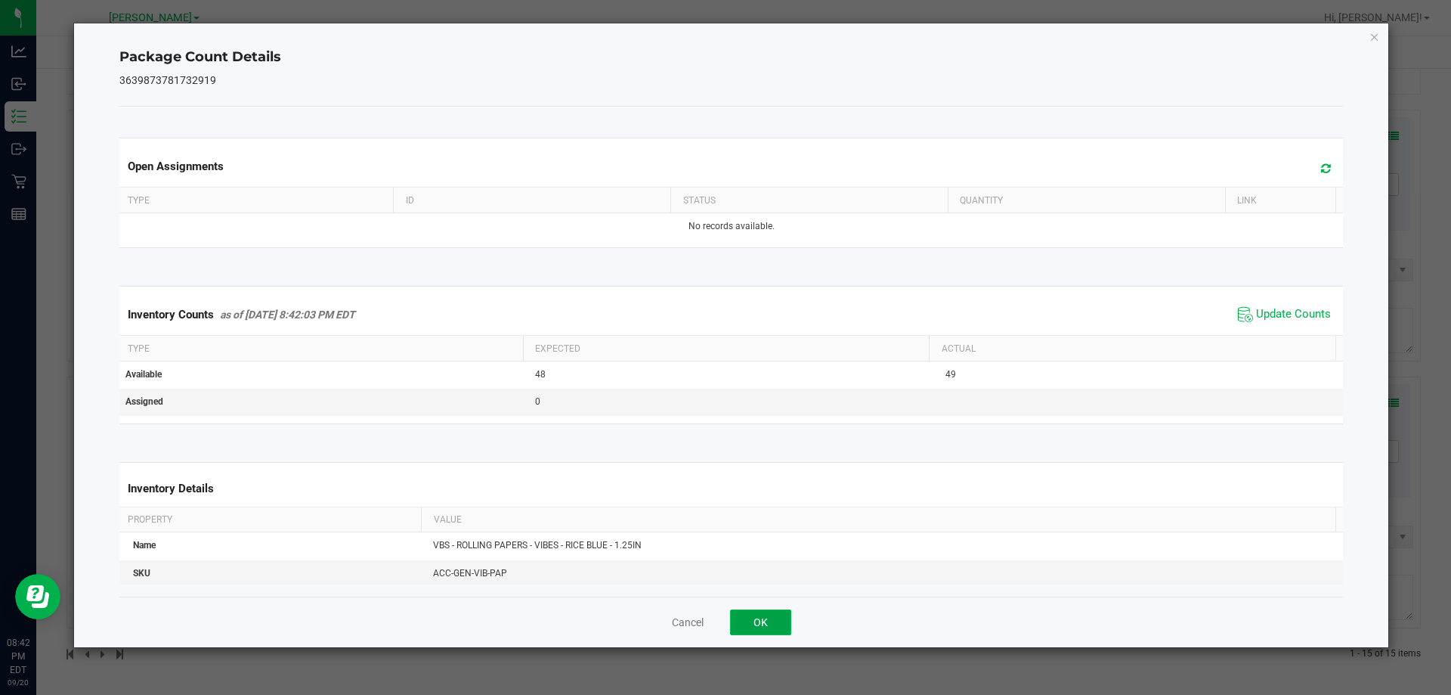
click at [752, 629] on button "OK" at bounding box center [760, 622] width 61 height 26
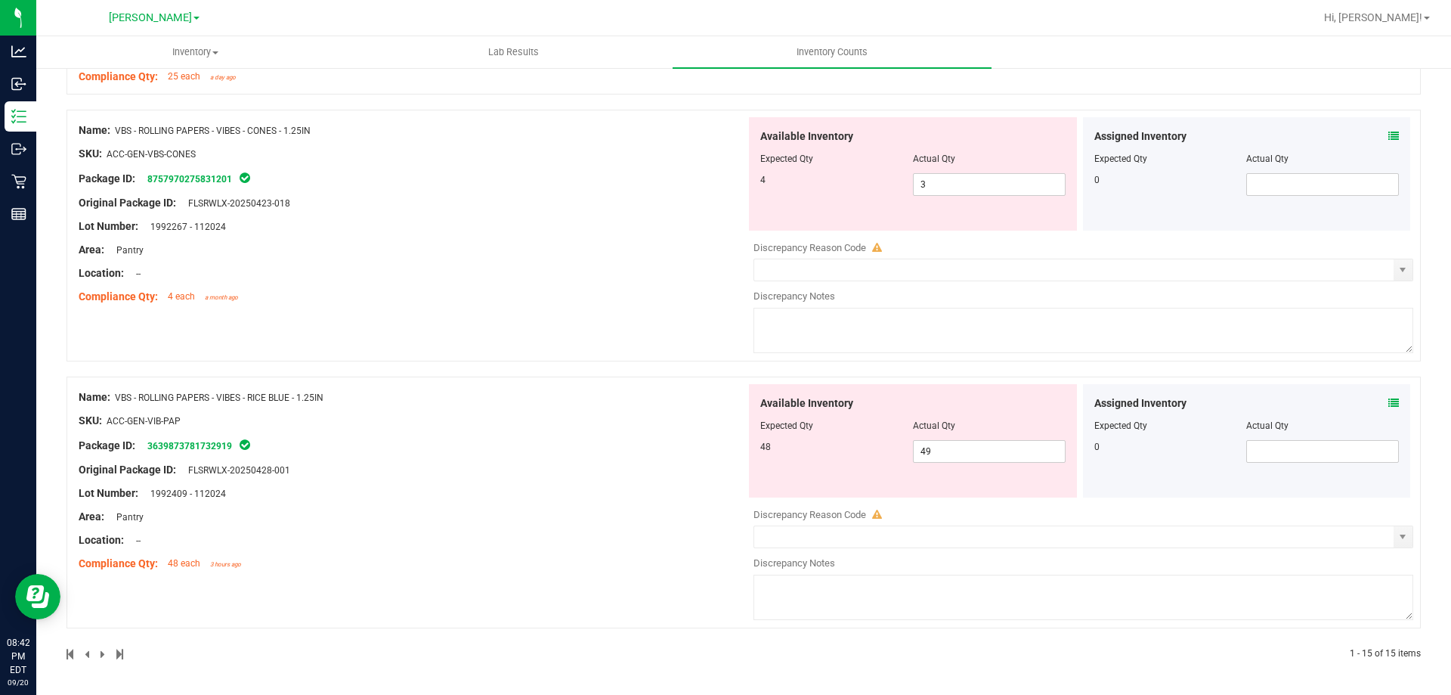
click at [682, 499] on div "Lot Number: 1992409 - 112024" at bounding box center [413, 493] width 668 height 16
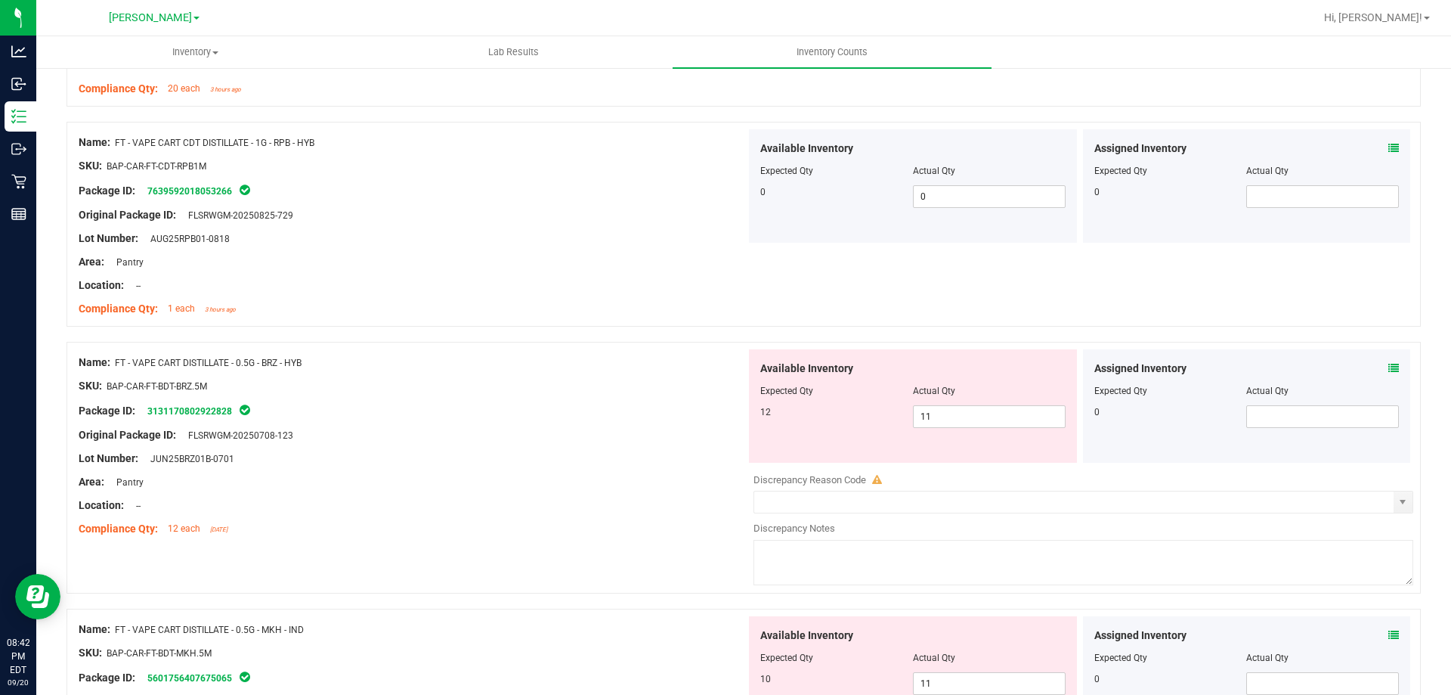
scroll to position [1322, 0]
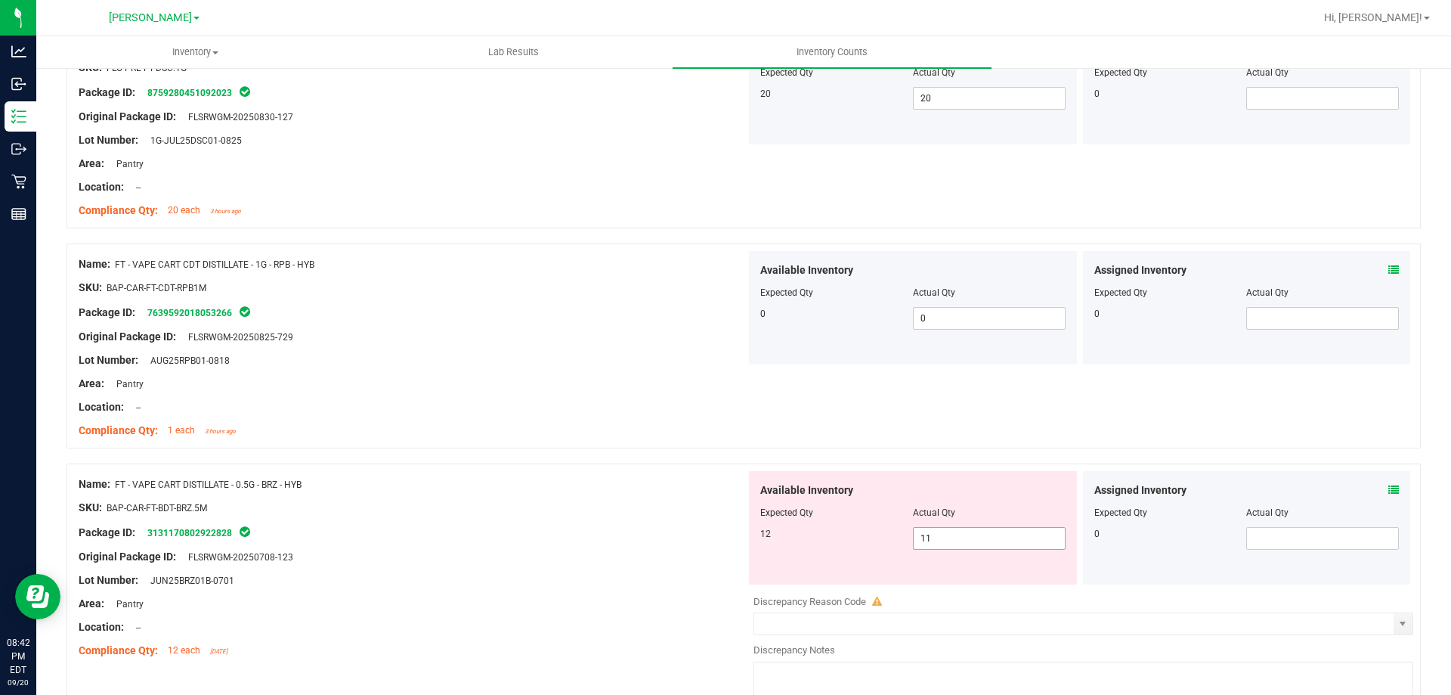
click at [971, 531] on span "11 11" at bounding box center [989, 538] width 153 height 23
click at [971, 531] on input "11" at bounding box center [989, 538] width 151 height 21
type input "12"
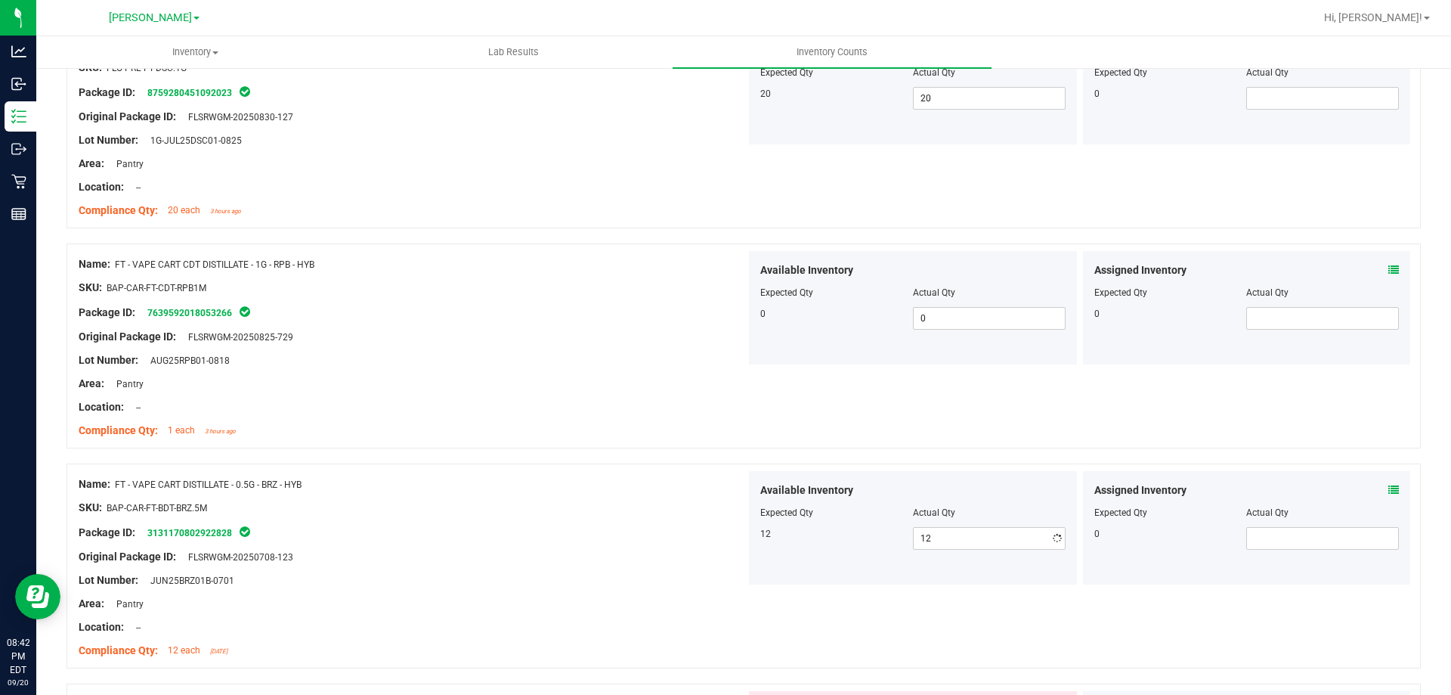
click at [749, 547] on div "Available Inventory Expected Qty Actual Qty 12 12 12" at bounding box center [913, 527] width 328 height 113
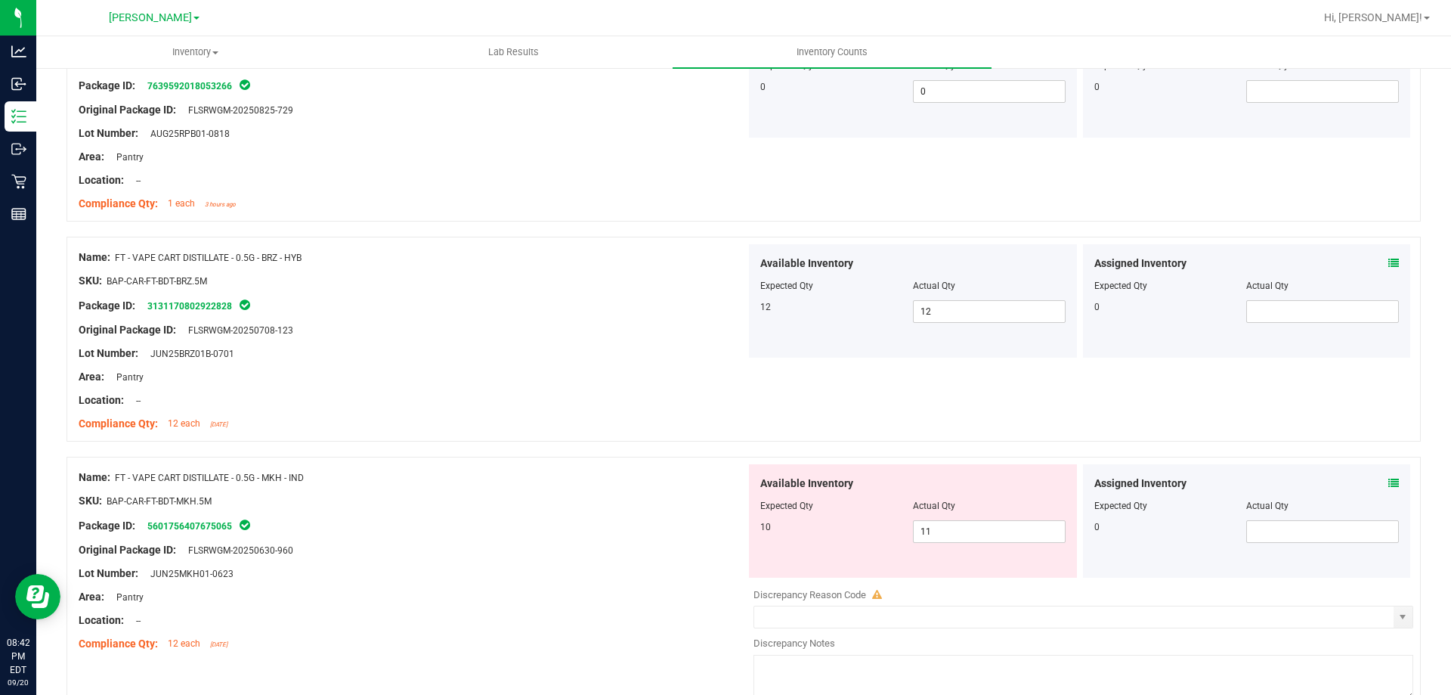
scroll to position [1625, 0]
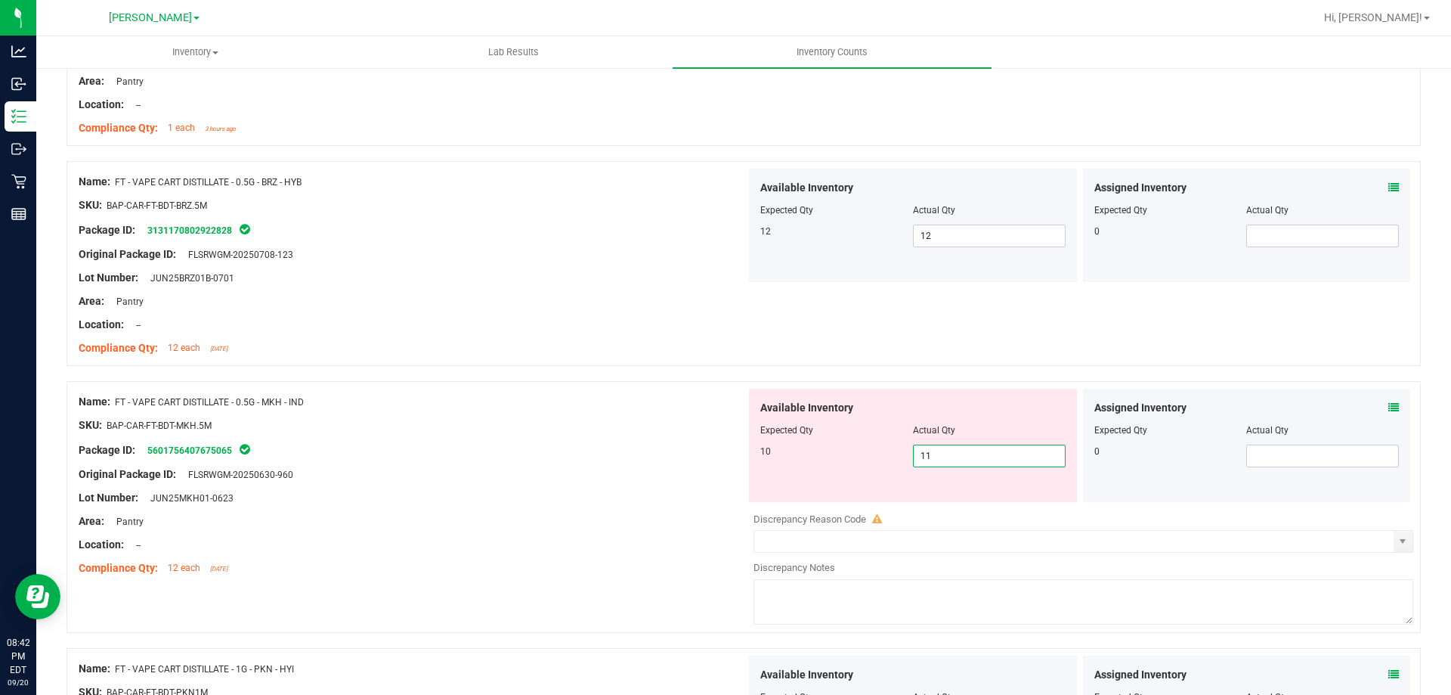
click at [926, 454] on span "11 11" at bounding box center [989, 456] width 153 height 23
click at [926, 454] on input "11" at bounding box center [989, 455] width 151 height 21
type input "10"
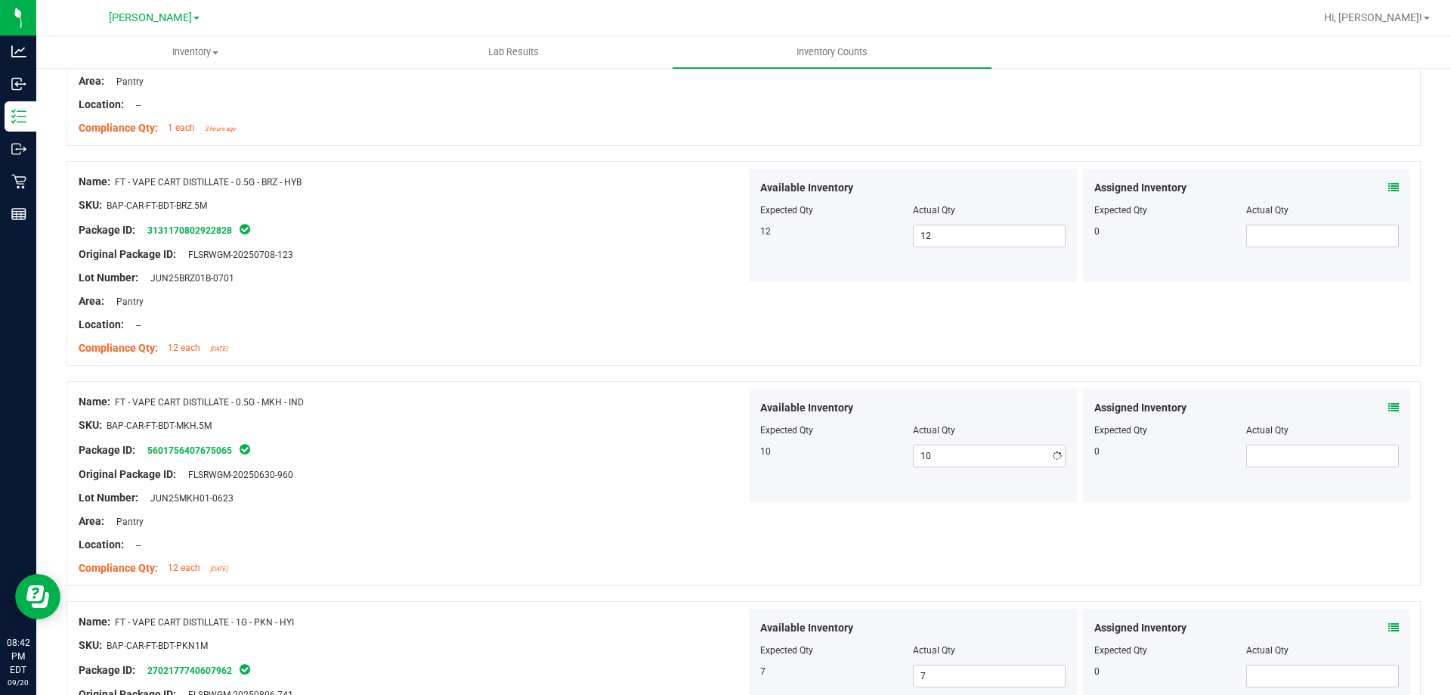
click at [679, 490] on div "Lot Number: JUN25MKH01-0623" at bounding box center [413, 498] width 668 height 16
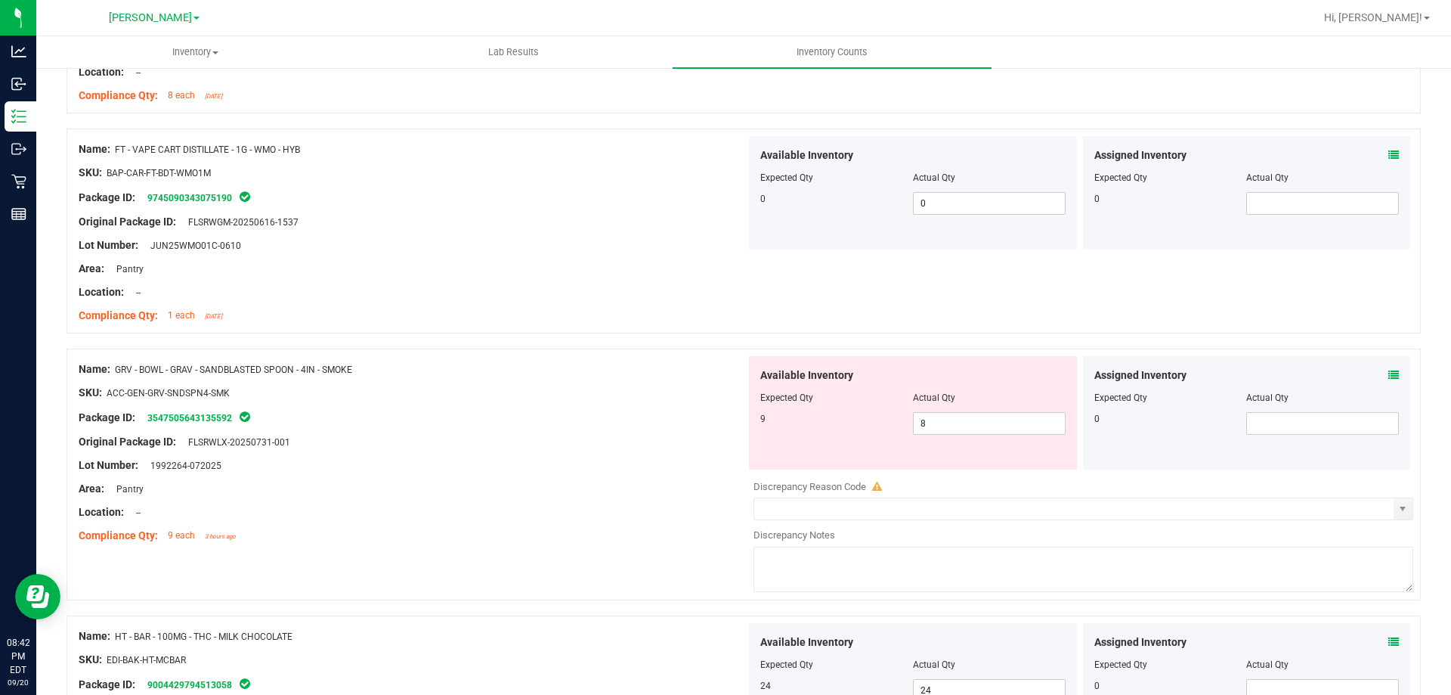
scroll to position [2381, 0]
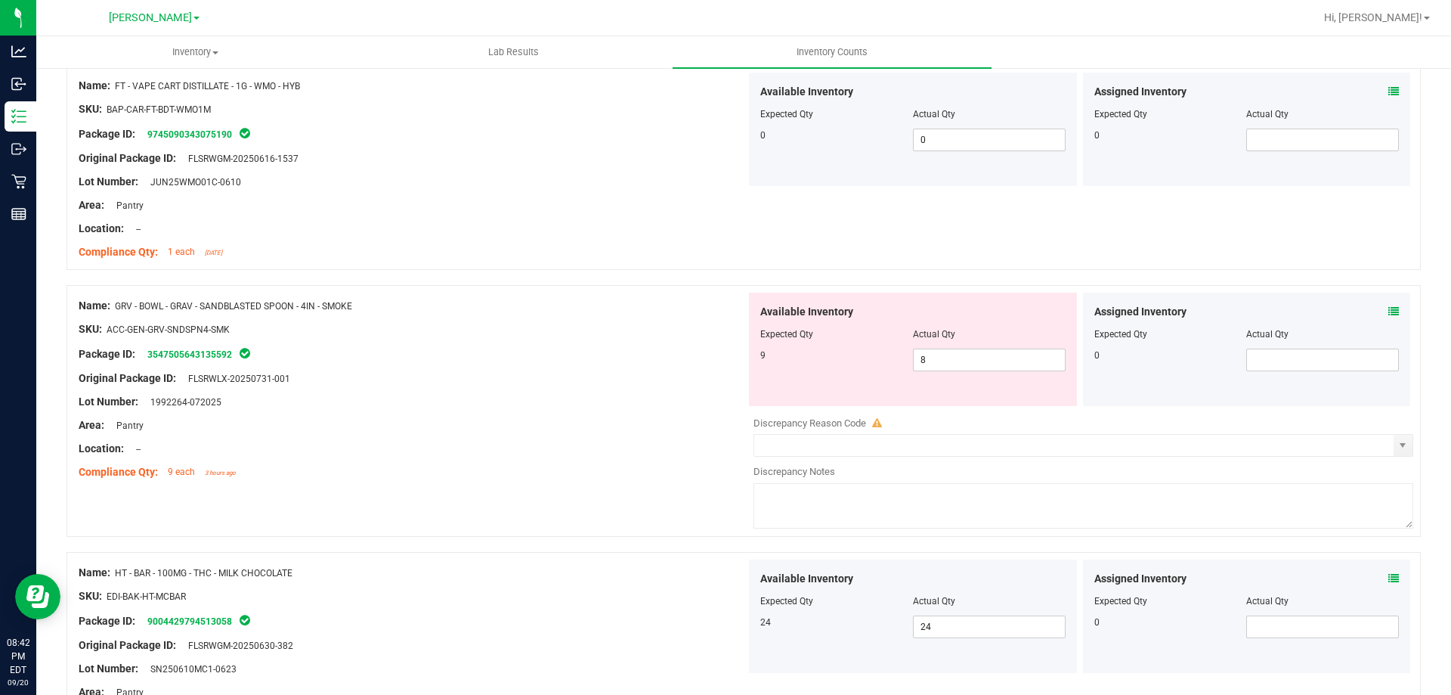
click at [553, 371] on div "Original Package ID: FLSRWLX-20250731-001" at bounding box center [413, 378] width 668 height 16
click at [1008, 357] on span "8 8" at bounding box center [989, 360] width 153 height 23
click at [1008, 357] on input "8" at bounding box center [989, 359] width 151 height 21
type input "9"
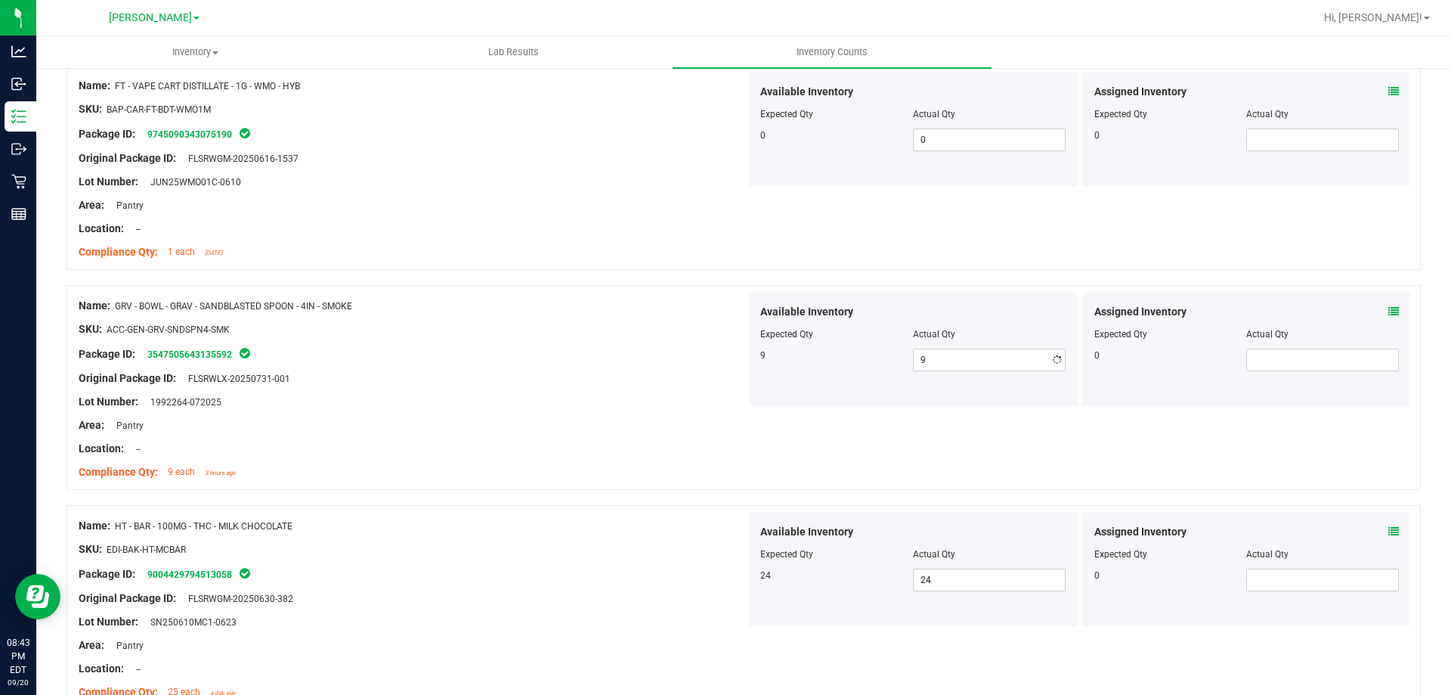
click at [651, 464] on div "Compliance Qty: 9 each 3 hours ago" at bounding box center [413, 472] width 668 height 16
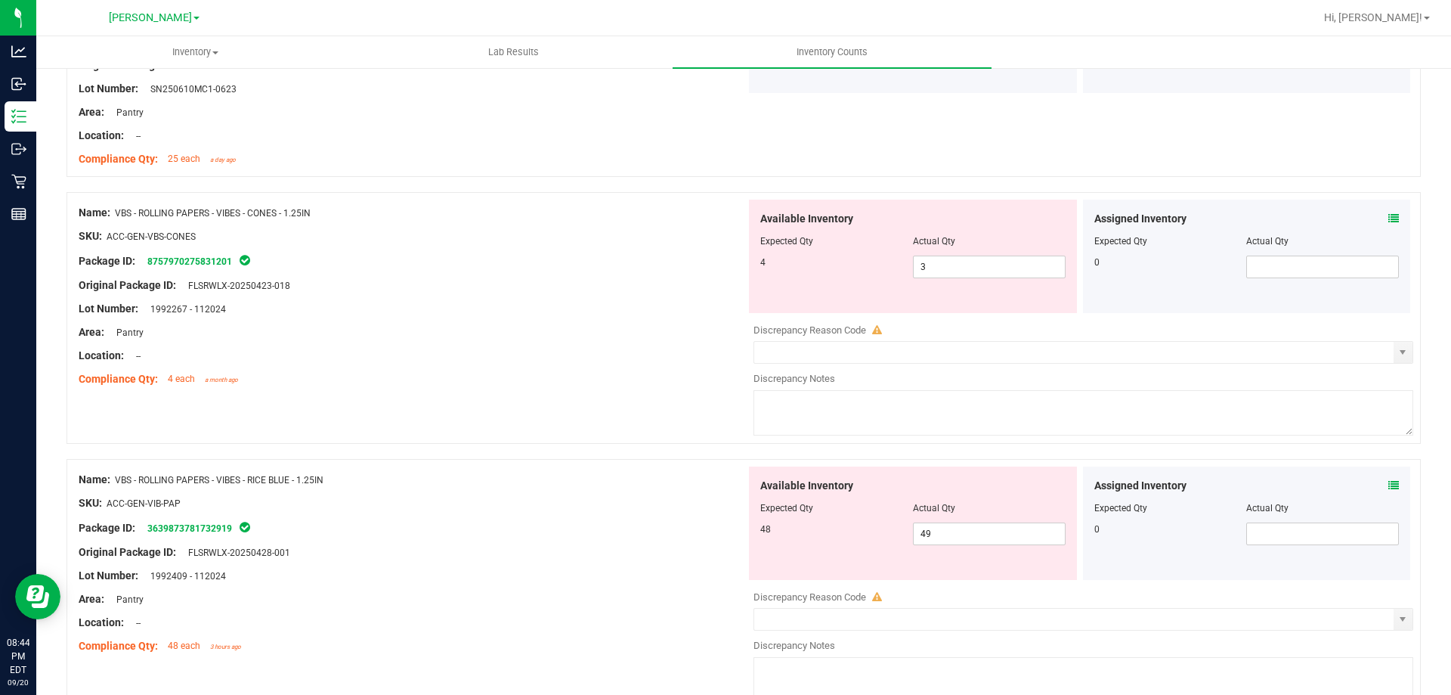
scroll to position [2920, 0]
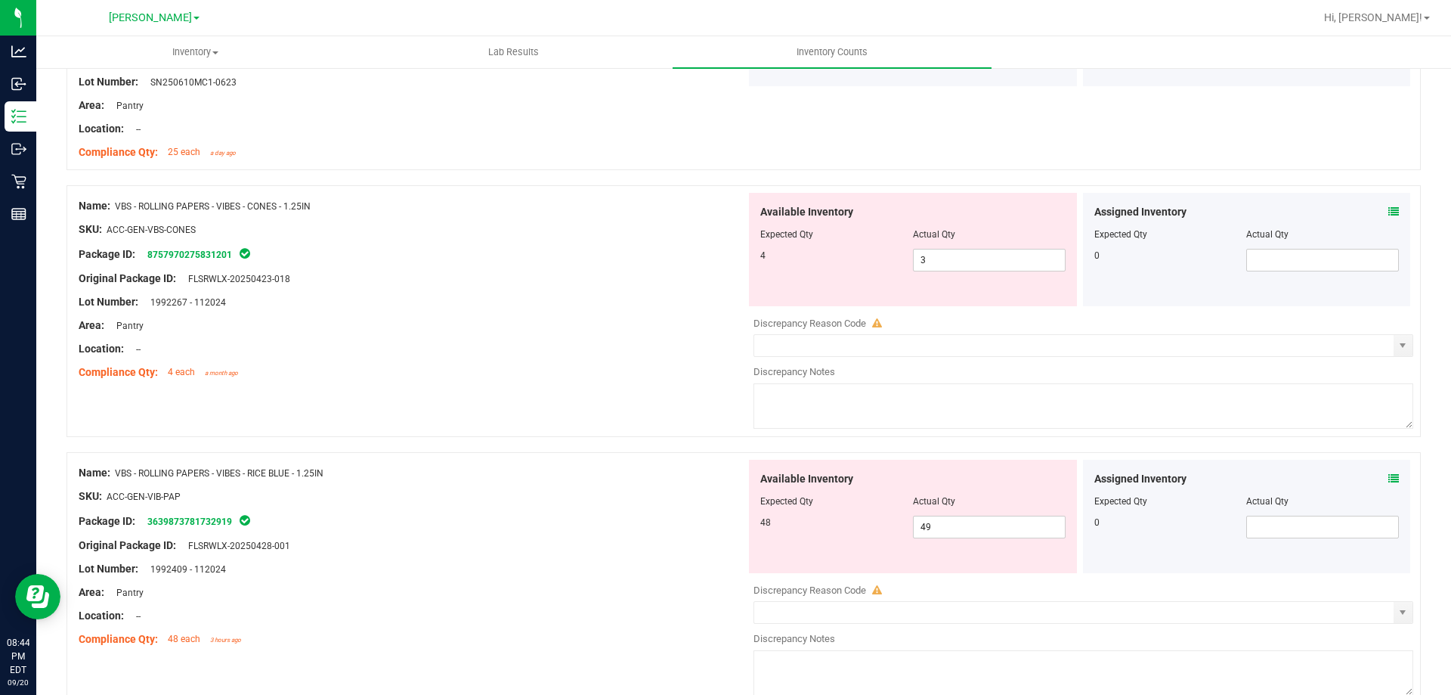
click at [1389, 479] on icon at bounding box center [1394, 478] width 11 height 11
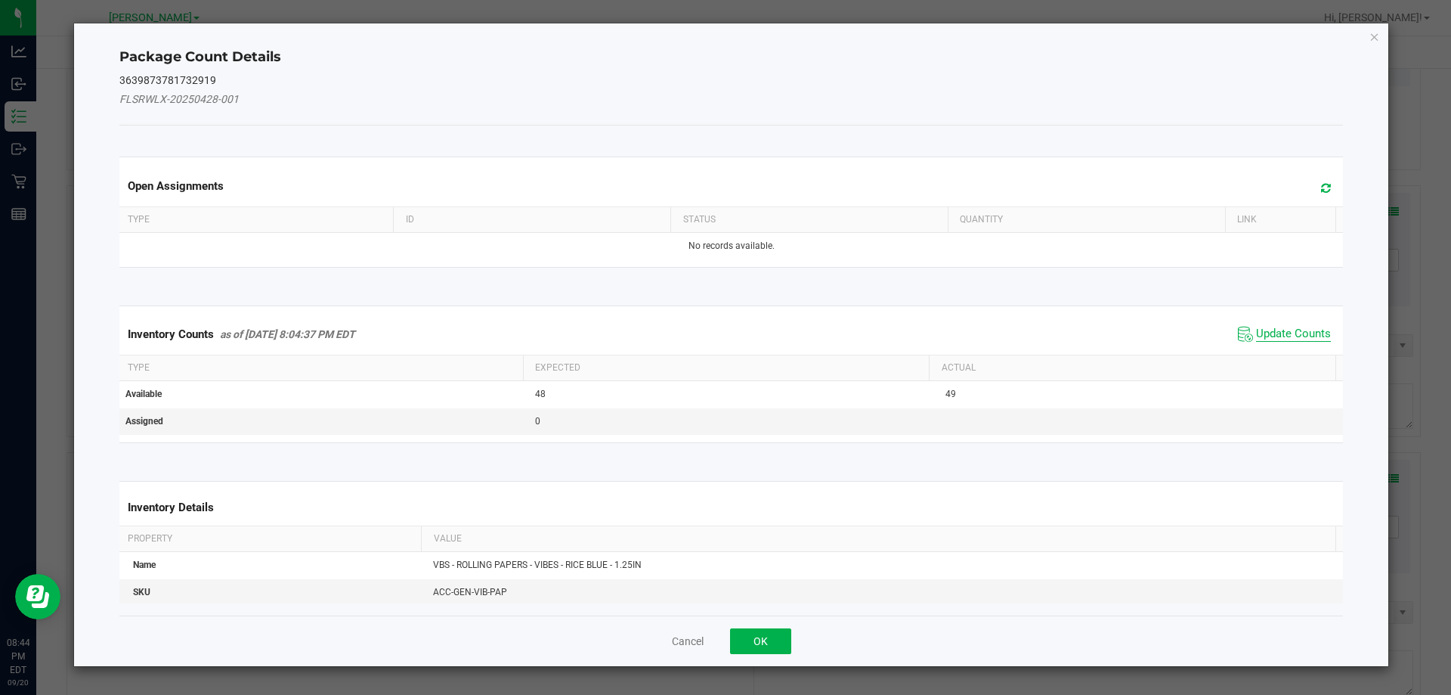
click at [1269, 334] on span "Update Counts" at bounding box center [1293, 334] width 75 height 15
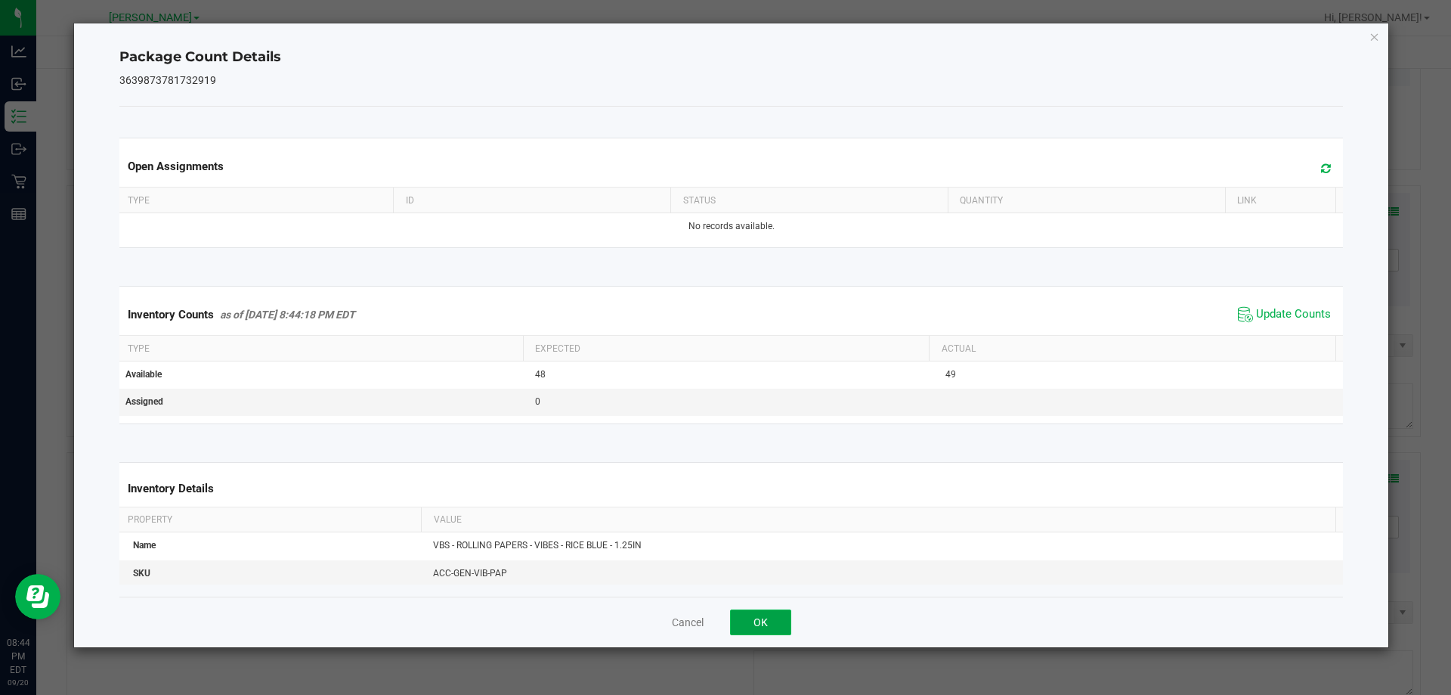
click at [764, 624] on button "OK" at bounding box center [760, 622] width 61 height 26
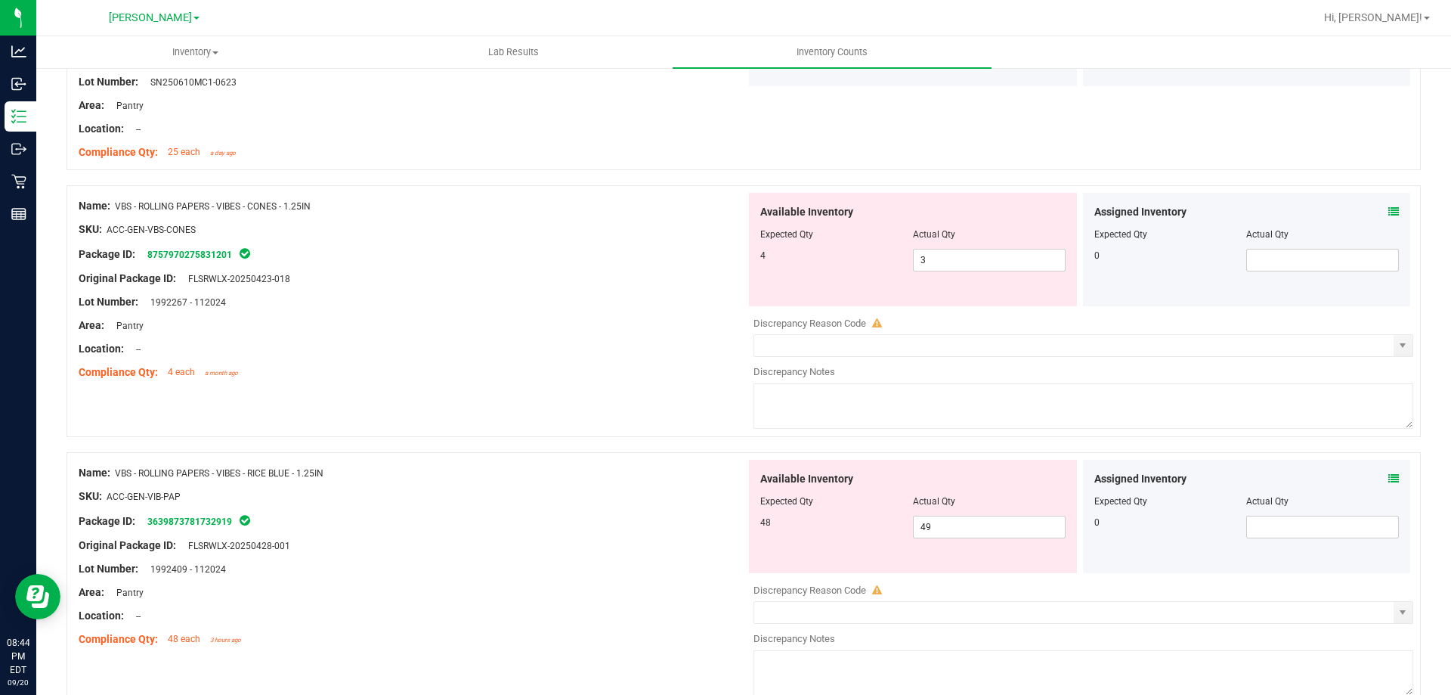
click at [648, 513] on div "Package ID: 3639873781732919" at bounding box center [413, 521] width 668 height 18
click at [205, 517] on link "3639873781732919" at bounding box center [189, 521] width 85 height 11
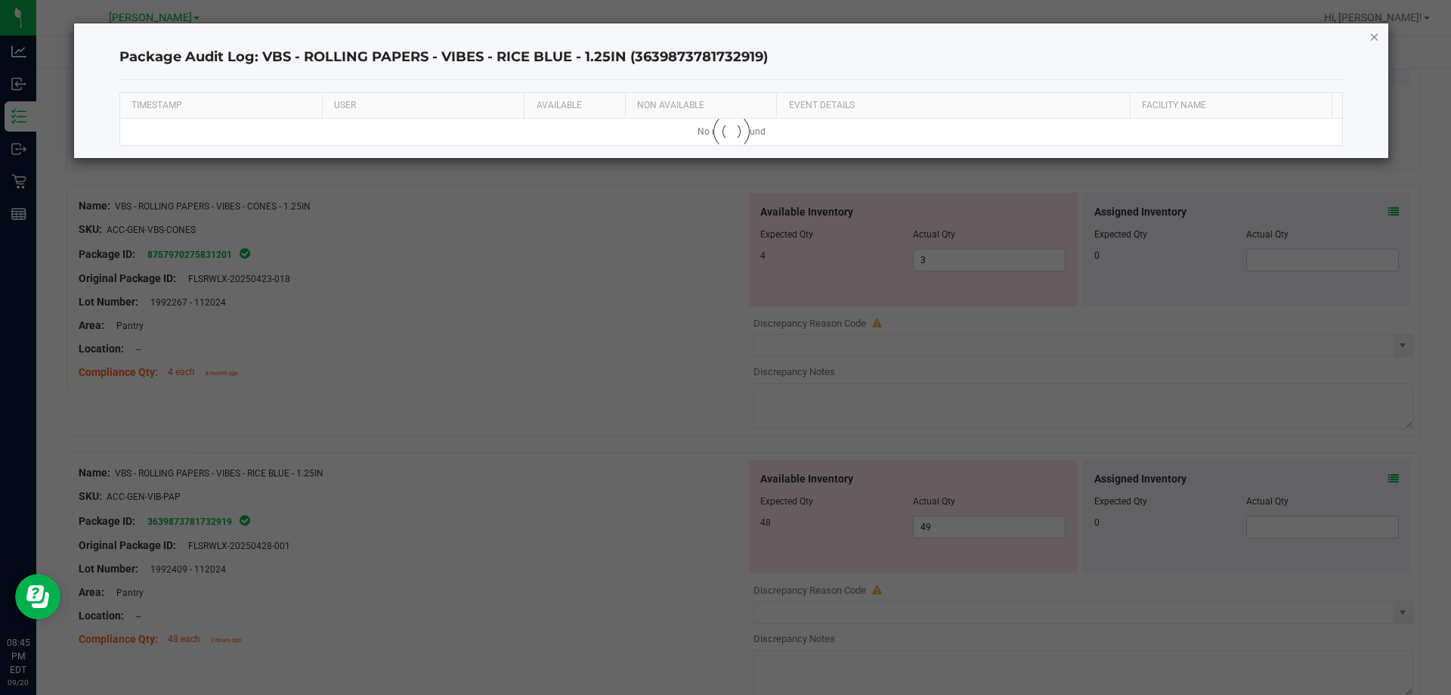
click at [1377, 31] on icon "button" at bounding box center [1375, 36] width 11 height 18
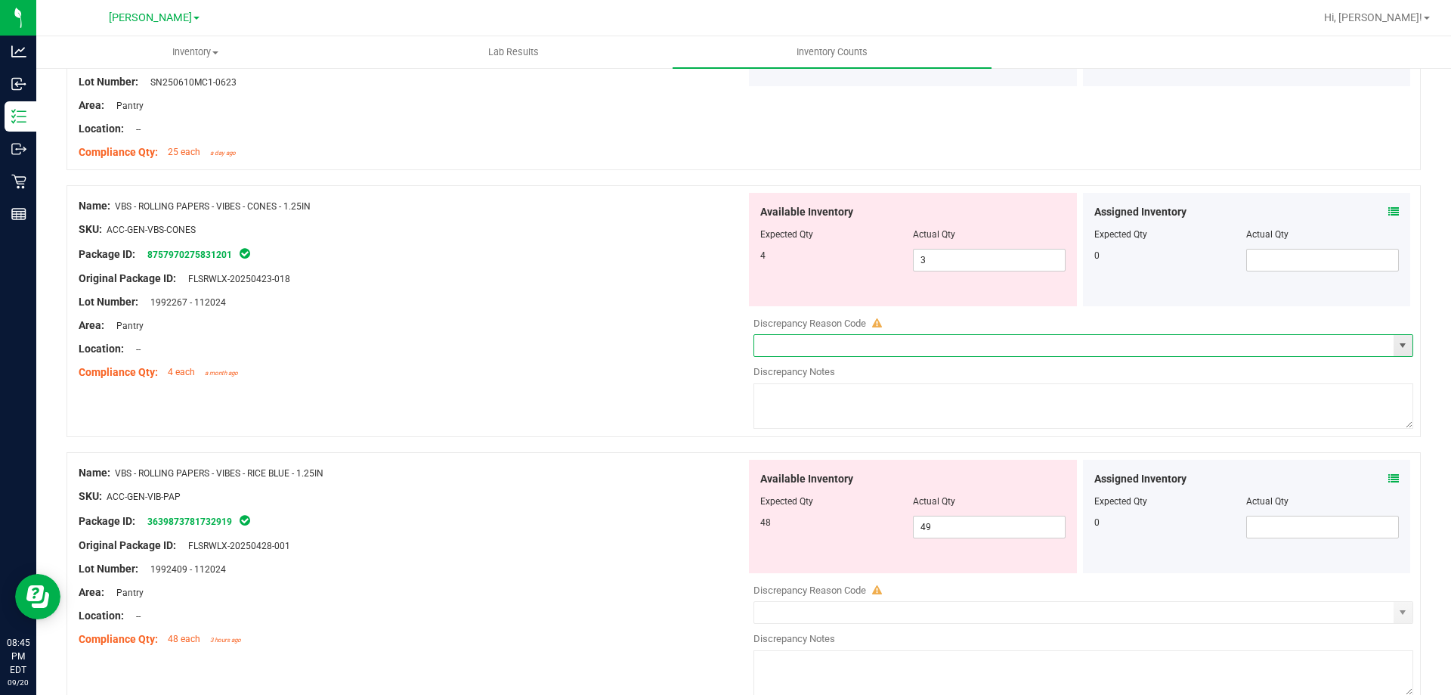
click at [869, 336] on input "text" at bounding box center [1074, 345] width 640 height 21
click at [1398, 353] on span "select" at bounding box center [1403, 345] width 19 height 21
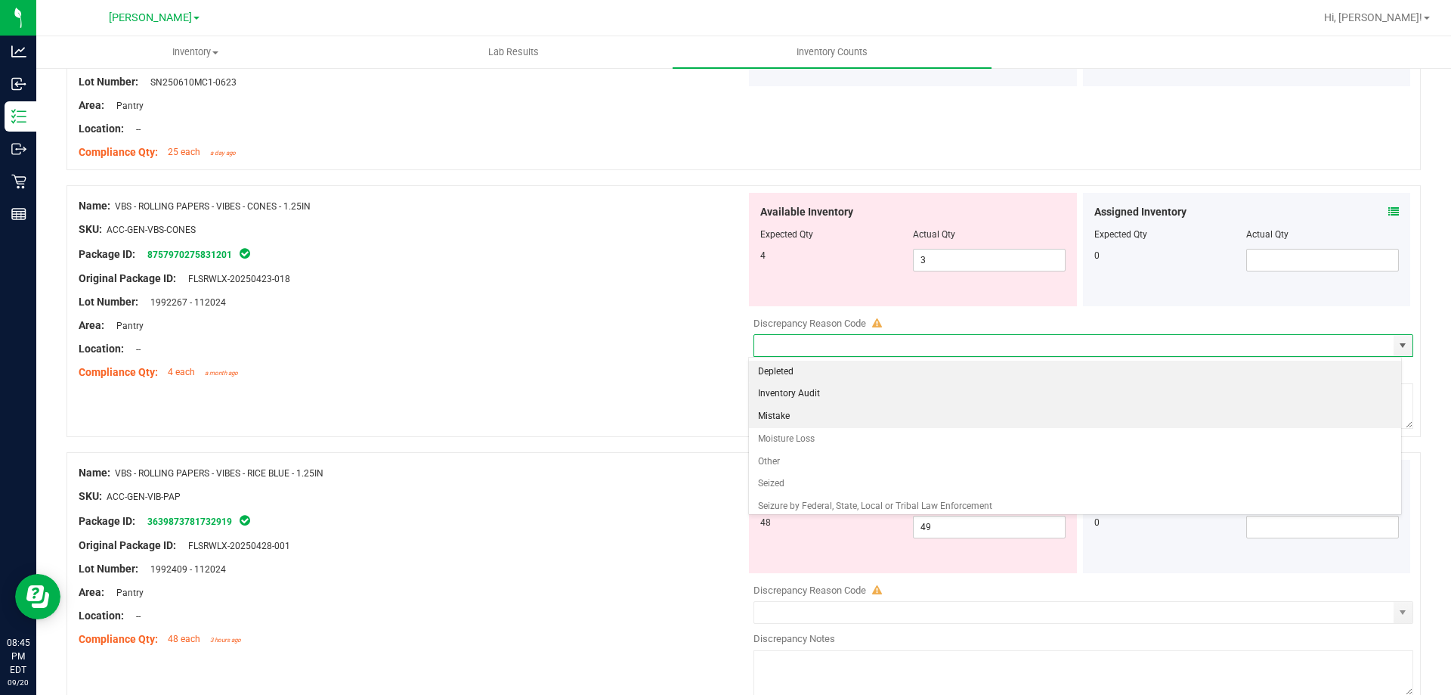
click at [777, 413] on li "Mistake" at bounding box center [1075, 416] width 653 height 23
type input "Mistake"
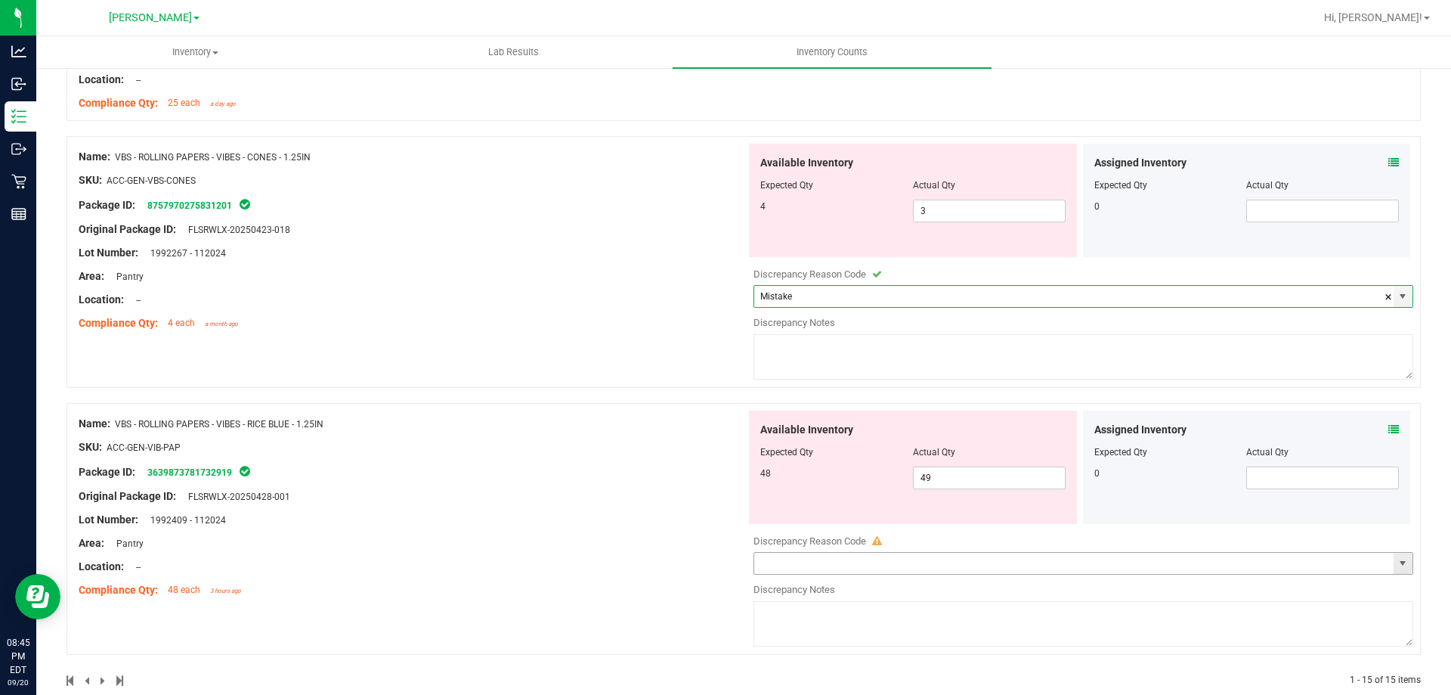
scroll to position [2996, 0]
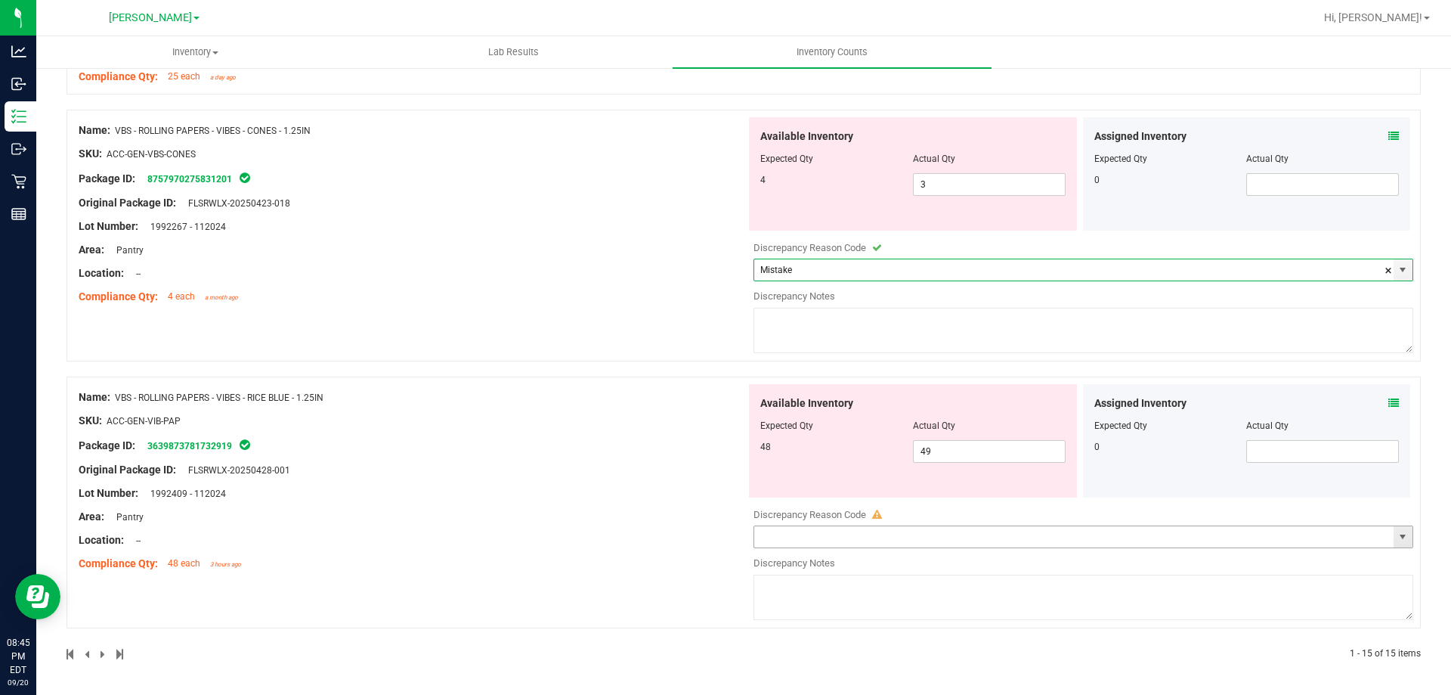
click at [1395, 528] on span "select" at bounding box center [1403, 536] width 19 height 21
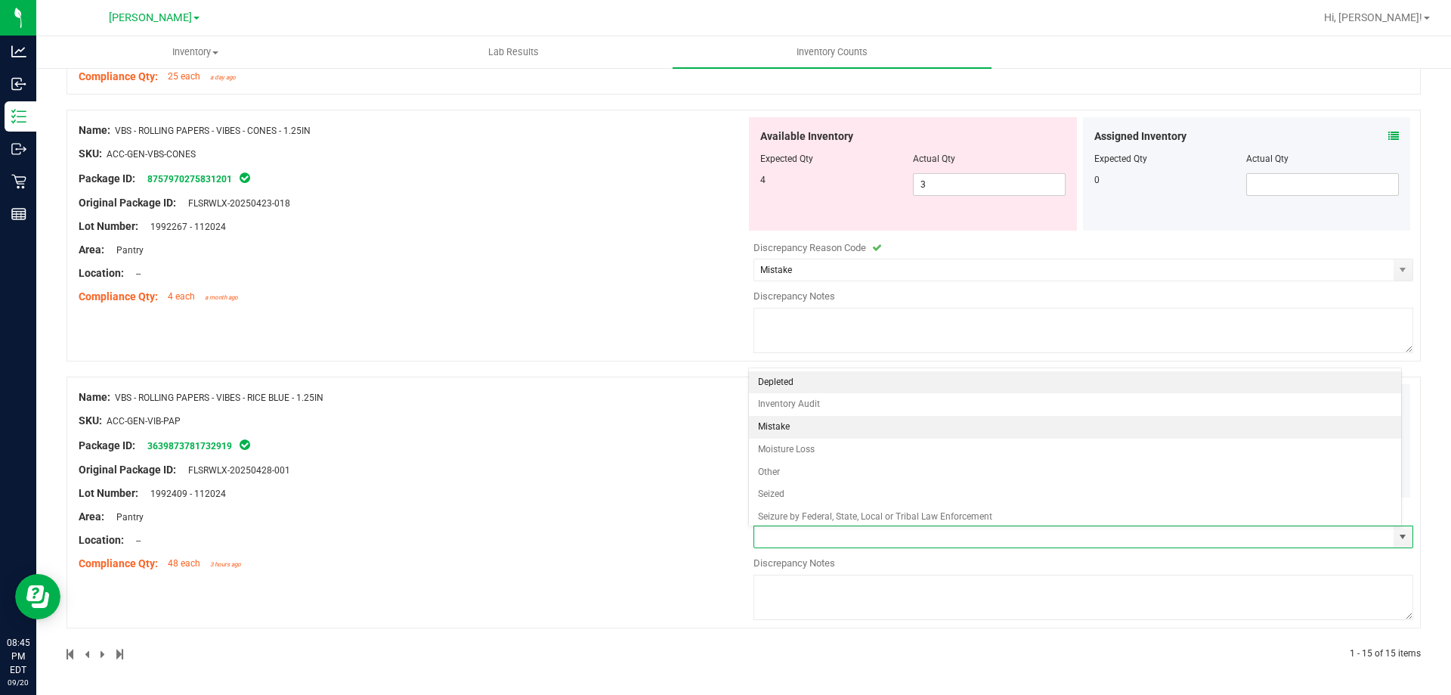
click at [767, 434] on li "Mistake" at bounding box center [1075, 427] width 653 height 23
type input "Mistake"
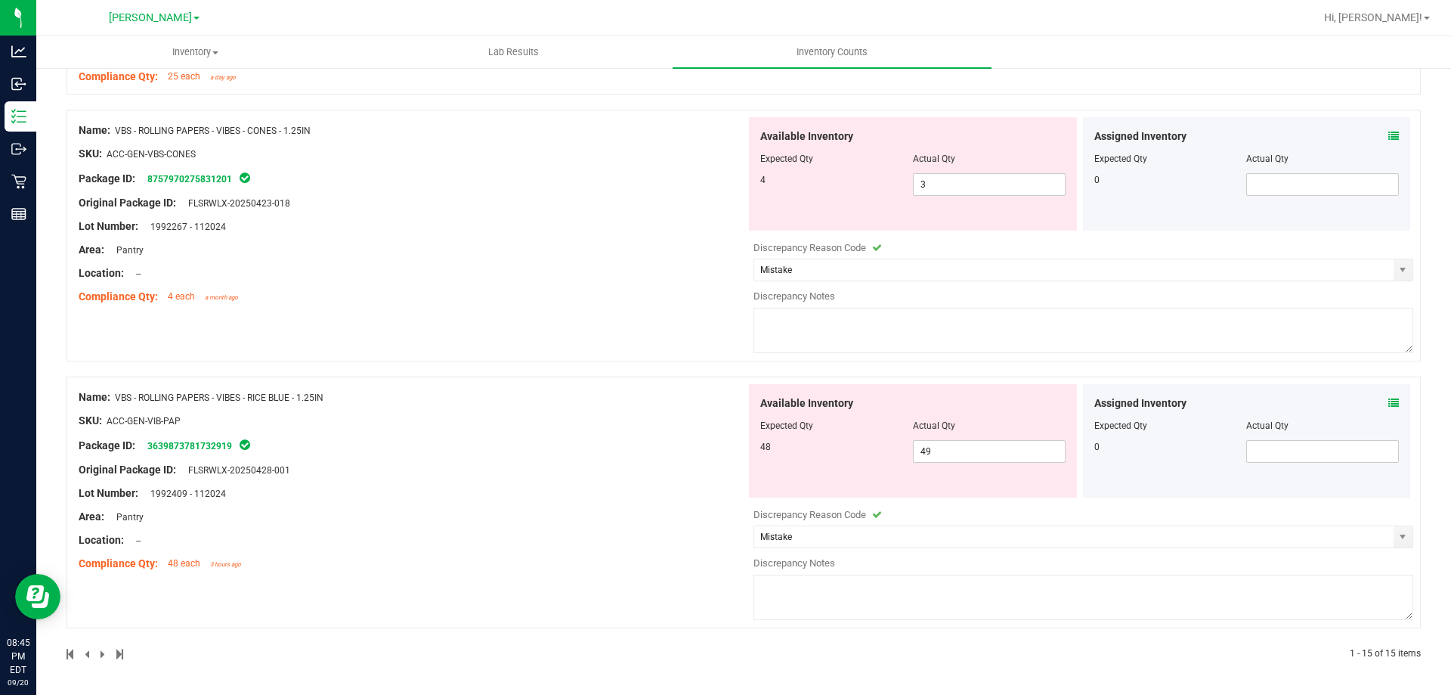
click at [792, 343] on textarea at bounding box center [1084, 330] width 660 height 45
click at [846, 311] on textarea "Allocation +1/-1 with papers" at bounding box center [1084, 330] width 660 height 45
type textarea "Allocation +1/-1 with vibes papers"
click at [864, 624] on div "Name: VBS - ROLLING PAPERS - VIBES - RICE BLUE - 1.25IN SKU: ACC-GEN-VIB-PAP Pa…" at bounding box center [744, 502] width 1355 height 252
click at [851, 582] on textarea at bounding box center [1084, 597] width 660 height 45
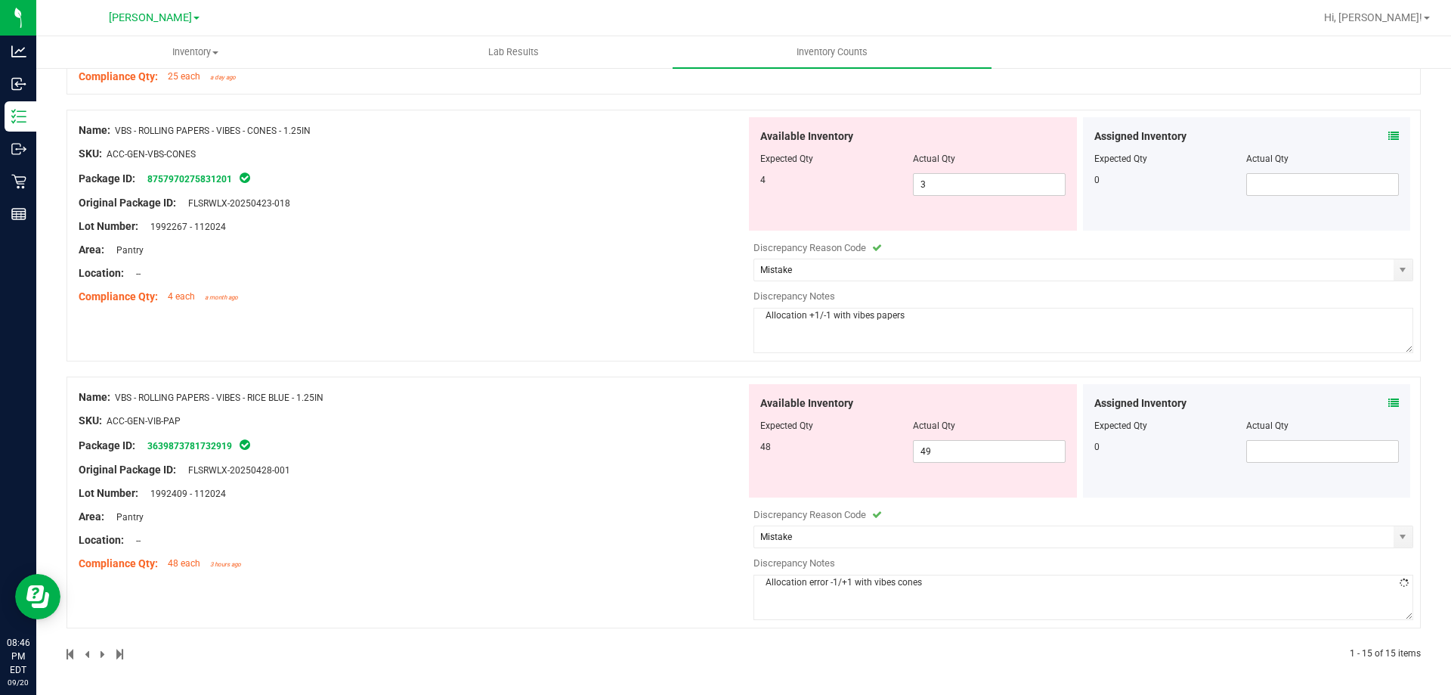
type textarea "Allocation error -1/+1 with vibes cones"
drag, startPoint x: 824, startPoint y: 312, endPoint x: 804, endPoint y: 318, distance: 21.1
click at [804, 318] on textarea "Allocation +1/-1 with vibes papers" at bounding box center [1084, 330] width 660 height 45
type textarea "Allocation error -1/+1 with vibes papers"
click at [652, 466] on div "Original Package ID: FLSRWLX-20250428-001" at bounding box center [413, 470] width 668 height 16
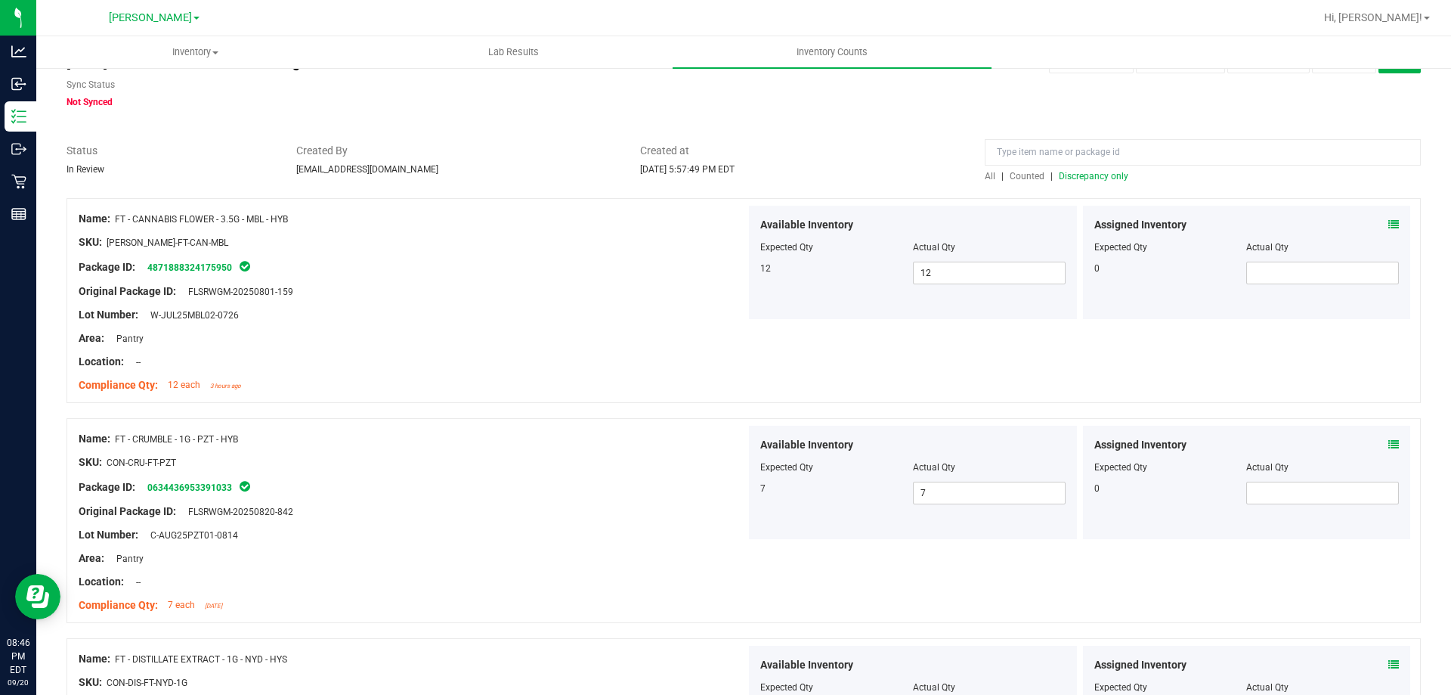
scroll to position [0, 0]
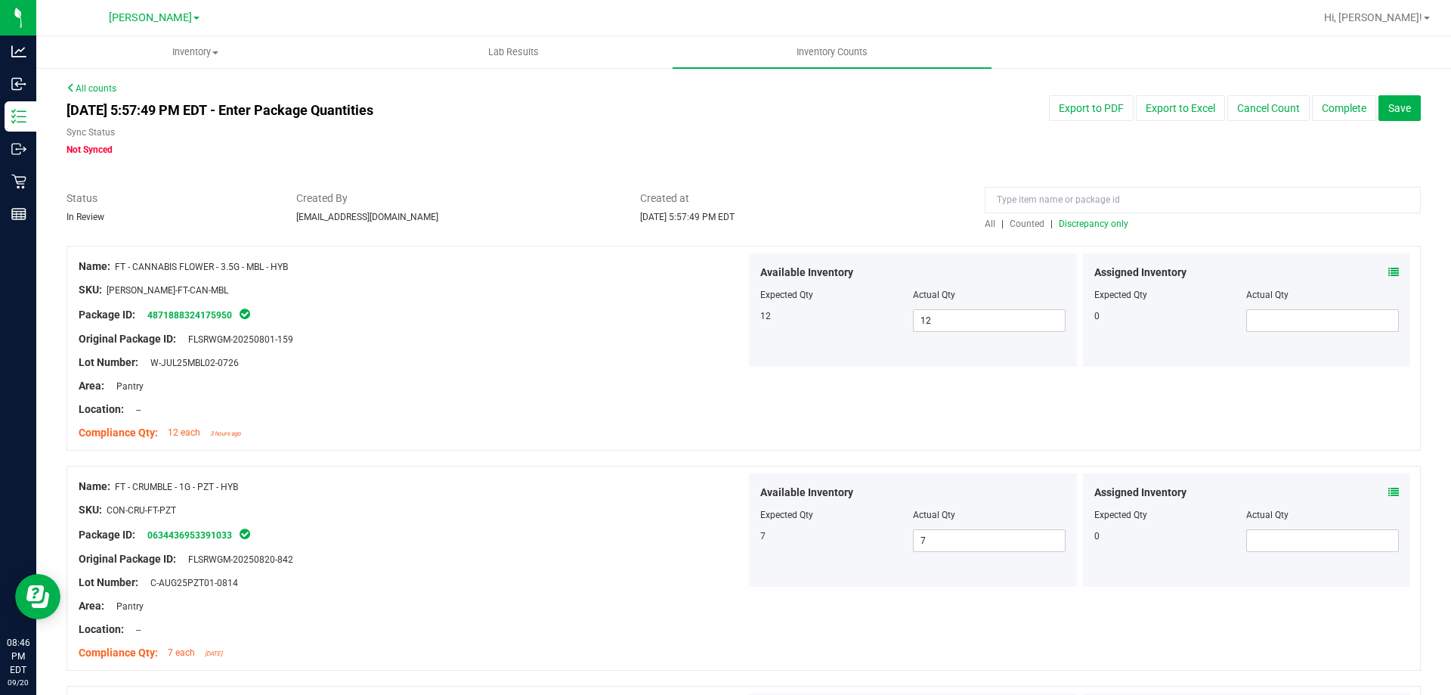
click at [1083, 221] on span "Discrepancy only" at bounding box center [1094, 223] width 70 height 11
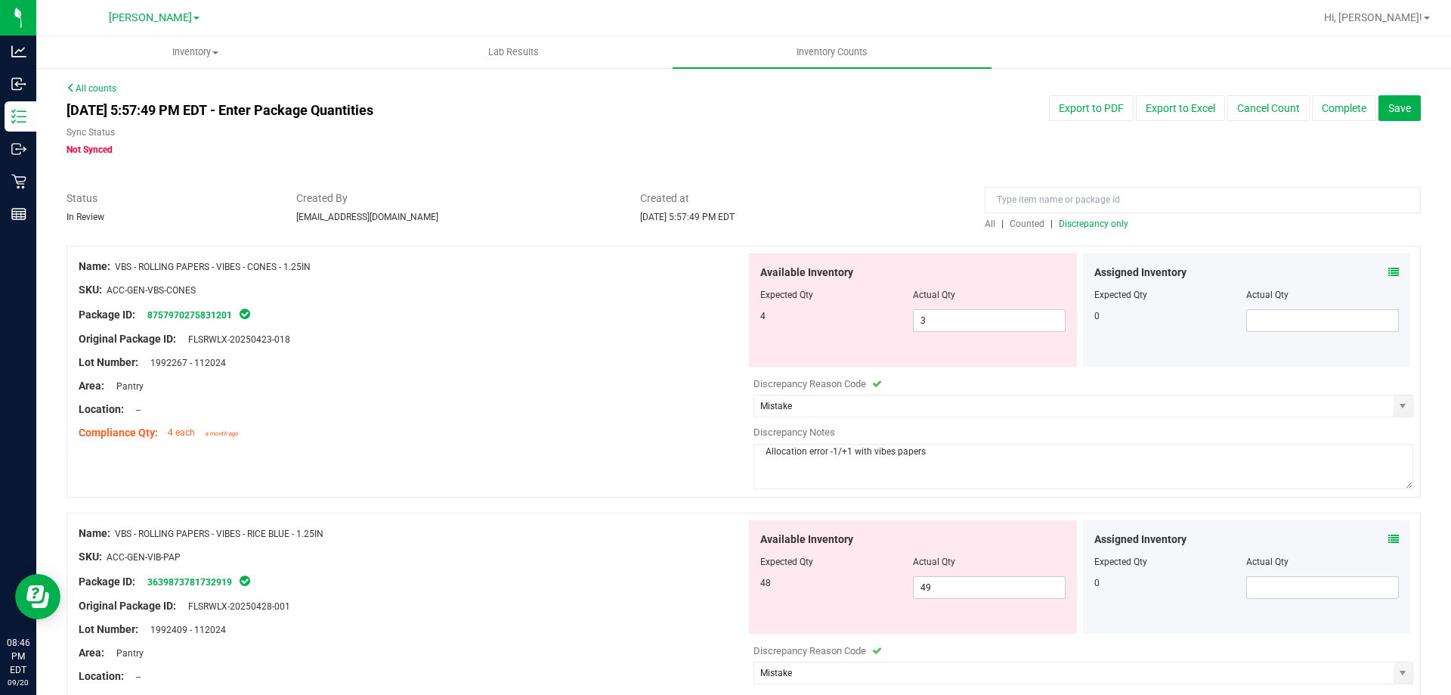
click at [650, 337] on div "Original Package ID: FLSRWLX-20250423-018" at bounding box center [413, 339] width 668 height 16
click at [1312, 111] on button "Complete" at bounding box center [1344, 108] width 64 height 26
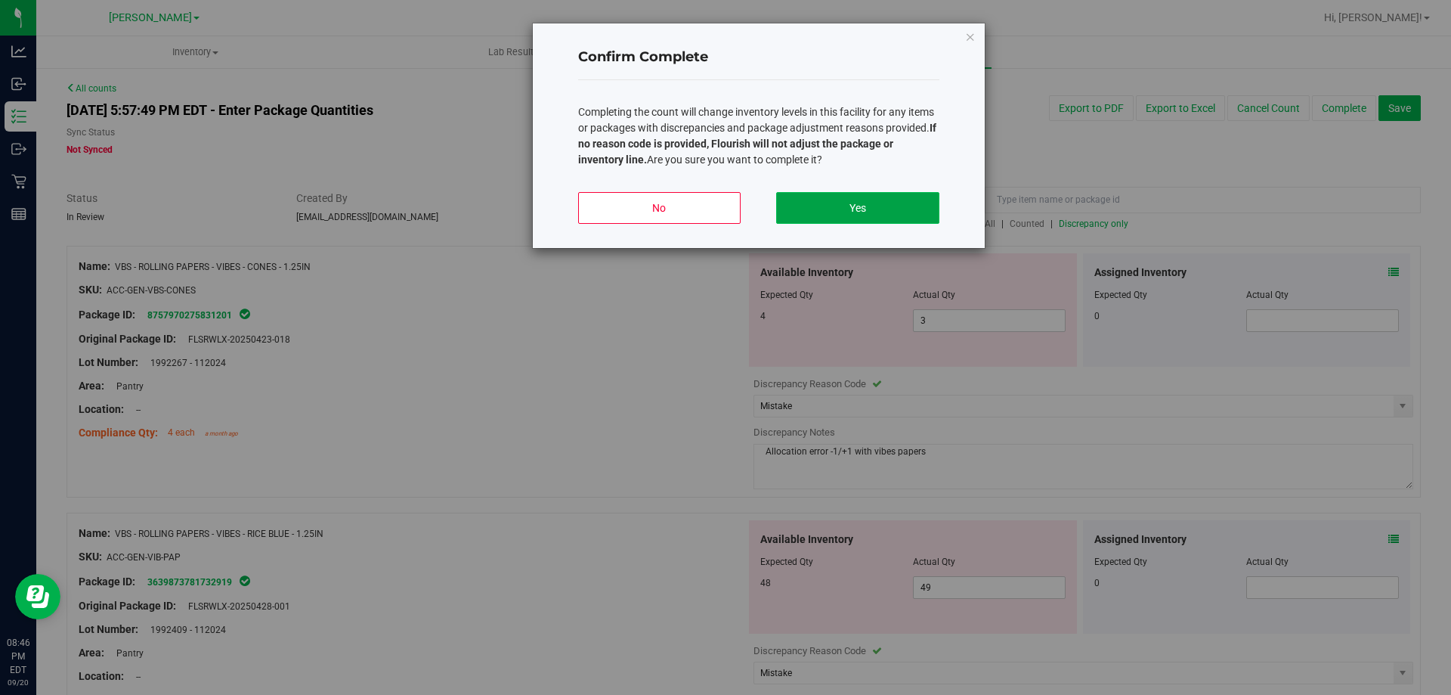
click at [826, 202] on button "Yes" at bounding box center [857, 208] width 163 height 32
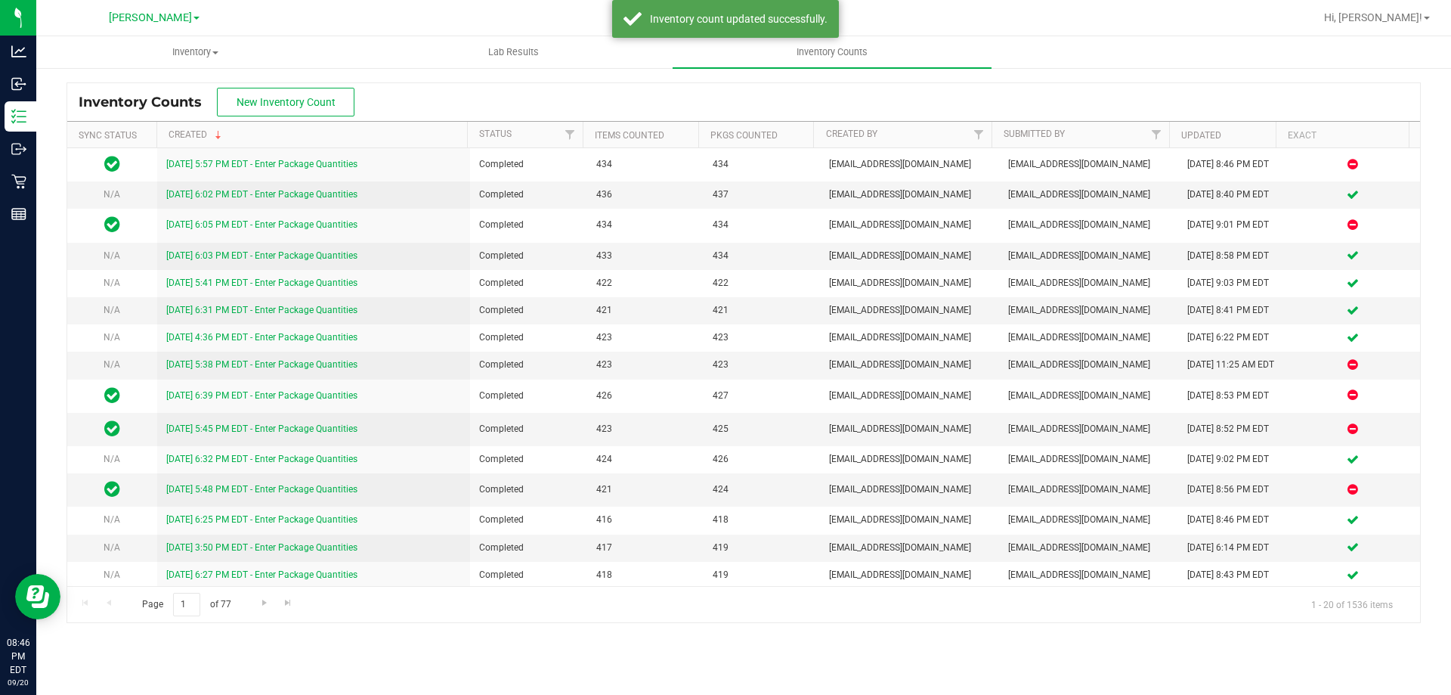
click at [443, 91] on div "Inventory Counts New Inventory Count" at bounding box center [743, 102] width 1353 height 38
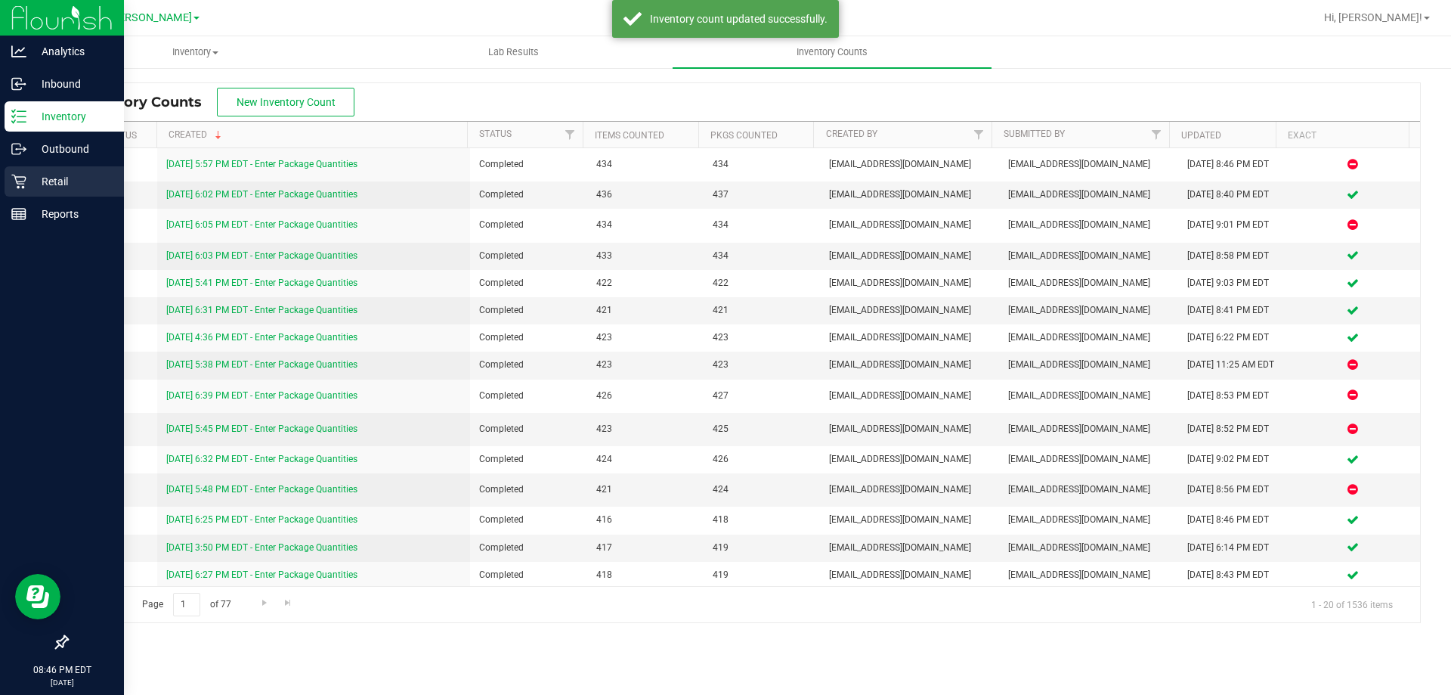
click at [54, 185] on p "Retail" at bounding box center [71, 181] width 91 height 18
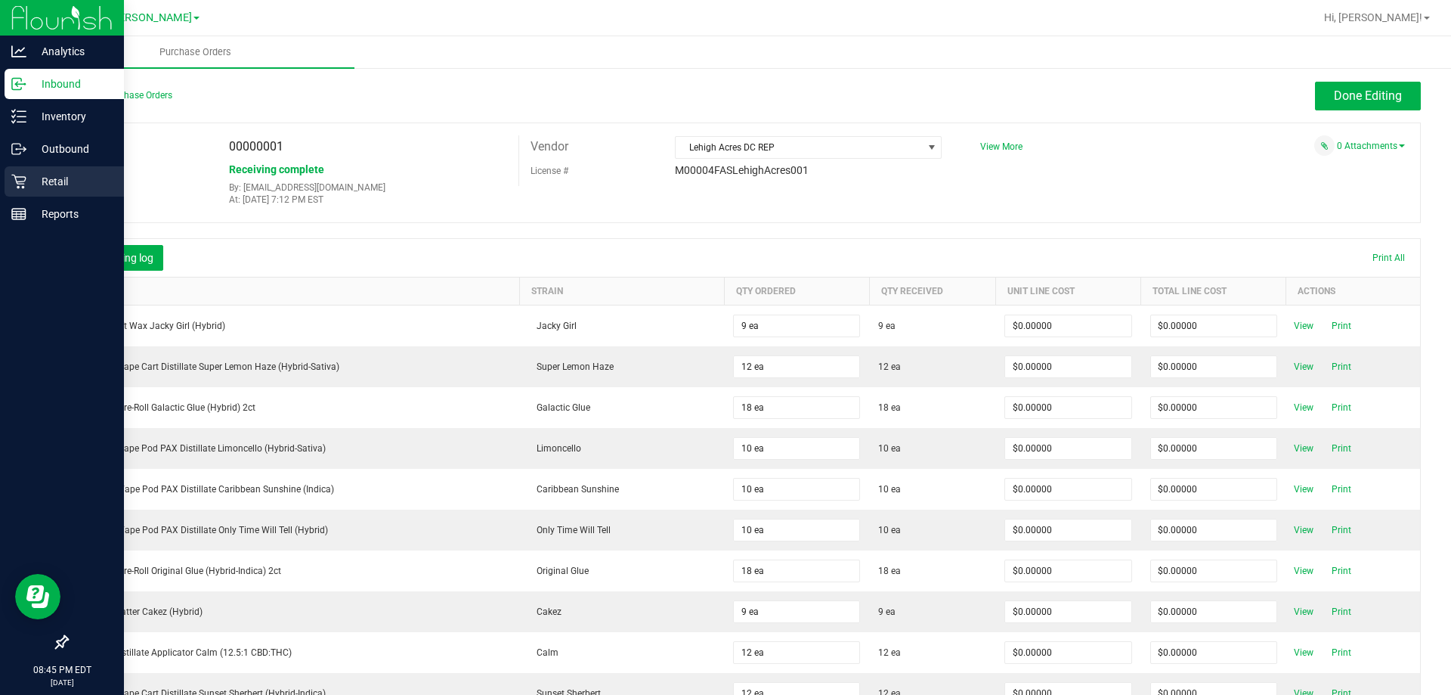
click at [17, 184] on icon at bounding box center [18, 181] width 15 height 15
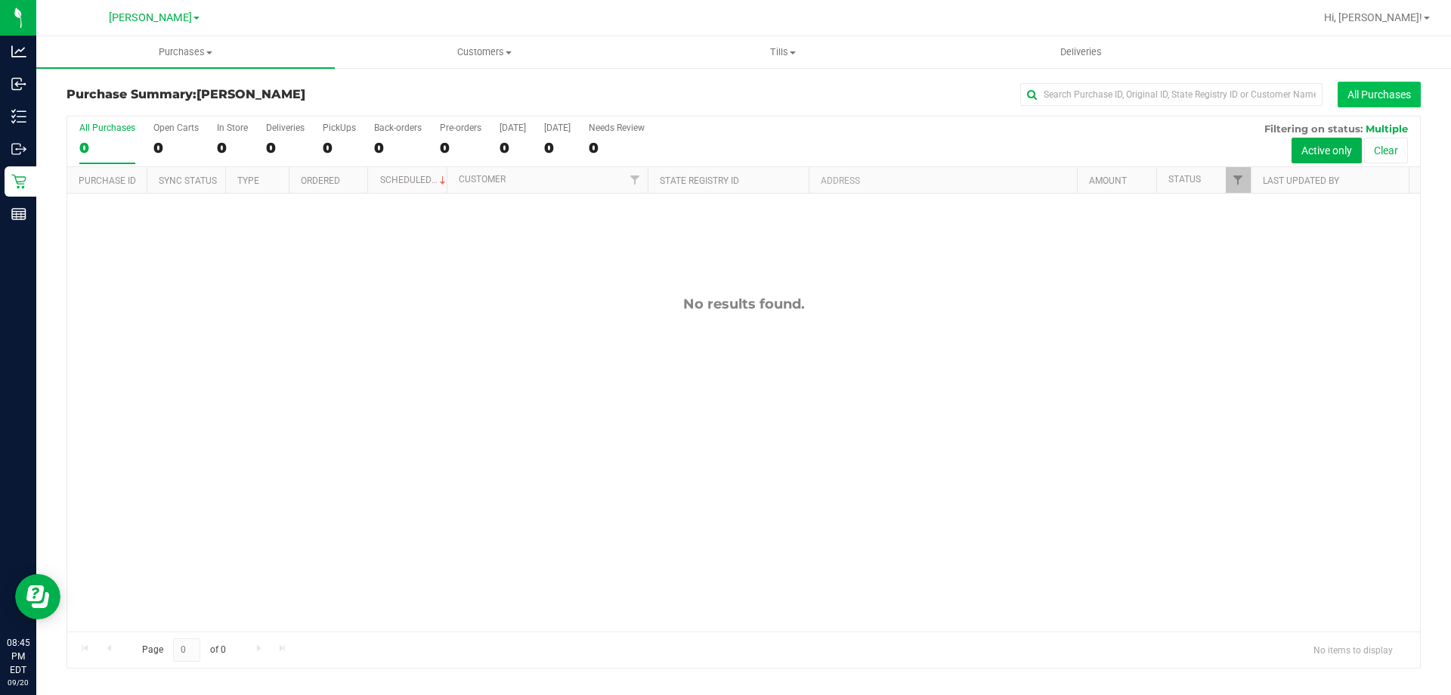
click at [1368, 89] on button "All Purchases" at bounding box center [1379, 95] width 83 height 26
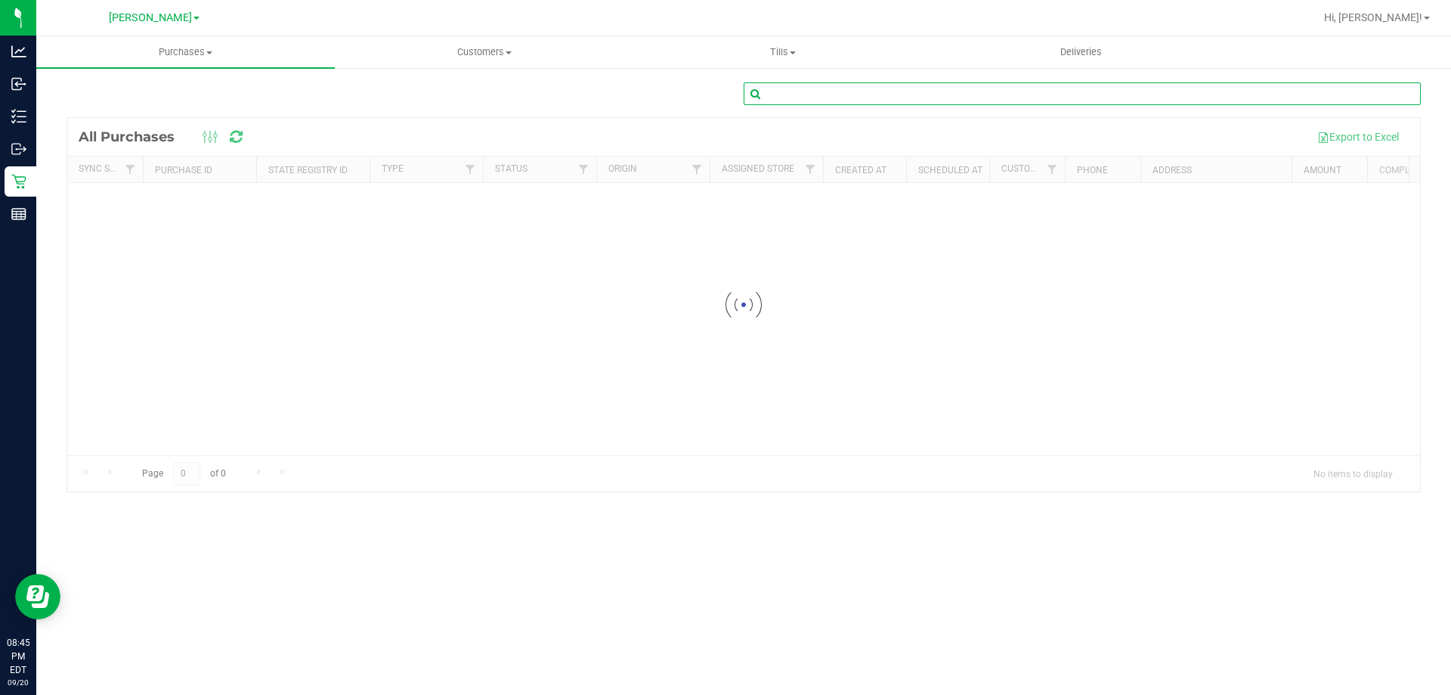
click at [896, 94] on input "text" at bounding box center [1082, 93] width 677 height 23
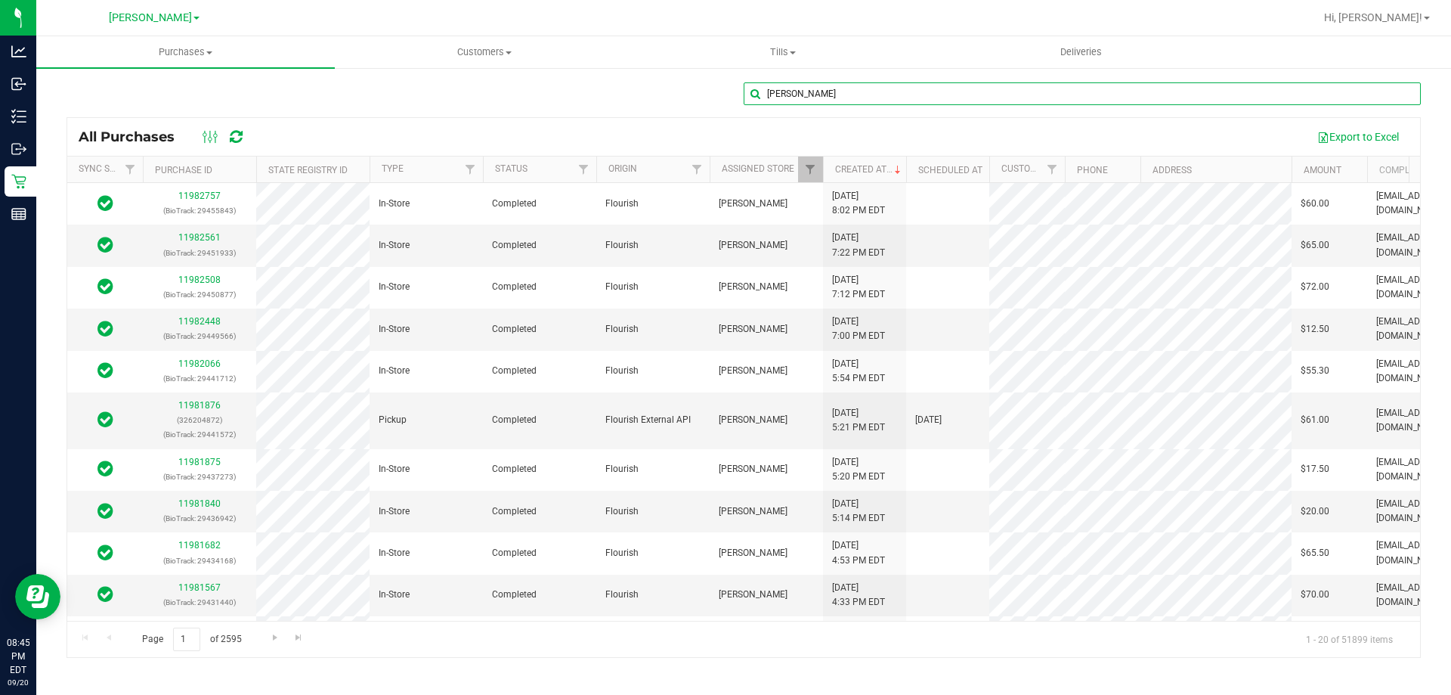
type input "[PERSON_NAME]"
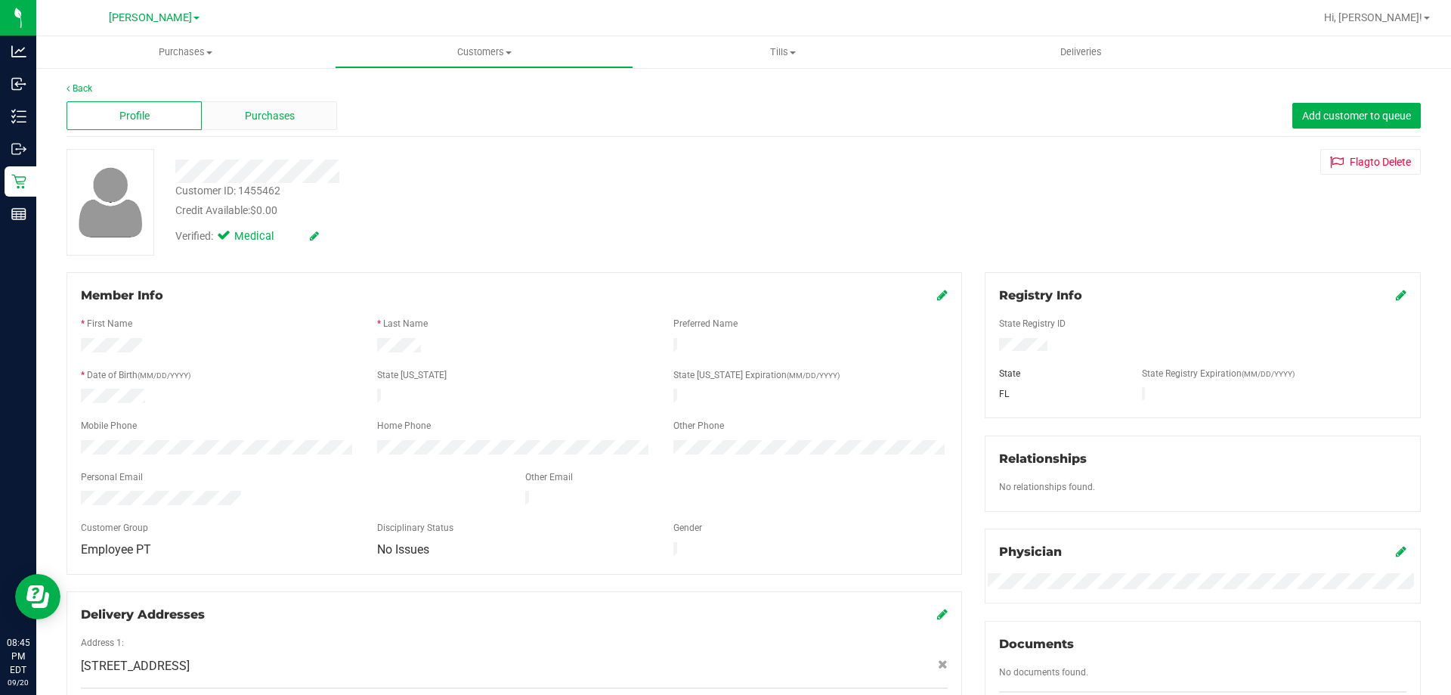
click at [300, 126] on div "Purchases" at bounding box center [269, 115] width 135 height 29
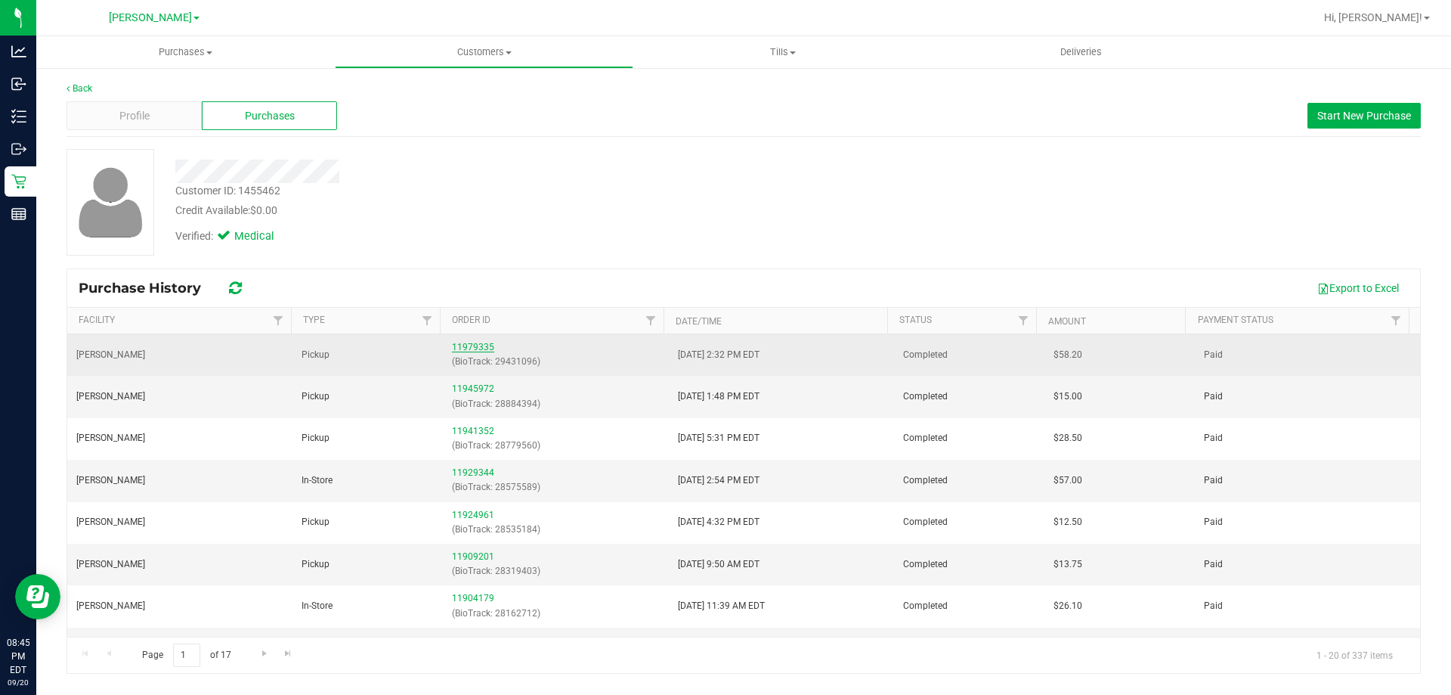
click at [470, 342] on link "11979335" at bounding box center [473, 347] width 42 height 11
